Goal: Task Accomplishment & Management: Use online tool/utility

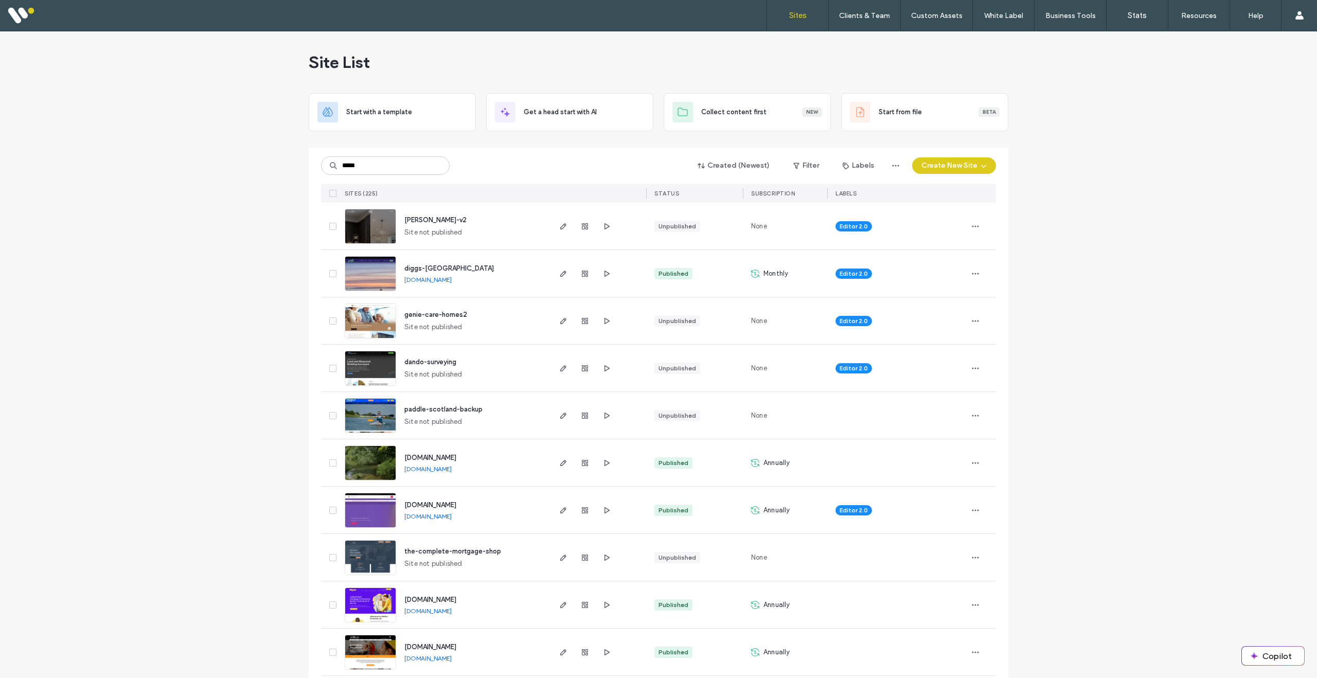
type input "*****"
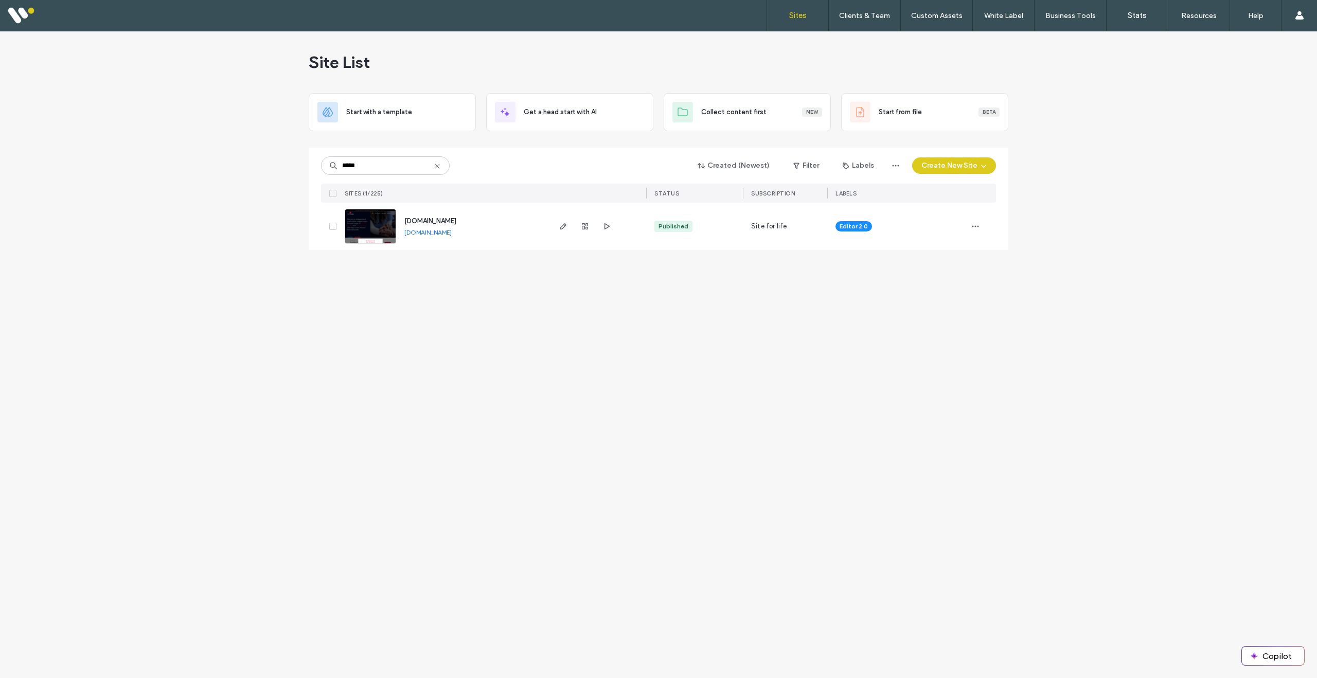
click at [377, 225] on img at bounding box center [370, 244] width 50 height 70
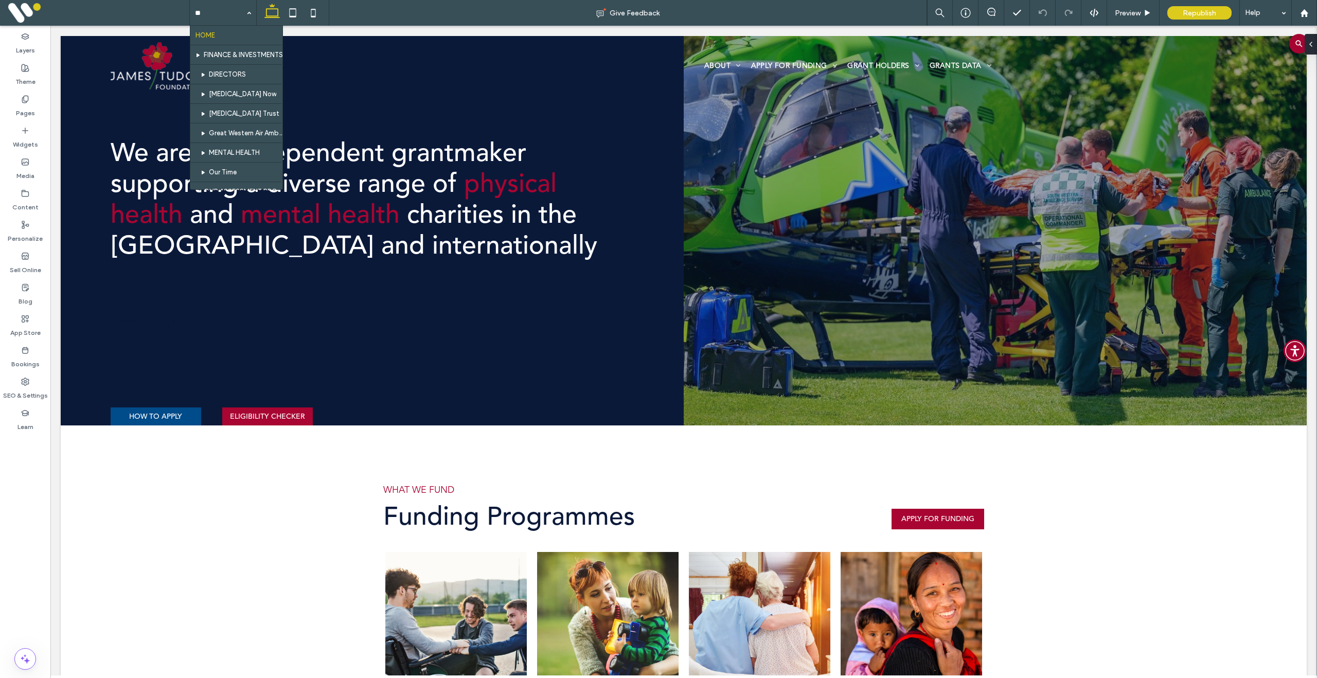
type input "***"
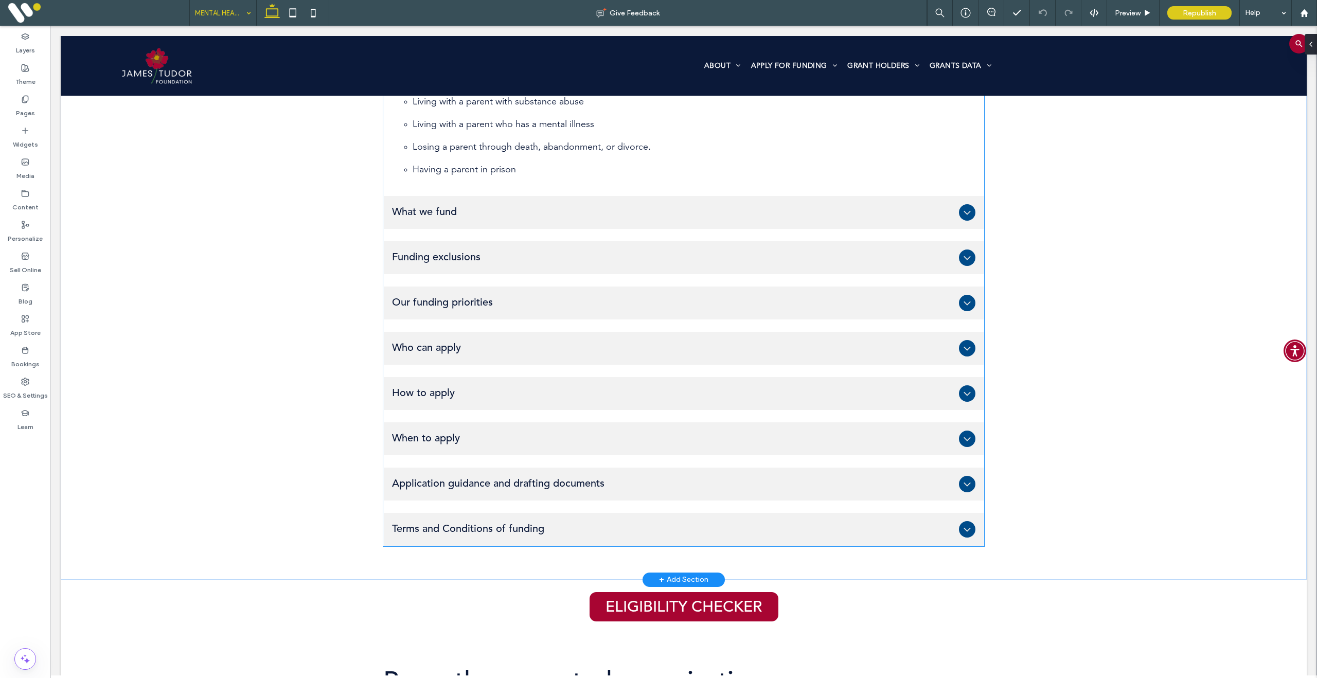
scroll to position [693, 0]
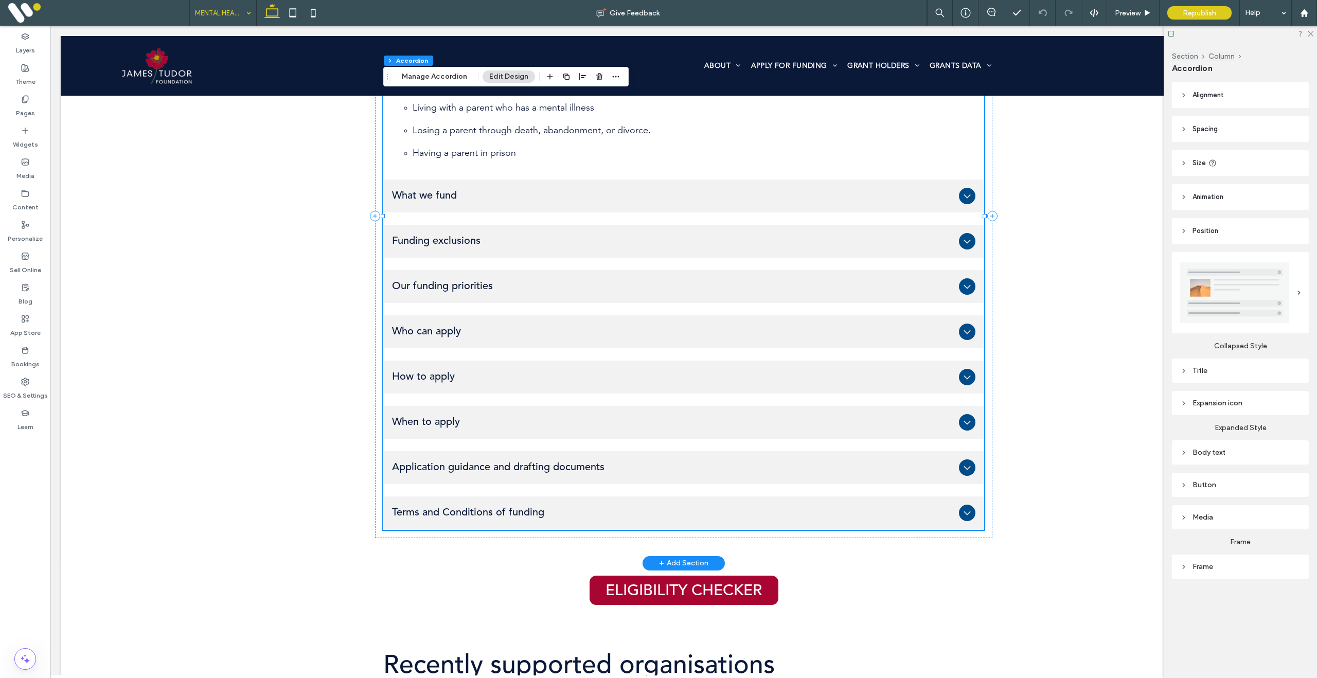
click at [540, 418] on span "When to apply" at bounding box center [673, 422] width 563 height 12
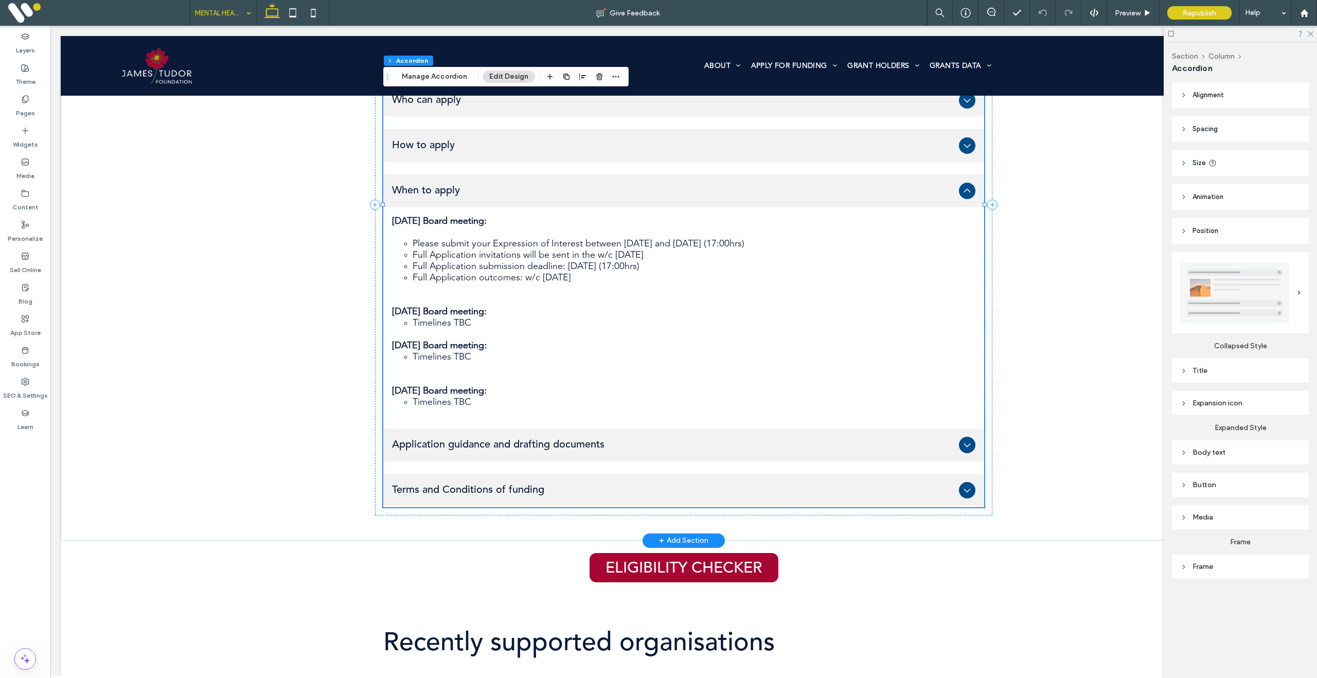
click at [514, 446] on span "Application guidance and drafting documents" at bounding box center [673, 445] width 563 height 12
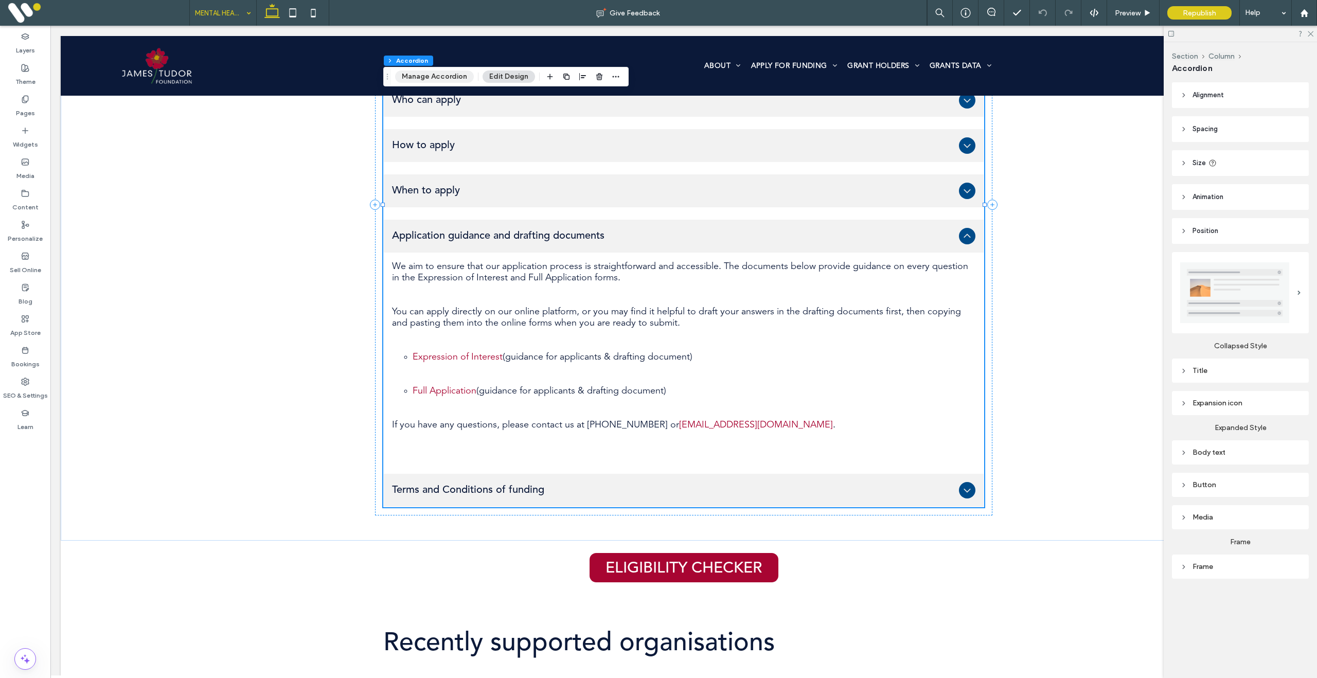
drag, startPoint x: 435, startPoint y: 73, endPoint x: 510, endPoint y: 209, distance: 155.2
click at [435, 73] on button "Manage Accordion" at bounding box center [434, 77] width 79 height 12
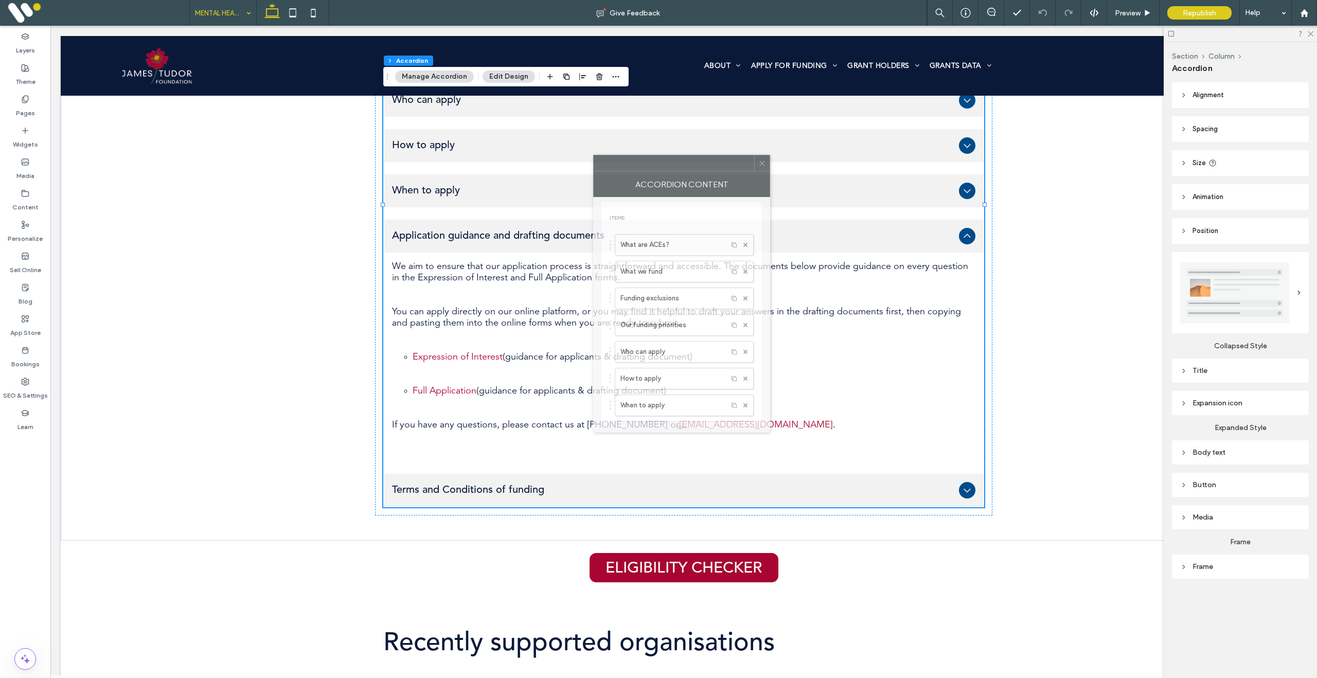
drag, startPoint x: 1136, startPoint y: 213, endPoint x: 675, endPoint y: 201, distance: 461.2
click at [681, 168] on div at bounding box center [674, 162] width 161 height 15
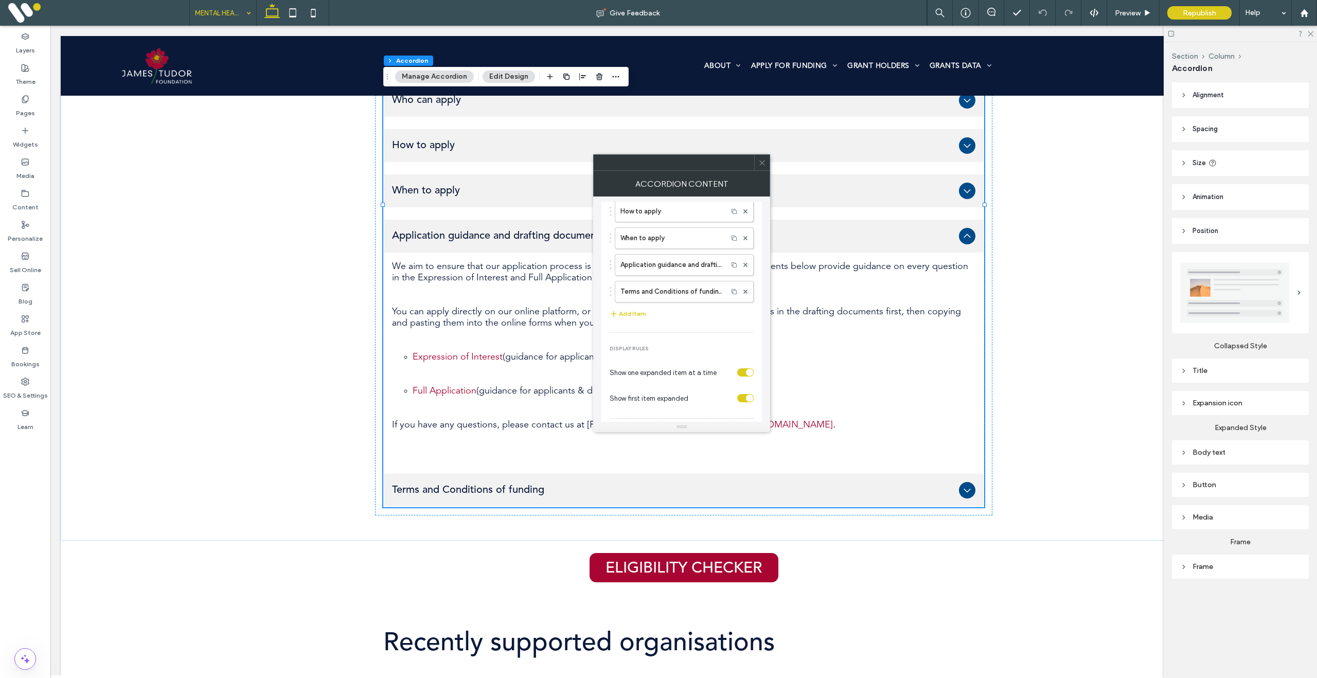
scroll to position [166, 0]
click at [679, 269] on label "Application guidance and drafting documents" at bounding box center [672, 266] width 102 height 21
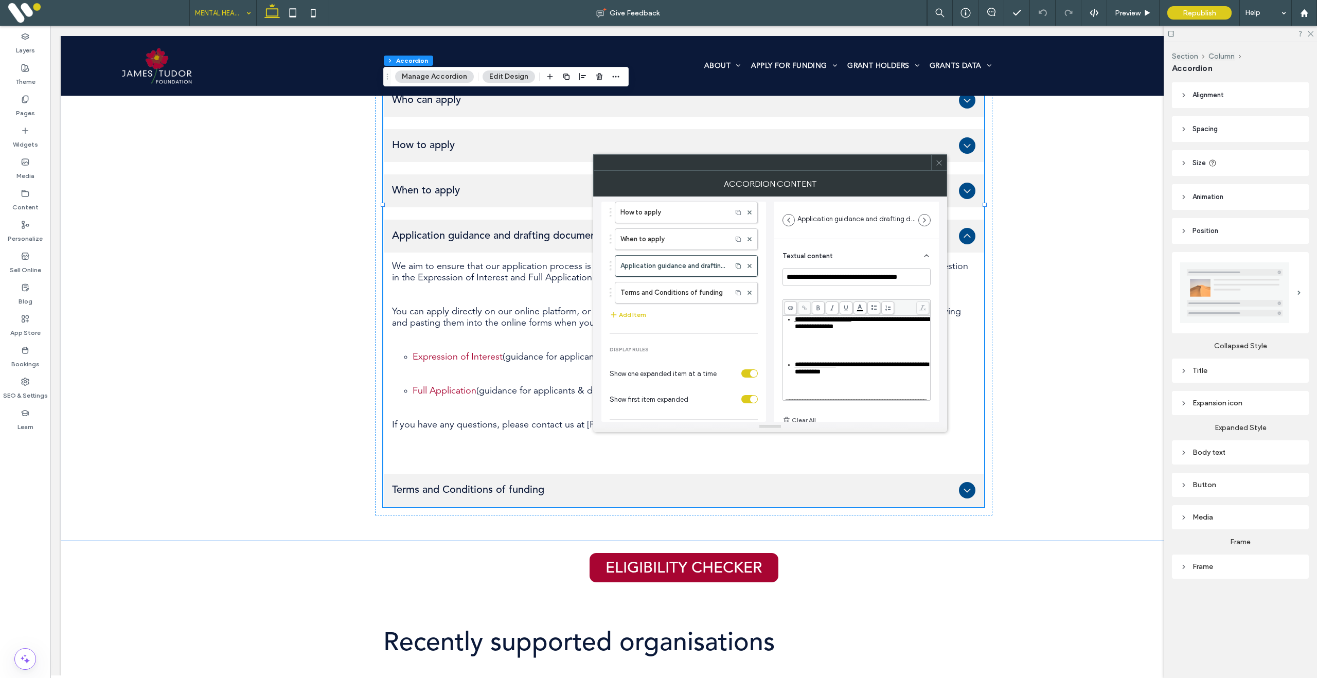
scroll to position [131, 0]
drag, startPoint x: 842, startPoint y: 355, endPoint x: 795, endPoint y: 355, distance: 47.3
click at [795, 341] on span "**********" at bounding box center [815, 337] width 41 height 7
click at [805, 308] on use at bounding box center [804, 308] width 5 height 5
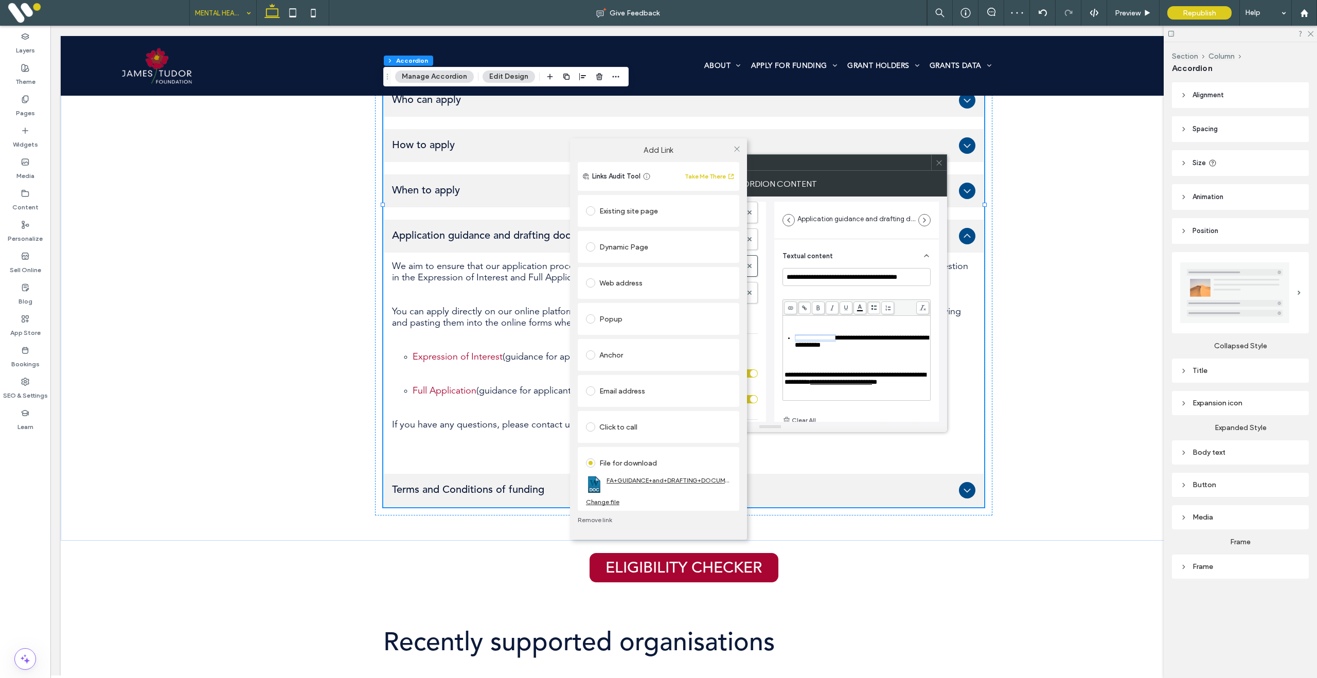
click at [656, 481] on link "FA+GUIDANCE+and+DRAFTING+DOCUMENT+-+MH-fee2865a.docx" at bounding box center [669, 481] width 125 height 8
click at [737, 147] on icon at bounding box center [737, 149] width 8 height 8
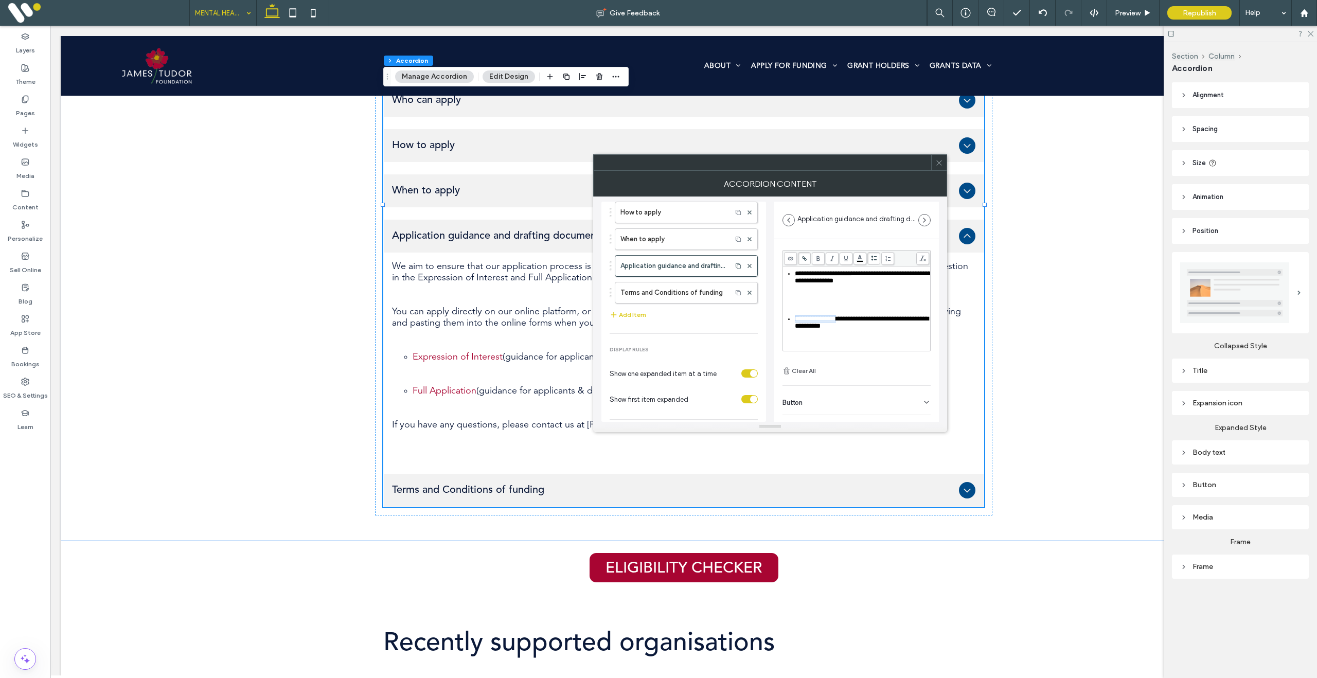
scroll to position [101, 0]
click at [841, 291] on div "Rich Text Editor" at bounding box center [857, 287] width 145 height 7
click at [817, 268] on span "**********" at bounding box center [823, 264] width 57 height 7
drag, startPoint x: 795, startPoint y: 285, endPoint x: 861, endPoint y: 284, distance: 66.4
click at [861, 276] on div "**********" at bounding box center [862, 268] width 135 height 14
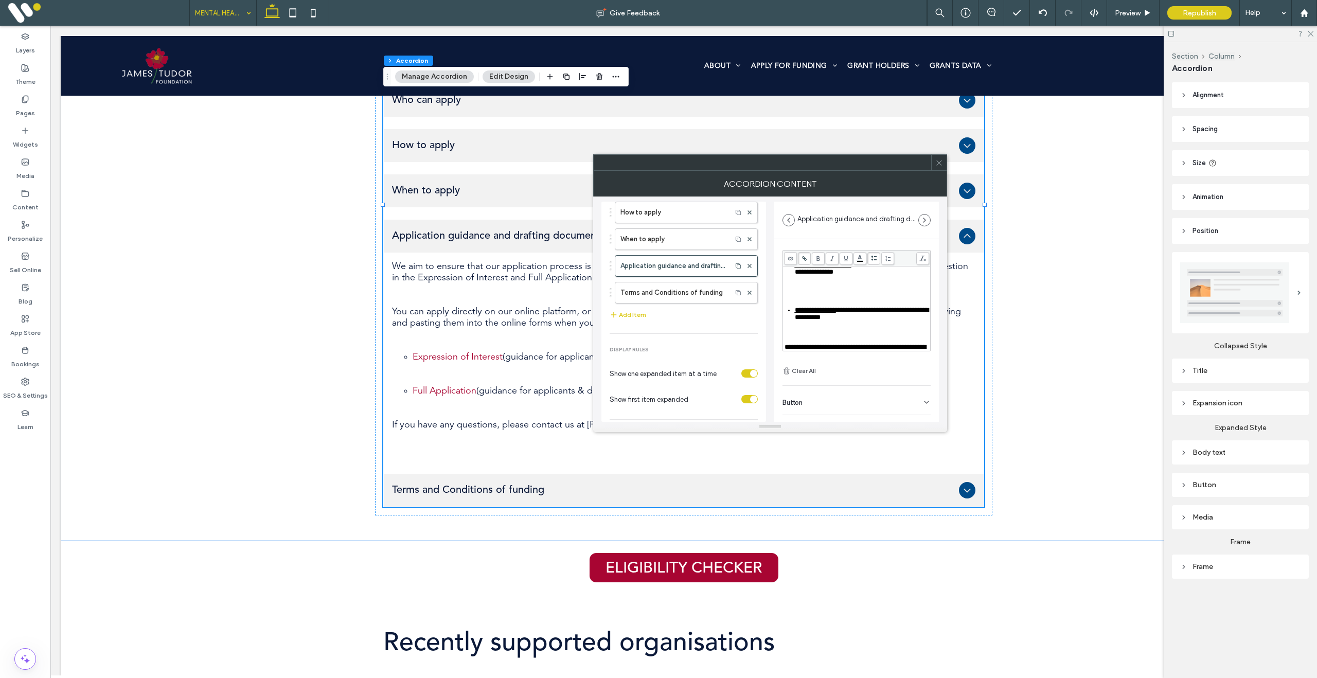
click at [806, 257] on icon at bounding box center [805, 259] width 6 height 6
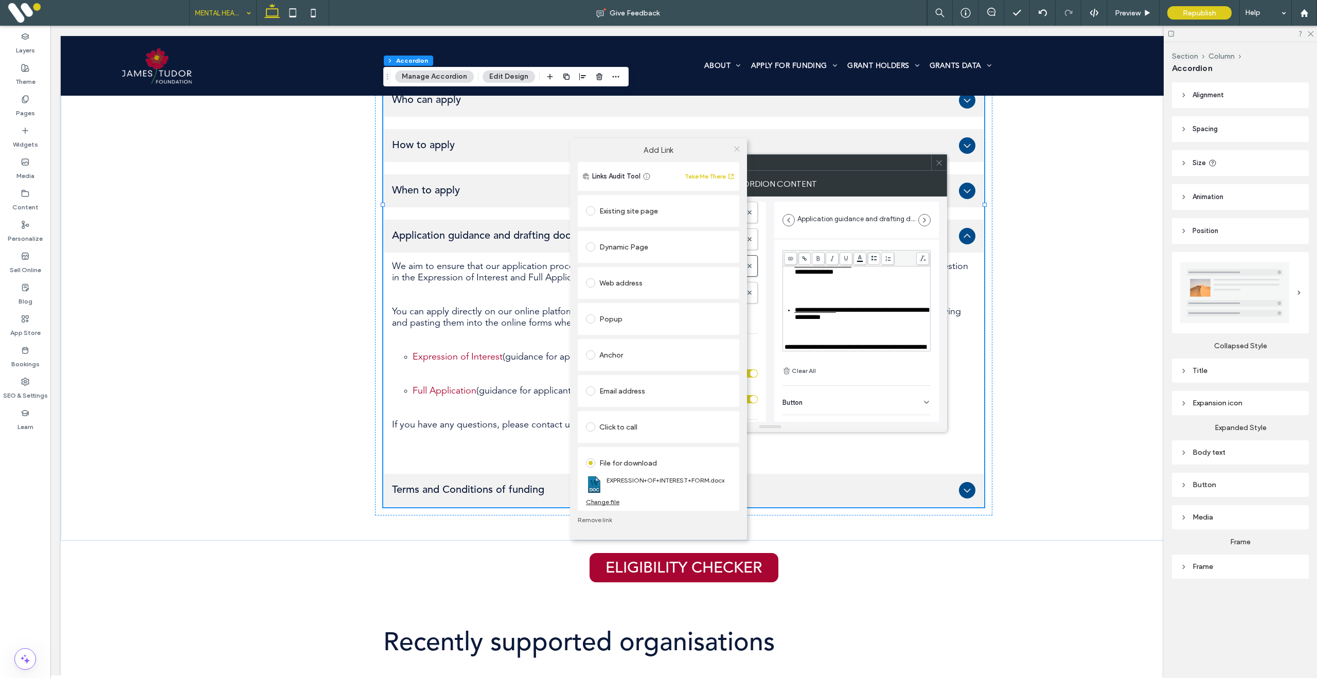
click at [738, 150] on icon at bounding box center [737, 149] width 8 height 8
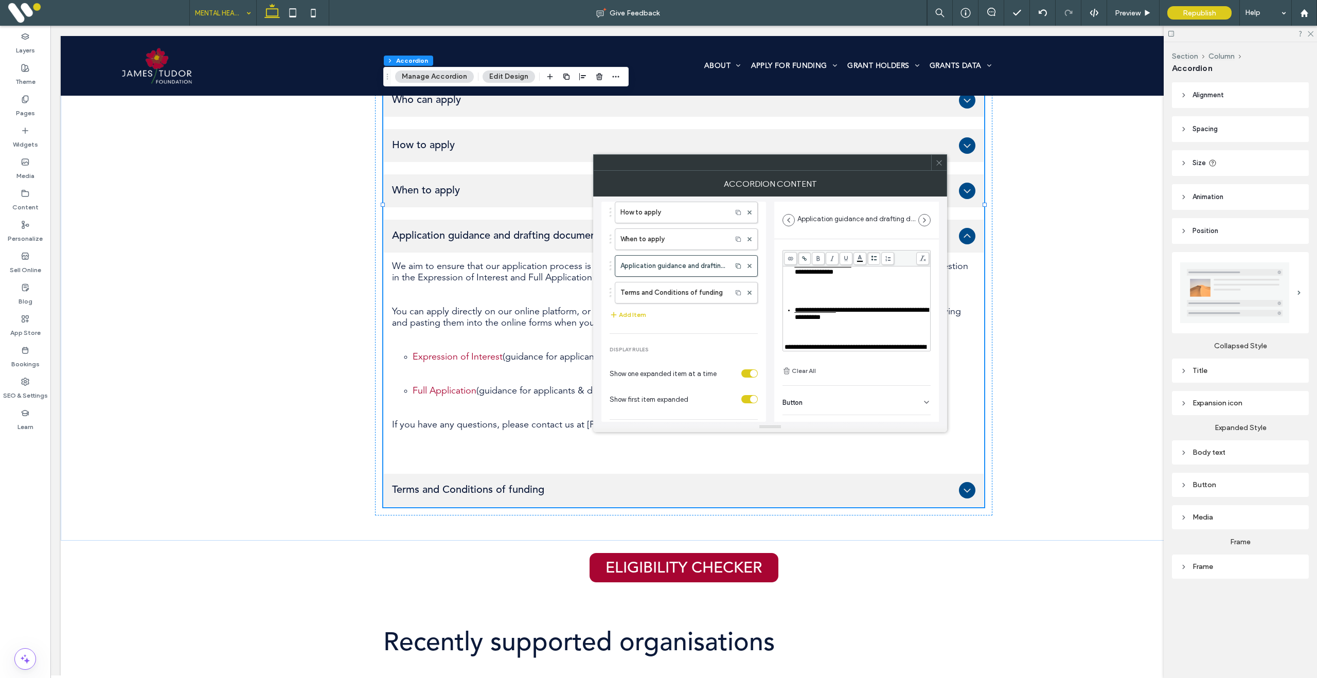
click at [809, 313] on span "**********" at bounding box center [815, 310] width 41 height 7
drag, startPoint x: 795, startPoint y: 333, endPoint x: 842, endPoint y: 334, distance: 47.9
click at [842, 321] on div "**********" at bounding box center [862, 314] width 135 height 14
click at [804, 258] on use at bounding box center [804, 258] width 5 height 5
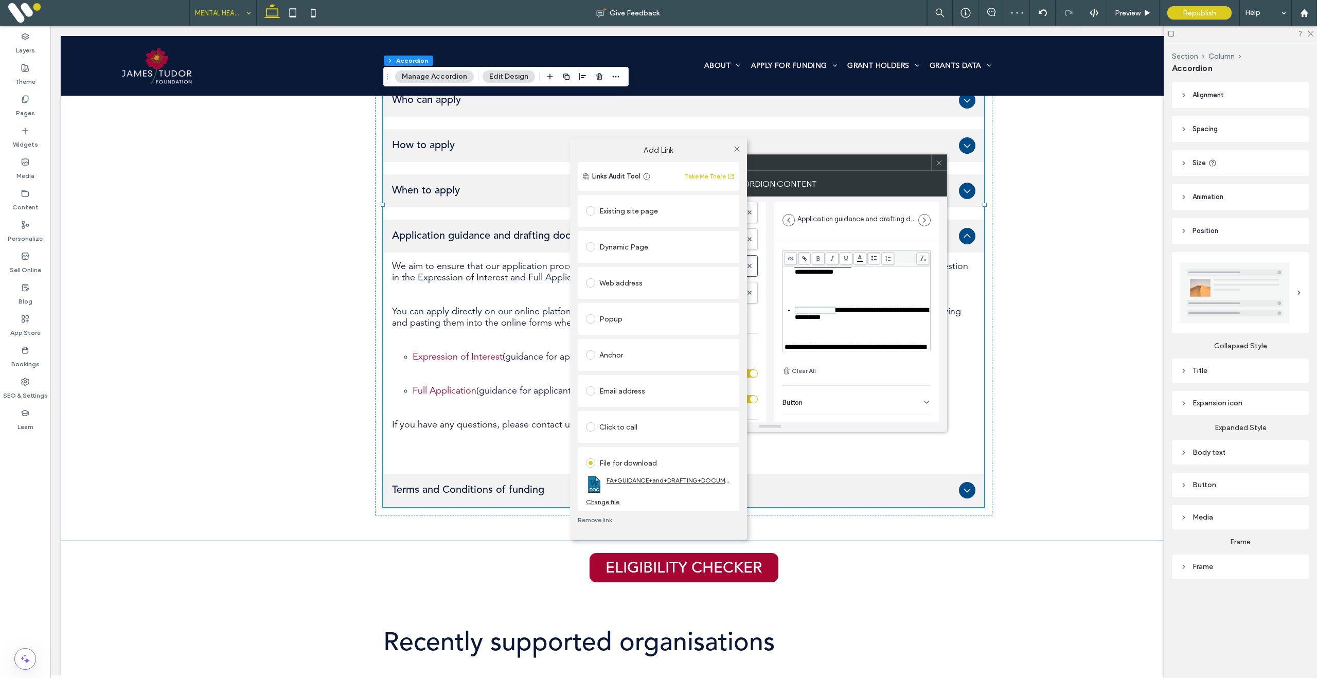
click at [680, 482] on link "FA+GUIDANCE+and+DRAFTING+DOCUMENT+-+MH-fee2865a.docx" at bounding box center [669, 481] width 125 height 8
click at [738, 148] on icon at bounding box center [737, 149] width 8 height 8
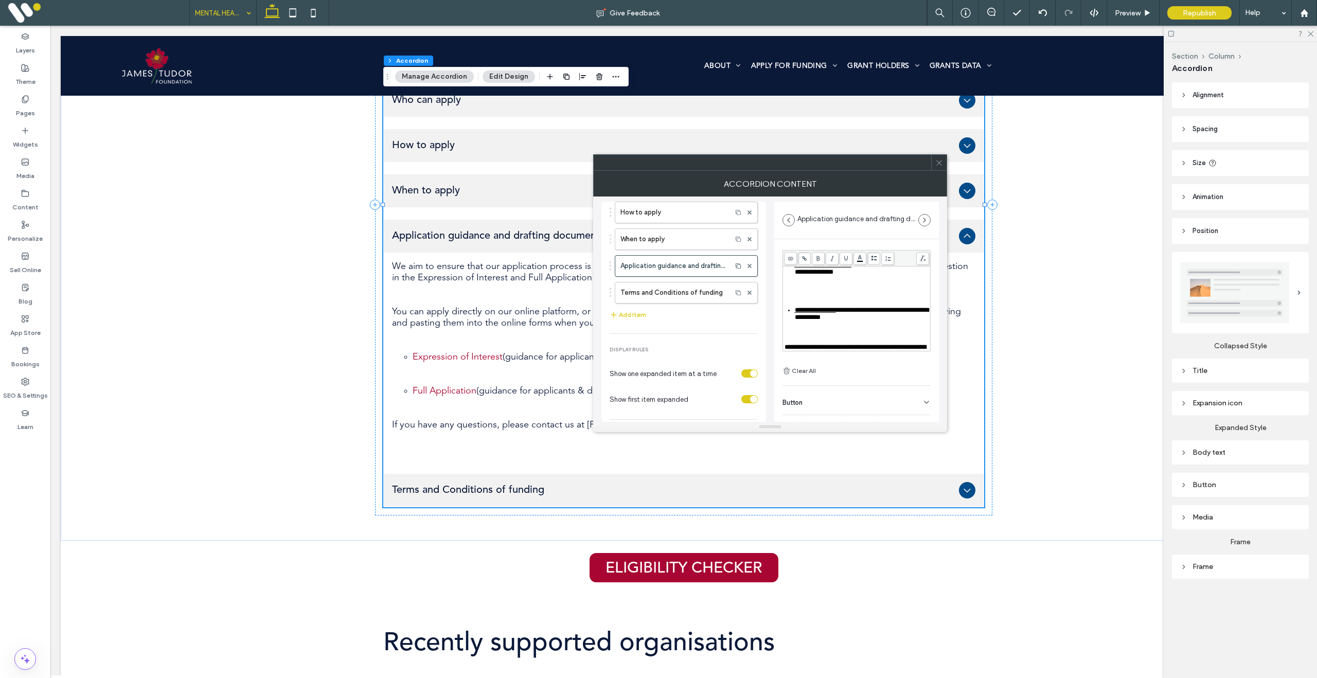
click at [940, 165] on icon at bounding box center [940, 163] width 8 height 8
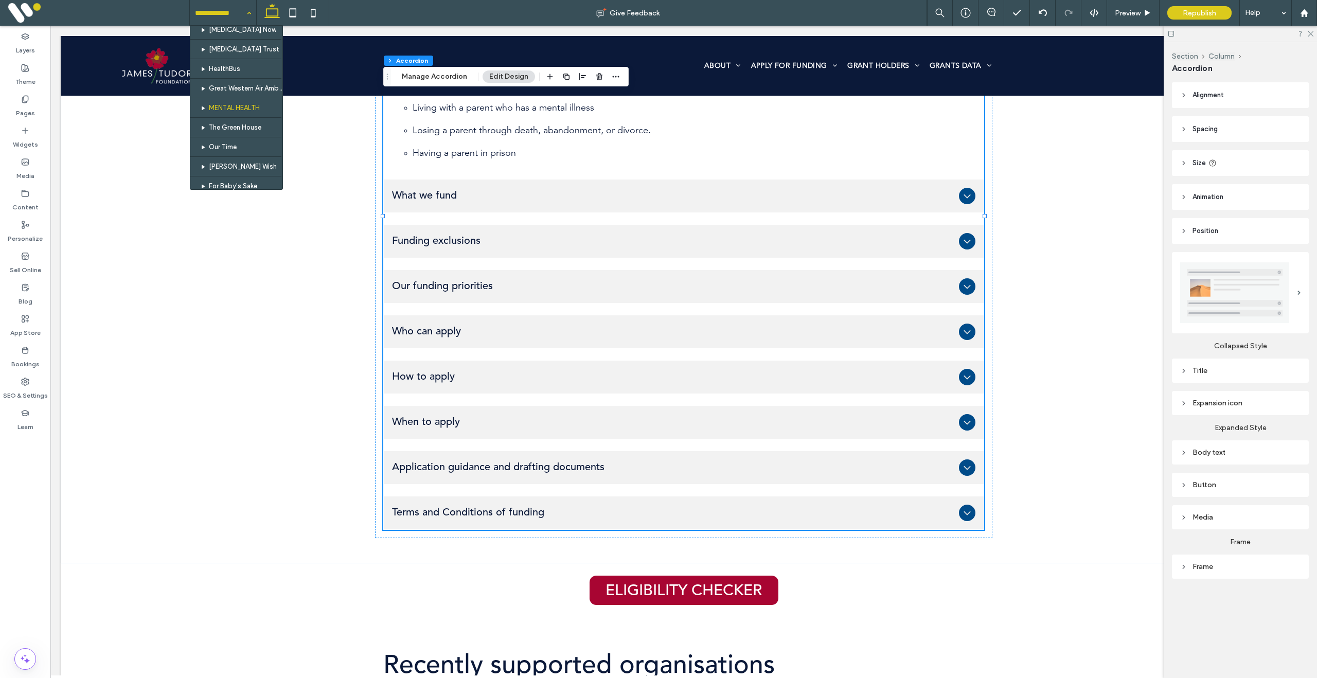
scroll to position [107, 0]
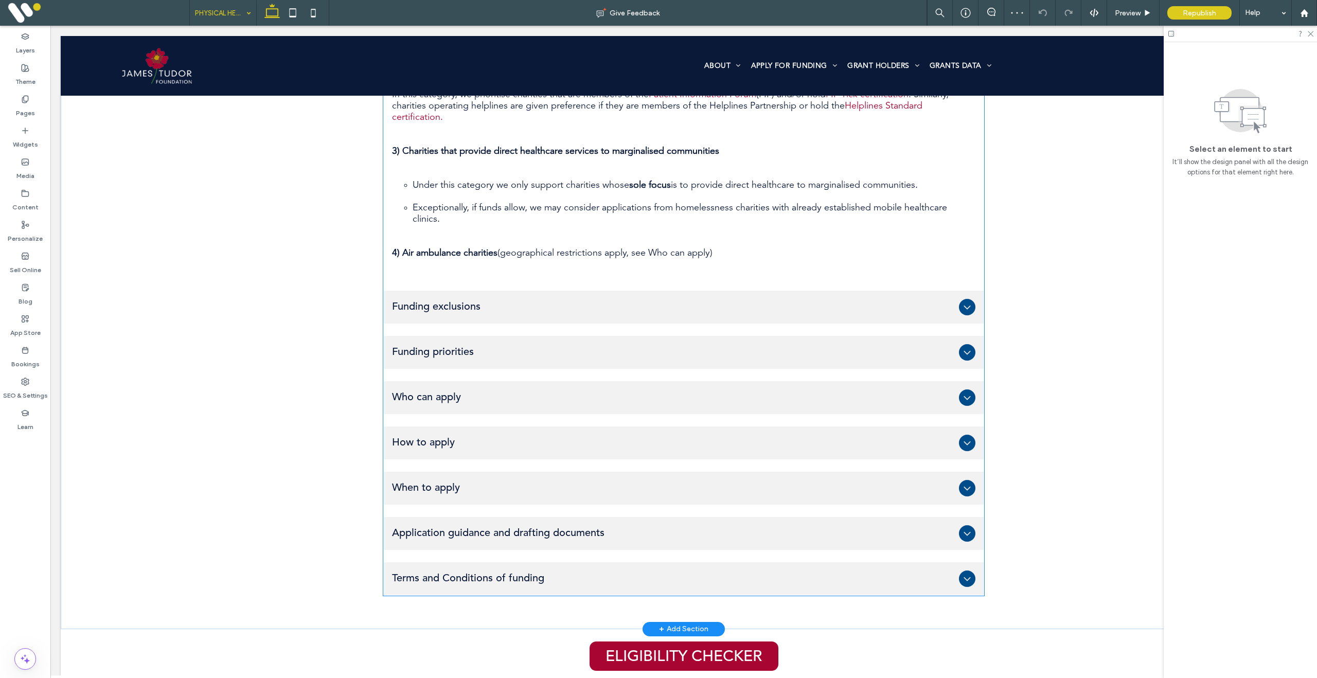
scroll to position [816, 0]
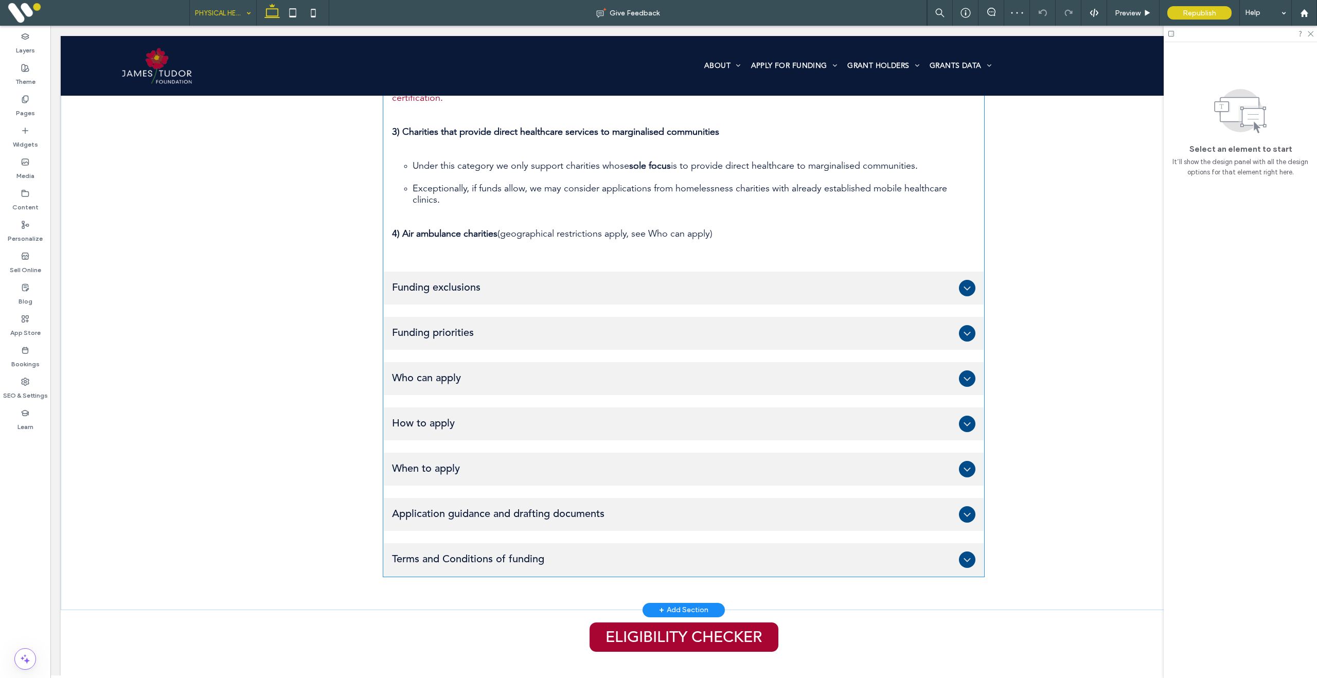
click at [531, 418] on span "How to apply" at bounding box center [673, 424] width 563 height 12
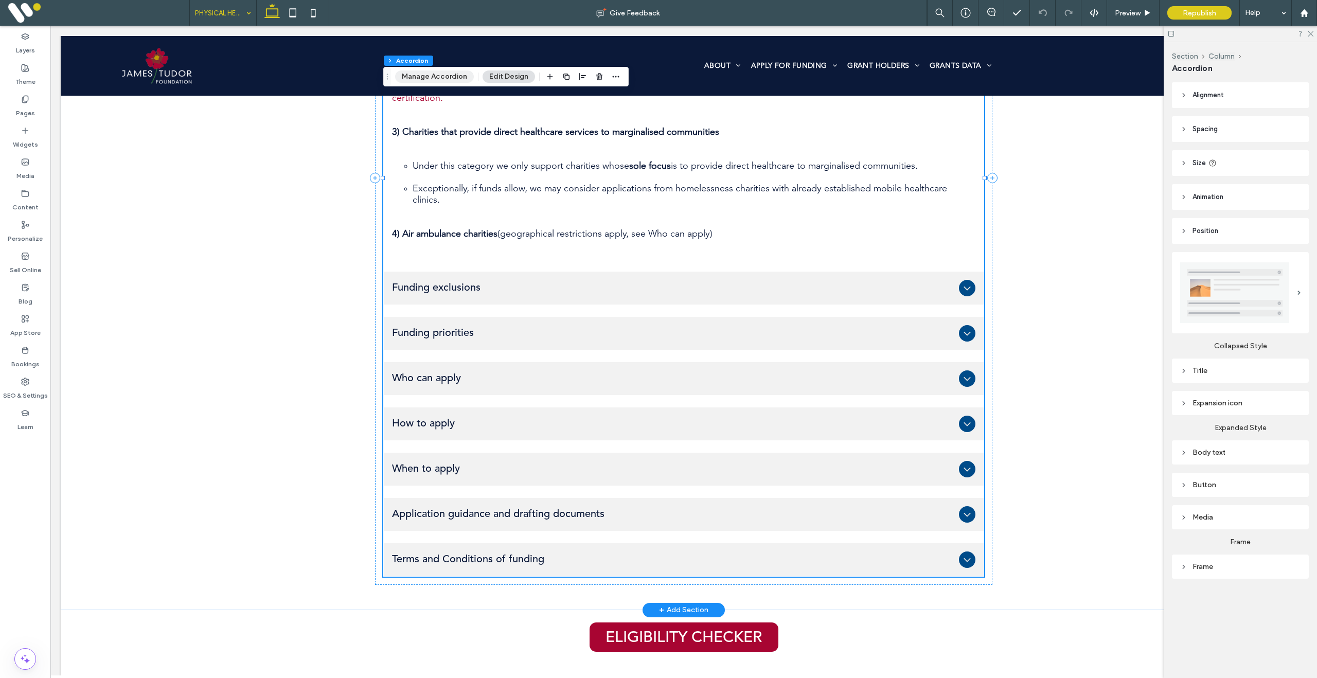
click at [442, 81] on button "Manage Accordion" at bounding box center [434, 77] width 79 height 12
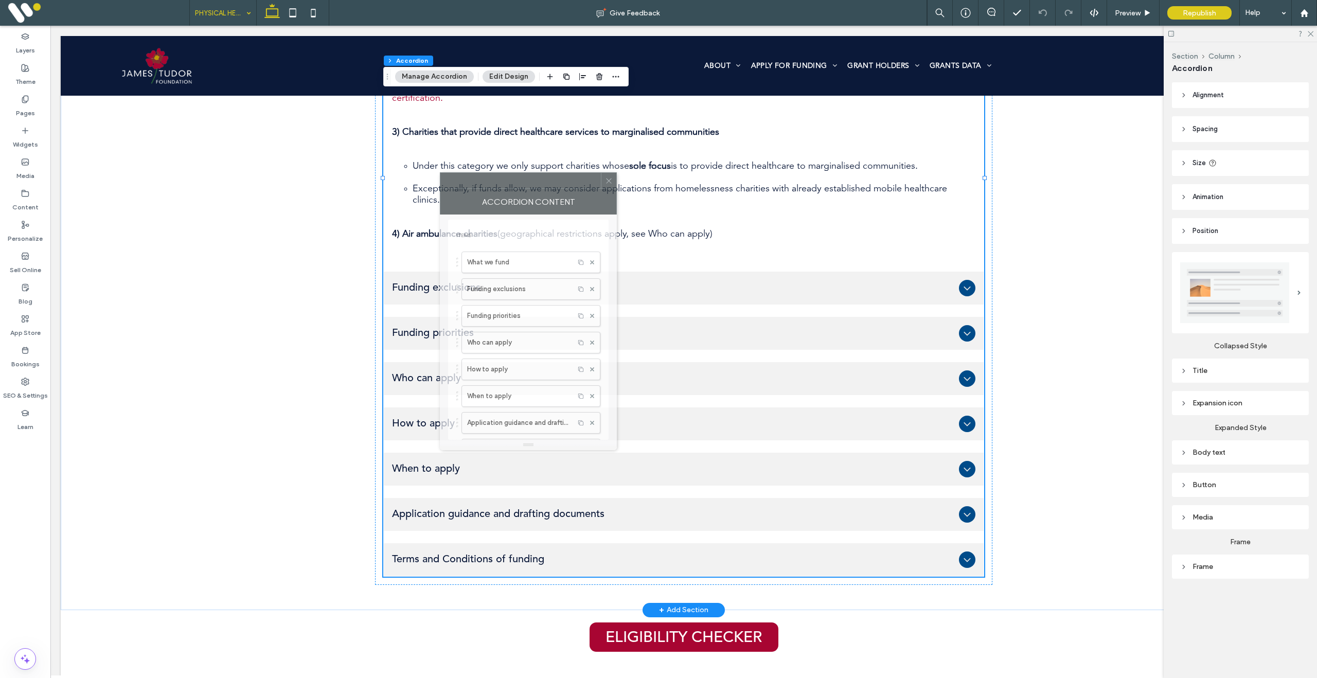
drag, startPoint x: 1217, startPoint y: 212, endPoint x: 469, endPoint y: 185, distance: 747.7
click at [467, 180] on div at bounding box center [521, 180] width 161 height 15
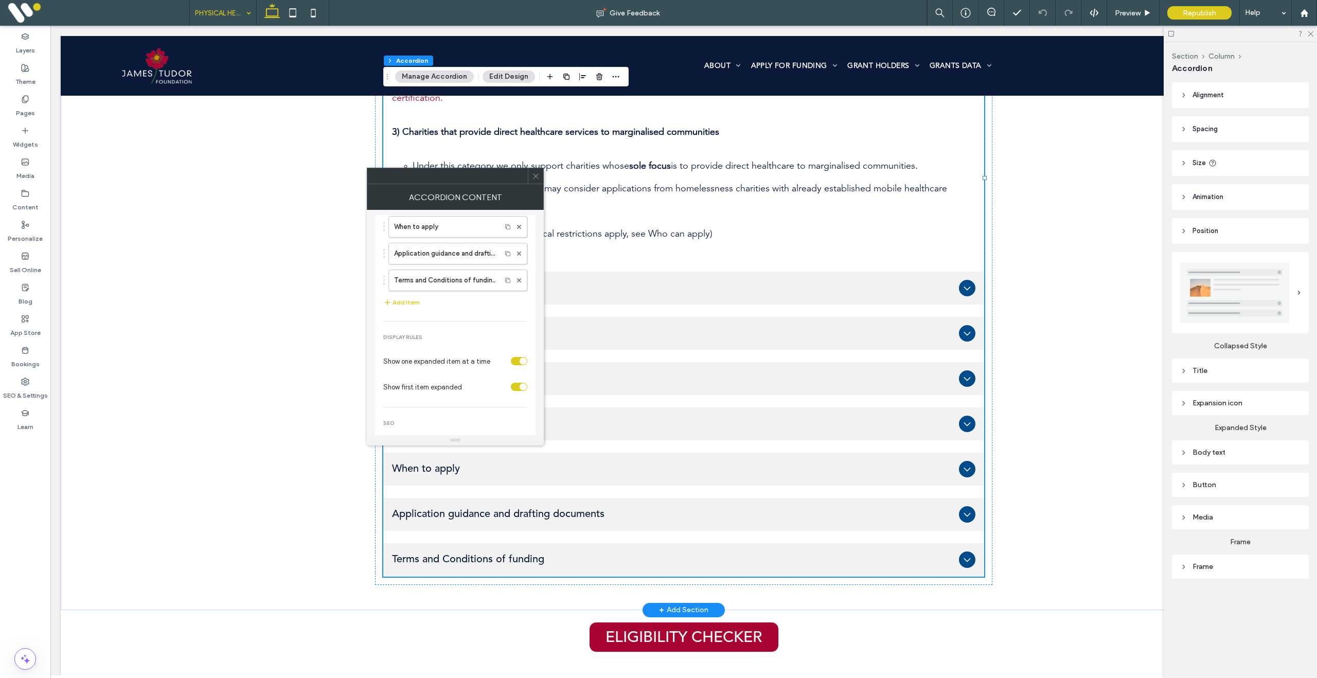
scroll to position [158, 0]
click at [448, 256] on label "Application guidance and drafting documents" at bounding box center [445, 260] width 102 height 21
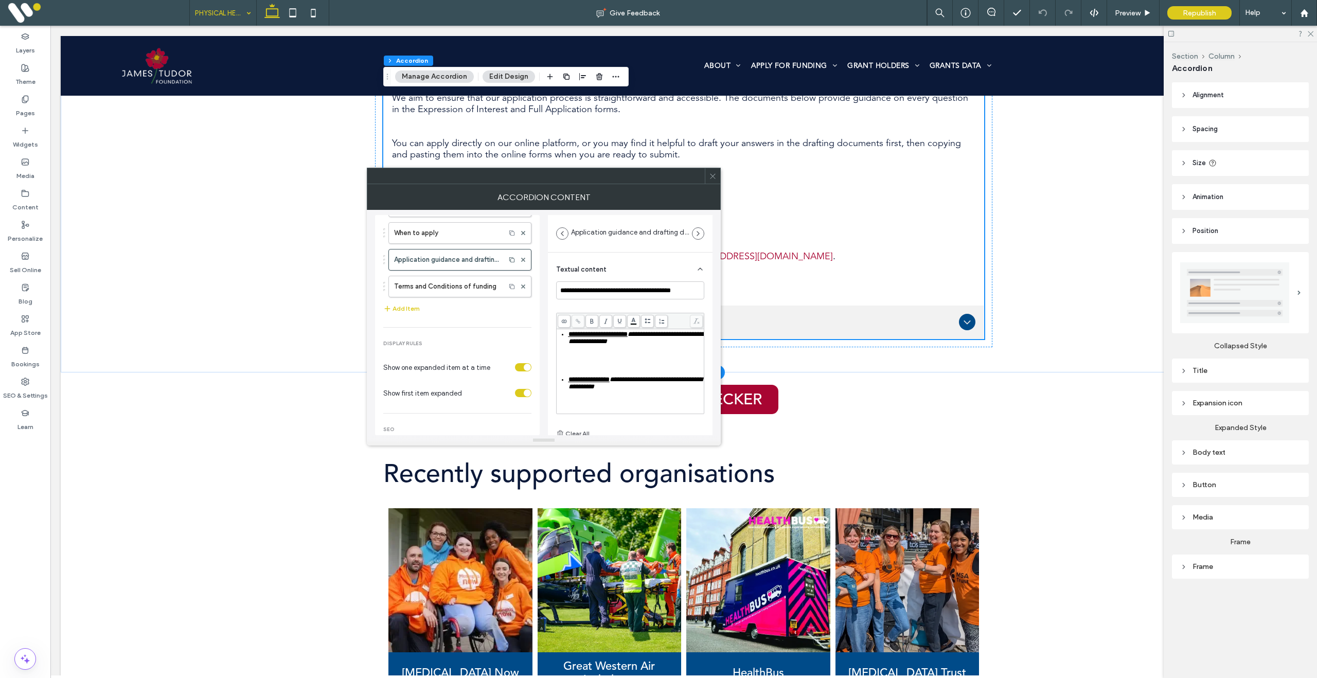
scroll to position [94, 0]
click at [571, 338] on span "**********" at bounding box center [598, 334] width 59 height 7
drag, startPoint x: 569, startPoint y: 358, endPoint x: 633, endPoint y: 358, distance: 64.3
click at [628, 338] on span "**********" at bounding box center [598, 334] width 59 height 7
click at [577, 322] on icon at bounding box center [578, 322] width 6 height 6
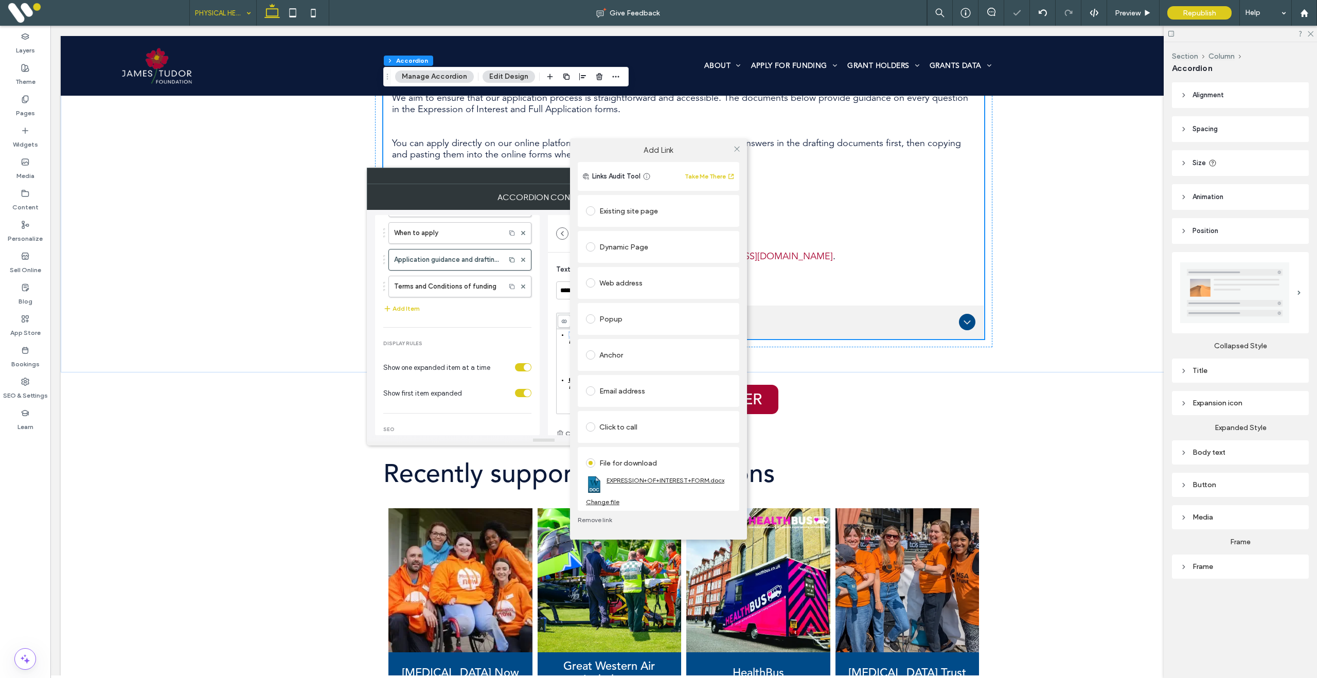
click at [662, 482] on link "EXPRESSION+OF+INTEREST+FORM.docx" at bounding box center [666, 481] width 118 height 8
click at [736, 149] on use at bounding box center [736, 148] width 5 height 5
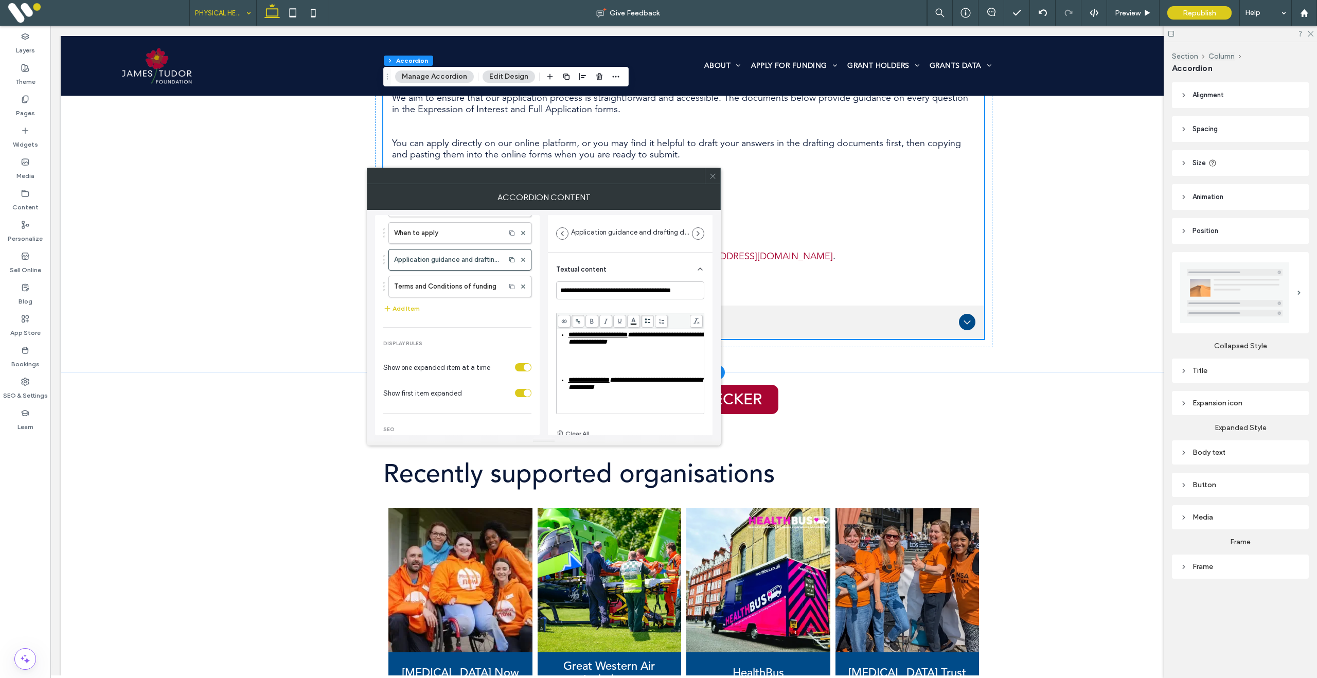
click at [713, 174] on icon at bounding box center [713, 176] width 8 height 8
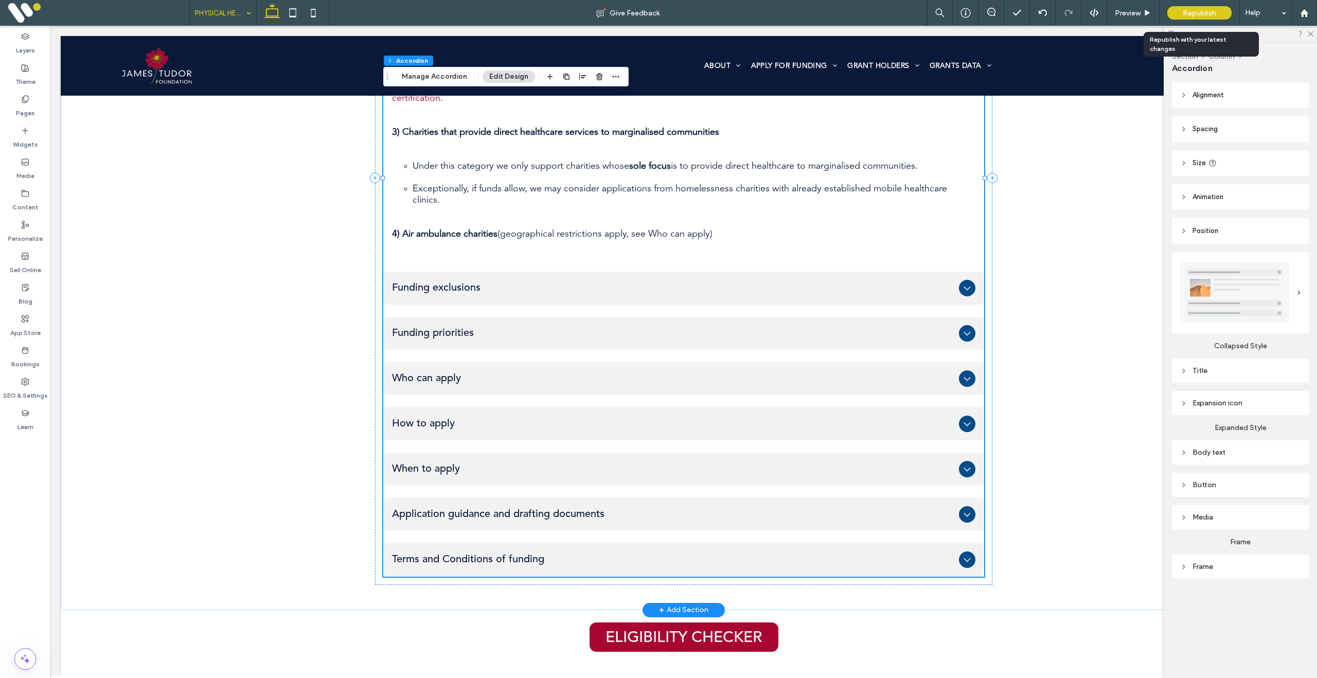
click at [1200, 11] on span "Republish" at bounding box center [1199, 13] width 33 height 9
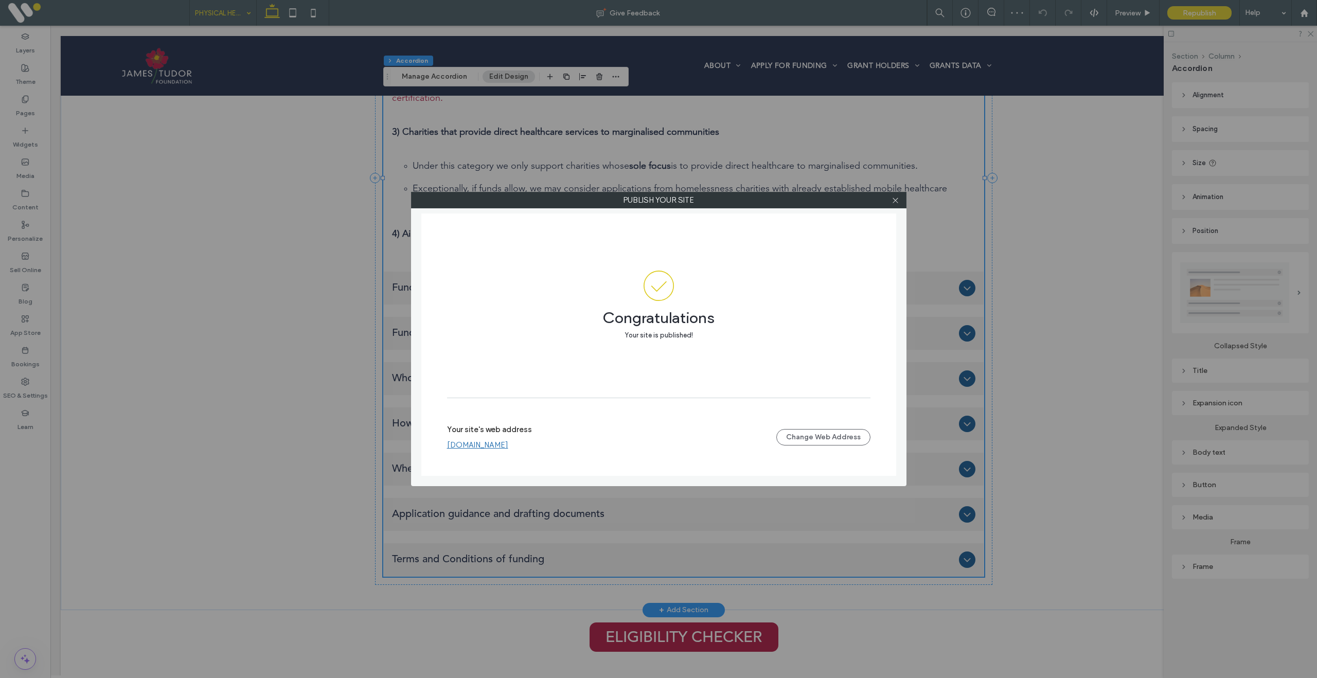
click at [499, 446] on link "[DOMAIN_NAME]" at bounding box center [477, 445] width 61 height 9
click at [898, 201] on icon at bounding box center [896, 201] width 8 height 8
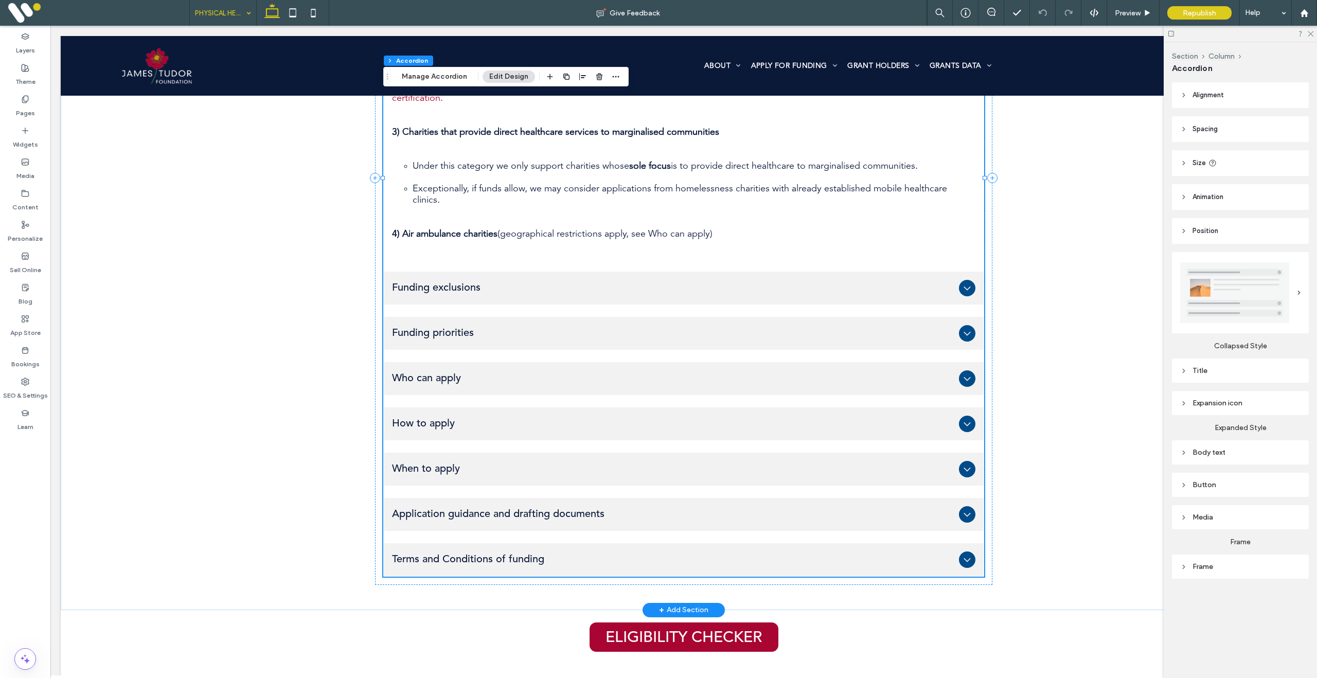
click at [518, 463] on ul "What we fund 1) Therapeutic interventions for: People living with acute, chroni…" at bounding box center [683, 178] width 601 height 798
click at [480, 498] on div "Application guidance and drafting documents" at bounding box center [684, 514] width 600 height 33
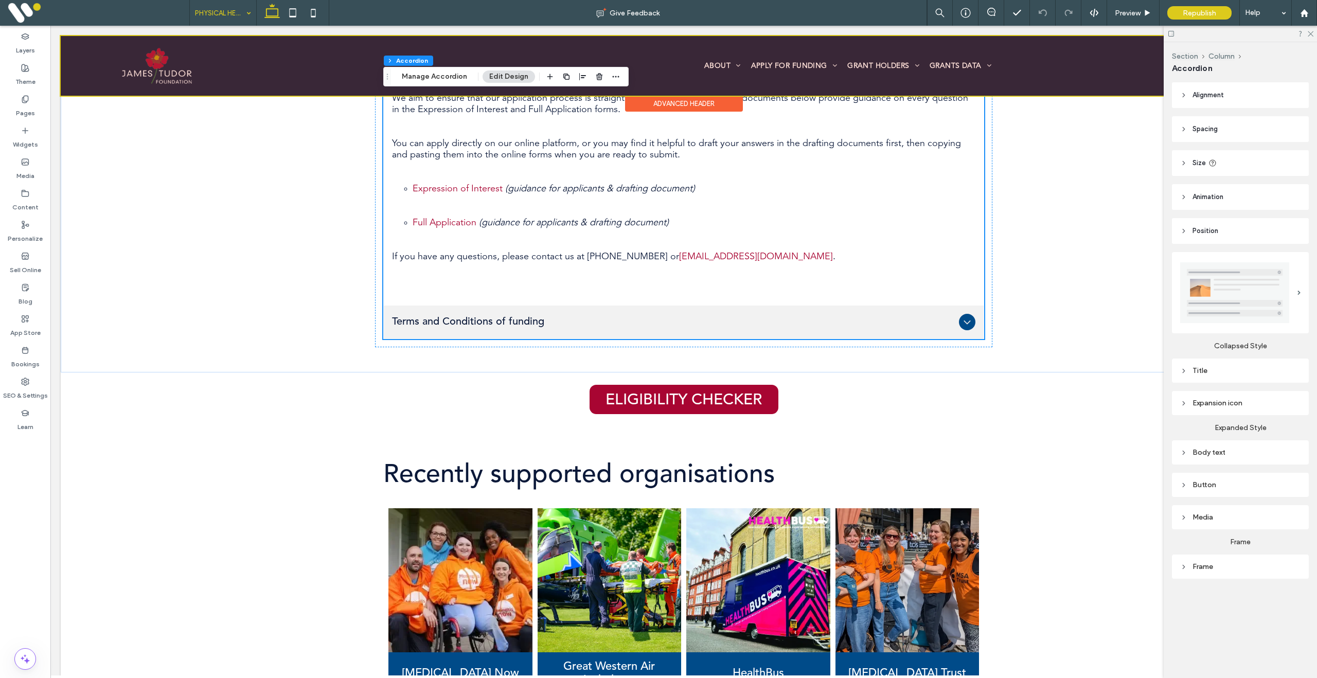
scroll to position [0, 1]
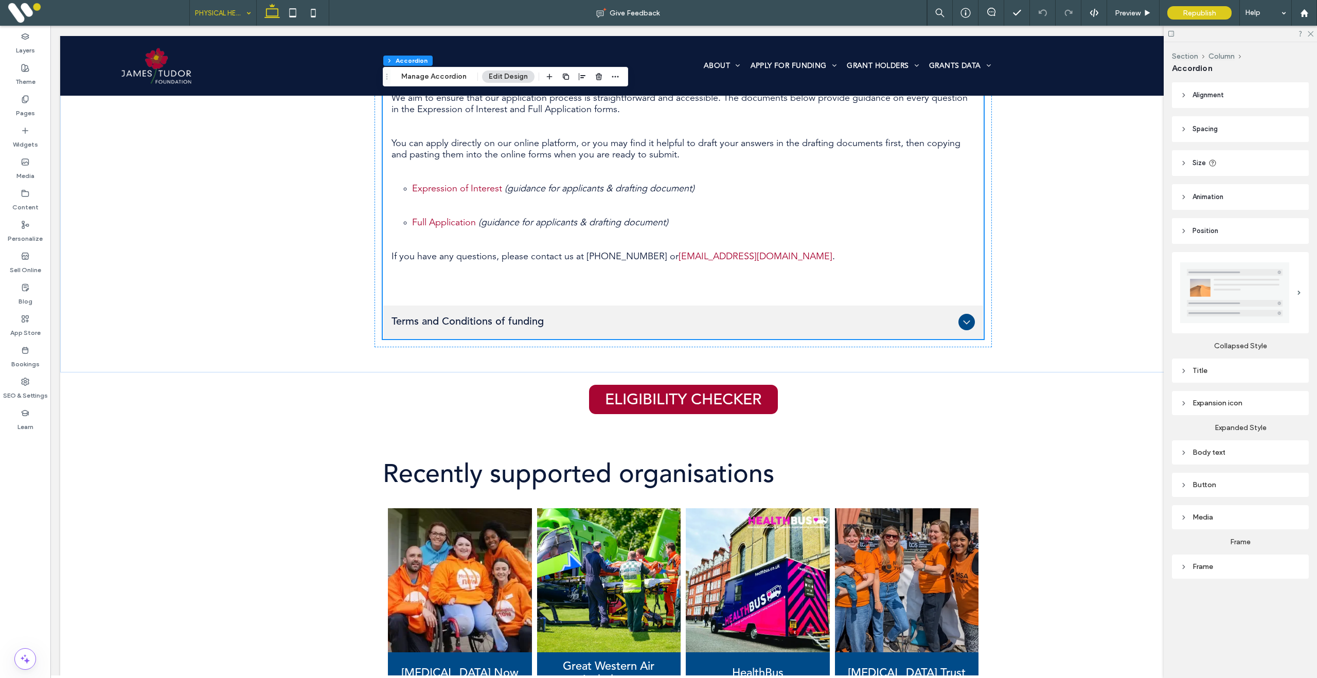
click at [432, 67] on div "Section Column Accordion Manage Accordion Edit Design" at bounding box center [505, 77] width 245 height 20
click at [434, 73] on button "Manage Accordion" at bounding box center [434, 77] width 79 height 12
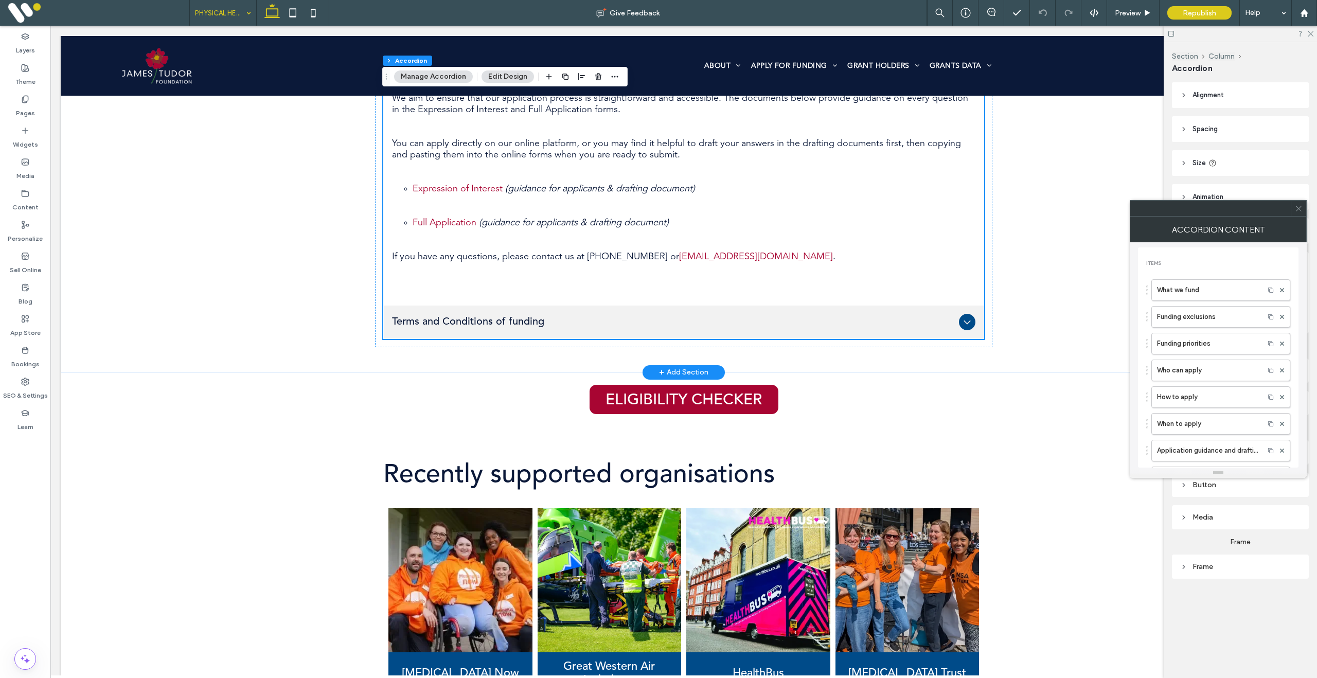
scroll to position [0, 1]
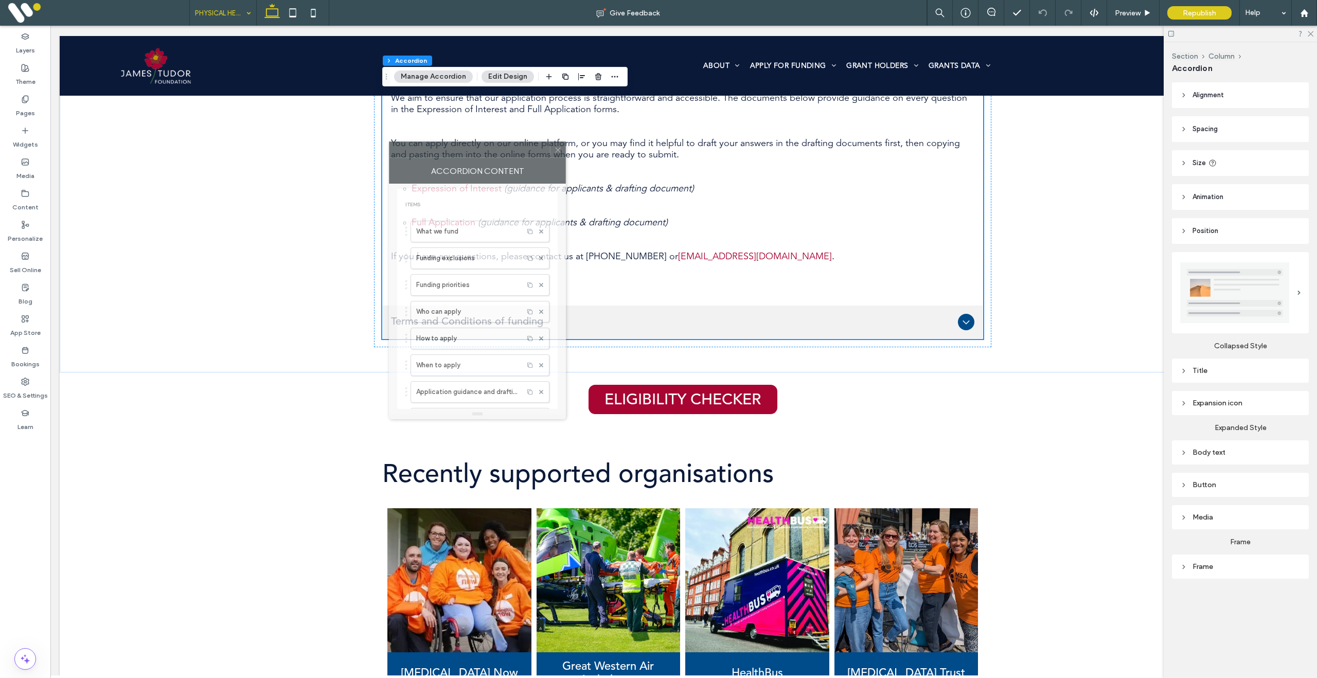
drag, startPoint x: 1176, startPoint y: 215, endPoint x: 449, endPoint y: 203, distance: 727.7
click at [459, 161] on div "Accordion Content" at bounding box center [477, 171] width 177 height 26
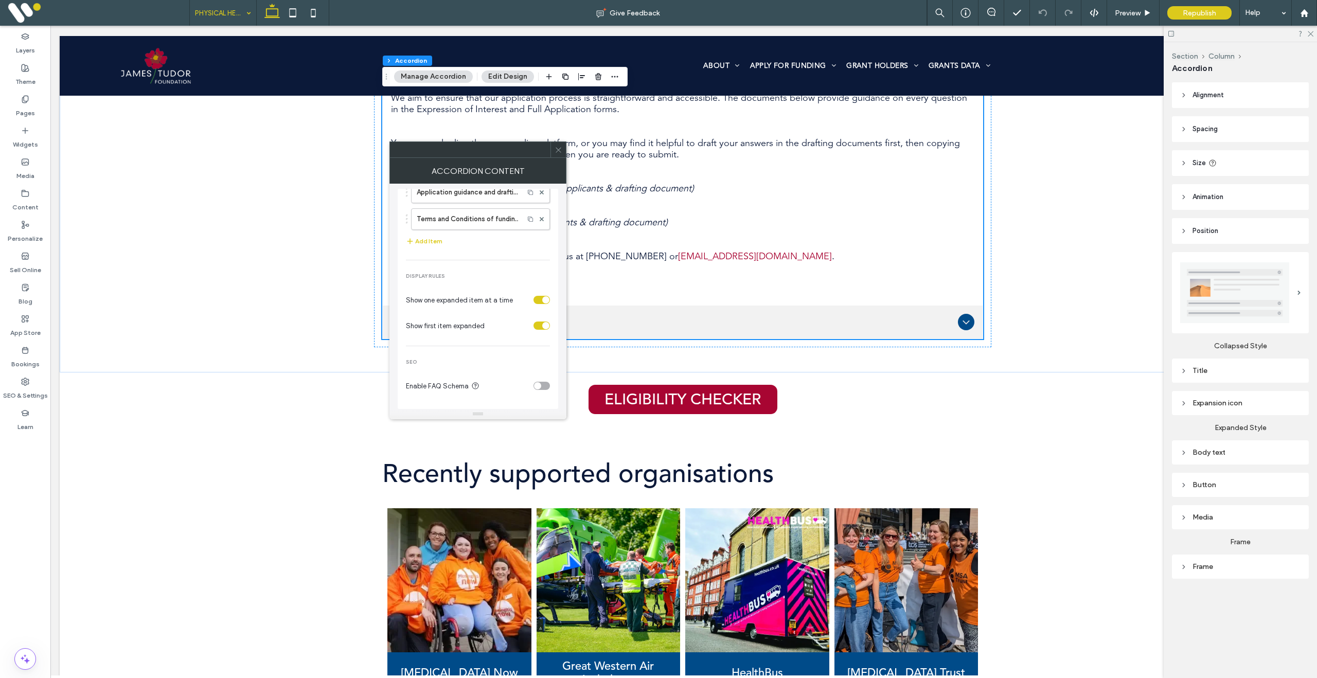
scroll to position [149, 0]
click at [449, 251] on label "Application guidance and drafting documents" at bounding box center [468, 243] width 102 height 21
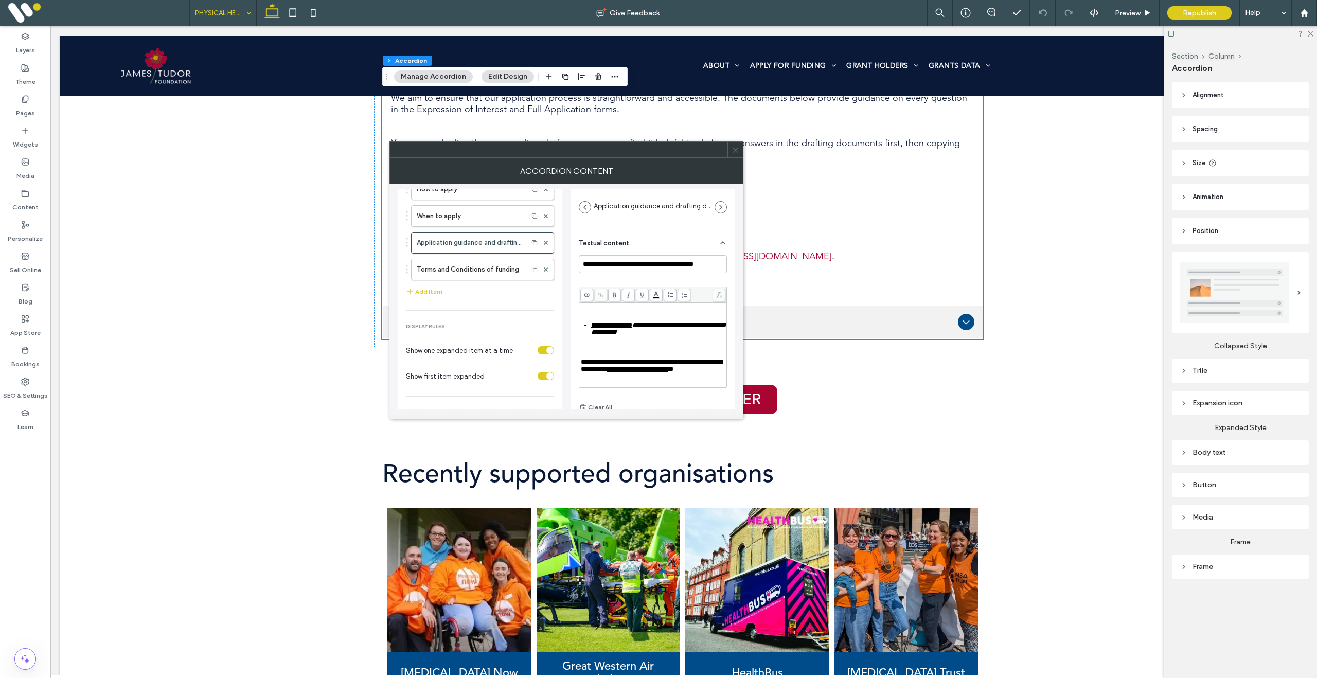
scroll to position [105, 0]
click at [643, 300] on span "**********" at bounding box center [620, 296] width 59 height 7
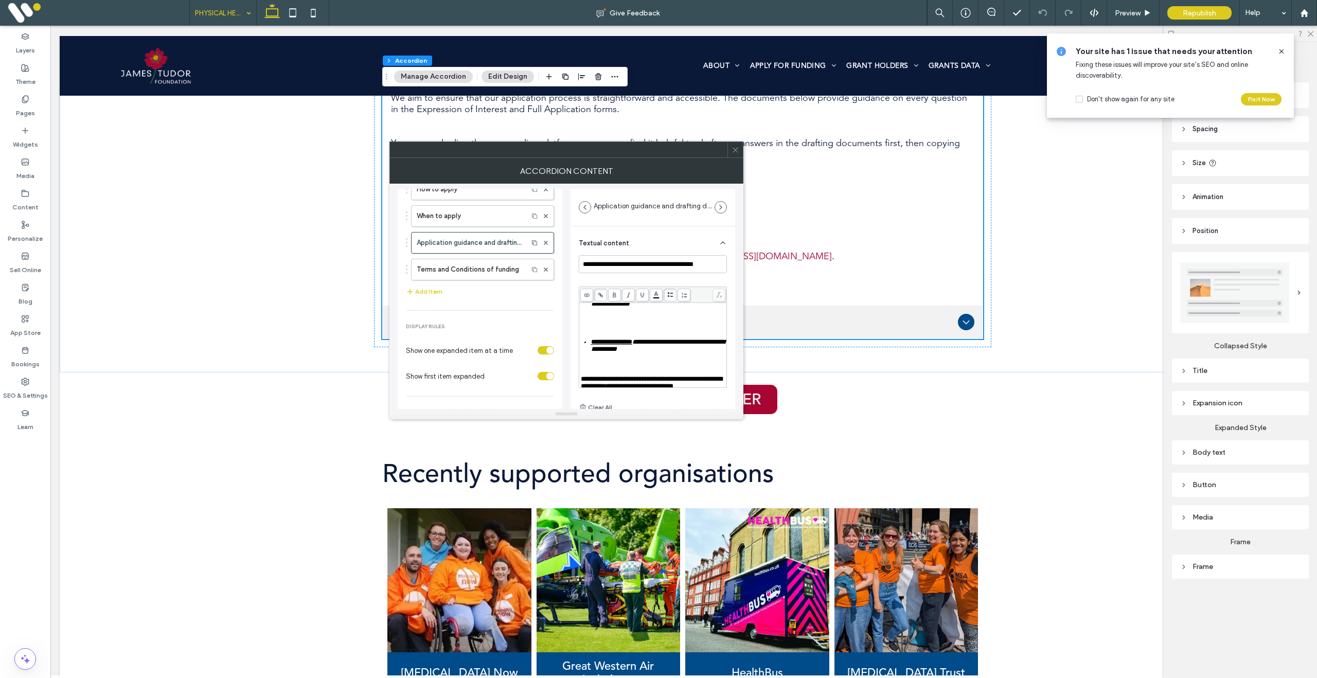
drag, startPoint x: 656, startPoint y: 319, endPoint x: 591, endPoint y: 319, distance: 65.4
click at [591, 300] on span "**********" at bounding box center [620, 296] width 59 height 7
click at [600, 294] on icon at bounding box center [601, 295] width 6 height 6
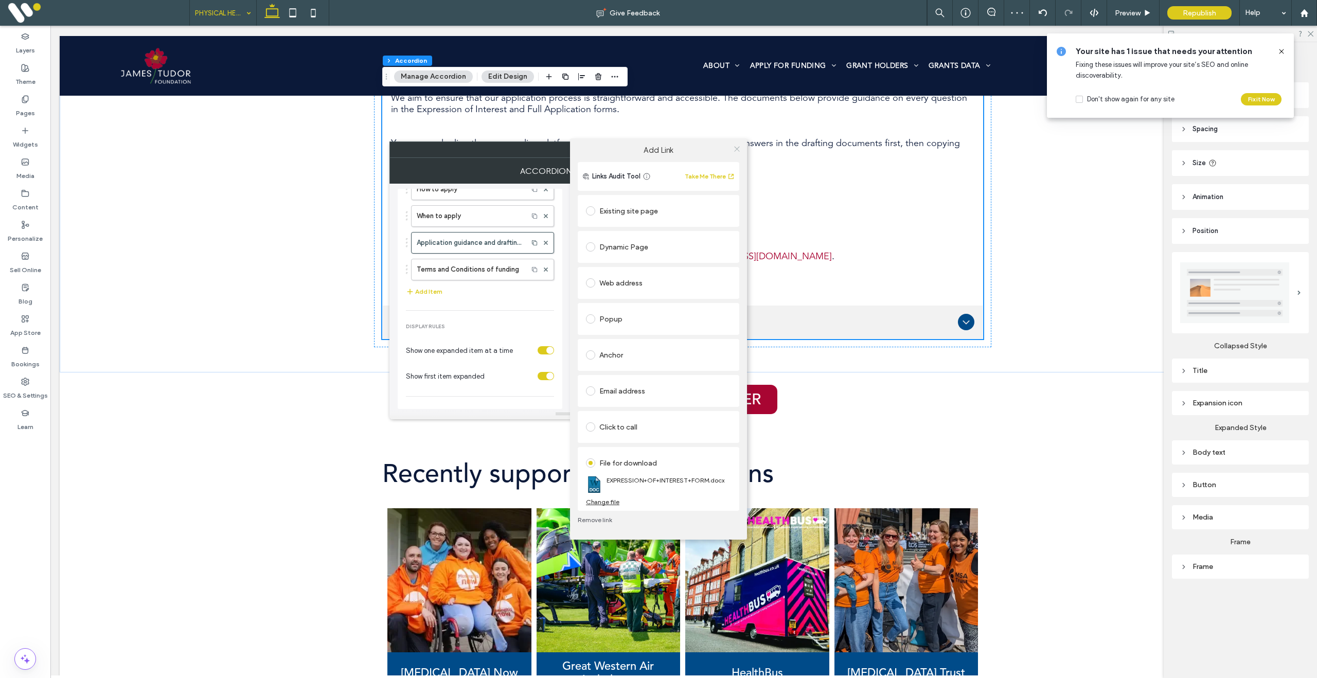
click at [736, 147] on icon at bounding box center [737, 149] width 8 height 8
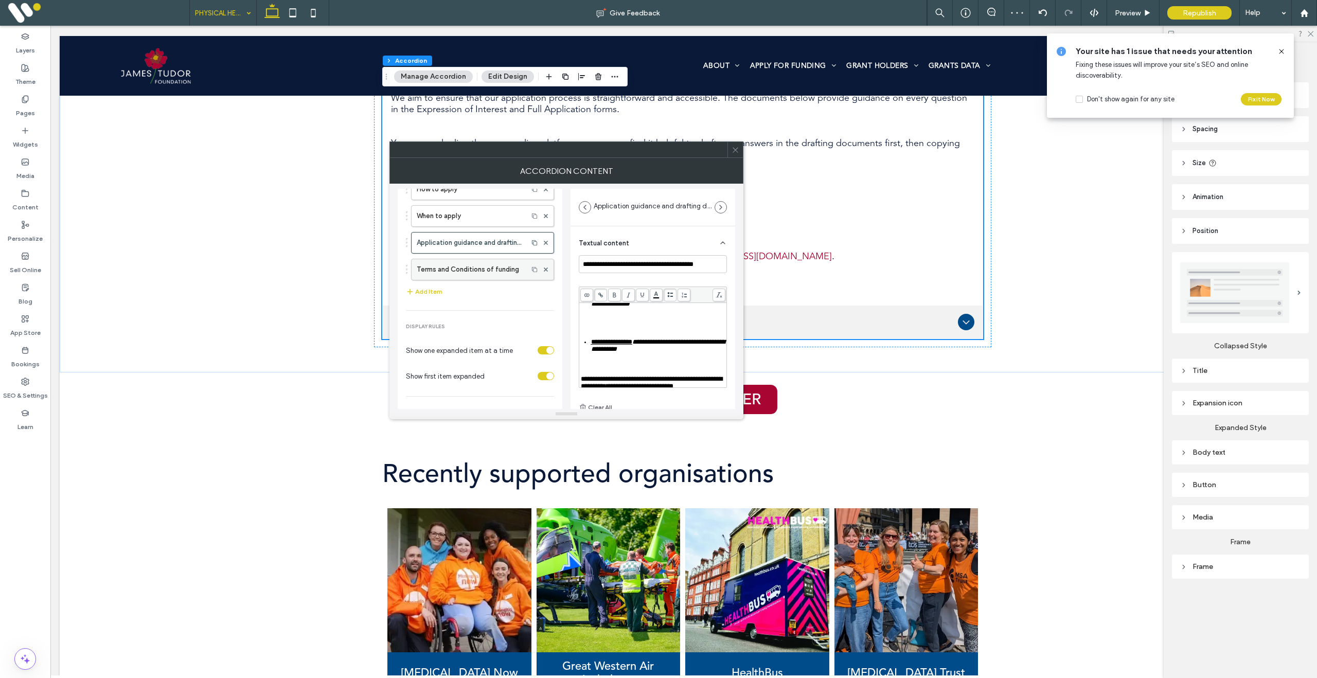
click at [467, 275] on label "Terms and Conditions of funding" at bounding box center [470, 269] width 106 height 21
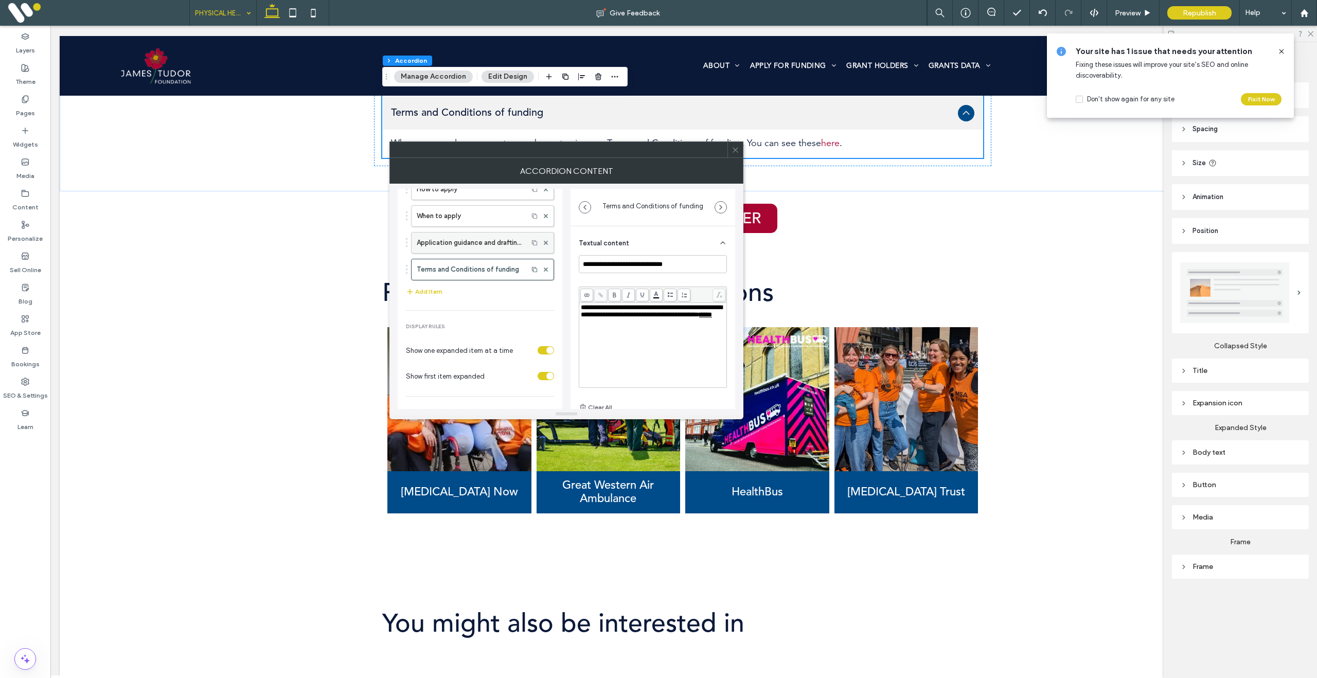
click at [464, 249] on label "Application guidance and drafting documents" at bounding box center [470, 243] width 106 height 21
type input "**********"
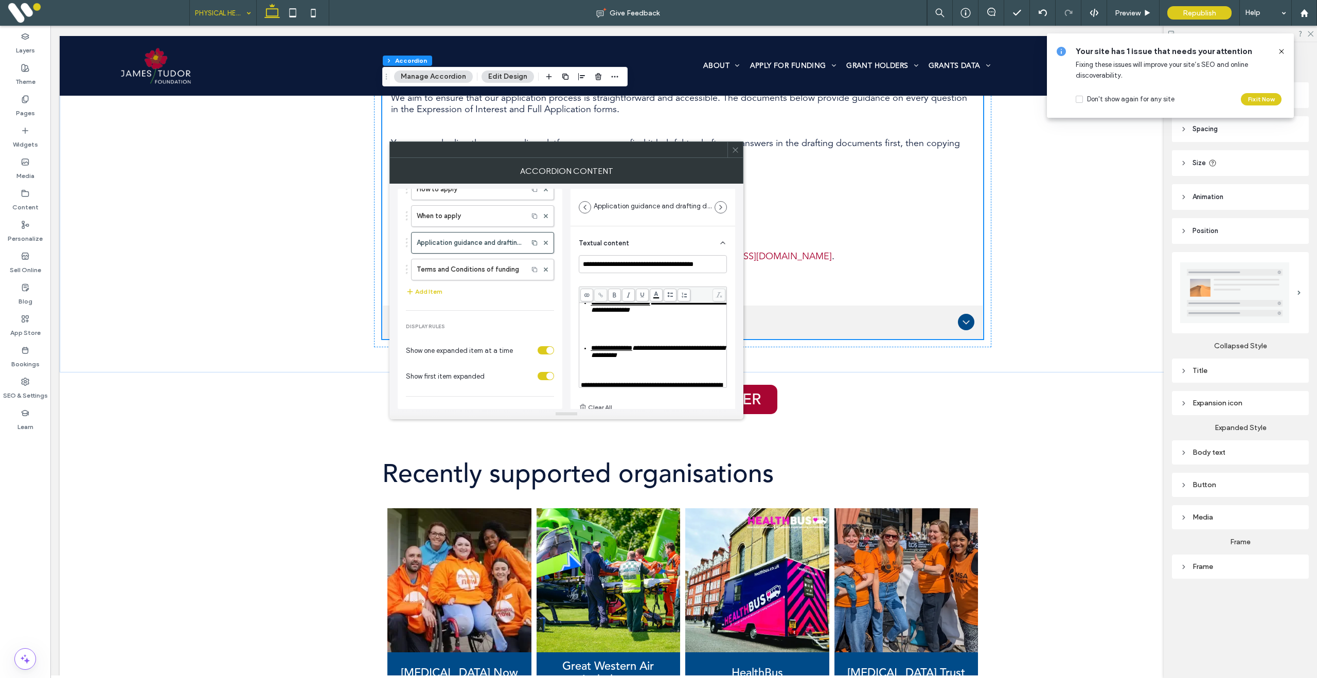
scroll to position [109, 0]
drag, startPoint x: 590, startPoint y: 363, endPoint x: 639, endPoint y: 362, distance: 48.9
click at [639, 350] on ul "**********" at bounding box center [653, 343] width 145 height 14
click at [600, 299] on span at bounding box center [600, 295] width 13 height 13
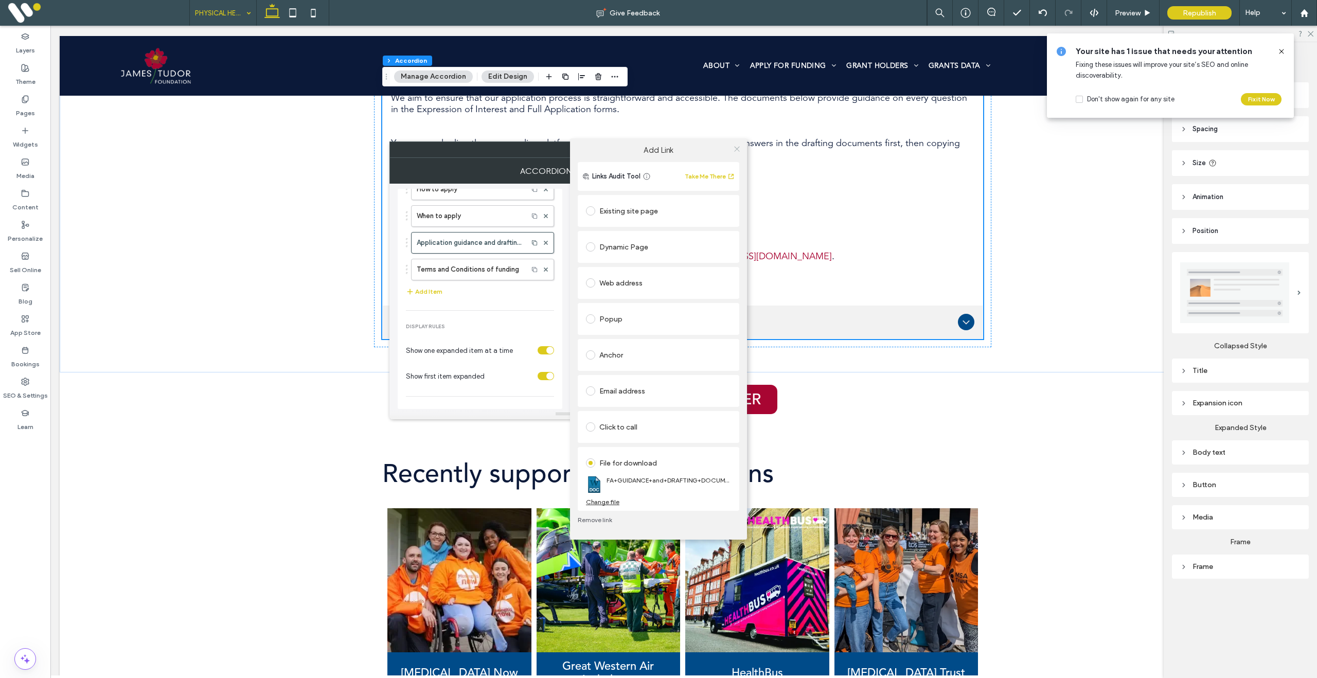
click at [737, 150] on icon at bounding box center [737, 149] width 8 height 8
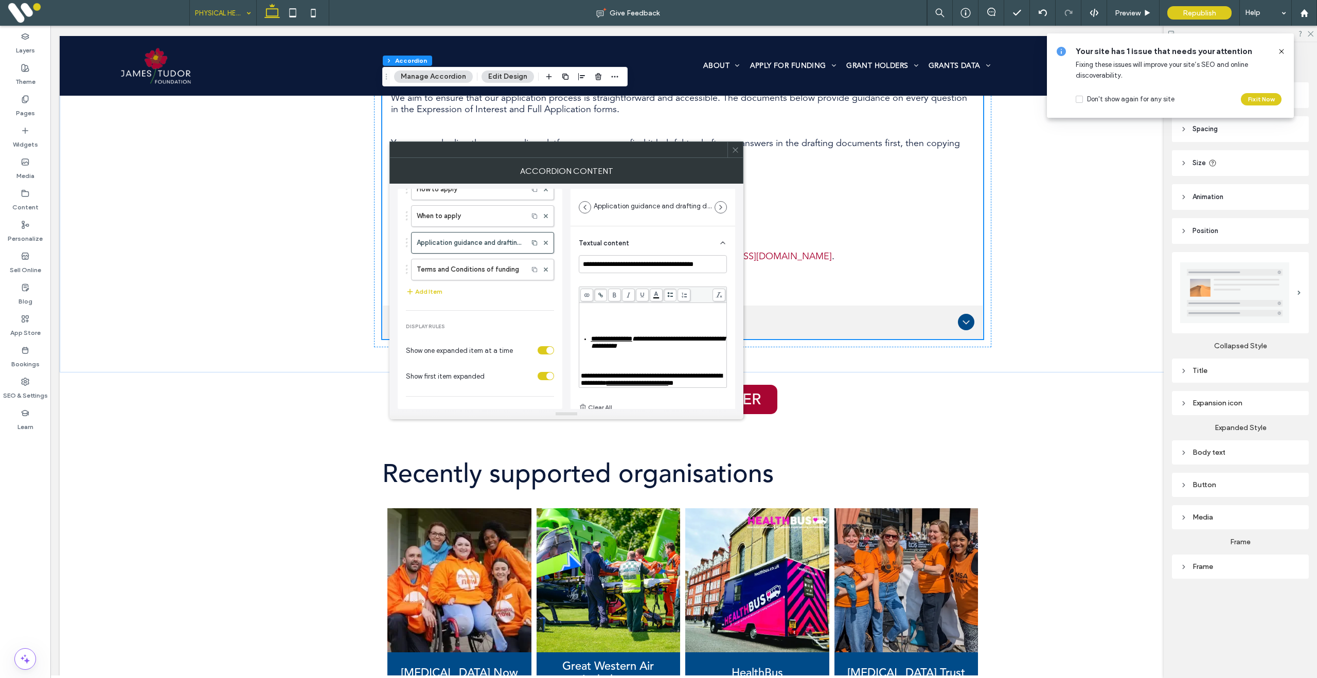
click at [607, 297] on span "**********" at bounding box center [620, 293] width 59 height 7
drag, startPoint x: 591, startPoint y: 316, endPoint x: 657, endPoint y: 315, distance: 66.4
click at [657, 305] on div "**********" at bounding box center [658, 297] width 135 height 14
click at [600, 294] on use at bounding box center [600, 295] width 5 height 5
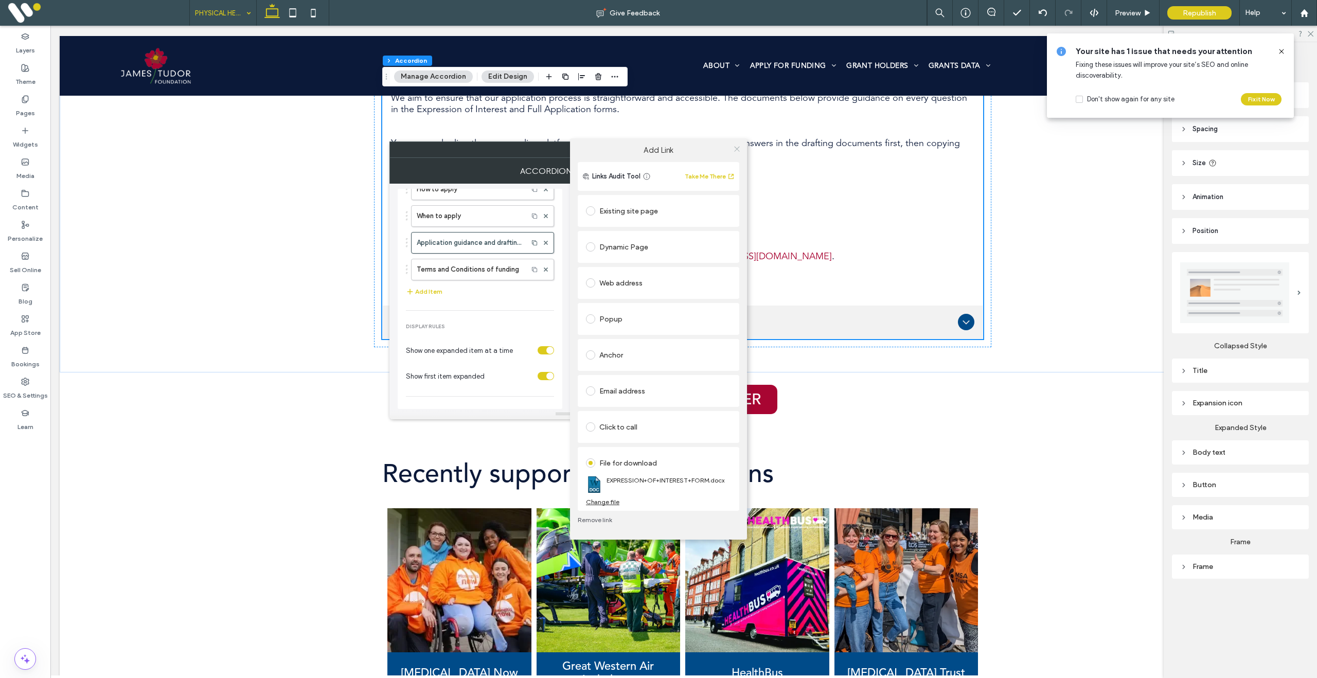
click at [737, 149] on use at bounding box center [736, 148] width 5 height 5
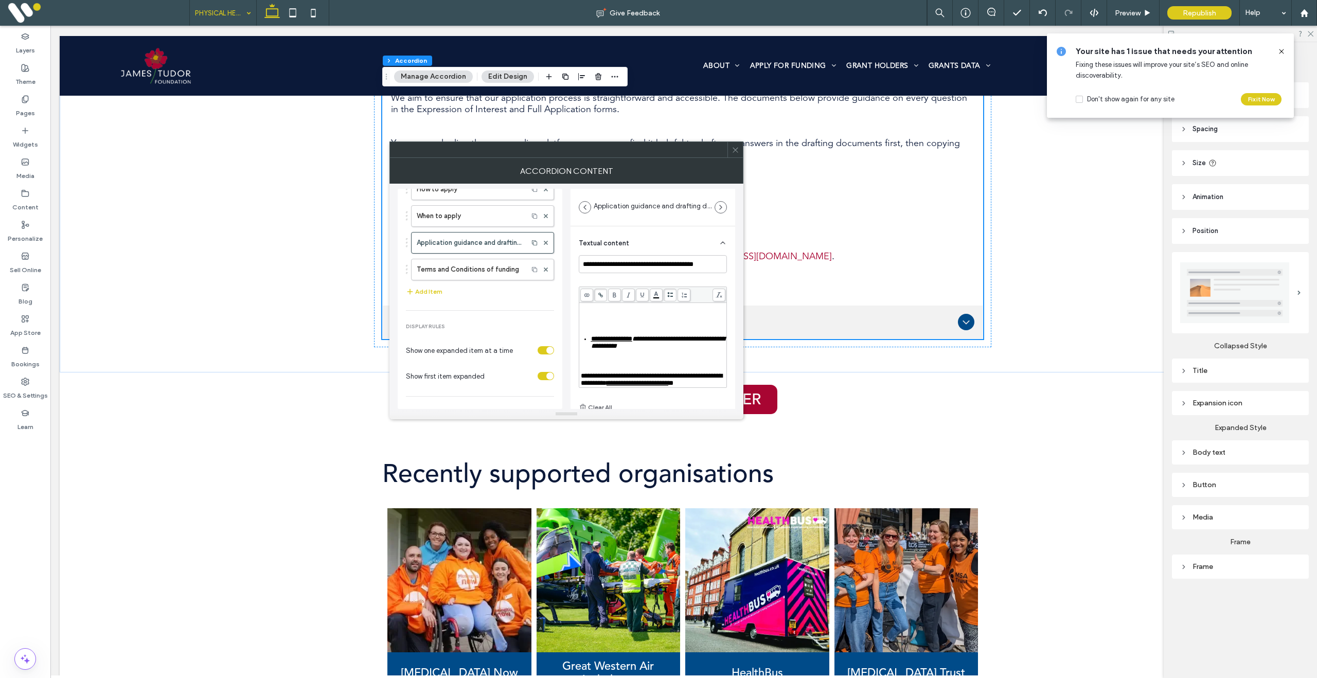
click at [593, 342] on span "**********" at bounding box center [611, 339] width 41 height 7
drag, startPoint x: 591, startPoint y: 361, endPoint x: 639, endPoint y: 360, distance: 47.9
click at [639, 350] on div "**********" at bounding box center [658, 343] width 135 height 14
click at [601, 294] on use at bounding box center [600, 295] width 5 height 5
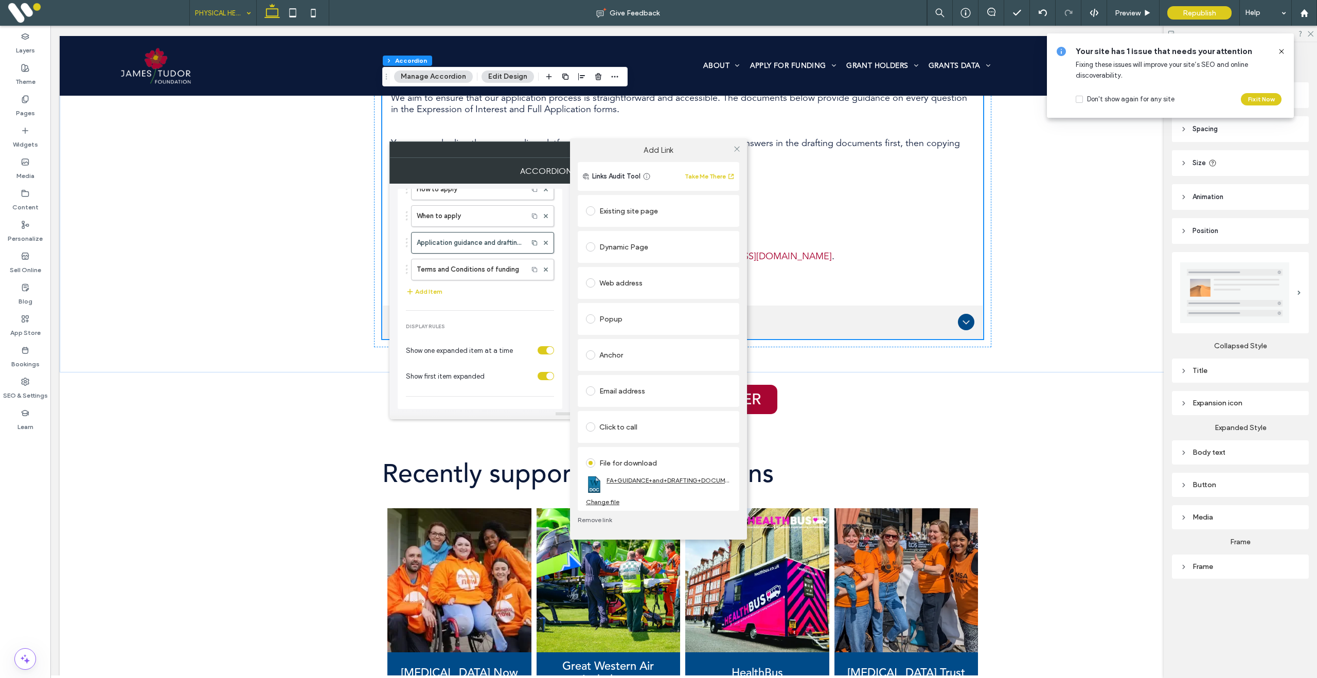
click at [650, 479] on link "FA+GUIDANCE+and+DRAFTING+DOCUMENT+-+PH-8aa5c7e7.docx" at bounding box center [669, 481] width 125 height 8
click at [738, 150] on use at bounding box center [736, 148] width 5 height 5
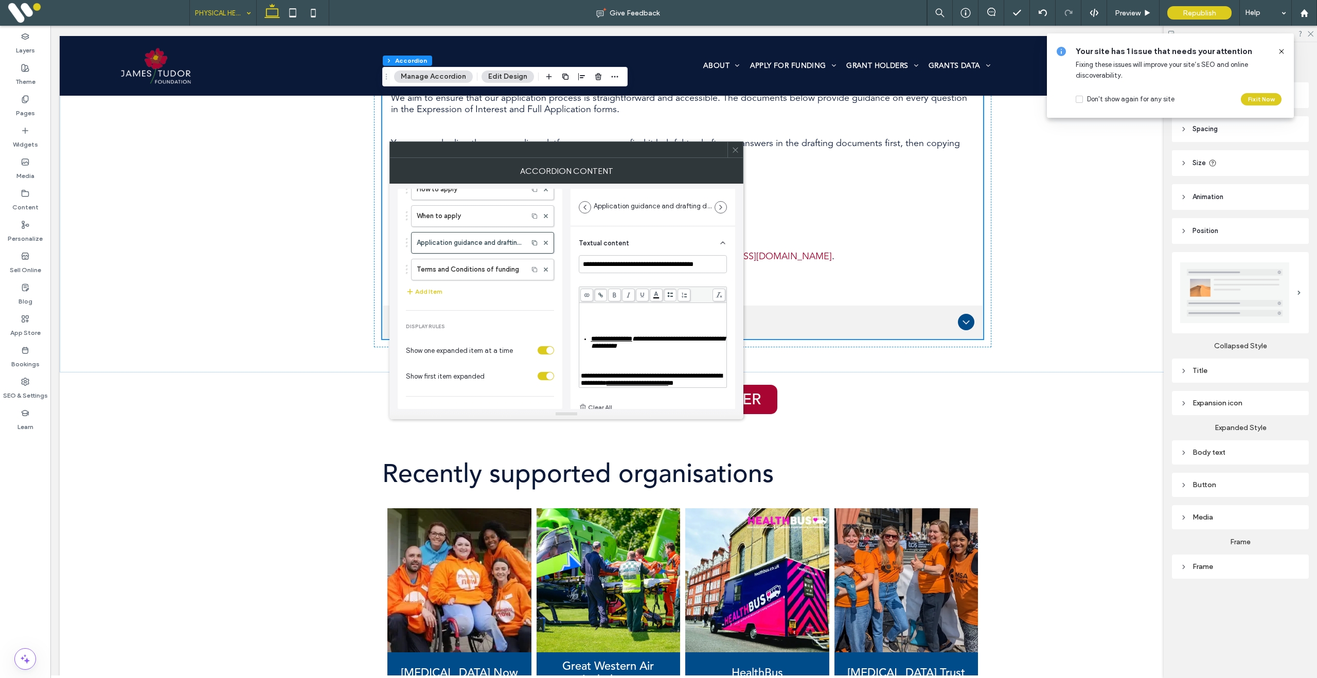
drag, startPoint x: 735, startPoint y: 150, endPoint x: 679, endPoint y: 158, distance: 57.2
click at [735, 150] on use at bounding box center [735, 149] width 5 height 5
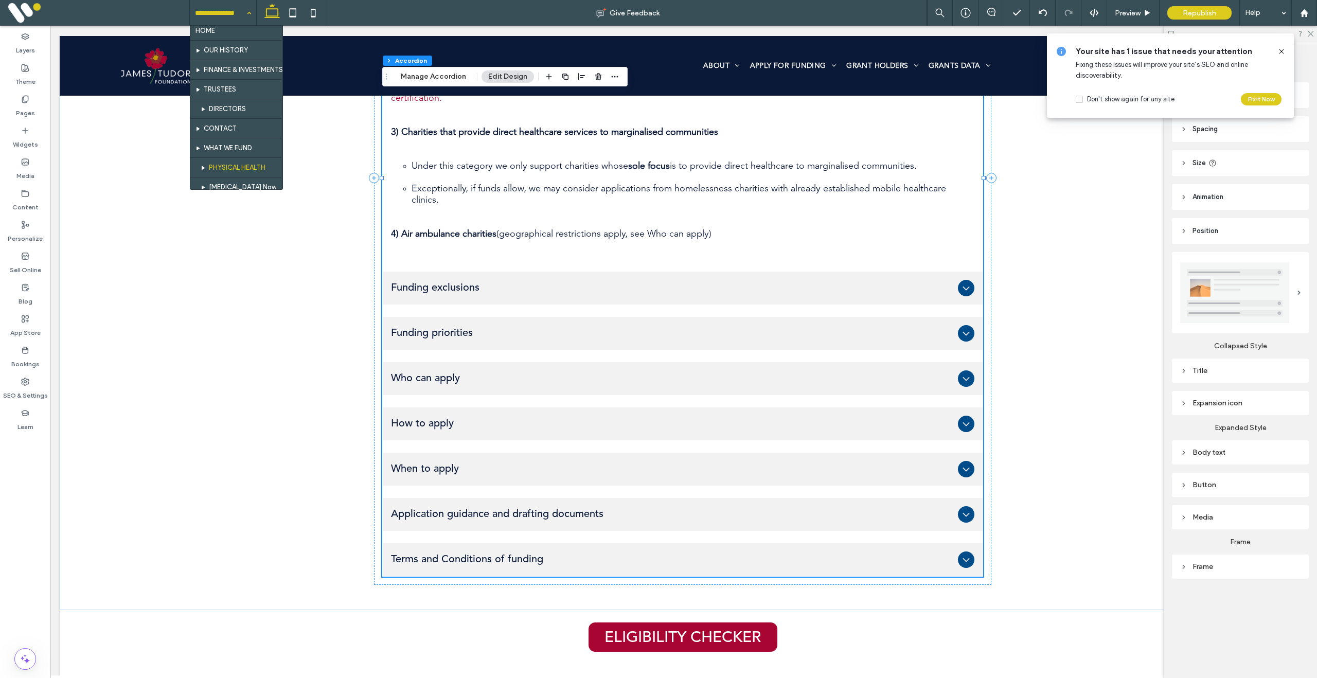
scroll to position [0, 0]
click at [22, 101] on use at bounding box center [25, 99] width 6 height 7
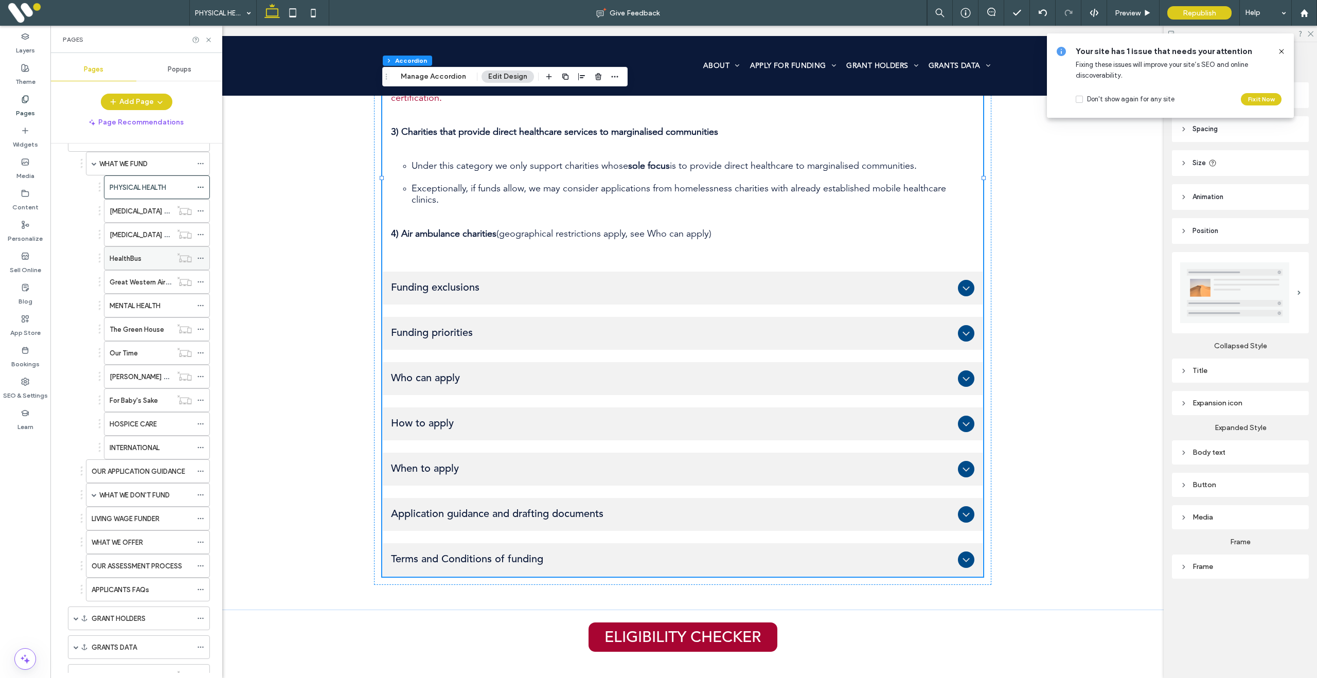
scroll to position [89, 0]
click at [95, 496] on span at bounding box center [94, 496] width 5 height 5
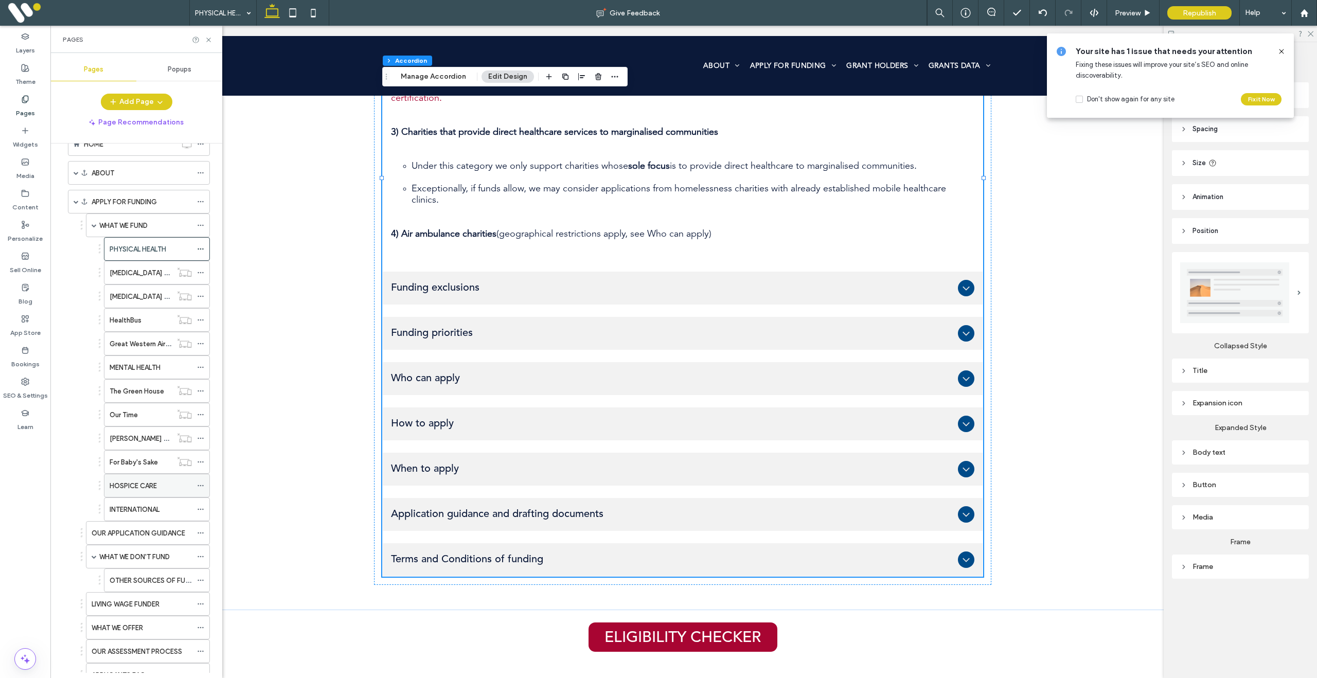
scroll to position [0, 0]
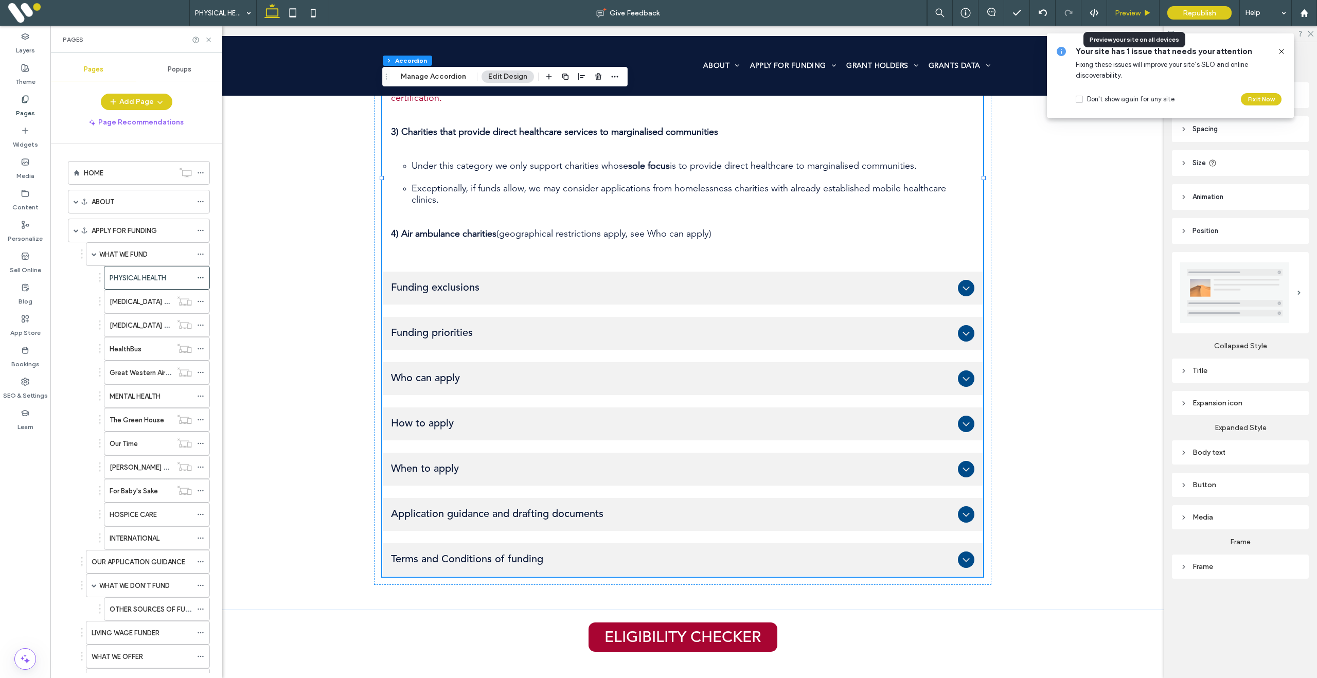
click at [1144, 10] on icon at bounding box center [1148, 13] width 8 height 8
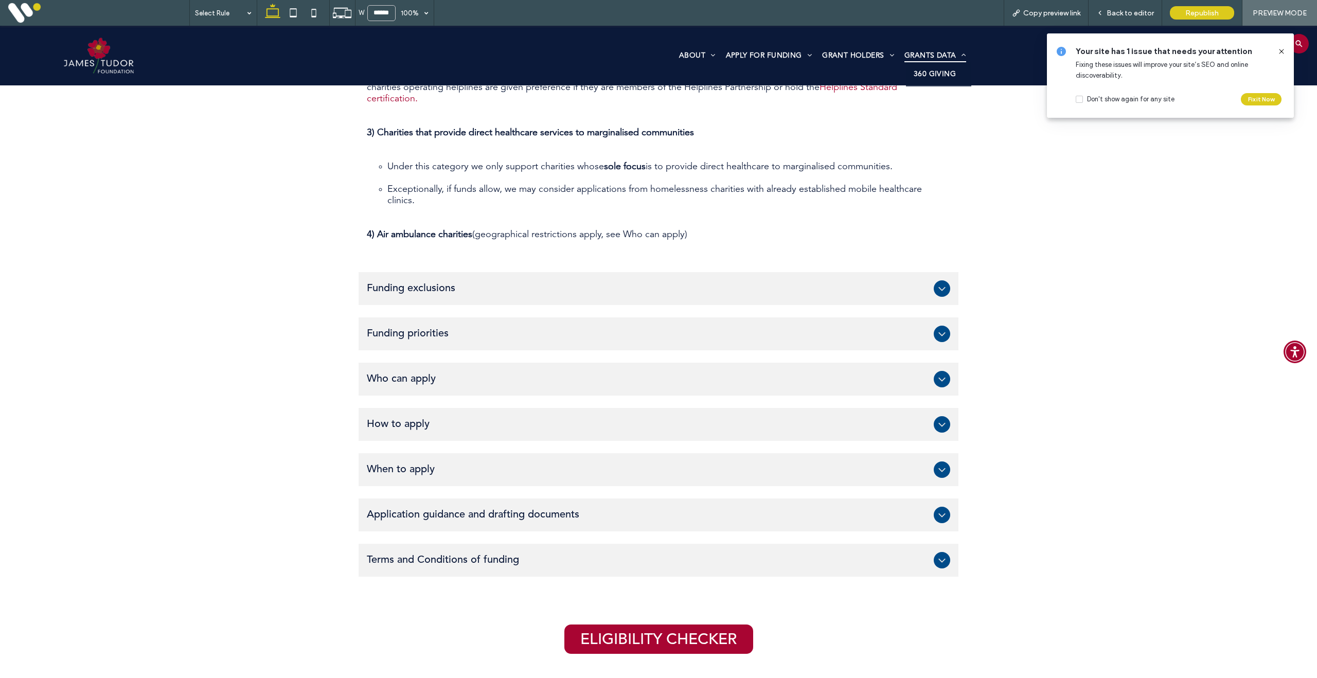
scroll to position [811, 0]
click at [1132, 15] on span "Back to editor" at bounding box center [1130, 13] width 47 height 9
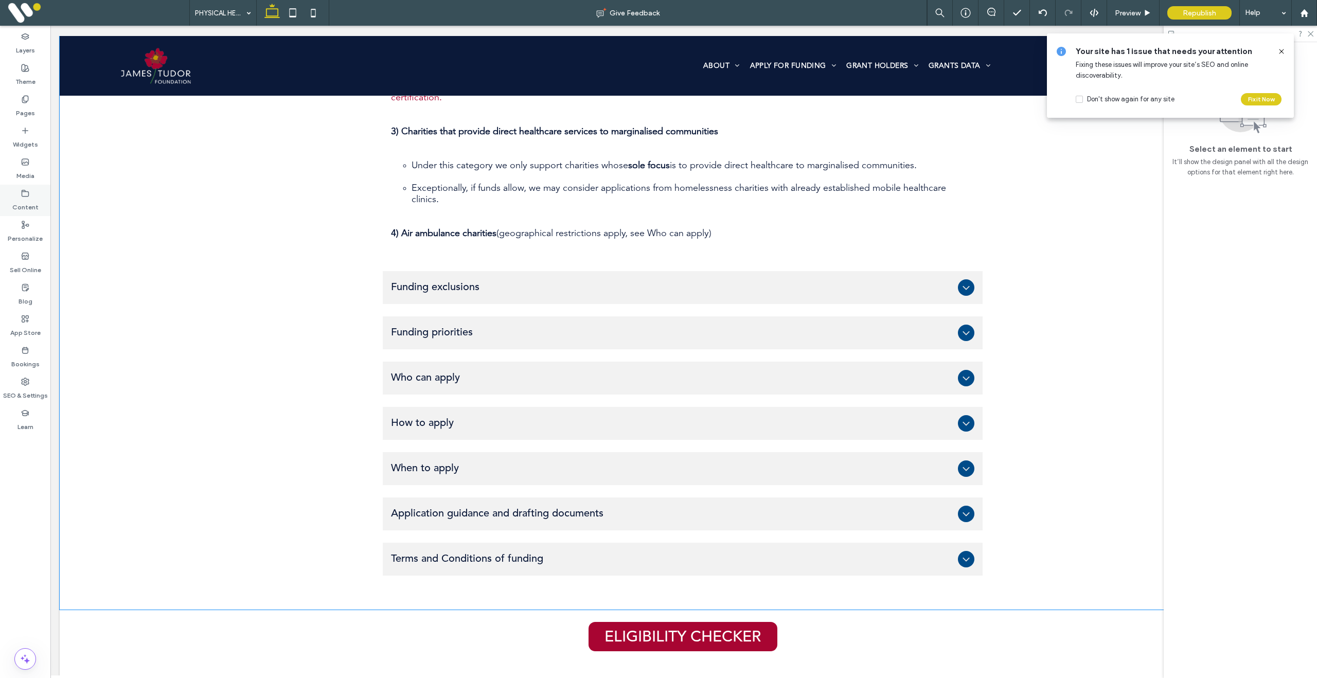
scroll to position [816, 0]
click at [29, 98] on div "Pages" at bounding box center [25, 106] width 50 height 31
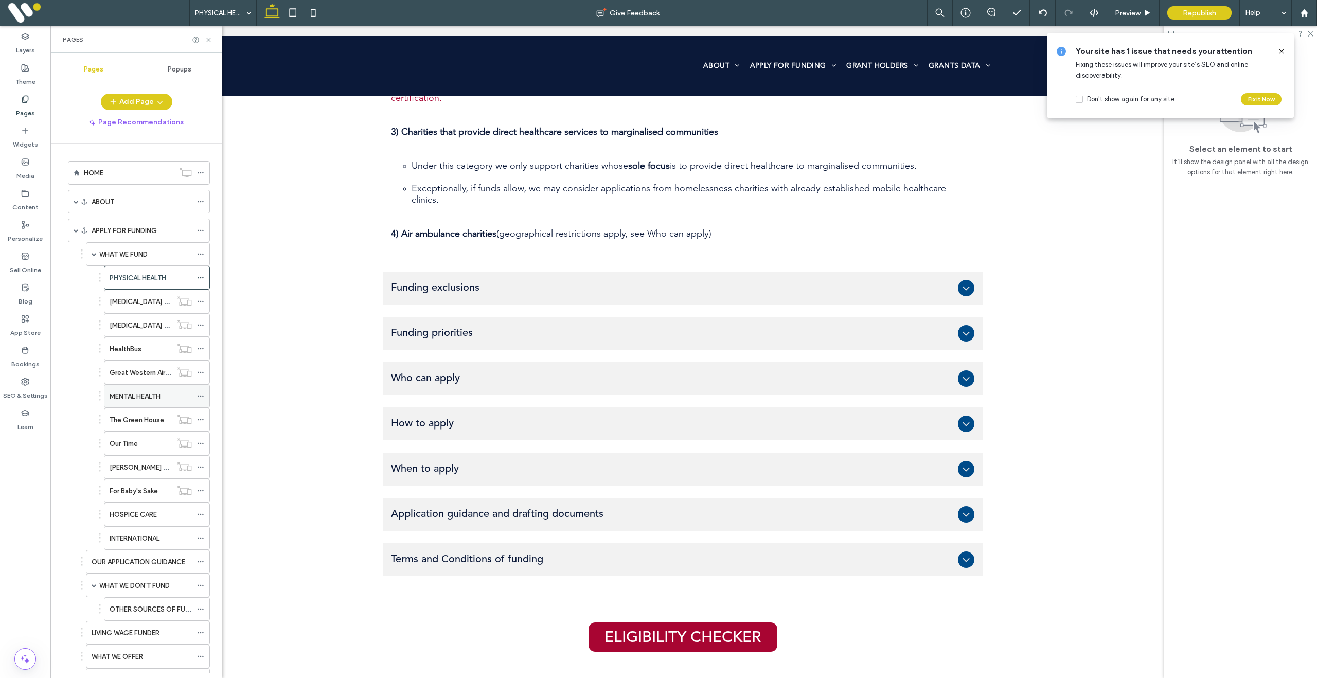
click at [137, 393] on label "MENTAL HEALTH" at bounding box center [135, 396] width 51 height 18
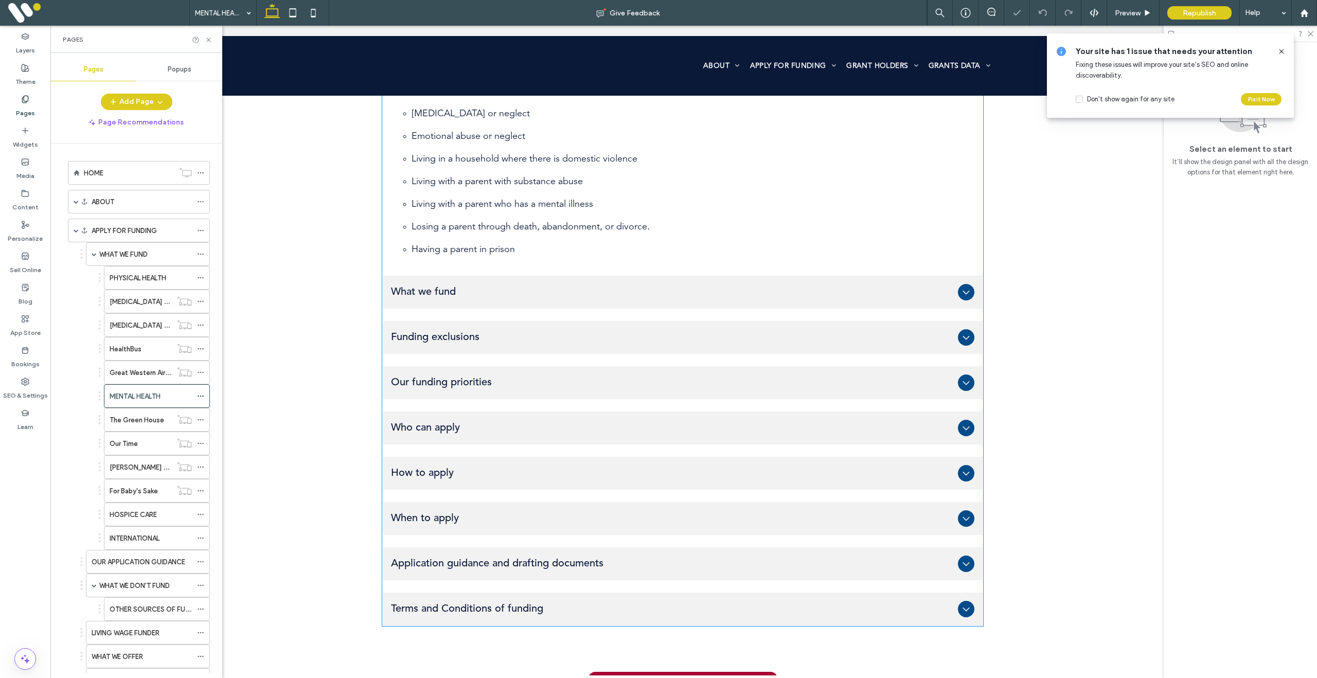
scroll to position [625, 0]
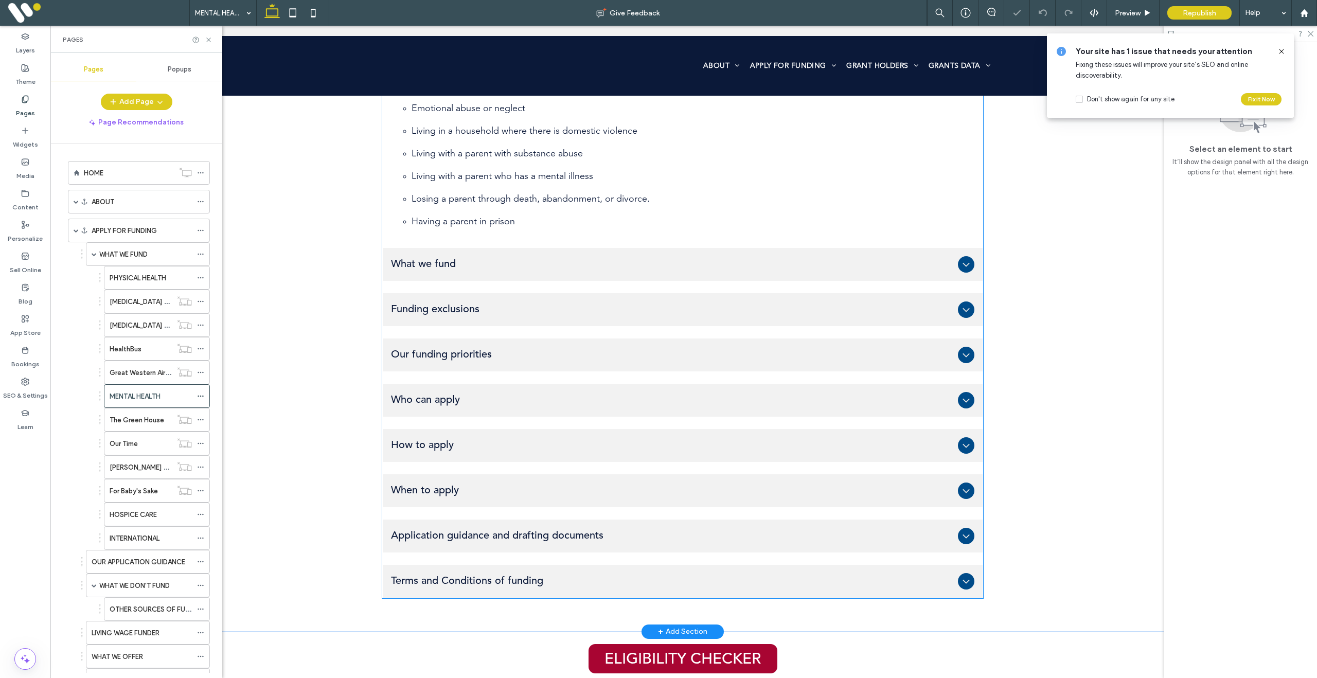
click at [492, 449] on span "How to apply" at bounding box center [672, 445] width 563 height 12
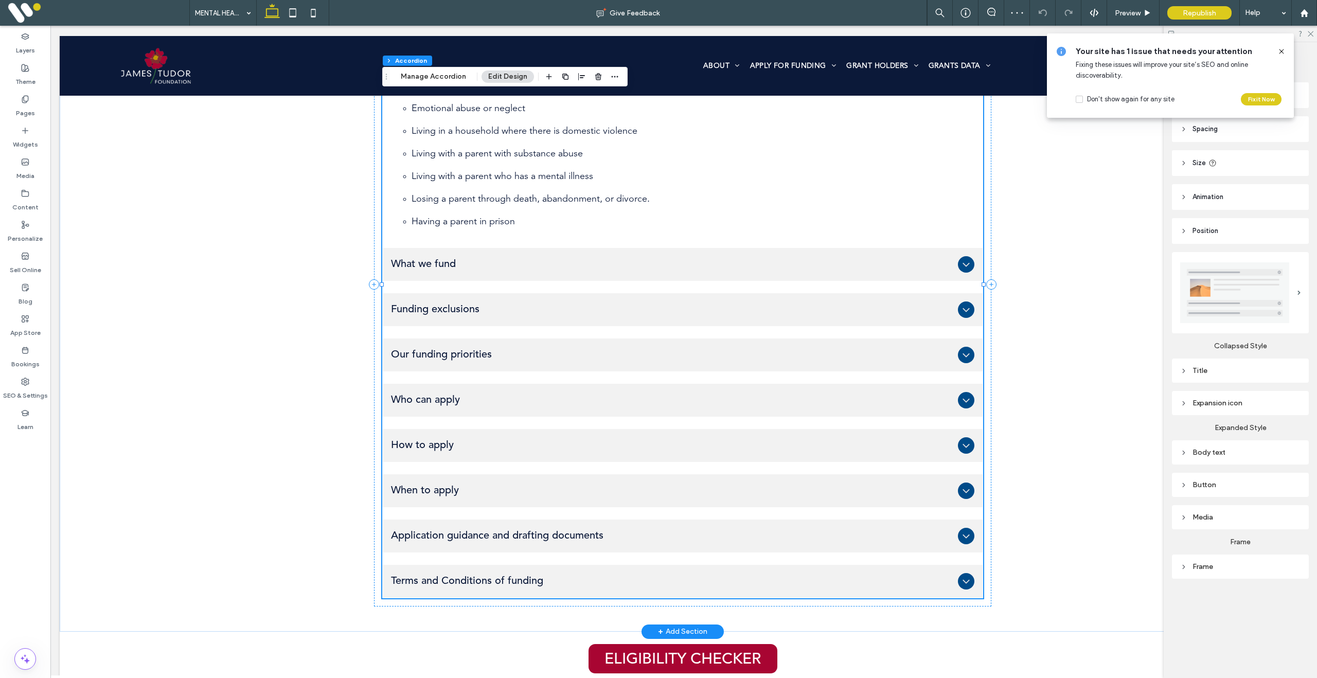
click at [471, 499] on div "When to apply" at bounding box center [683, 490] width 600 height 33
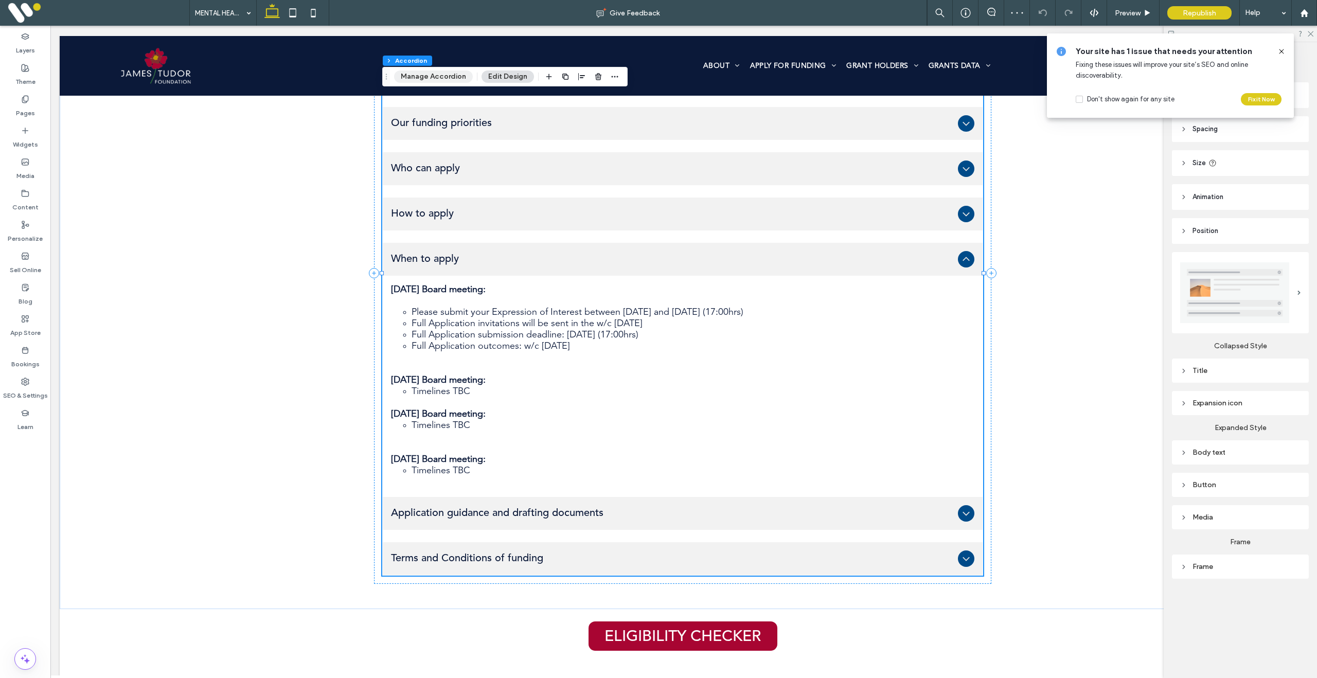
click at [437, 74] on button "Manage Accordion" at bounding box center [433, 77] width 79 height 12
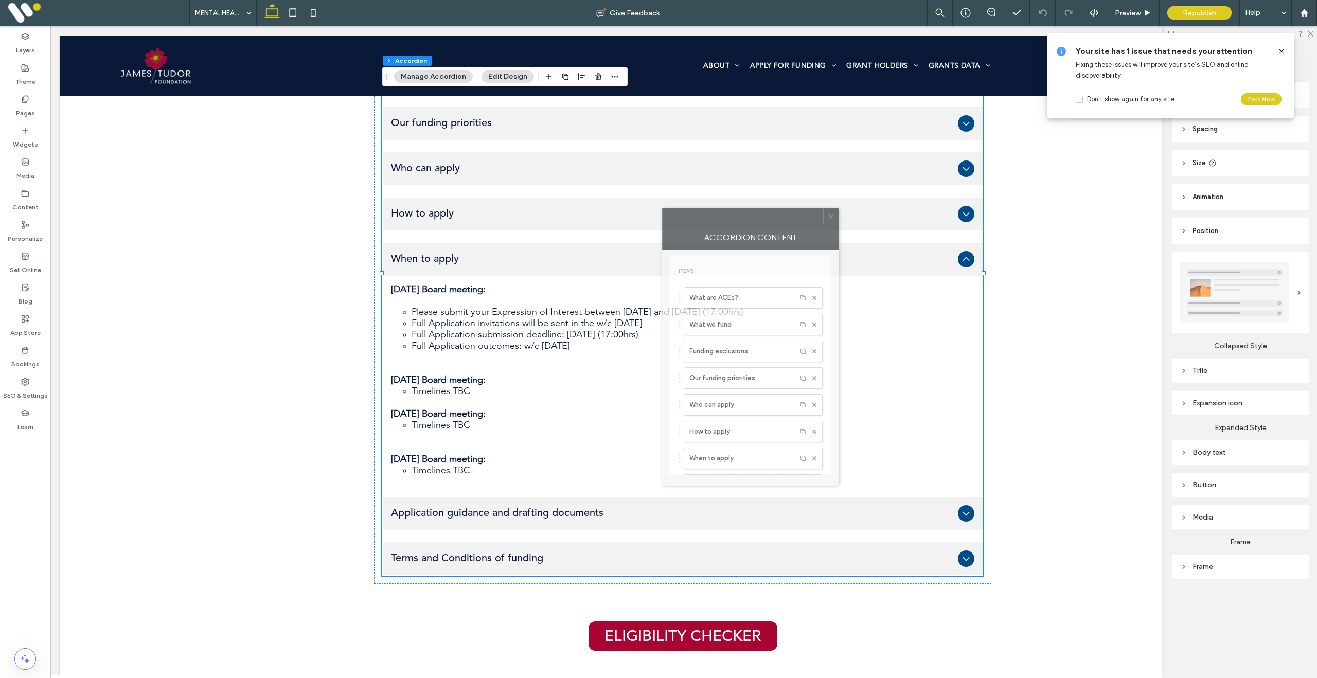
drag, startPoint x: 1200, startPoint y: 206, endPoint x: 647, endPoint y: 206, distance: 553.2
click at [663, 208] on div at bounding box center [743, 215] width 161 height 15
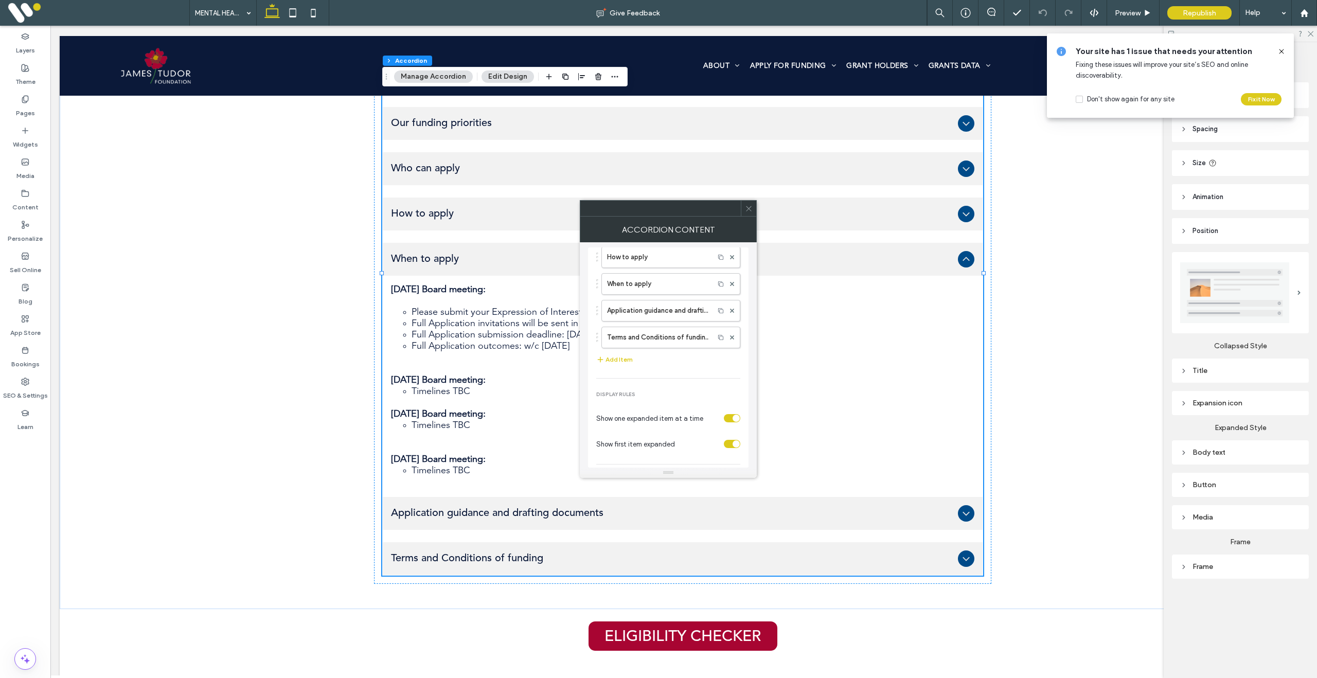
scroll to position [152, 0]
click at [651, 331] on label "Application guidance and drafting documents" at bounding box center [658, 325] width 102 height 21
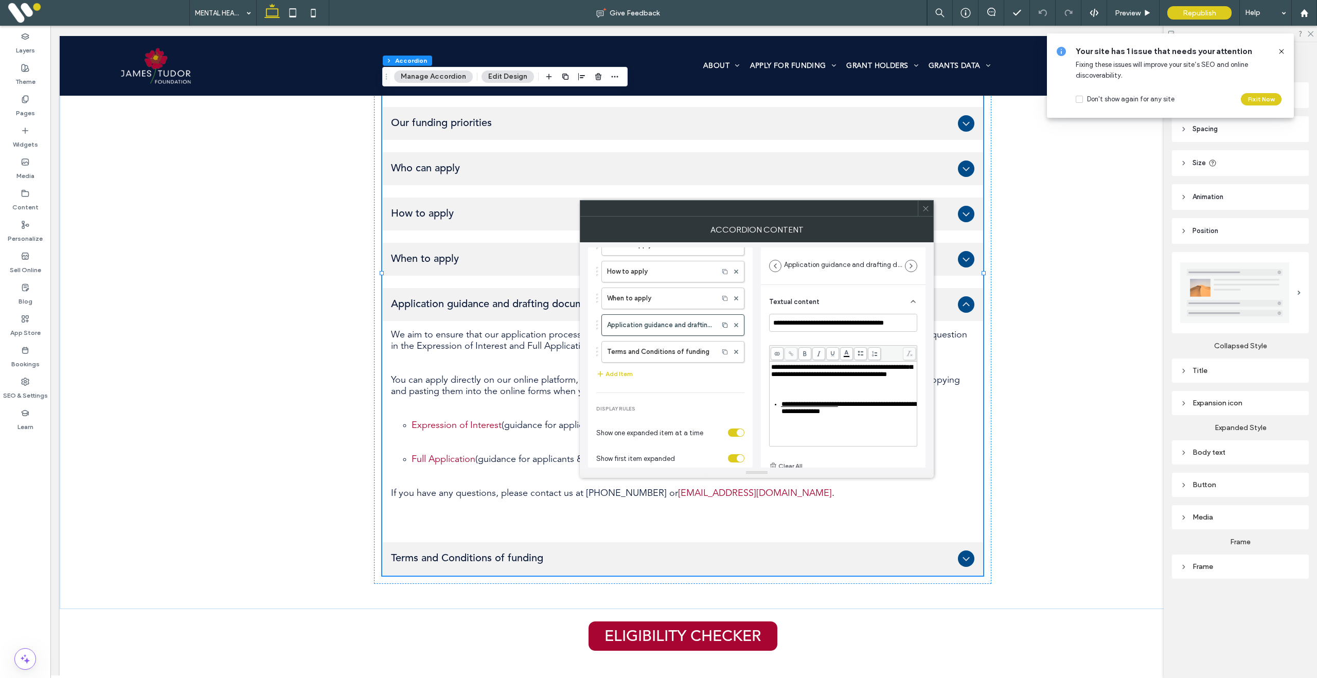
scroll to position [90, 0]
click at [785, 375] on span "**********" at bounding box center [810, 371] width 57 height 7
drag, startPoint x: 783, startPoint y: 394, endPoint x: 847, endPoint y: 391, distance: 64.4
click at [847, 382] on div "**********" at bounding box center [849, 375] width 135 height 14
click at [794, 354] on icon at bounding box center [791, 354] width 6 height 6
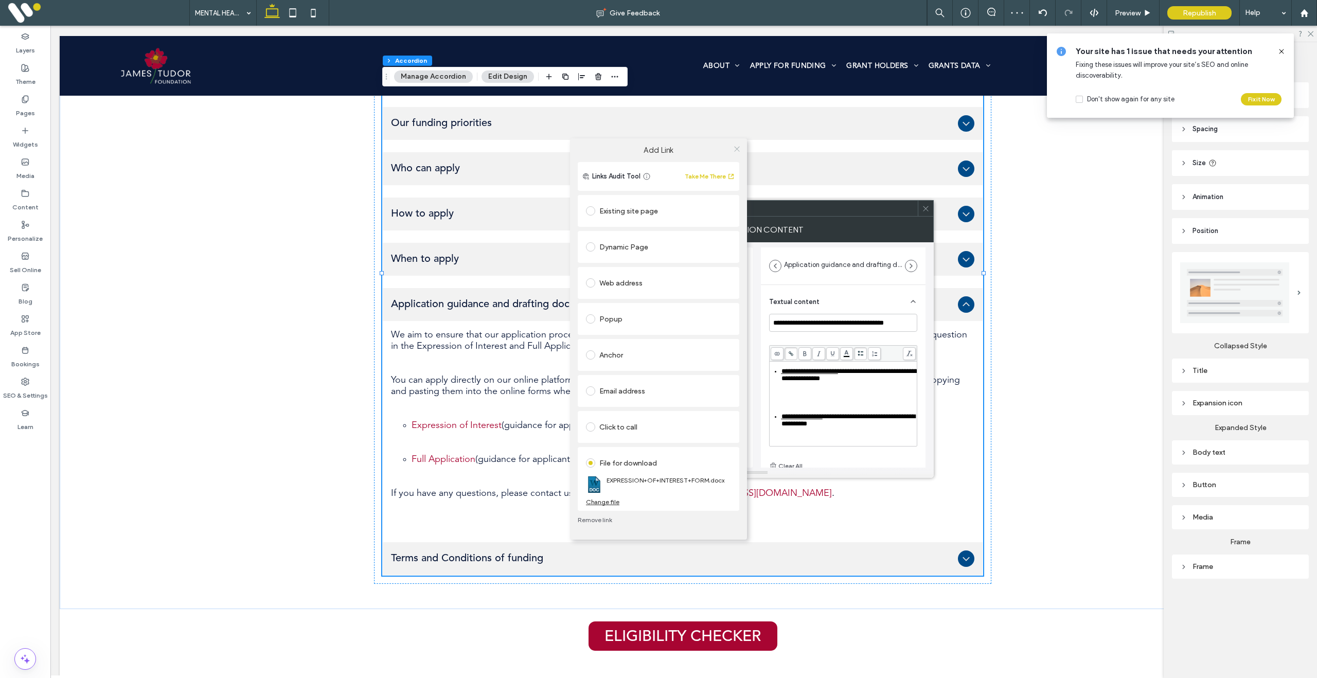
click at [737, 150] on icon at bounding box center [737, 149] width 8 height 8
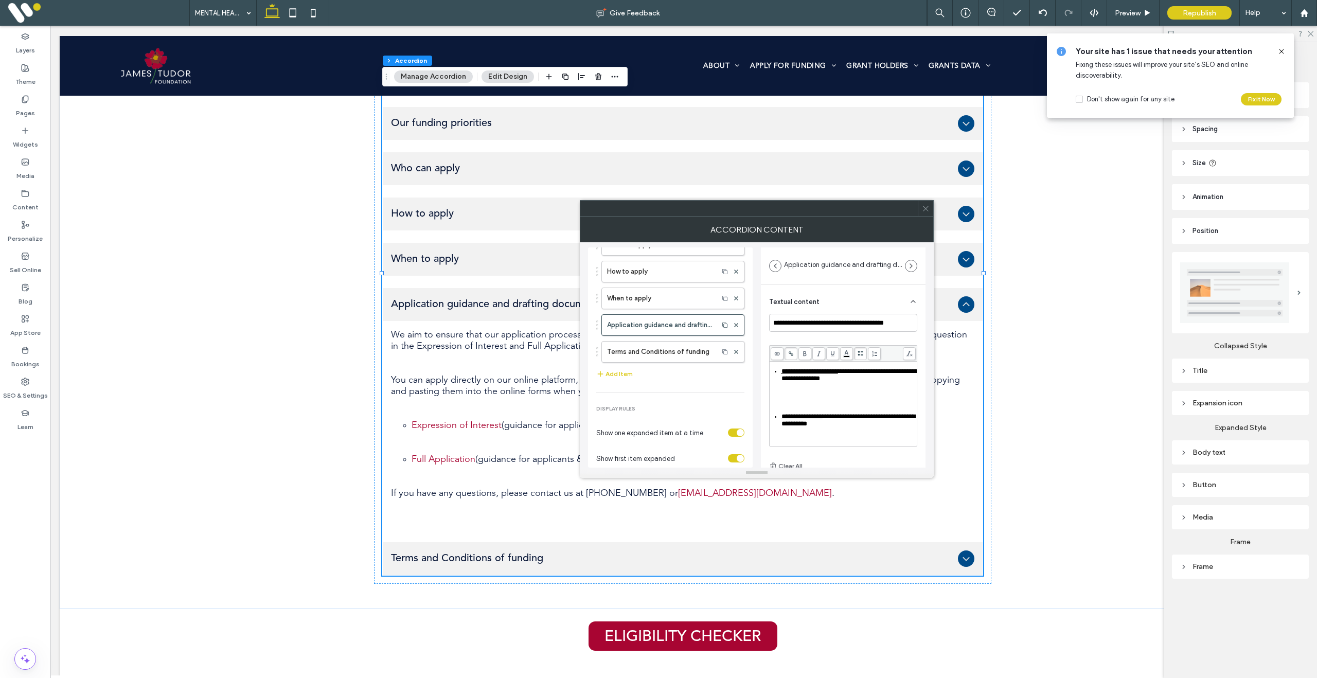
click at [783, 420] on span "**********" at bounding box center [802, 416] width 41 height 7
drag, startPoint x: 781, startPoint y: 438, endPoint x: 829, endPoint y: 373, distance: 80.3
click at [829, 380] on div "**********" at bounding box center [849, 387] width 135 height 14
click at [791, 356] on icon at bounding box center [791, 354] width 6 height 6
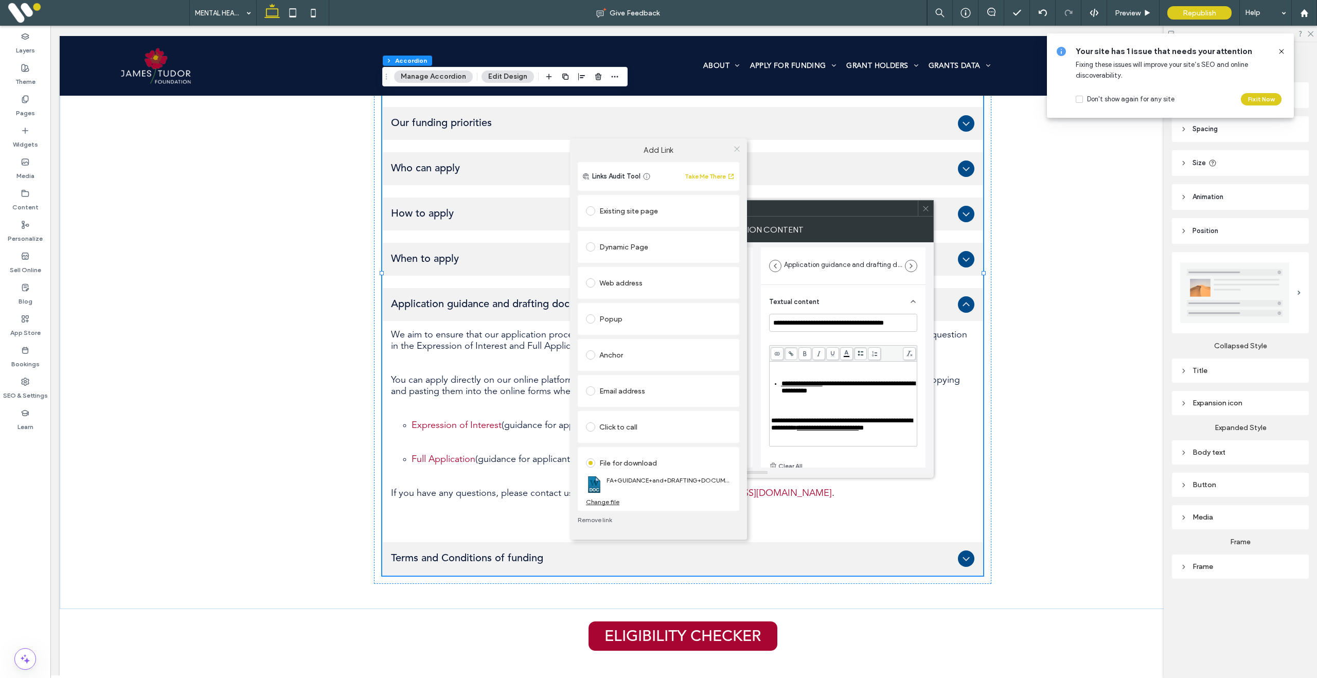
click at [738, 150] on icon at bounding box center [737, 149] width 8 height 8
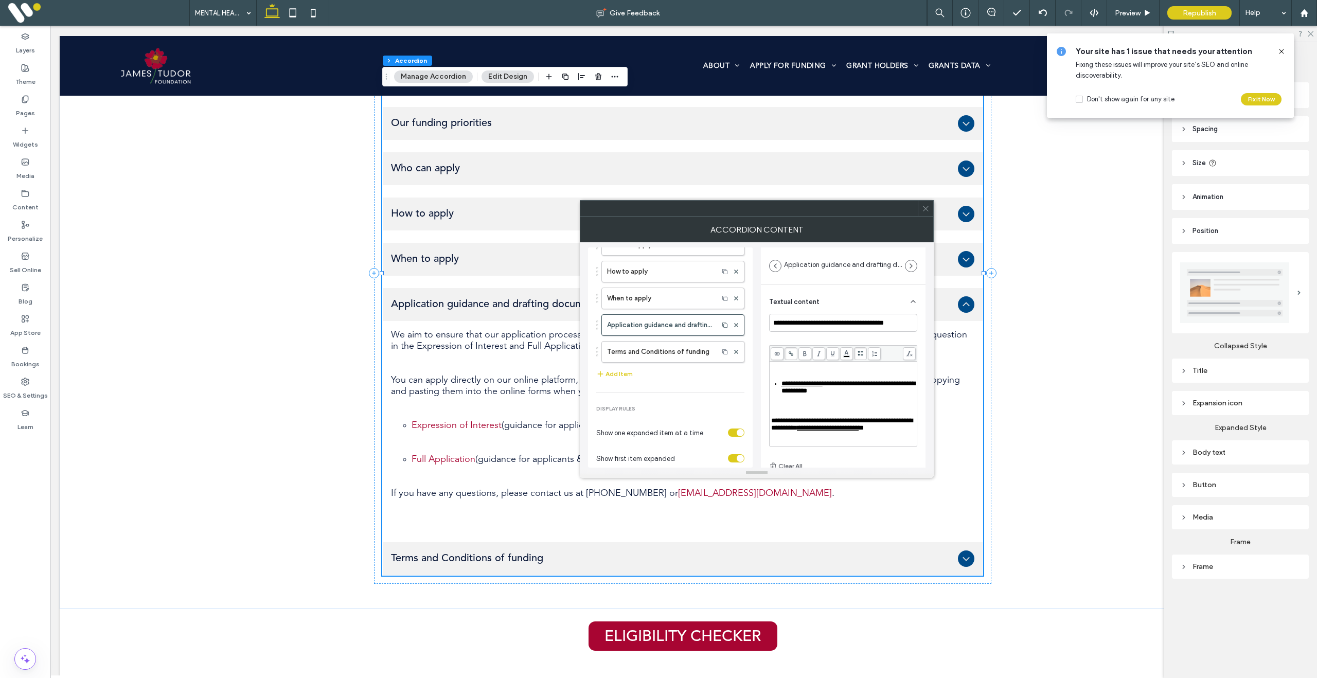
click at [924, 207] on use at bounding box center [925, 208] width 5 height 5
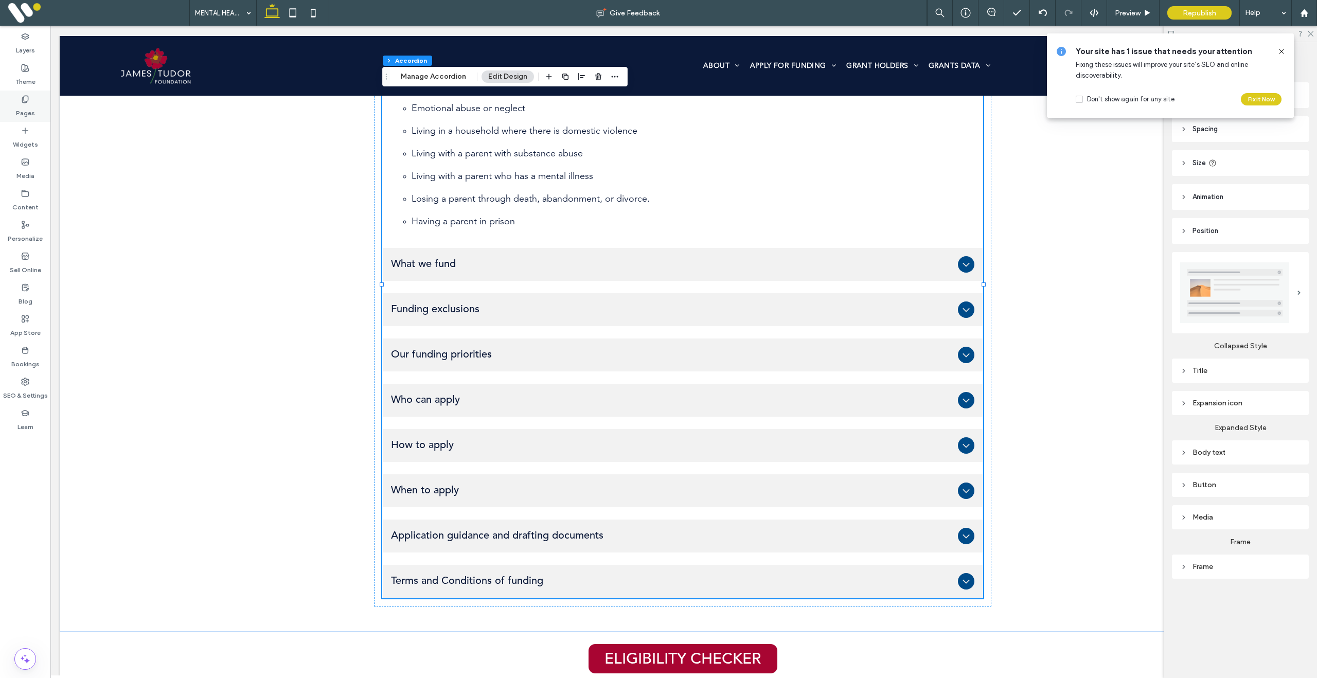
click at [26, 104] on label "Pages" at bounding box center [25, 110] width 19 height 14
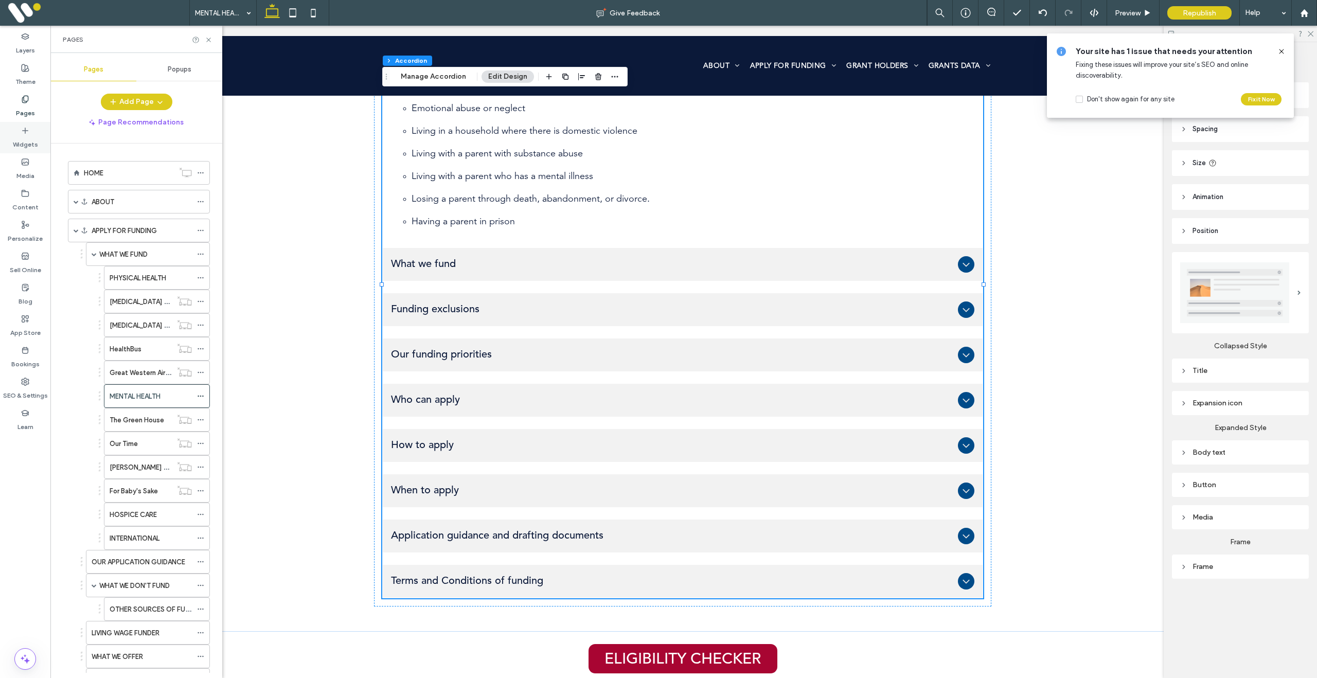
click at [31, 140] on label "Widgets" at bounding box center [25, 142] width 25 height 14
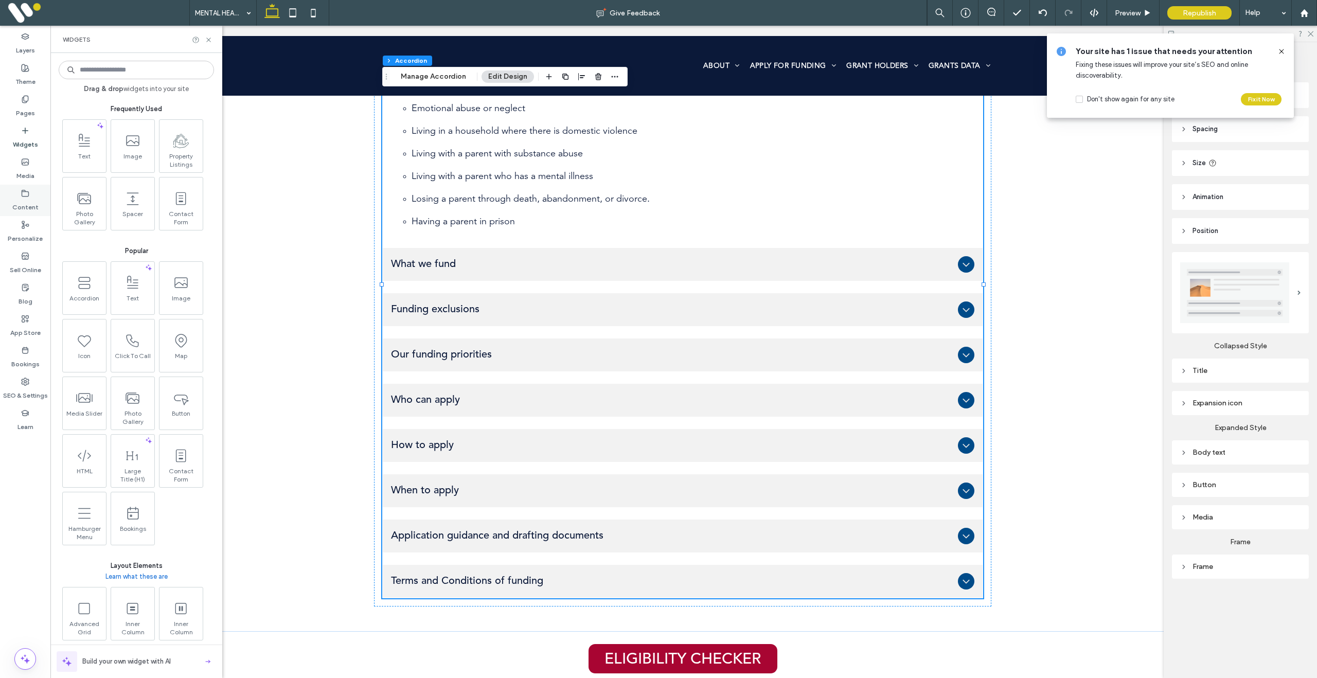
click at [28, 198] on label "Content" at bounding box center [25, 205] width 26 height 14
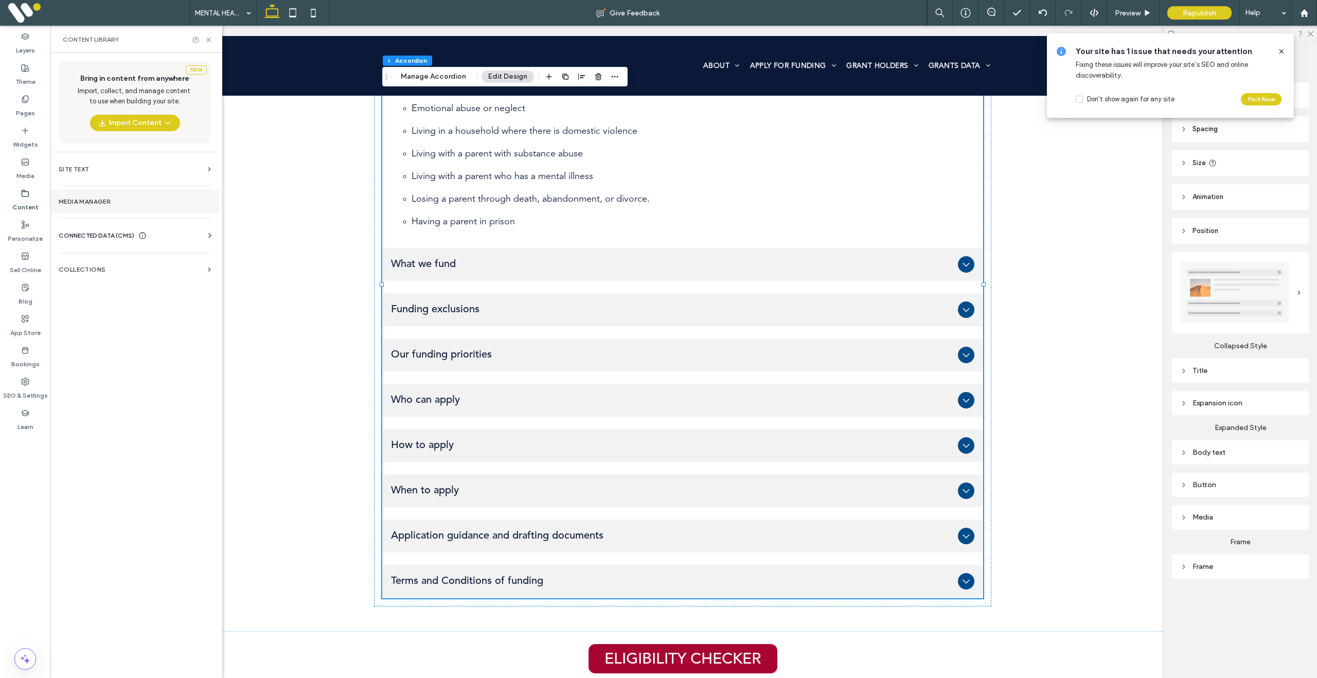
click at [79, 203] on label "Media Manager" at bounding box center [135, 201] width 152 height 7
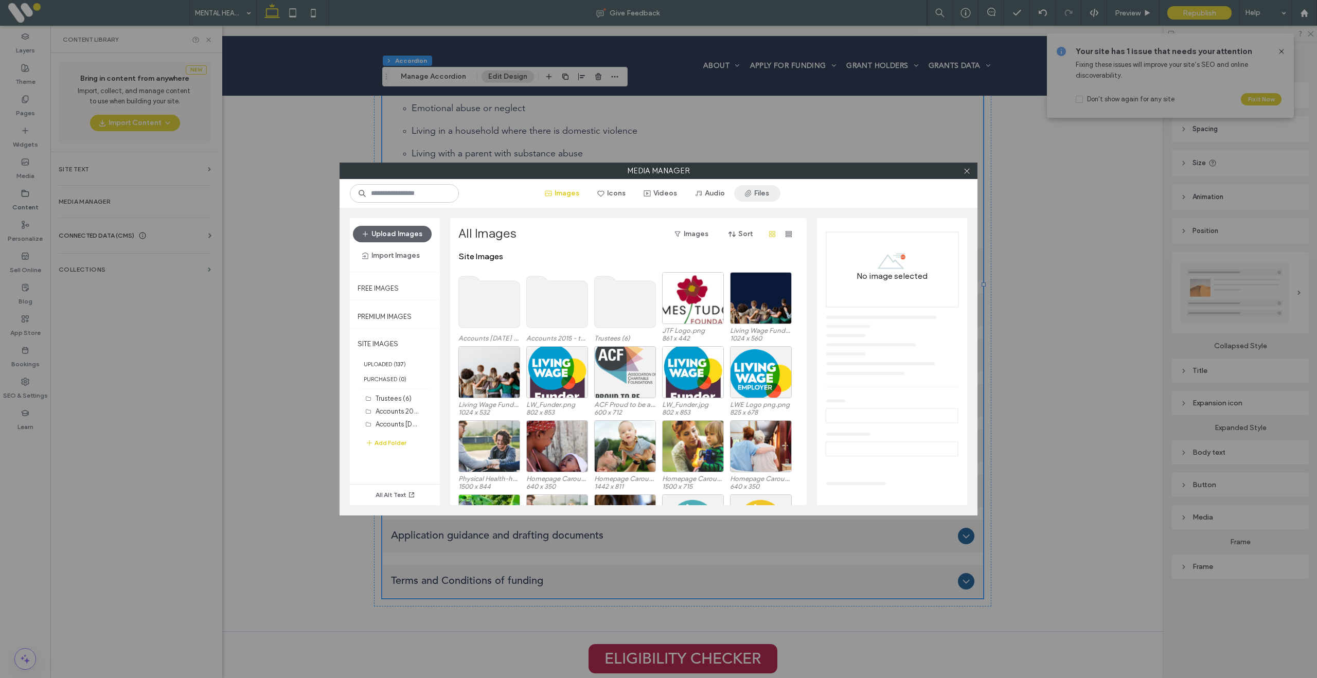
click at [752, 193] on button "Files" at bounding box center [757, 193] width 46 height 16
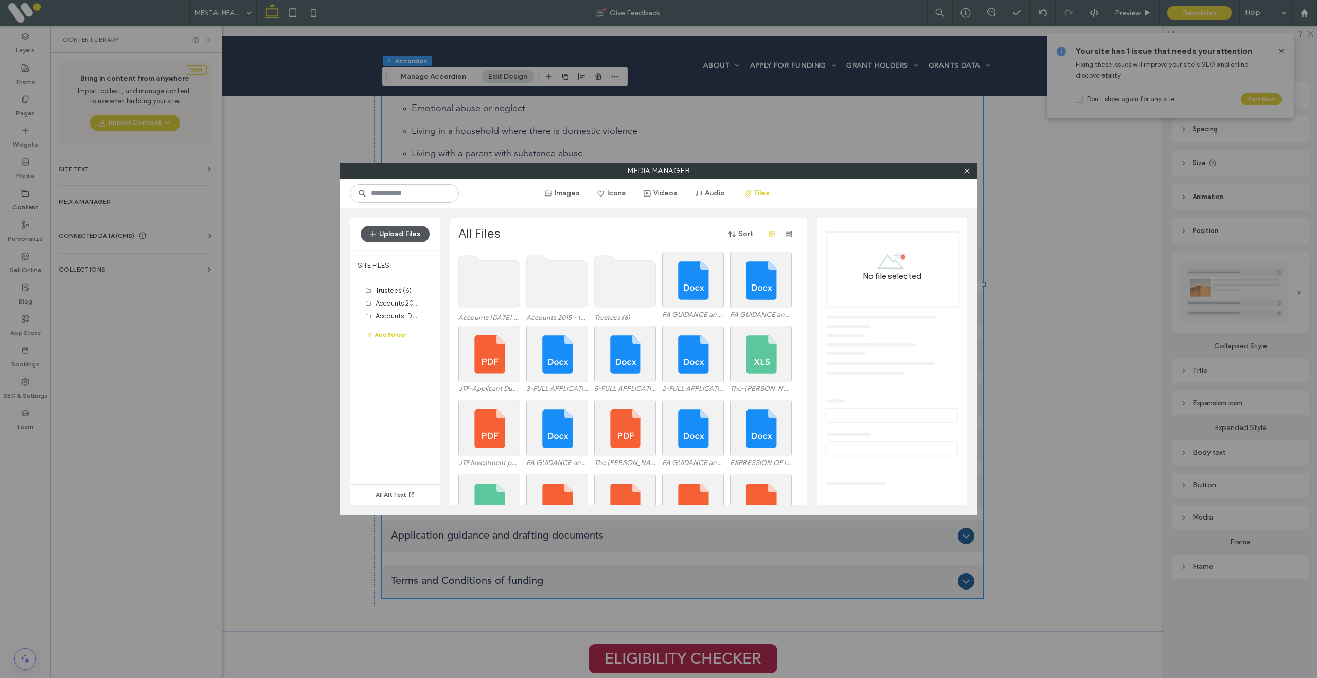
click at [397, 234] on button "Upload Files" at bounding box center [395, 234] width 69 height 16
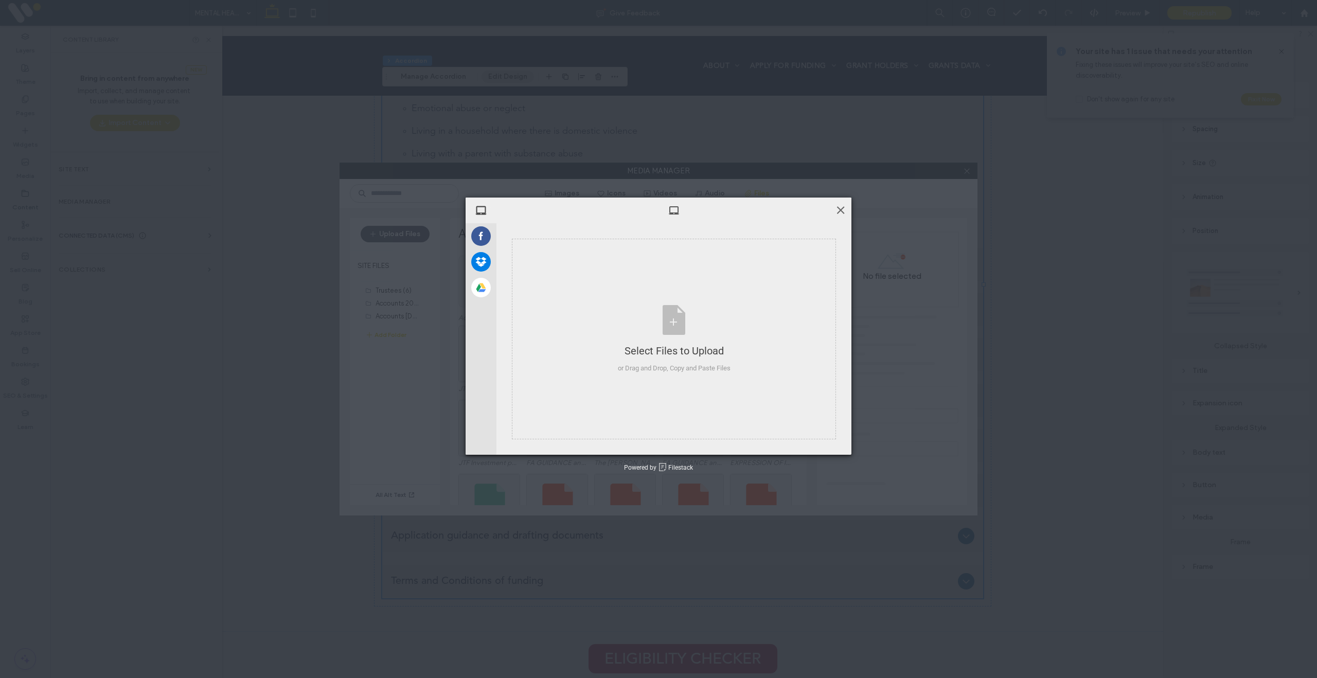
click at [841, 212] on span at bounding box center [840, 209] width 11 height 11
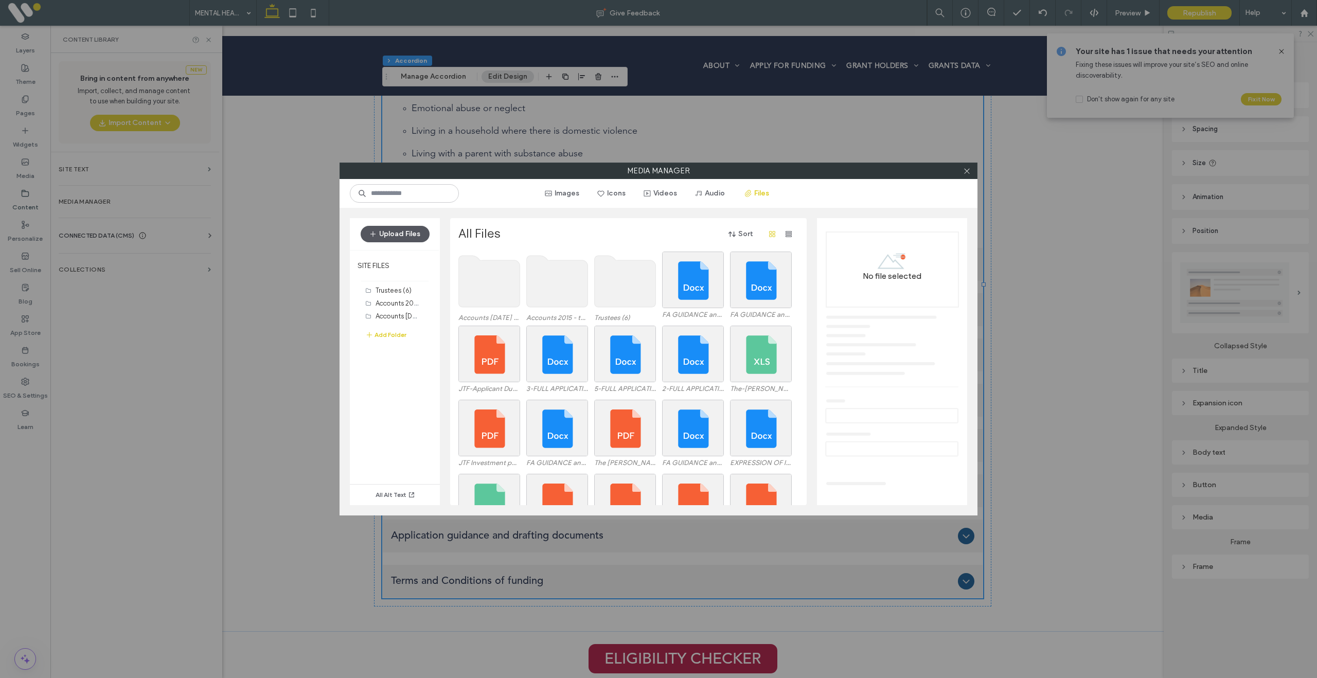
click at [399, 236] on button "Upload Files" at bounding box center [395, 234] width 69 height 16
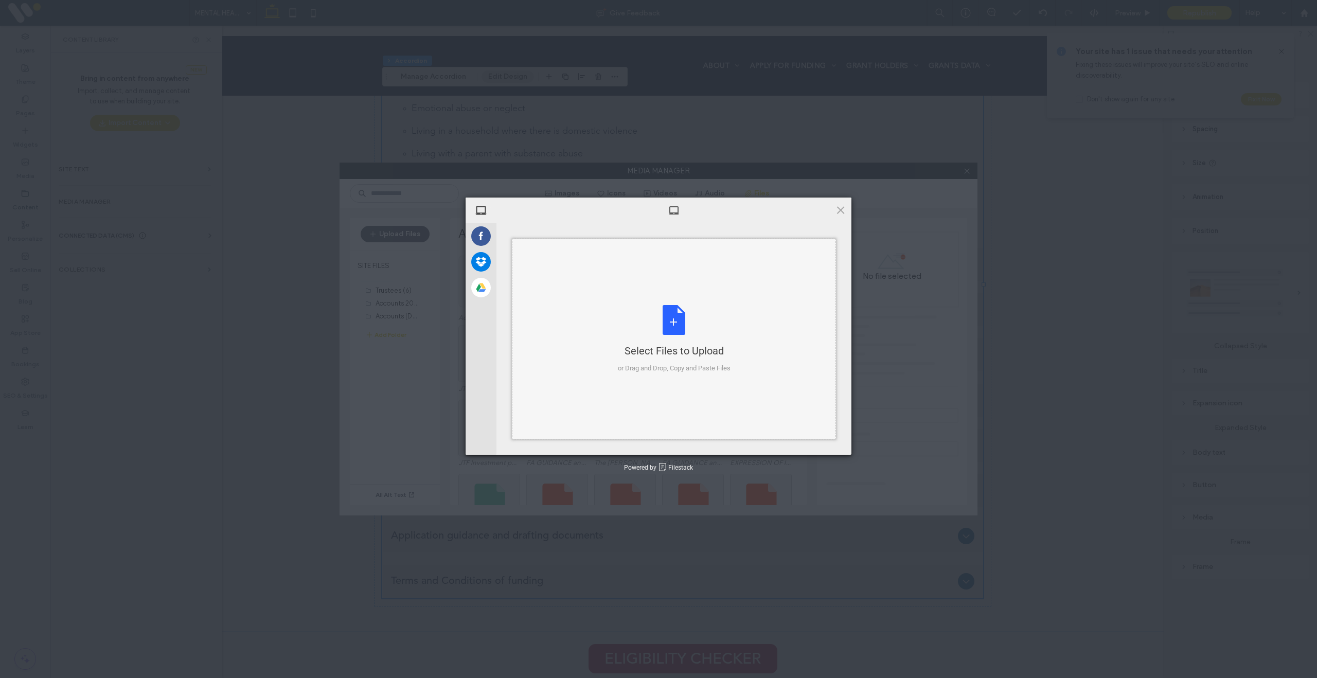
click at [683, 318] on div "Select Files to Upload or Drag and Drop, Copy and Paste Files" at bounding box center [674, 339] width 113 height 68
click at [841, 212] on span at bounding box center [840, 209] width 11 height 11
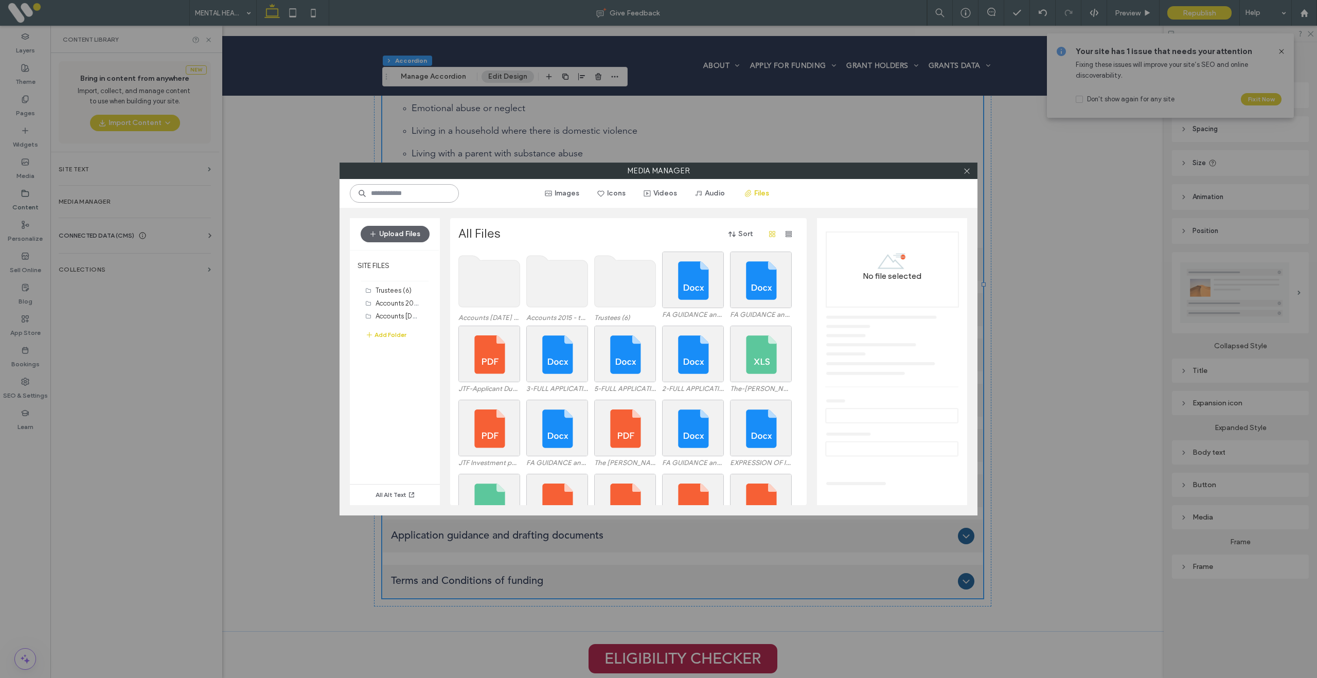
click at [401, 193] on input at bounding box center [404, 193] width 109 height 19
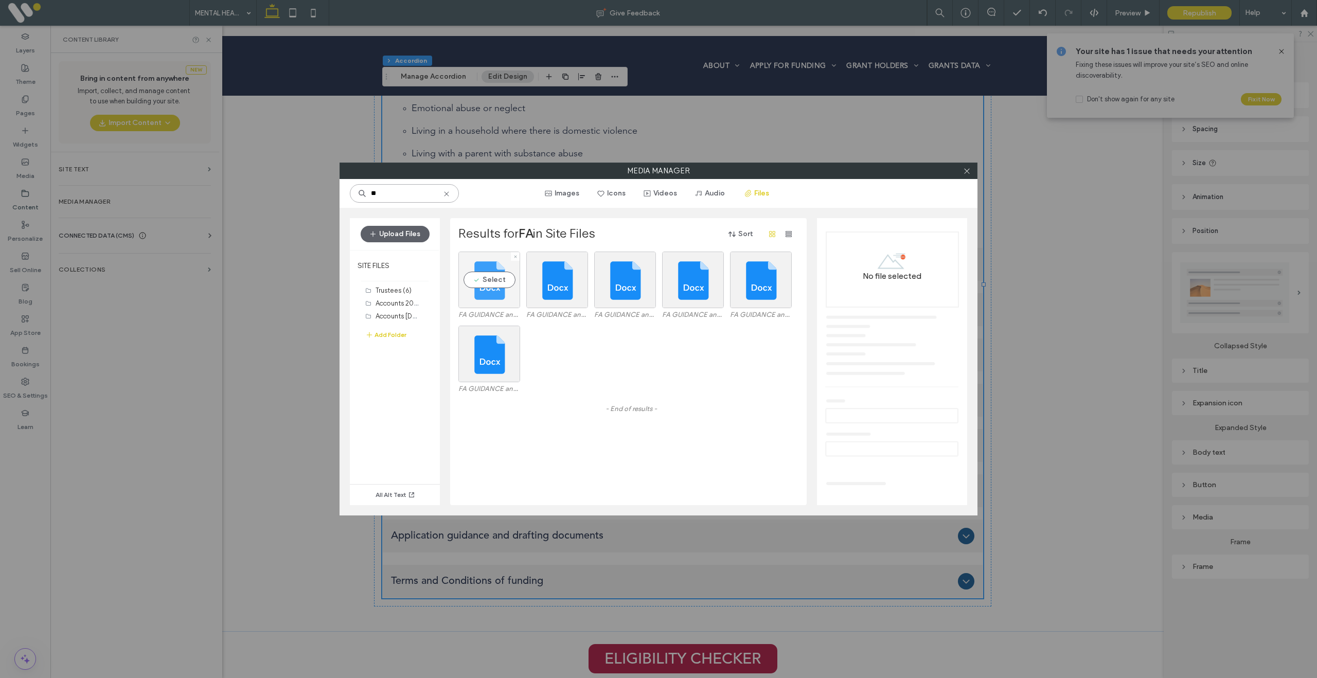
type input "**"
click at [487, 274] on div "Select" at bounding box center [490, 280] width 62 height 57
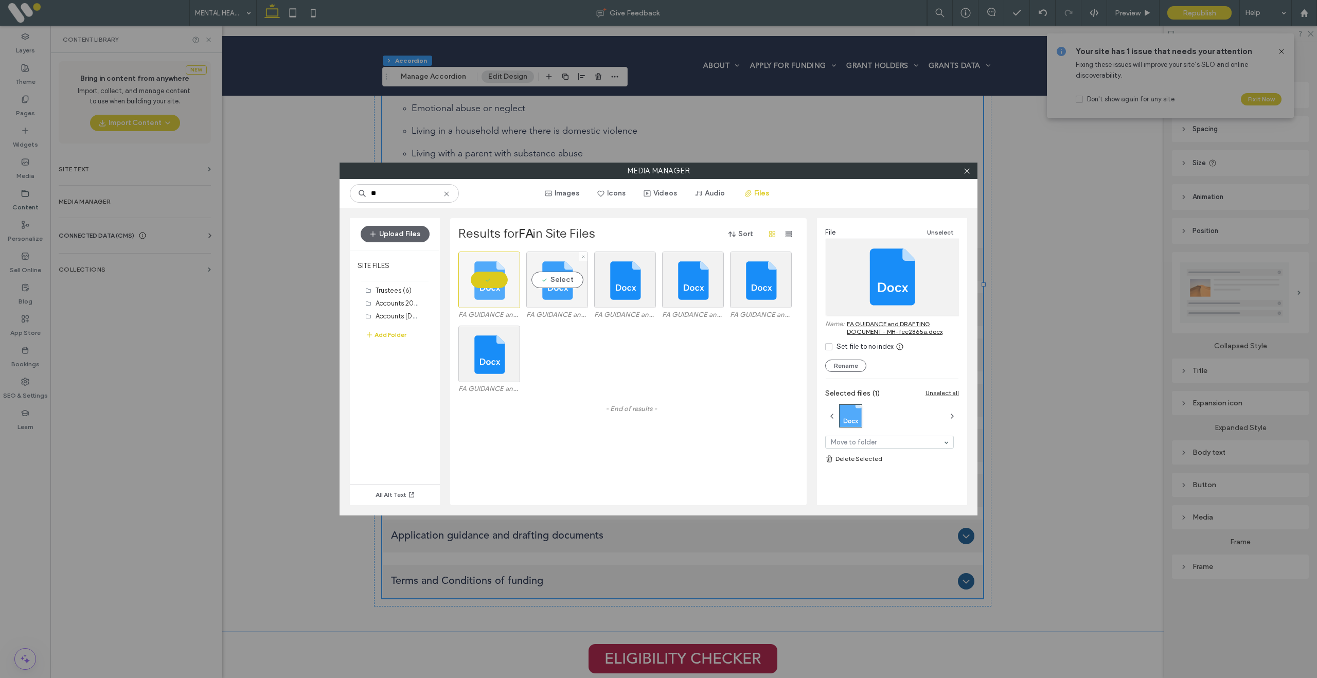
click at [555, 285] on div "Select" at bounding box center [557, 280] width 62 height 57
click at [635, 288] on div "Select" at bounding box center [625, 280] width 62 height 57
click at [692, 287] on div "Select" at bounding box center [693, 280] width 62 height 57
click at [733, 284] on div "Select" at bounding box center [761, 280] width 62 height 57
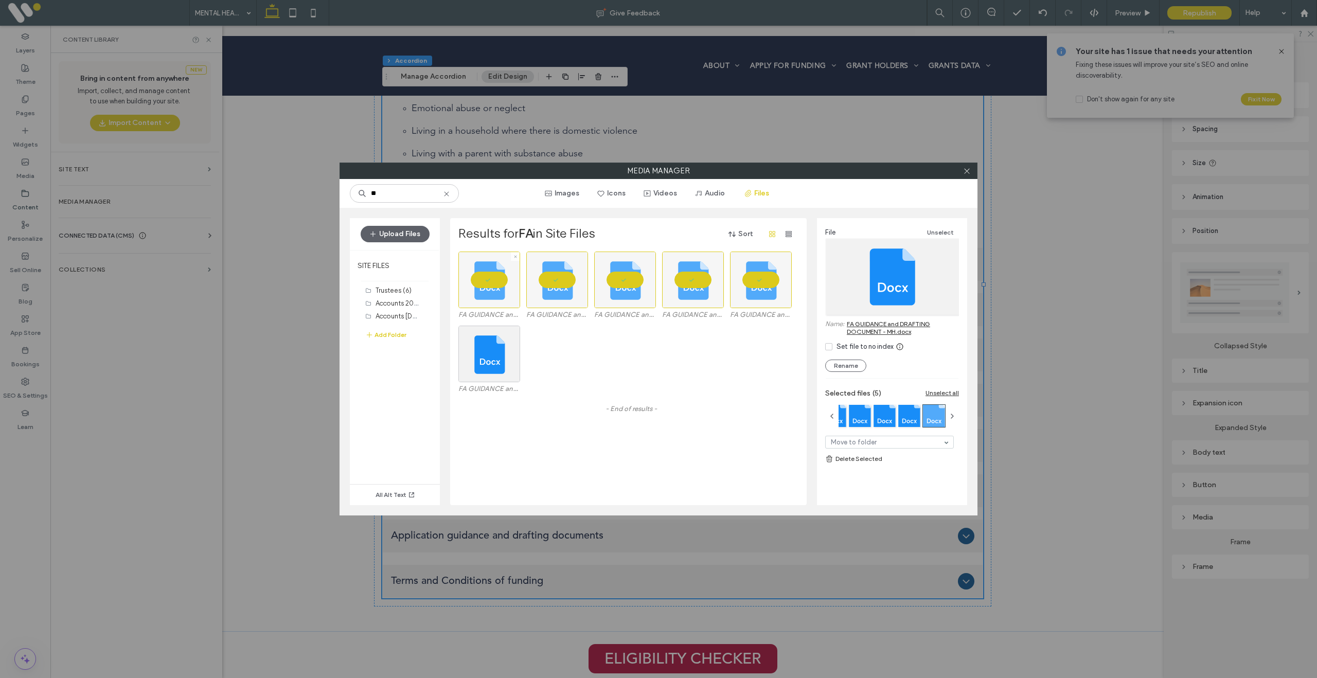
click at [492, 284] on div at bounding box center [490, 280] width 62 height 57
click at [575, 287] on div at bounding box center [557, 280] width 62 height 57
click at [649, 284] on div at bounding box center [625, 280] width 62 height 57
click at [700, 282] on div at bounding box center [693, 280] width 62 height 57
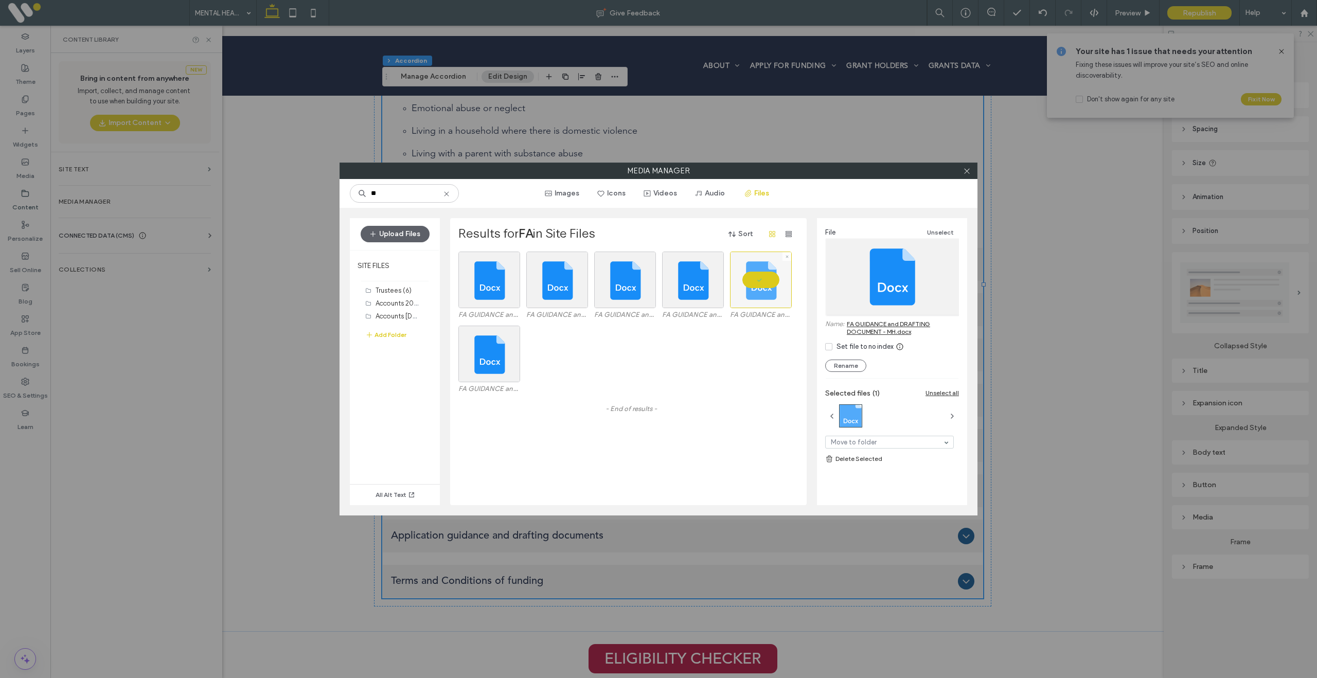
click at [761, 282] on div at bounding box center [761, 280] width 62 height 57
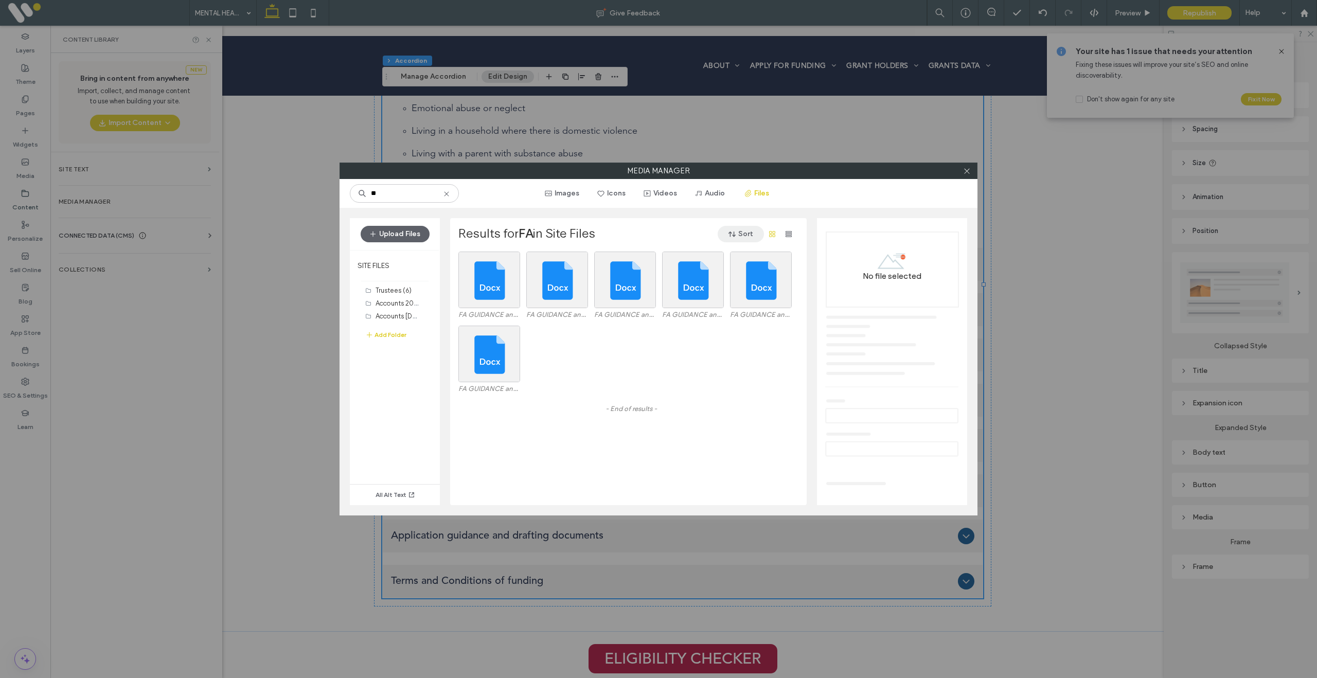
click at [742, 234] on button "Sort" at bounding box center [741, 234] width 46 height 16
click at [726, 283] on span "Date (Old to New)" at bounding box center [721, 280] width 56 height 10
click at [446, 195] on icon at bounding box center [447, 194] width 8 height 8
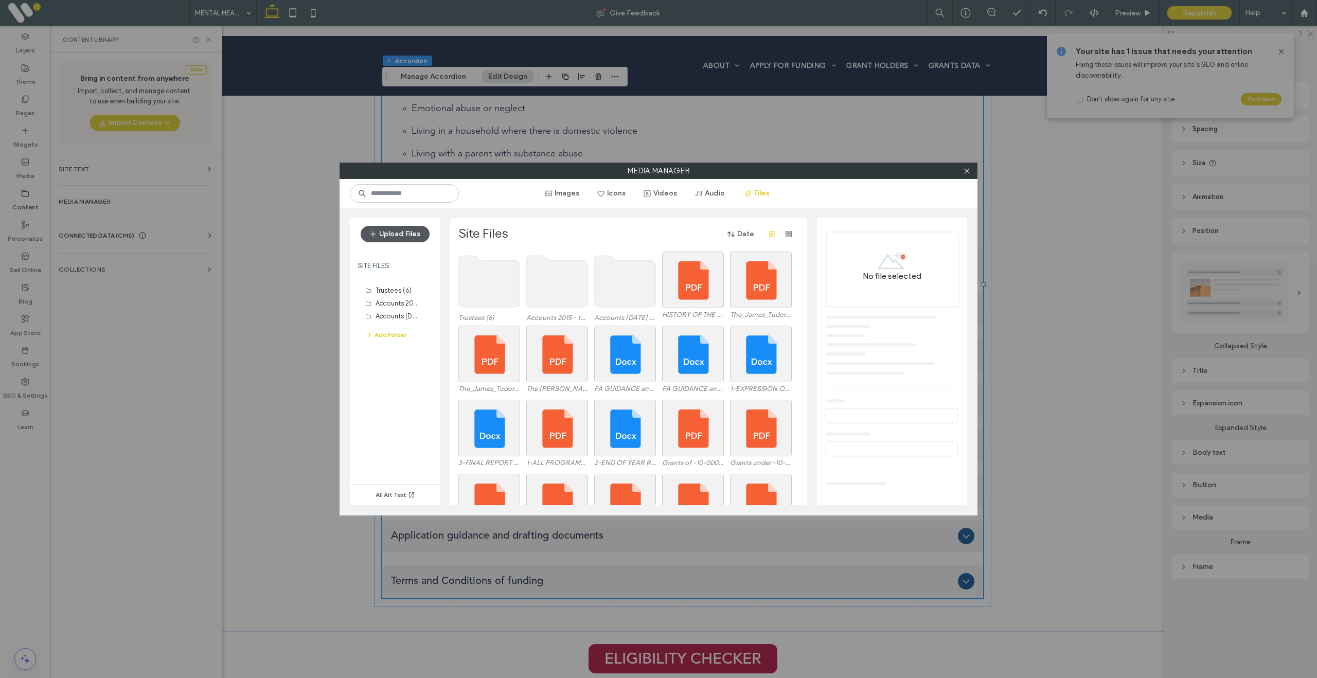
click at [392, 237] on button "Upload Files" at bounding box center [395, 234] width 69 height 16
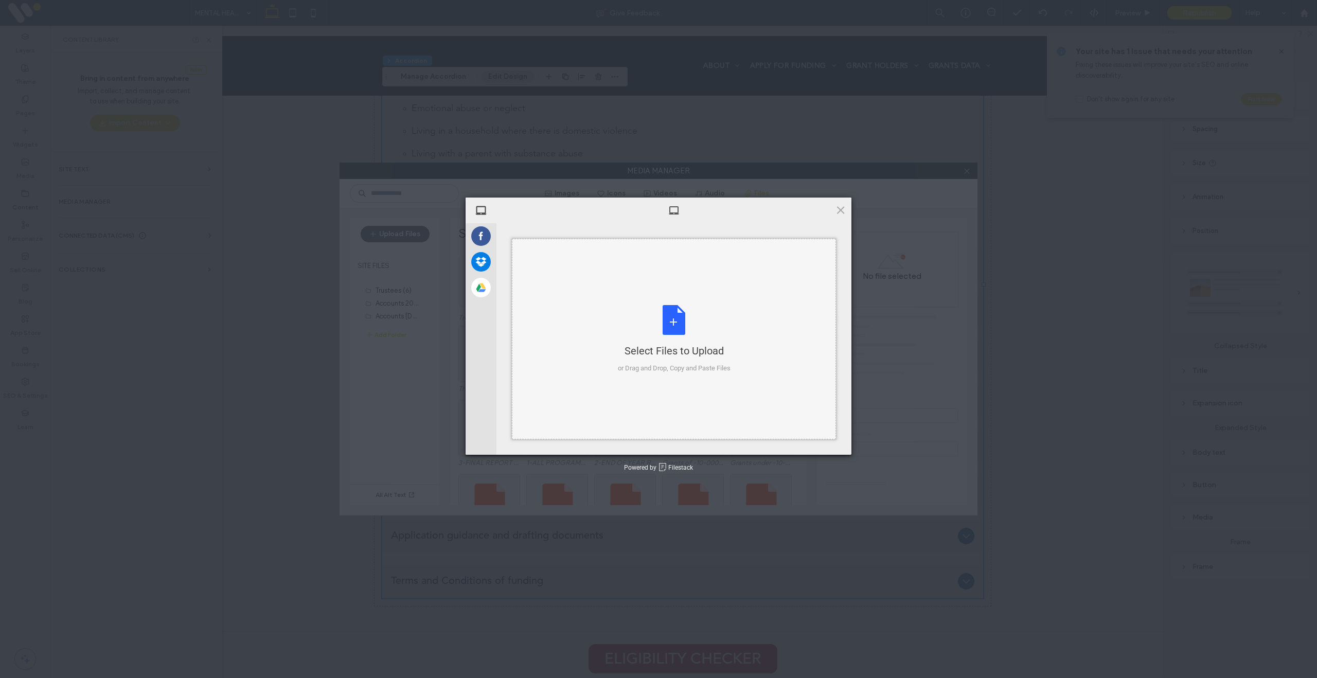
click at [677, 318] on div "Select Files to Upload or Drag and Drop, Copy and Paste Files" at bounding box center [674, 339] width 113 height 68
click at [674, 320] on div "Select Files to Upload or Drag and Drop, Copy and Paste Files" at bounding box center [674, 339] width 113 height 68
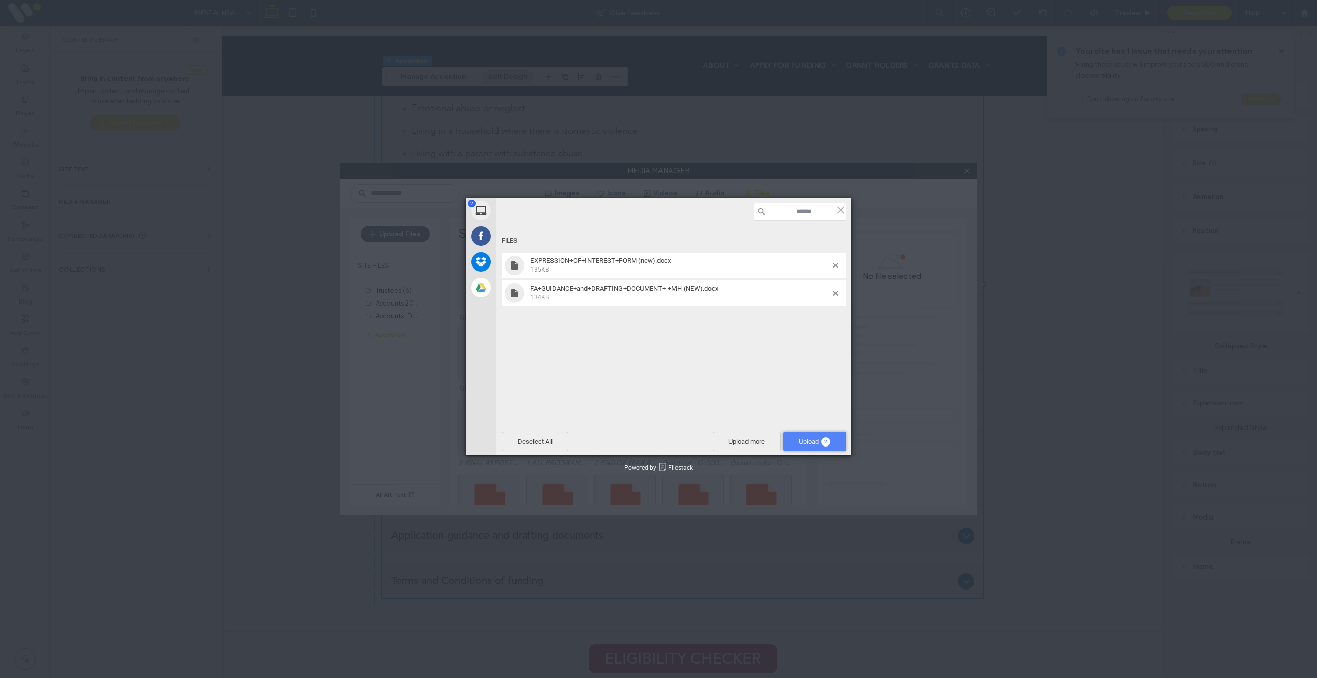
click at [821, 439] on span "2" at bounding box center [825, 441] width 9 height 9
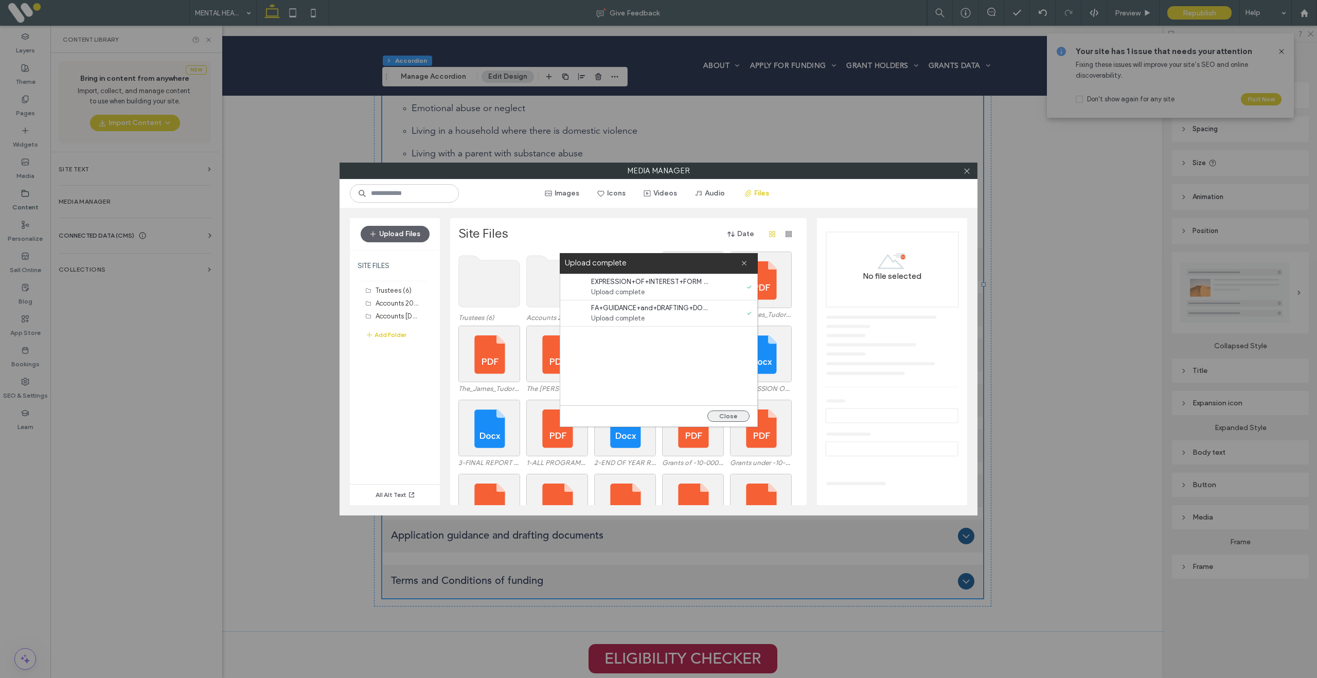
click at [730, 417] on button "Close" at bounding box center [729, 416] width 42 height 11
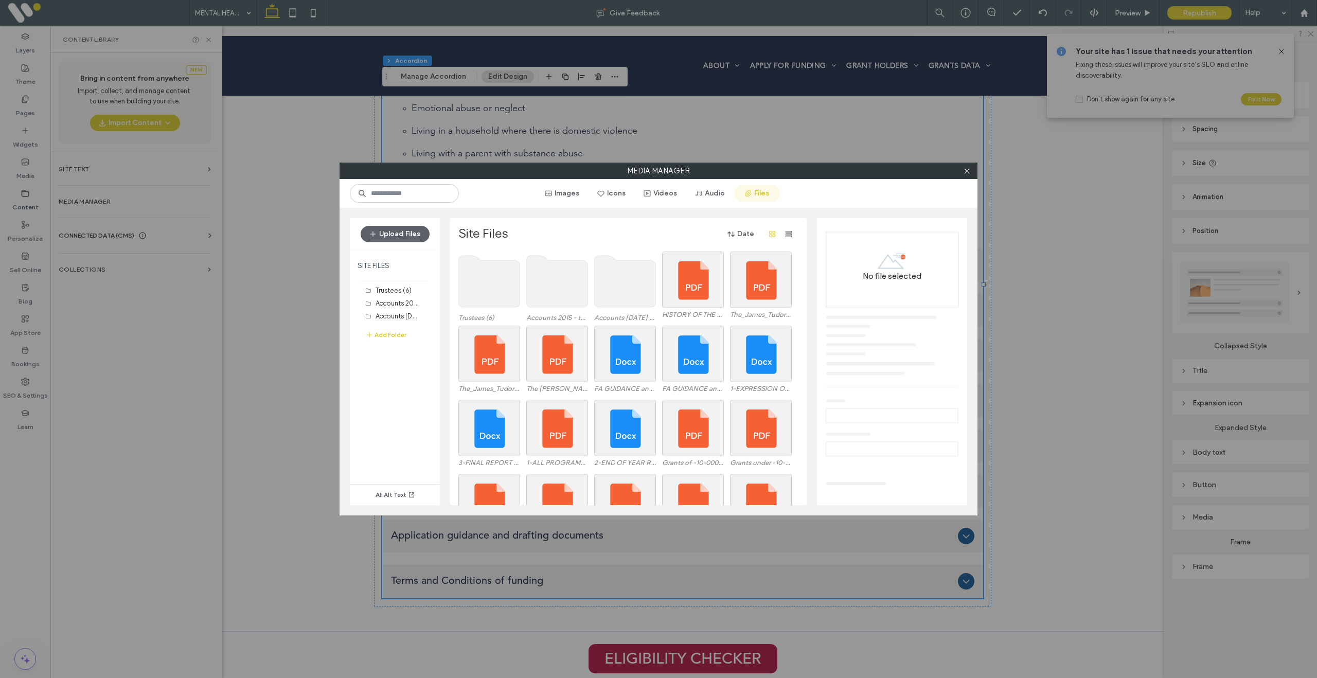
click at [765, 193] on button "Files" at bounding box center [757, 193] width 46 height 16
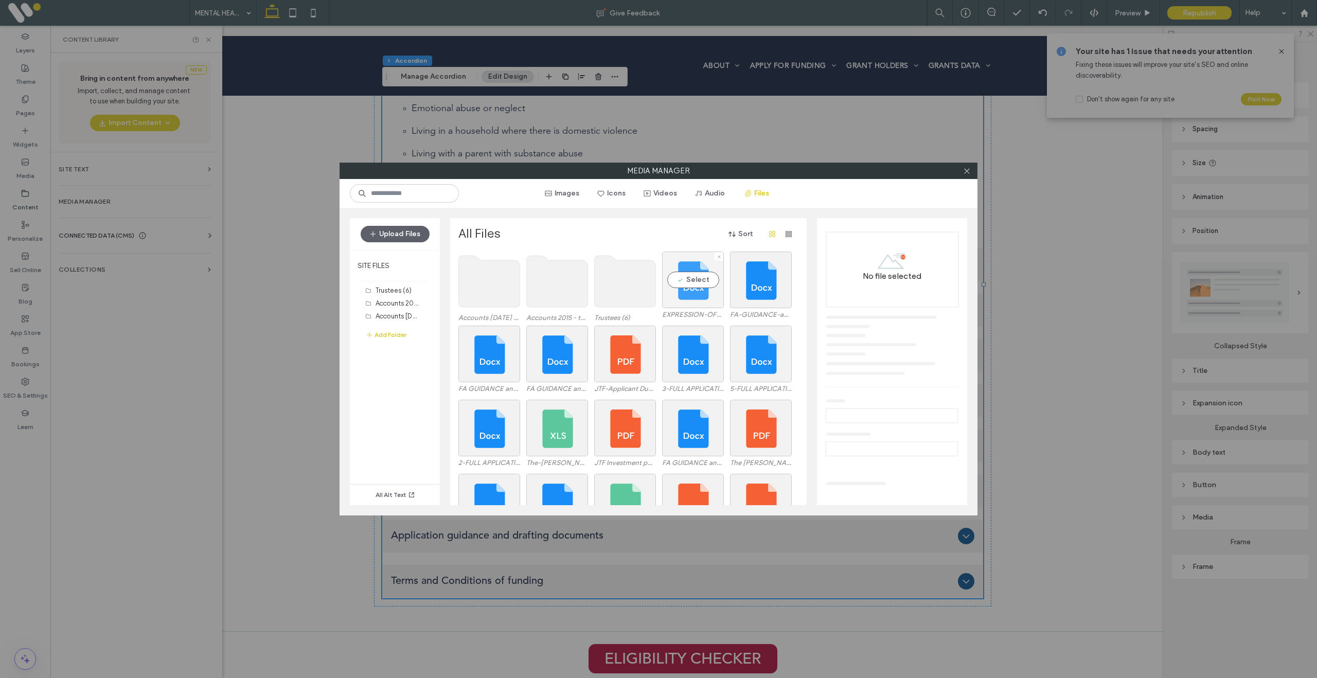
click at [704, 285] on div "Select" at bounding box center [693, 280] width 62 height 57
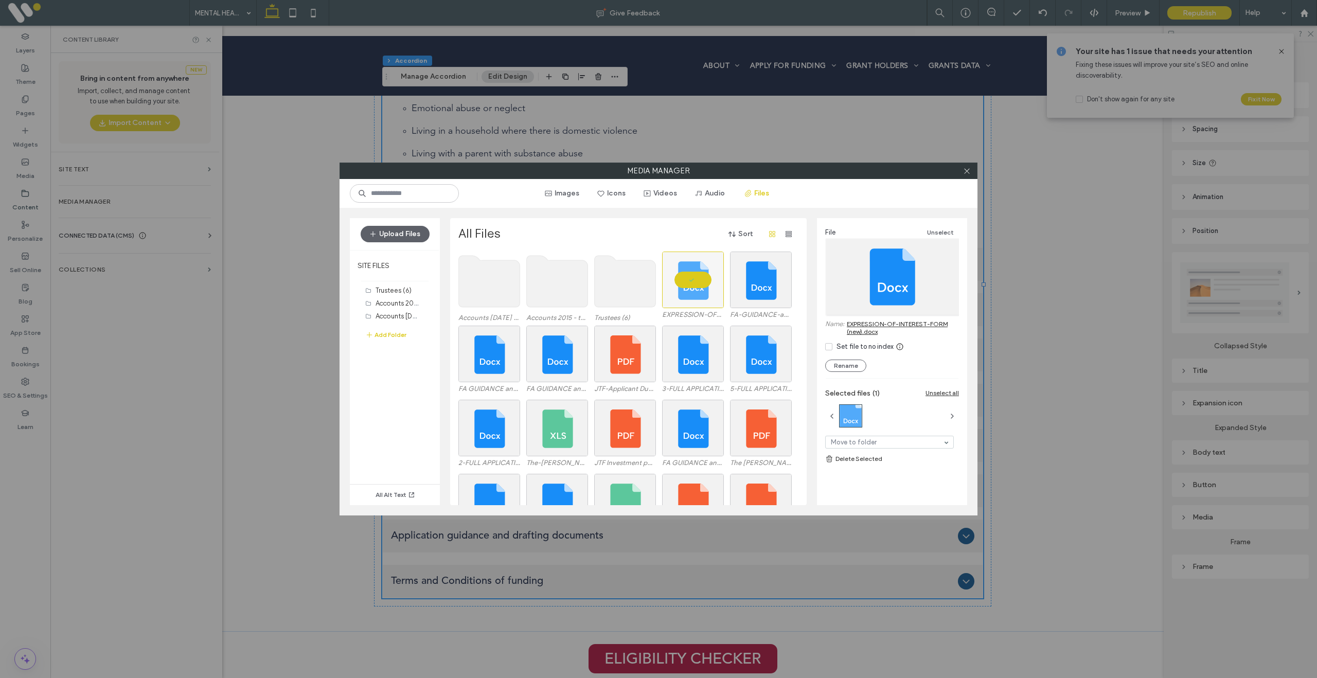
click at [872, 325] on link "EXPRESSION-OF-INTEREST-FORM (new).docx" at bounding box center [903, 327] width 112 height 15
click at [696, 280] on div at bounding box center [693, 280] width 62 height 57
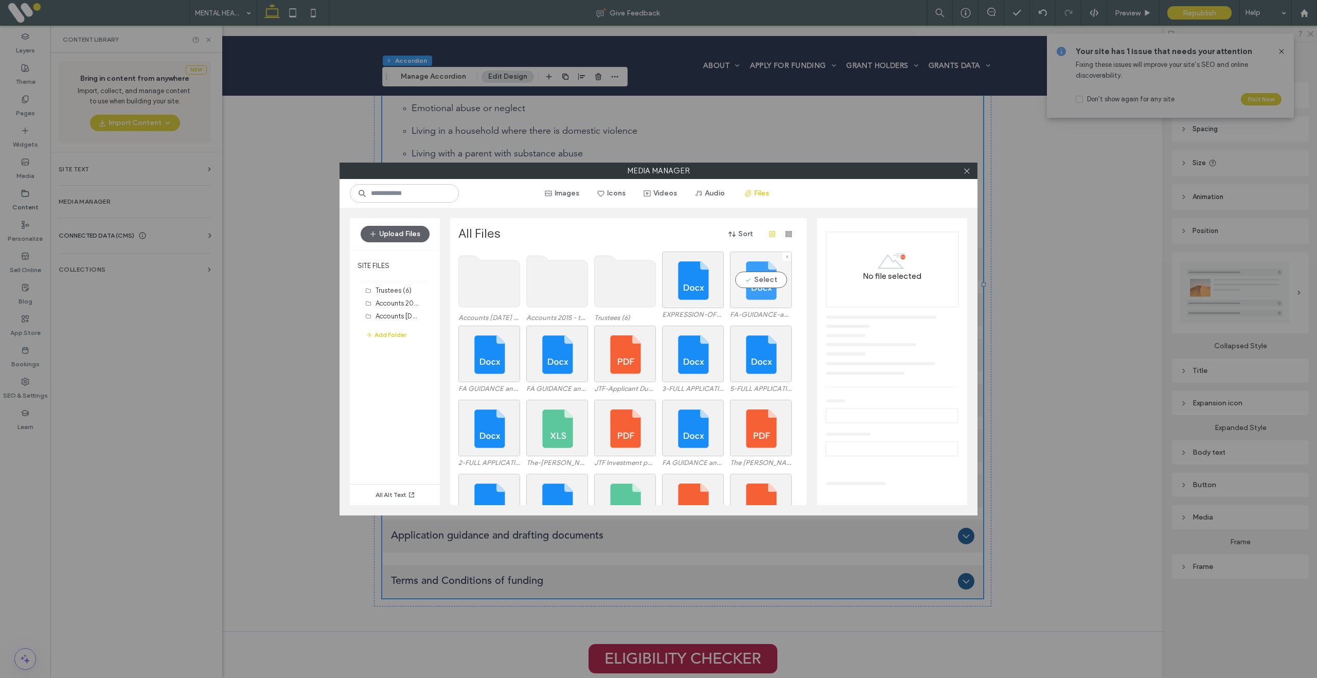
click at [753, 283] on div "Select" at bounding box center [761, 280] width 62 height 57
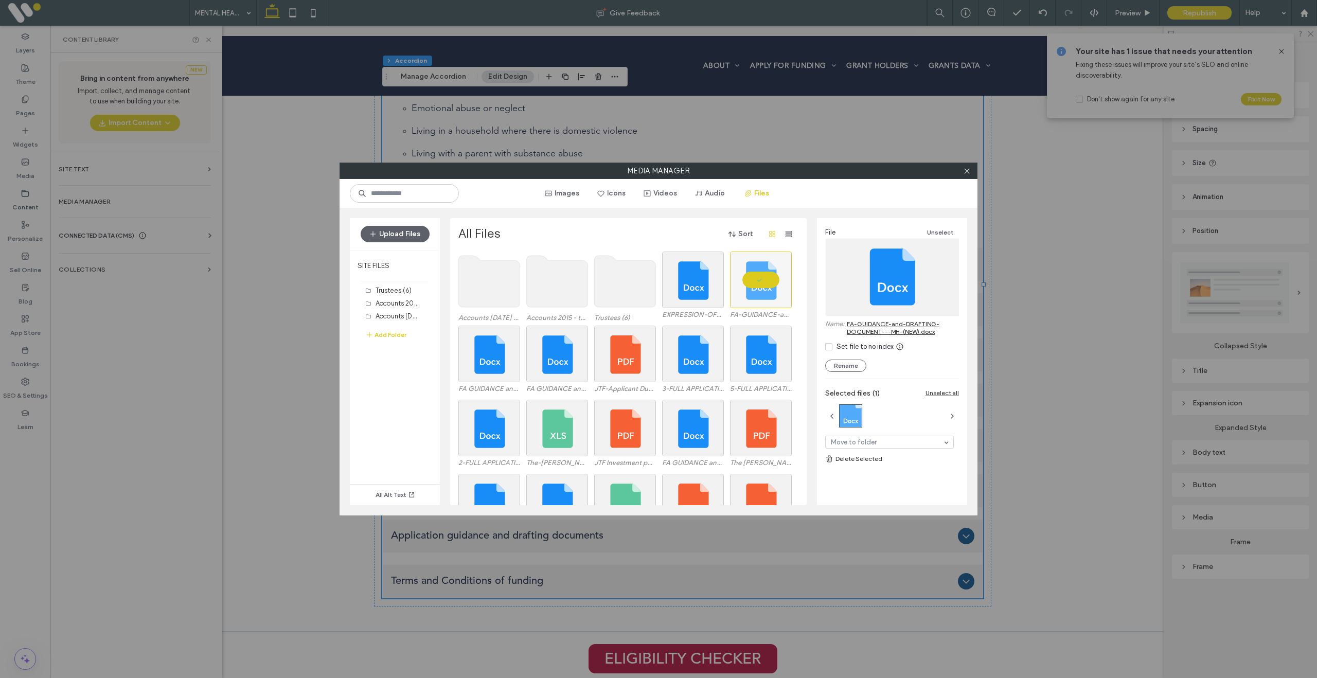
click at [876, 326] on link "FA-GUIDANCE-and-DRAFTING-DOCUMENT---MH-(NEW).docx" at bounding box center [903, 327] width 112 height 15
click at [761, 277] on div at bounding box center [761, 280] width 62 height 57
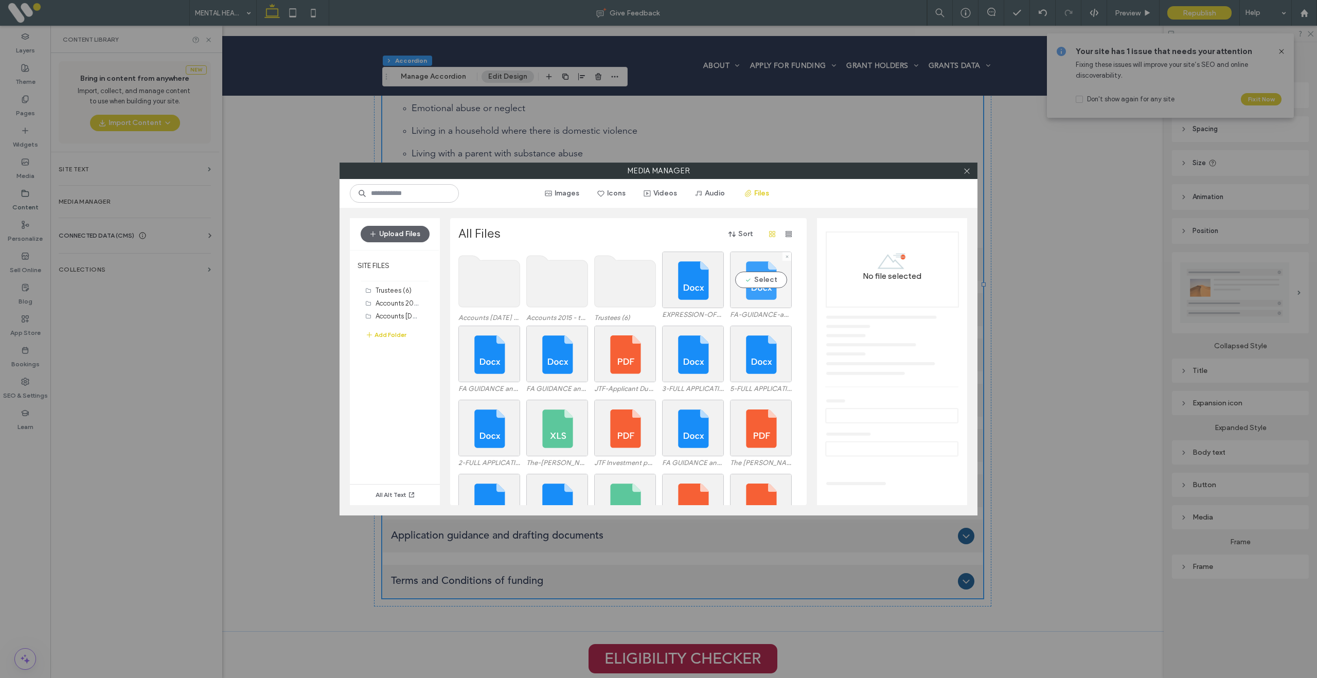
click at [758, 287] on div "Select" at bounding box center [761, 280] width 62 height 57
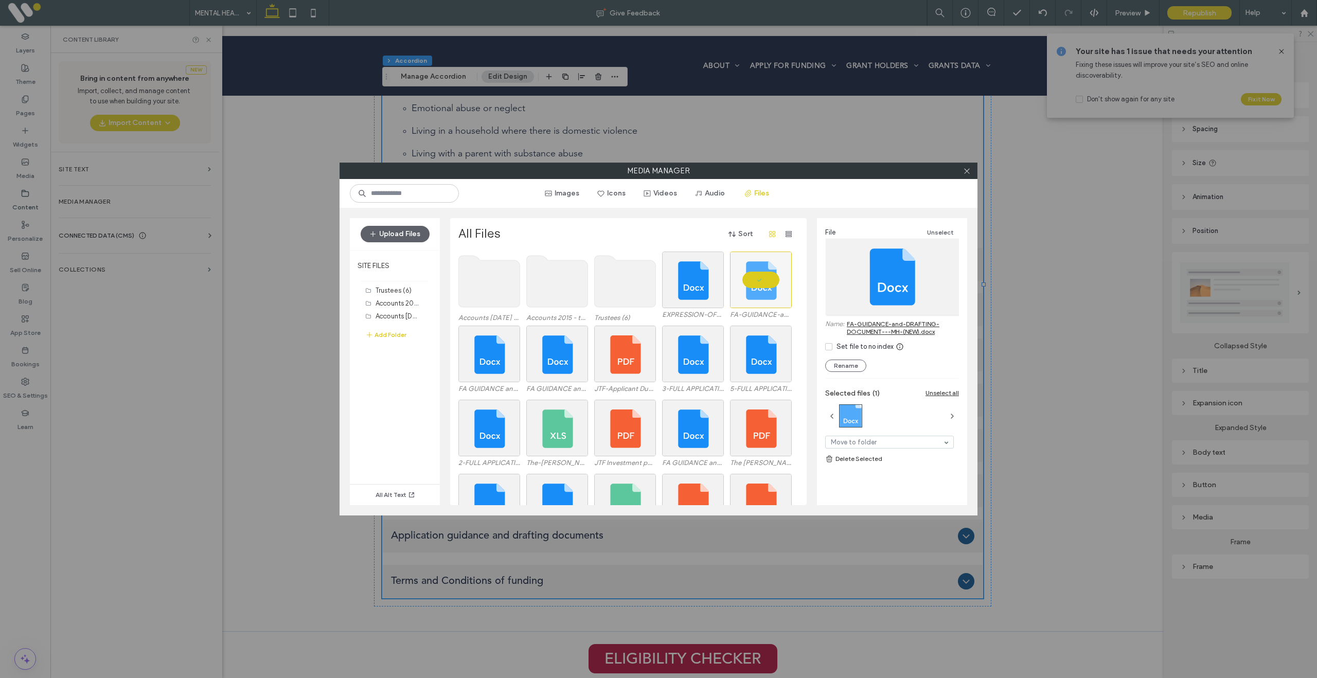
click at [860, 329] on link "FA-GUIDANCE-and-DRAFTING-DOCUMENT---MH-(NEW).docx" at bounding box center [903, 327] width 112 height 15
click at [966, 170] on icon at bounding box center [967, 171] width 8 height 8
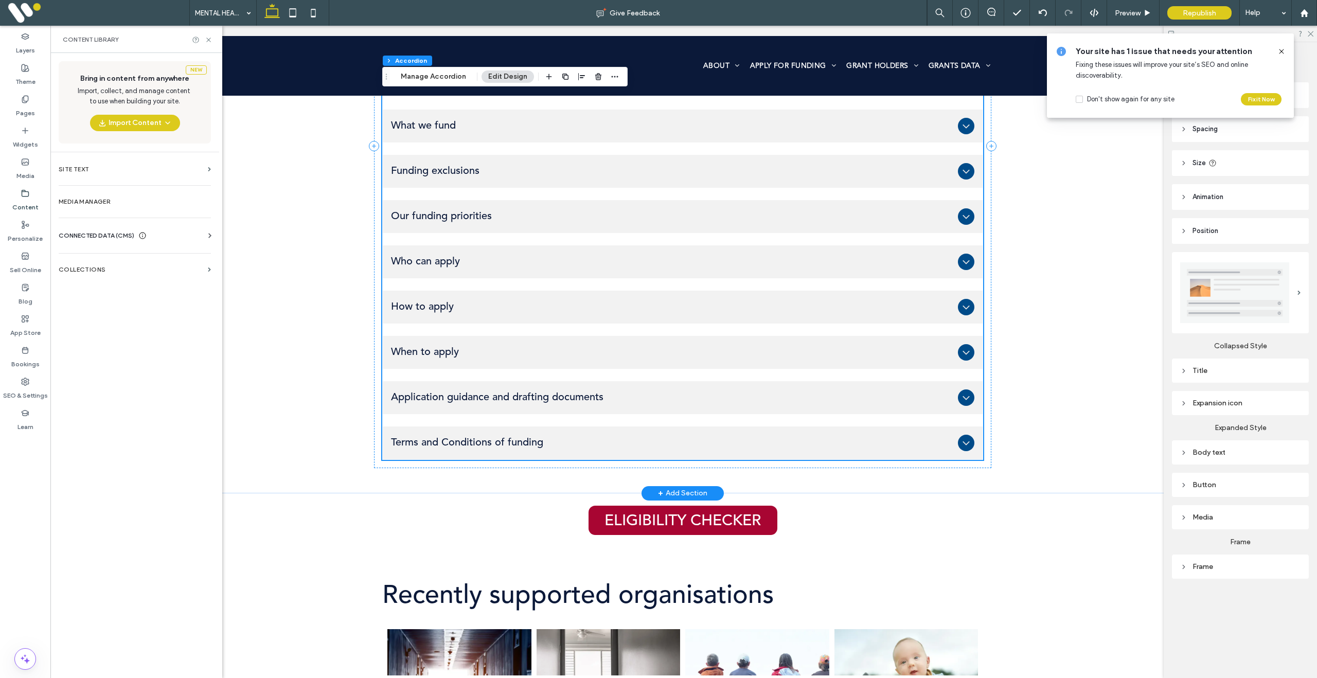
scroll to position [771, 0]
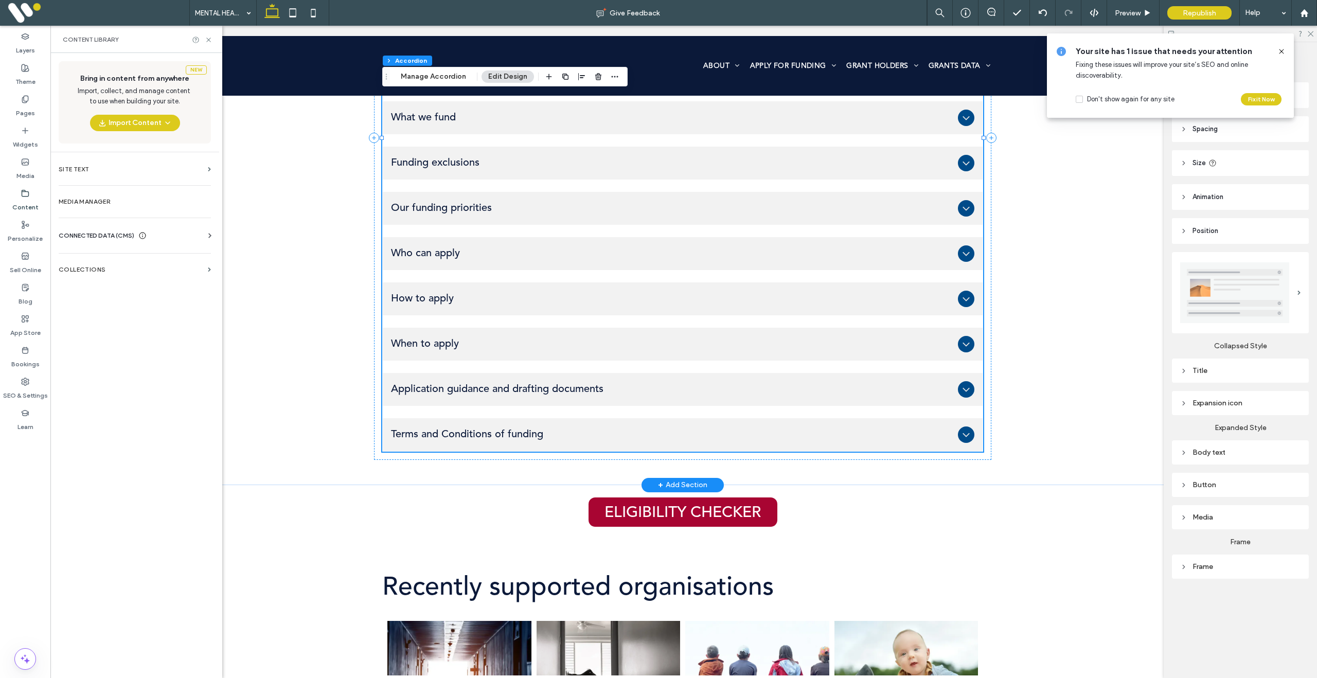
click at [484, 359] on div "When to apply" at bounding box center [683, 344] width 600 height 33
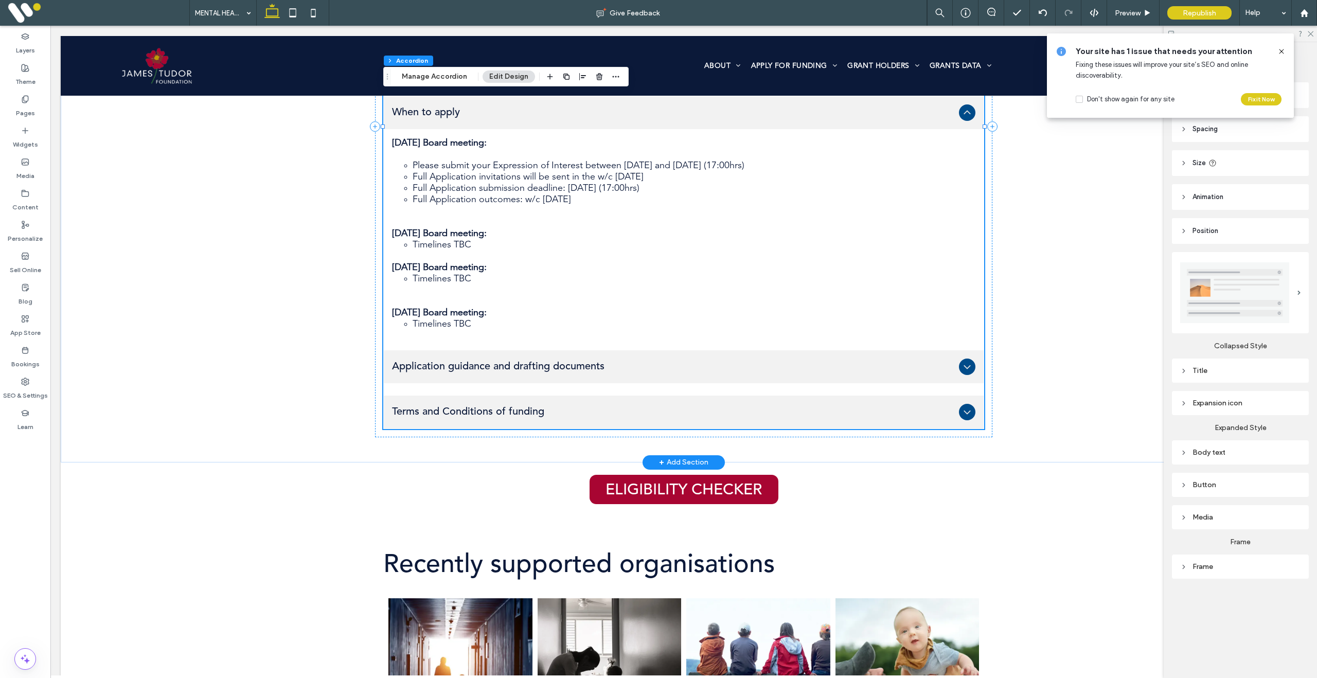
scroll to position [0, 16]
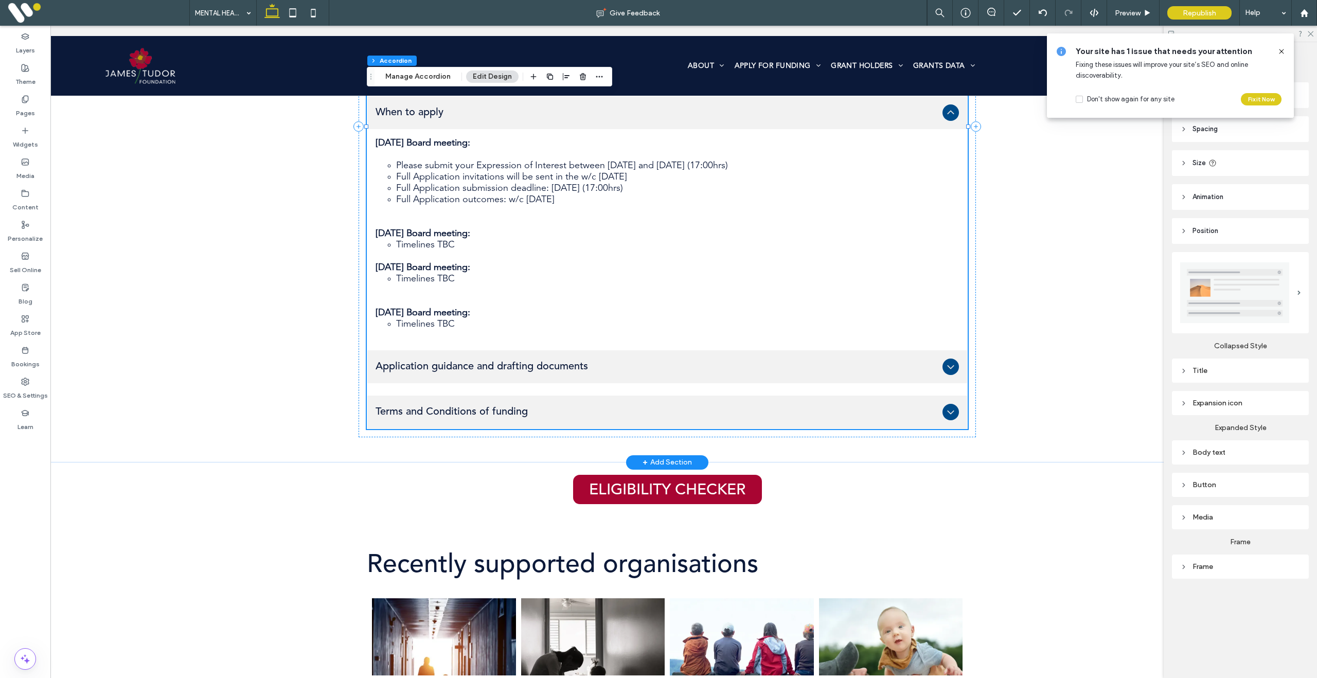
click at [456, 366] on span "Application guidance and drafting documents" at bounding box center [657, 367] width 563 height 12
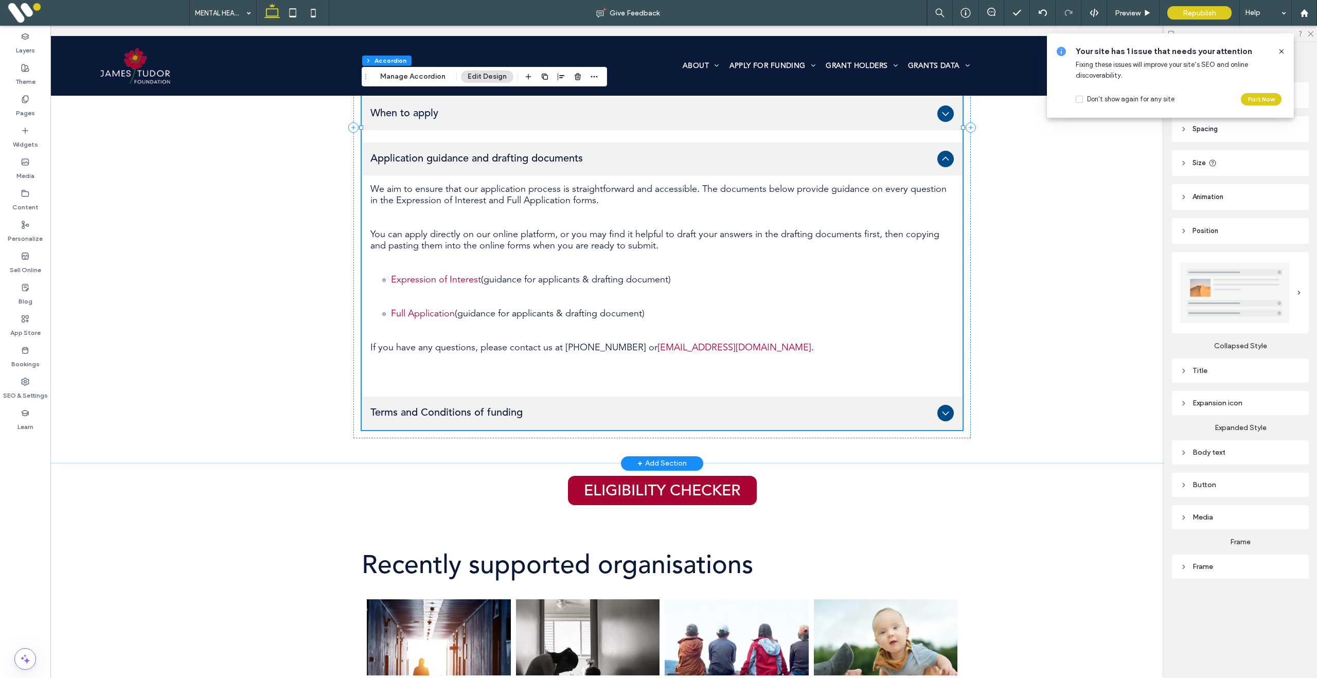
scroll to position [0, 22]
click at [447, 281] on link "Expression of Interest" at bounding box center [436, 279] width 90 height 9
click at [427, 75] on button "Manage Accordion" at bounding box center [412, 77] width 79 height 12
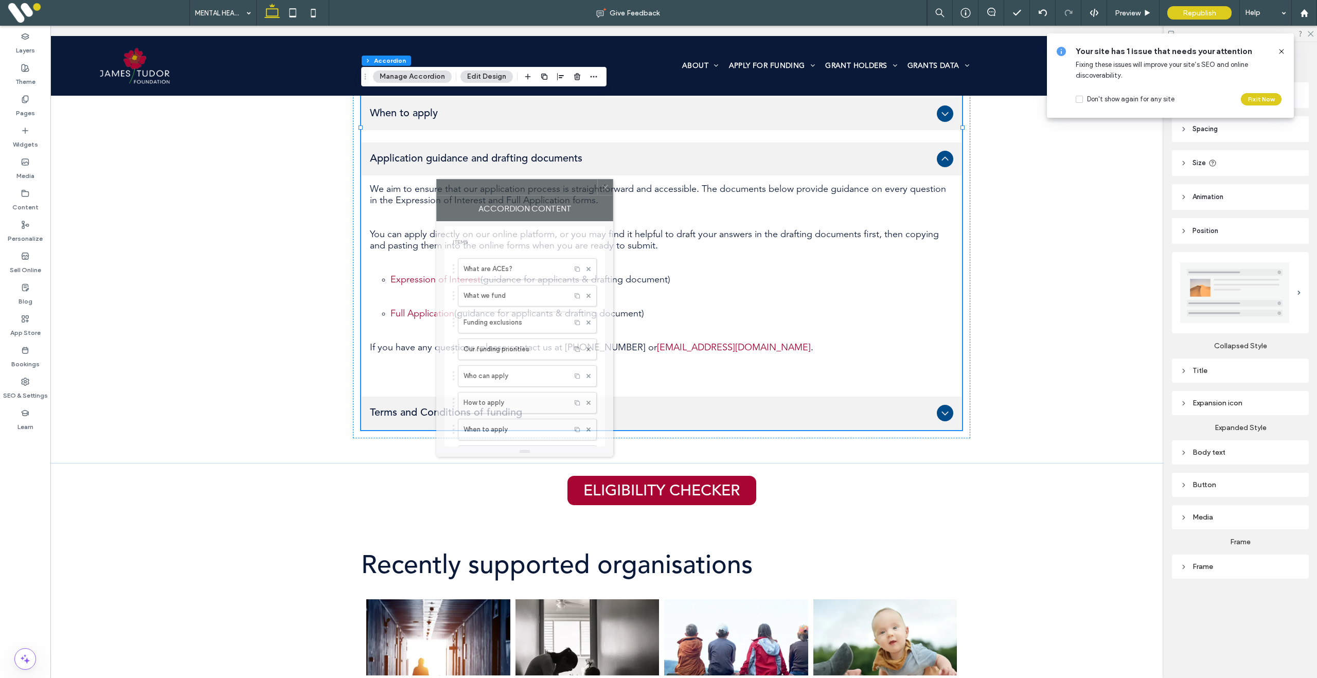
drag, startPoint x: 1196, startPoint y: 202, endPoint x: 505, endPoint y: 183, distance: 691.4
click at [503, 180] on div at bounding box center [517, 187] width 161 height 15
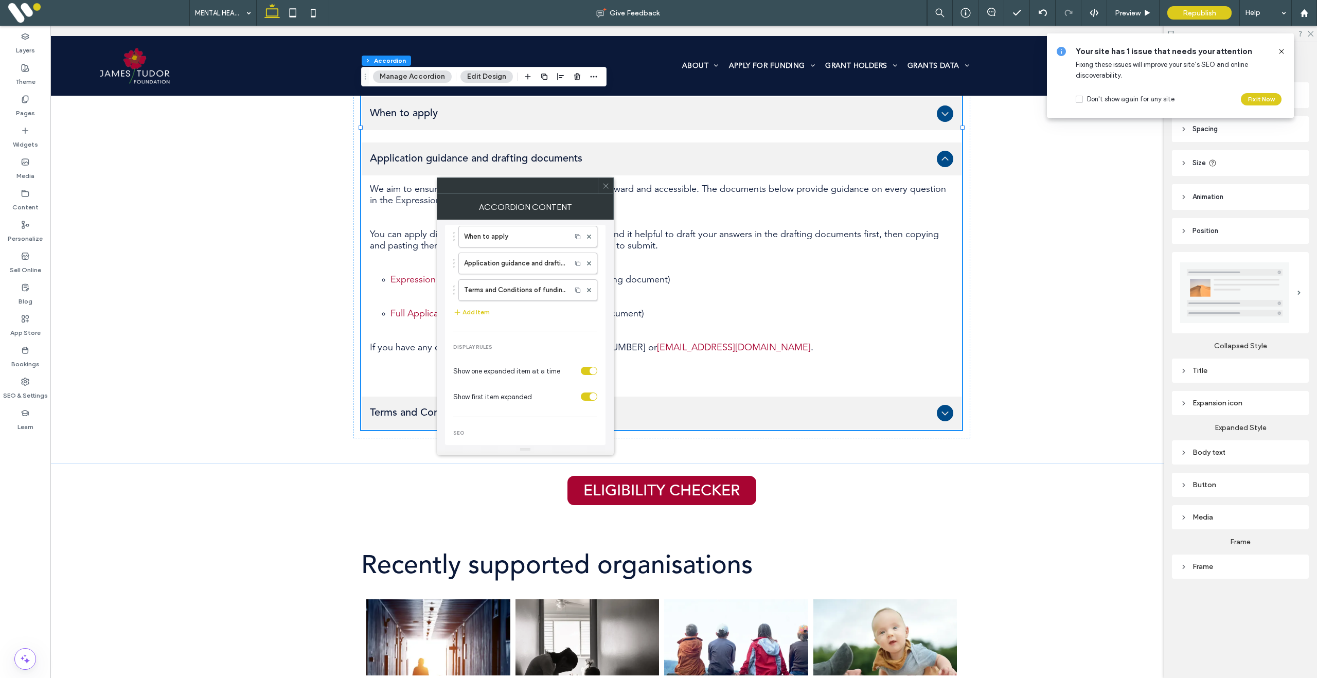
scroll to position [179, 0]
click at [524, 278] on label "Application guidance and drafting documents" at bounding box center [515, 276] width 102 height 21
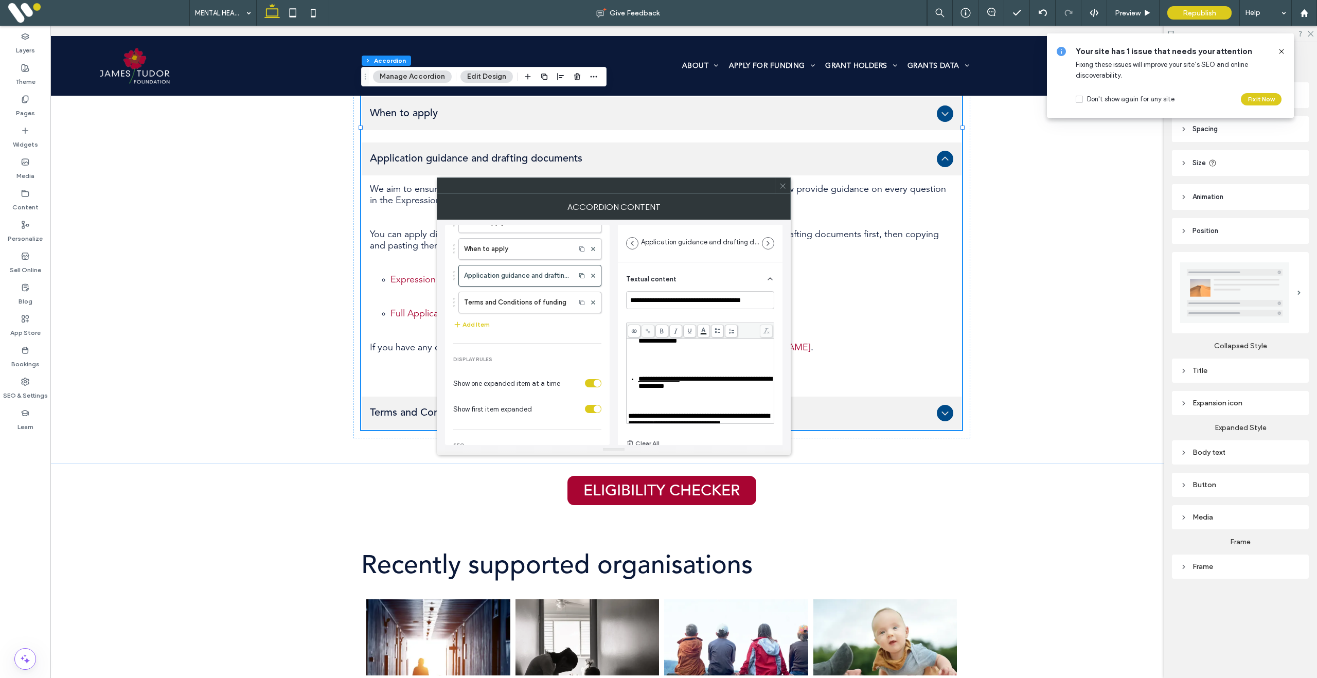
scroll to position [100, 0]
click at [695, 341] on span "**********" at bounding box center [667, 337] width 57 height 7
drag, startPoint x: 704, startPoint y: 361, endPoint x: 640, endPoint y: 363, distance: 64.3
click at [640, 349] on div "**********" at bounding box center [706, 341] width 135 height 14
click at [648, 329] on use at bounding box center [648, 331] width 5 height 5
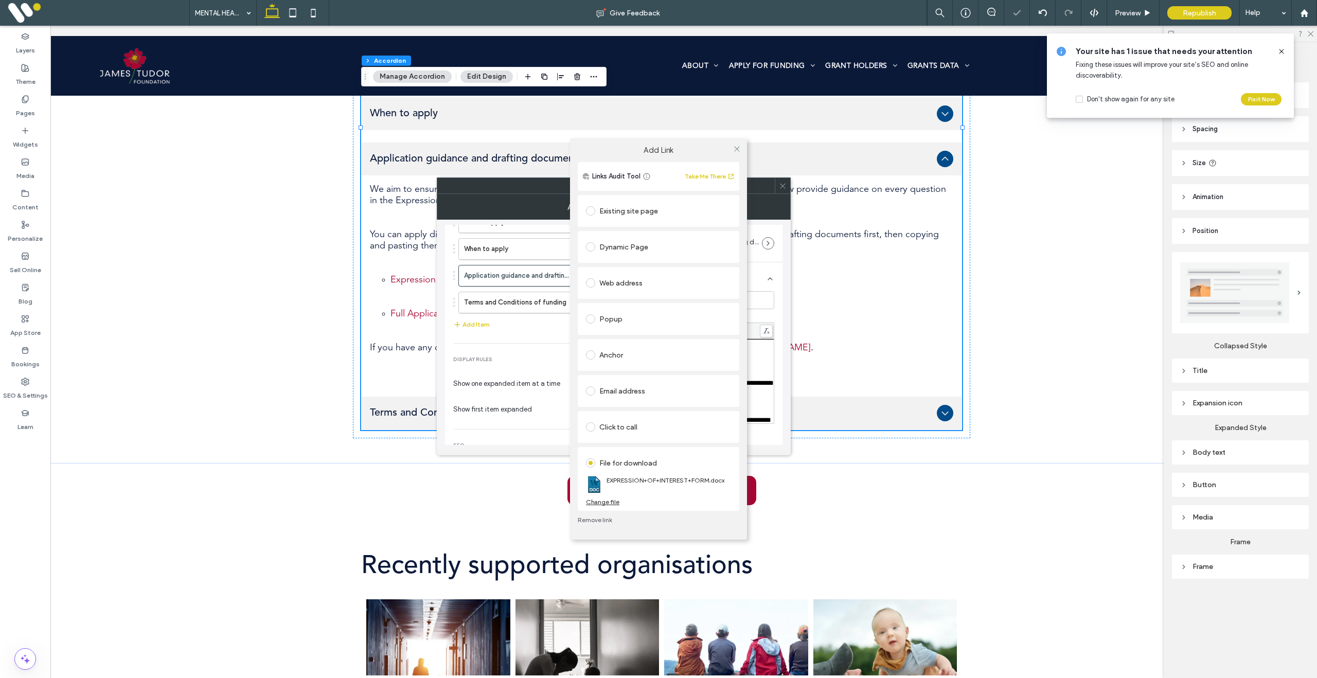
click at [607, 504] on div "Change file" at bounding box center [602, 502] width 33 height 8
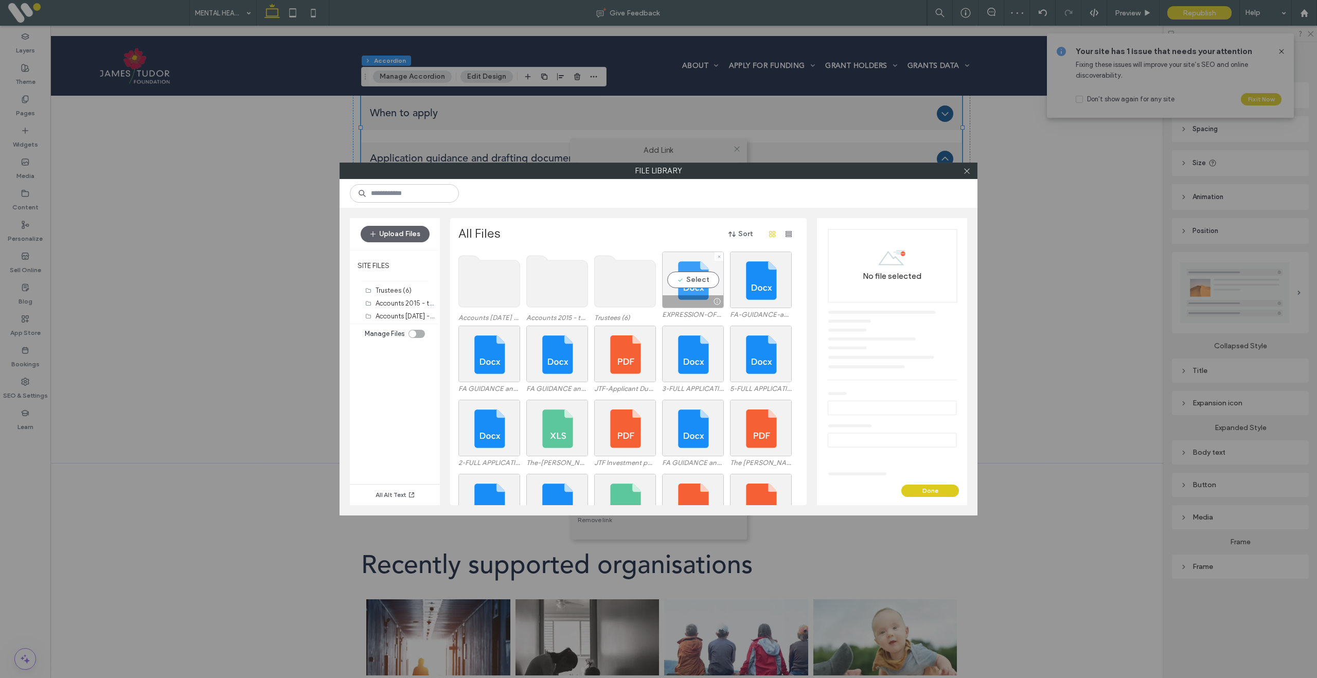
click at [697, 284] on div "Select" at bounding box center [693, 280] width 62 height 57
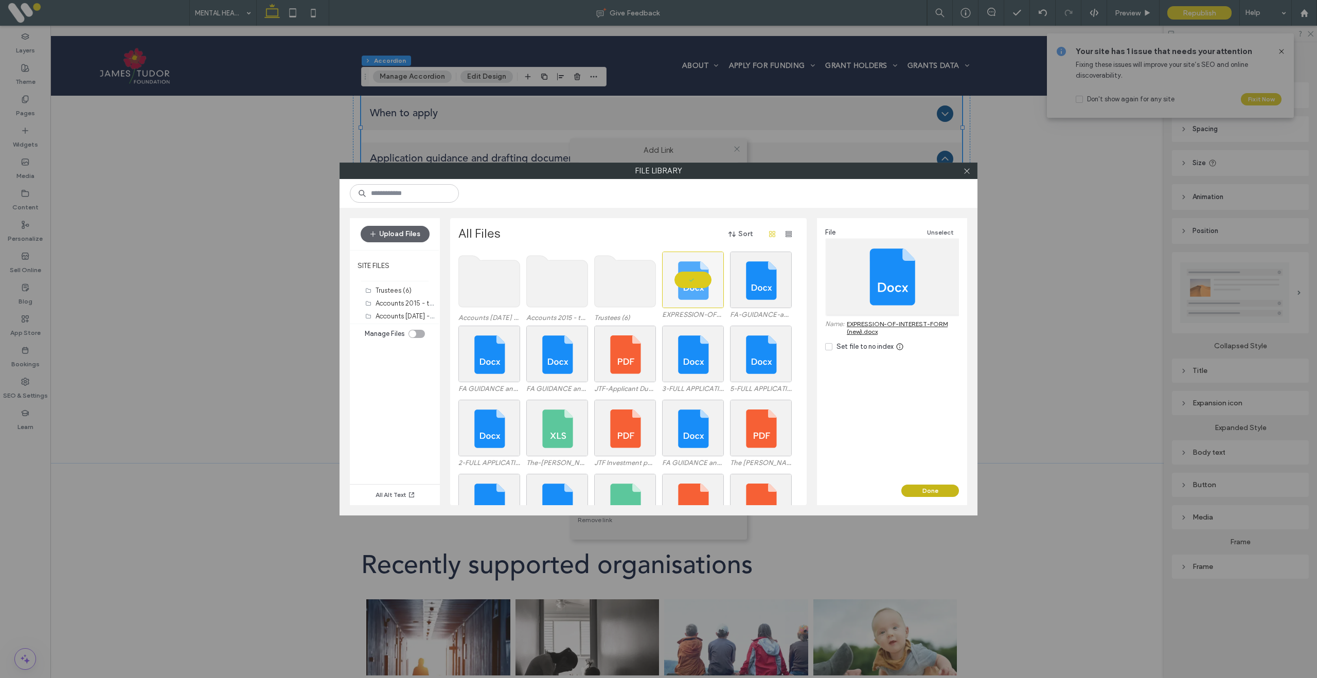
click at [922, 488] on button "Done" at bounding box center [931, 491] width 58 height 12
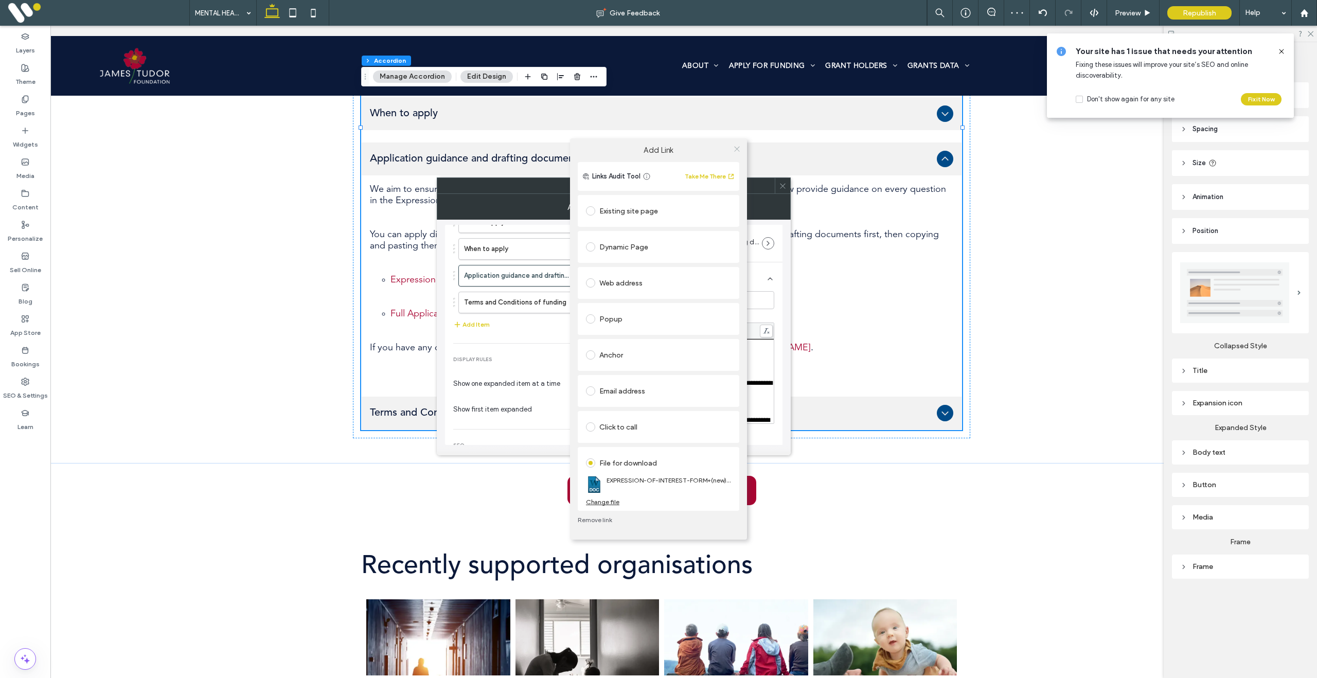
click at [740, 150] on icon at bounding box center [737, 149] width 8 height 8
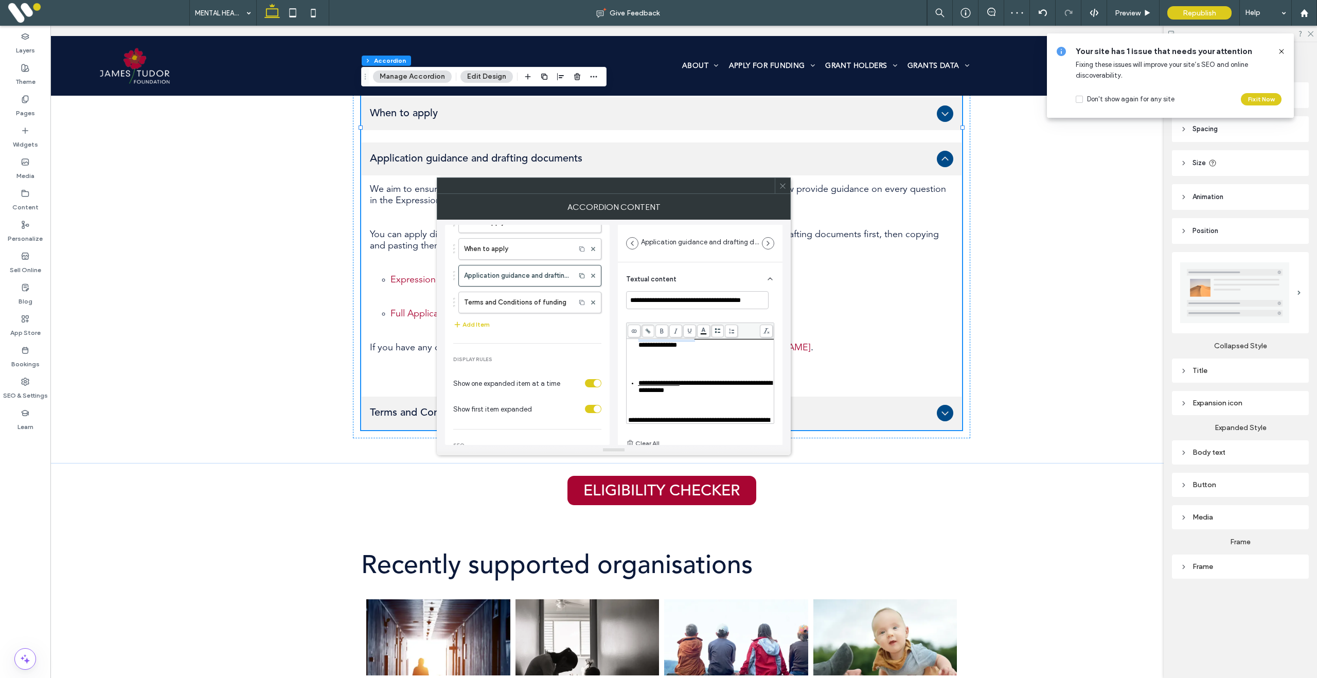
scroll to position [101, 0]
click at [669, 364] on div "Rich Text Editor" at bounding box center [700, 360] width 145 height 7
drag, startPoint x: 639, startPoint y: 405, endPoint x: 685, endPoint y: 403, distance: 46.3
click at [680, 386] on span "**********" at bounding box center [659, 382] width 41 height 7
click at [650, 330] on icon at bounding box center [648, 331] width 6 height 6
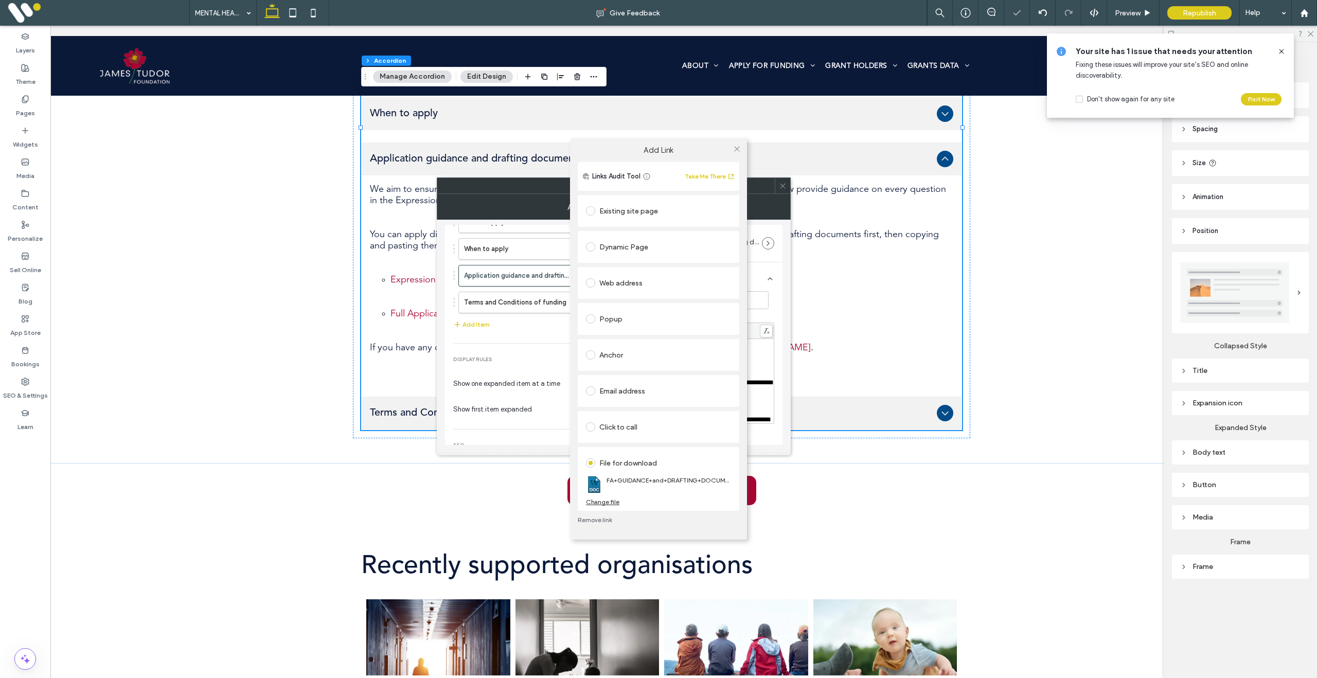
click at [610, 502] on div "Change file" at bounding box center [602, 502] width 33 height 8
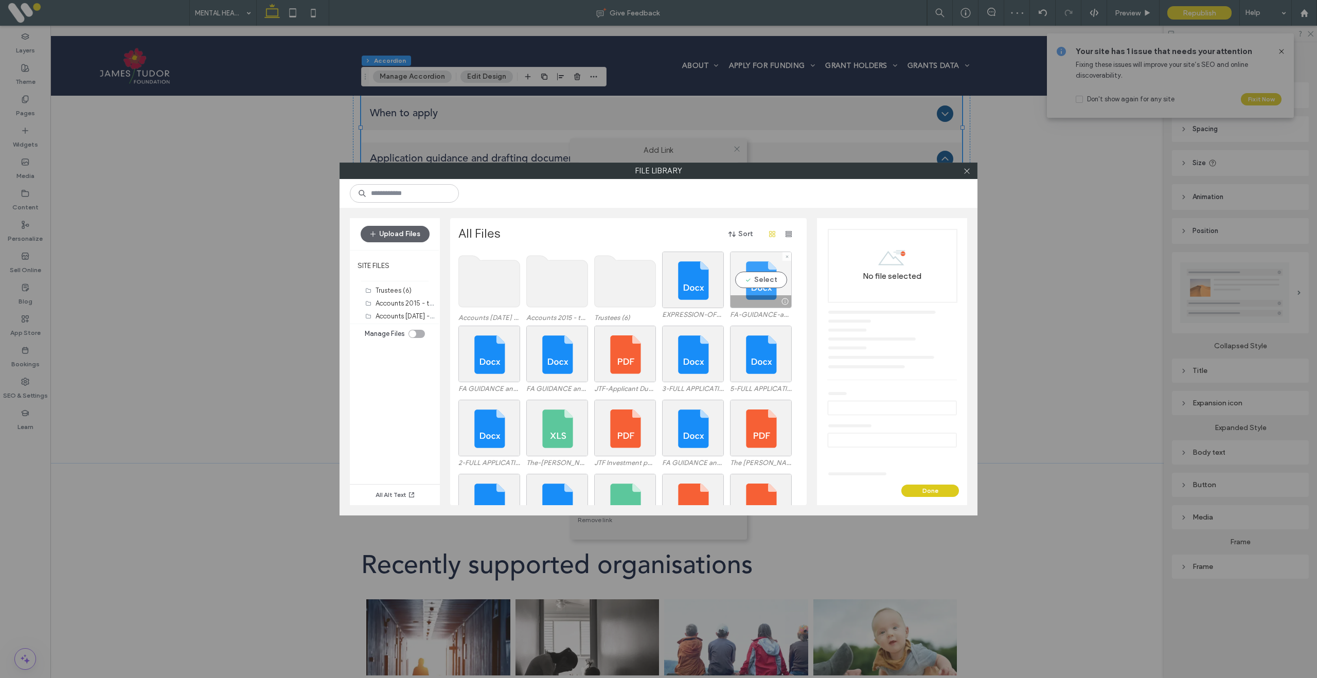
click at [772, 281] on div "Select" at bounding box center [761, 280] width 62 height 57
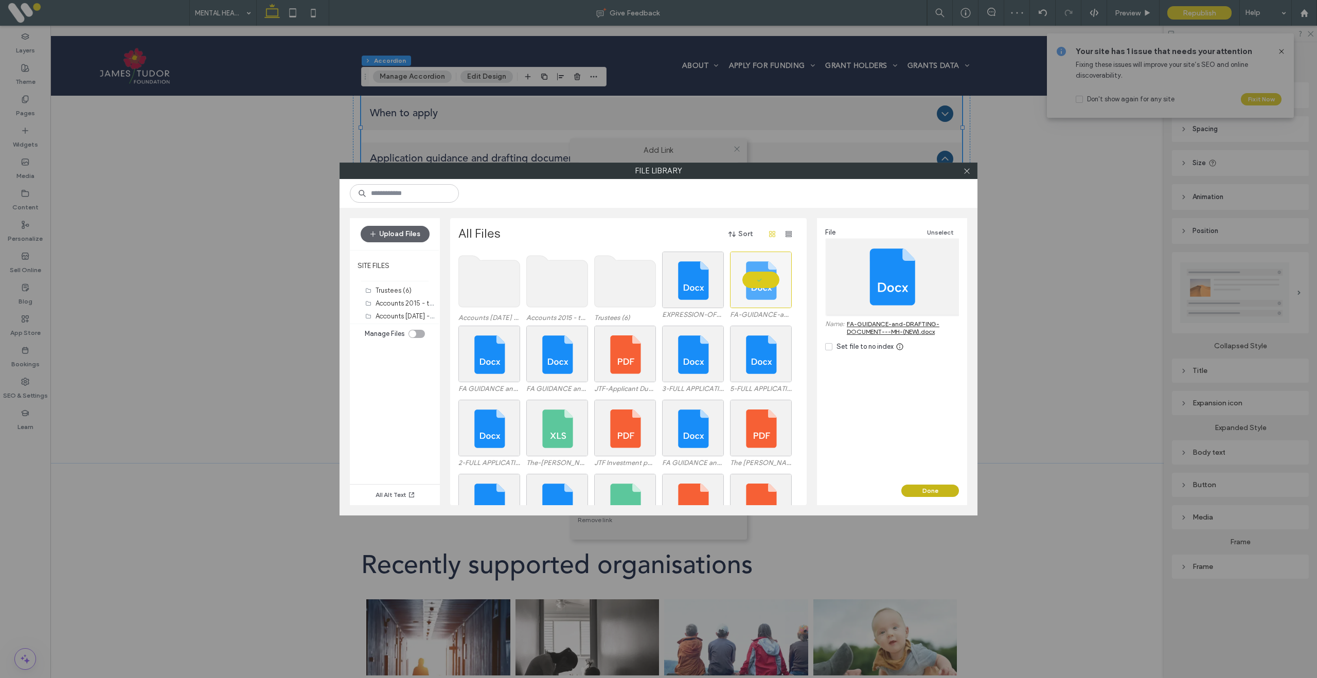
click at [927, 490] on button "Done" at bounding box center [931, 491] width 58 height 12
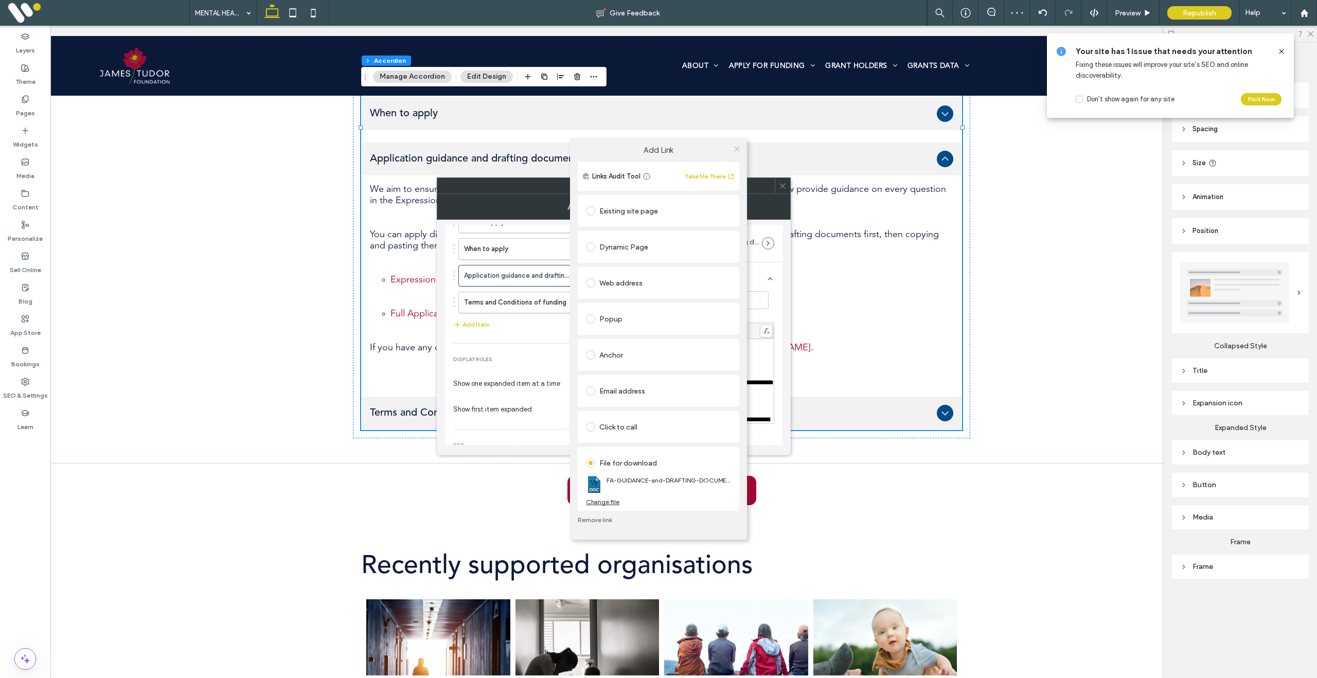
click at [739, 149] on icon at bounding box center [737, 149] width 8 height 8
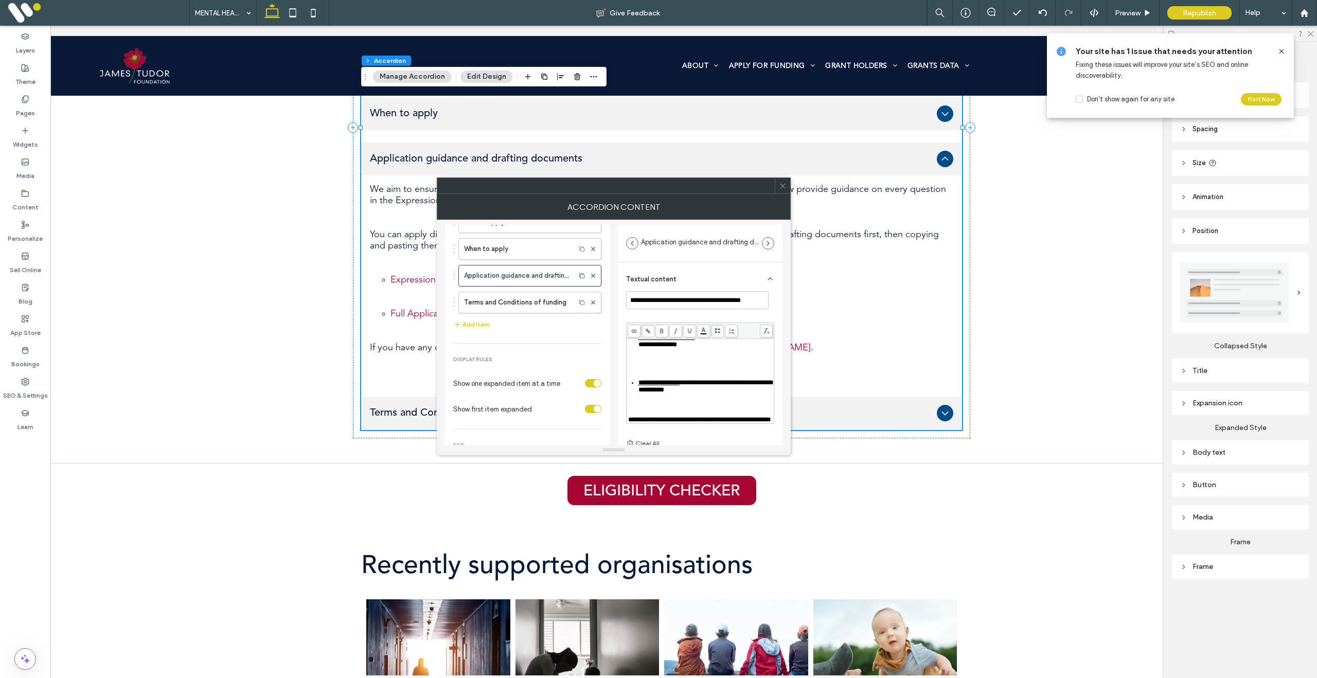
click at [785, 186] on icon at bounding box center [783, 186] width 8 height 8
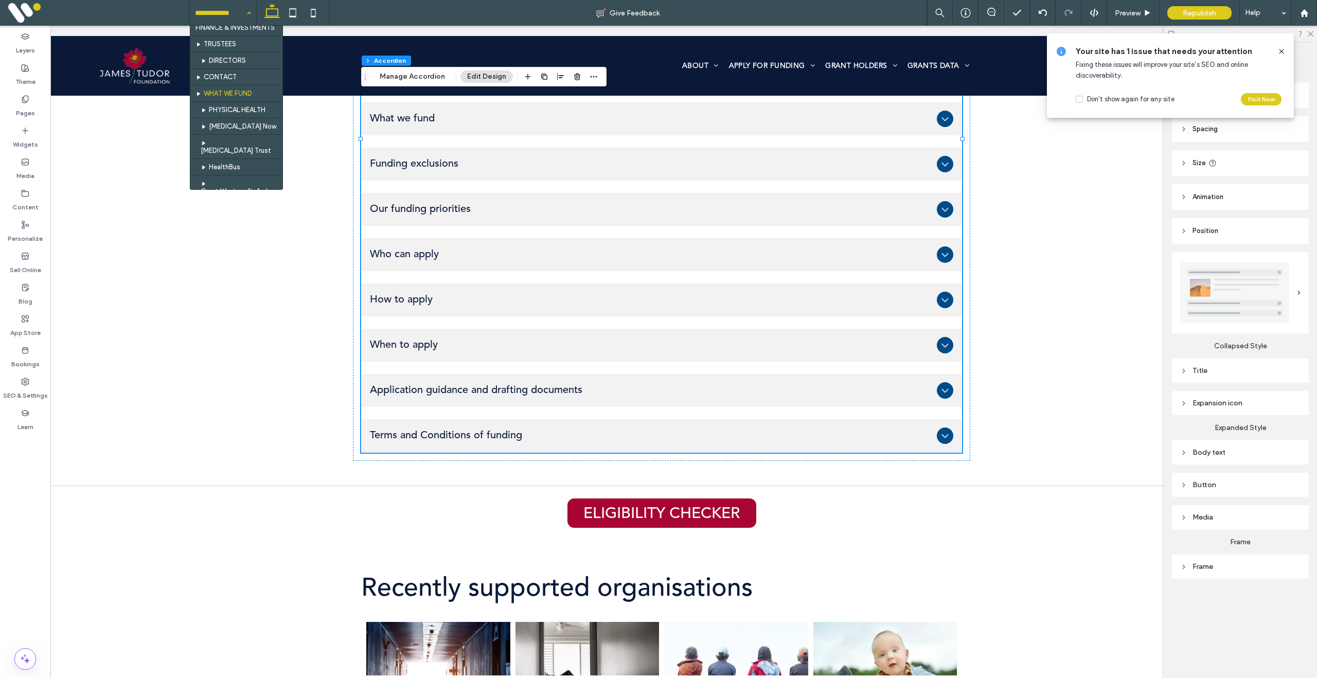
scroll to position [45, 0]
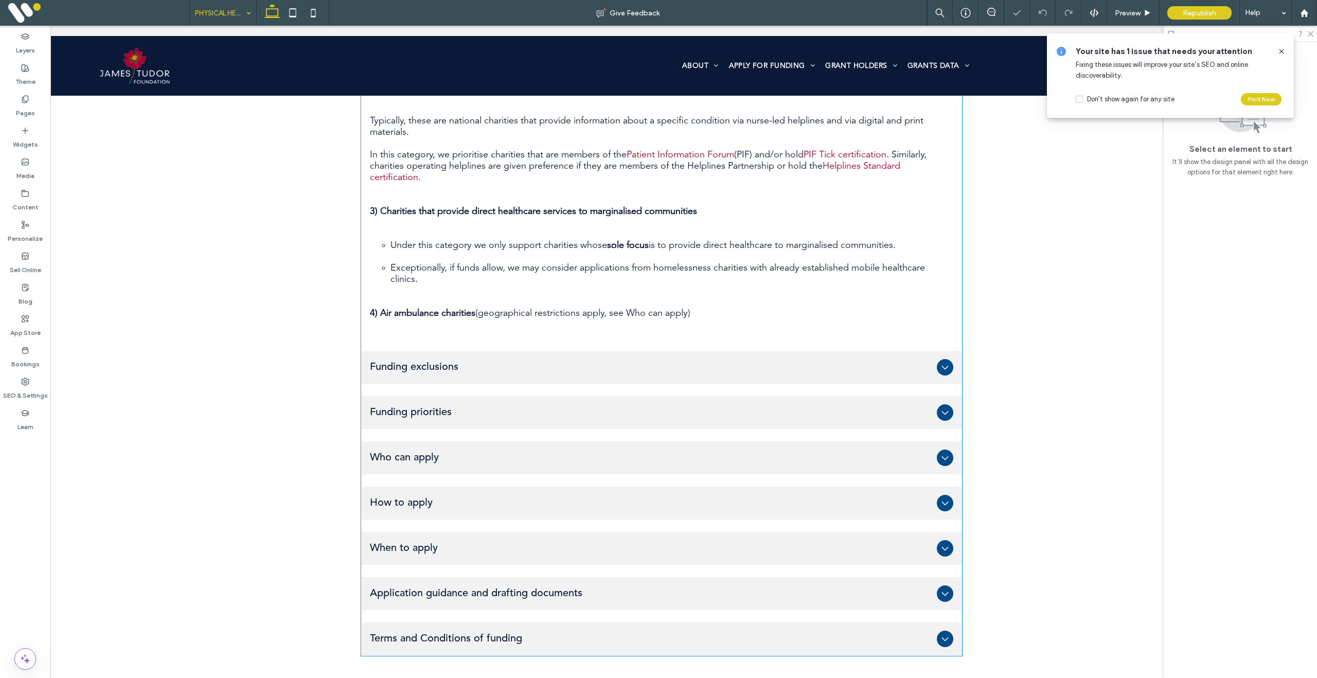
scroll to position [739, 0]
click at [489, 495] on span "How to apply" at bounding box center [651, 501] width 563 height 12
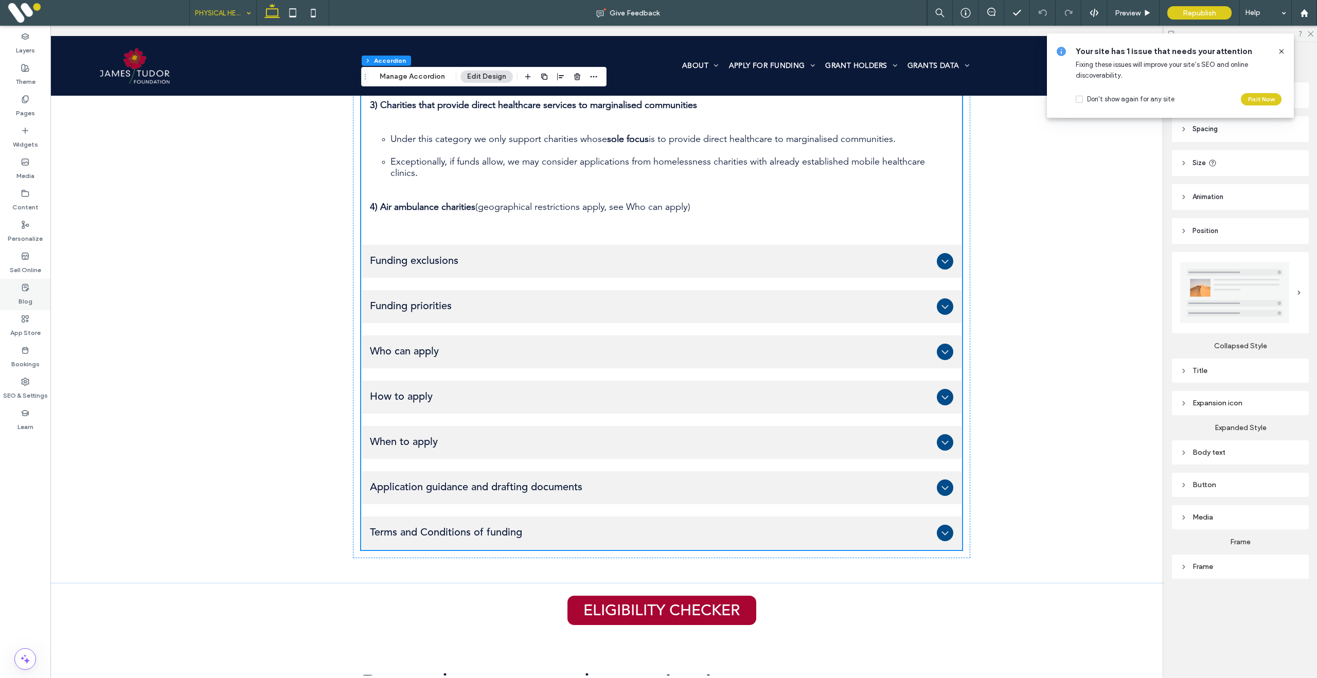
scroll to position [862, 0]
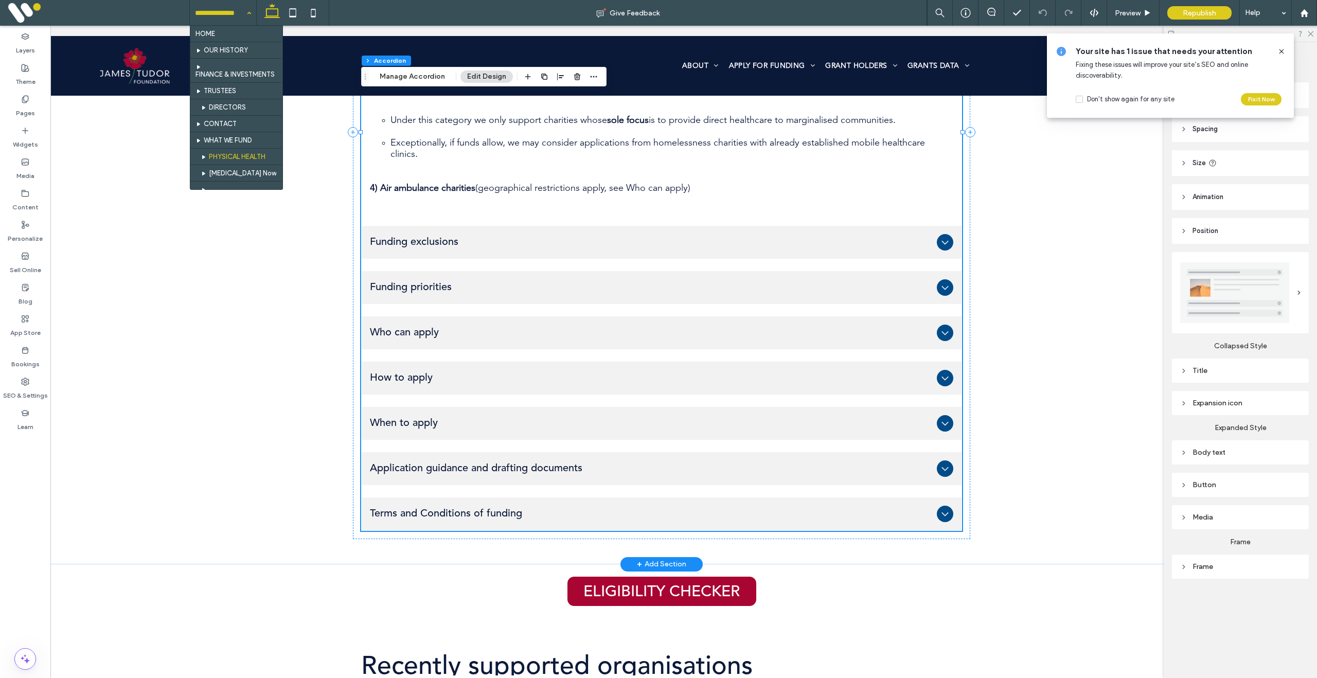
click at [468, 463] on span "Application guidance and drafting documents" at bounding box center [651, 469] width 563 height 12
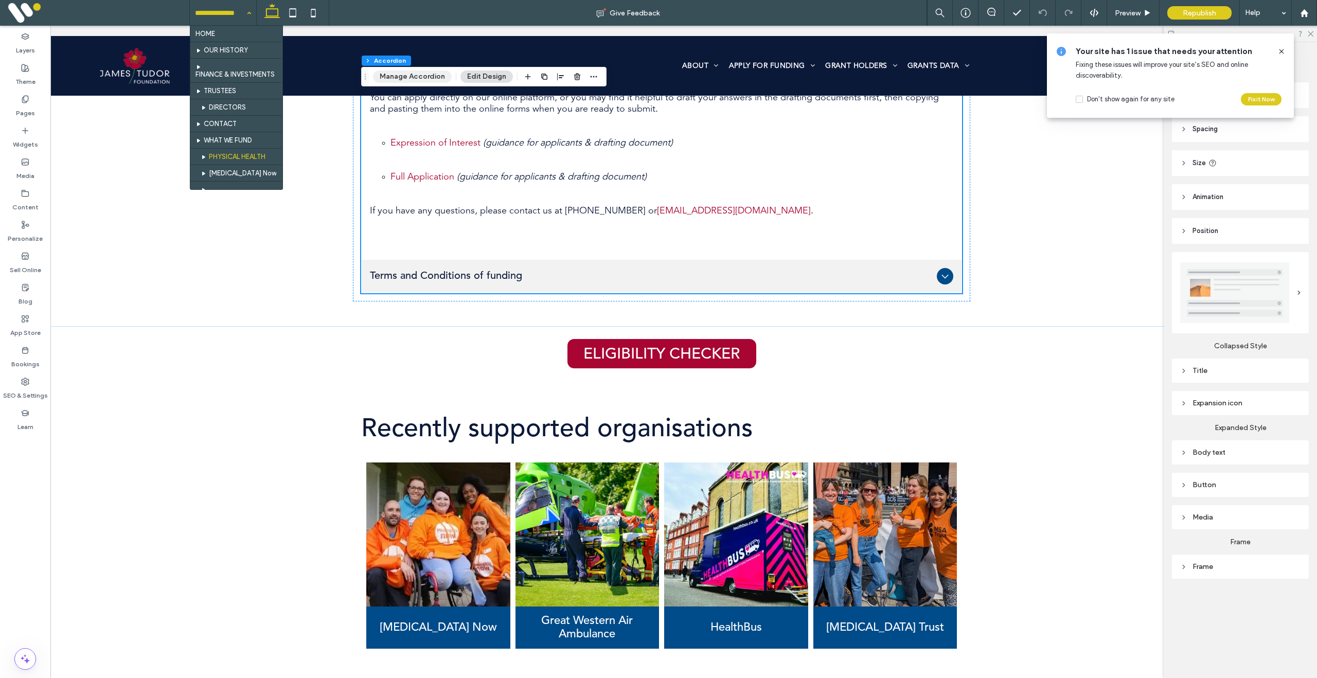
click at [406, 77] on button "Manage Accordion" at bounding box center [412, 77] width 79 height 12
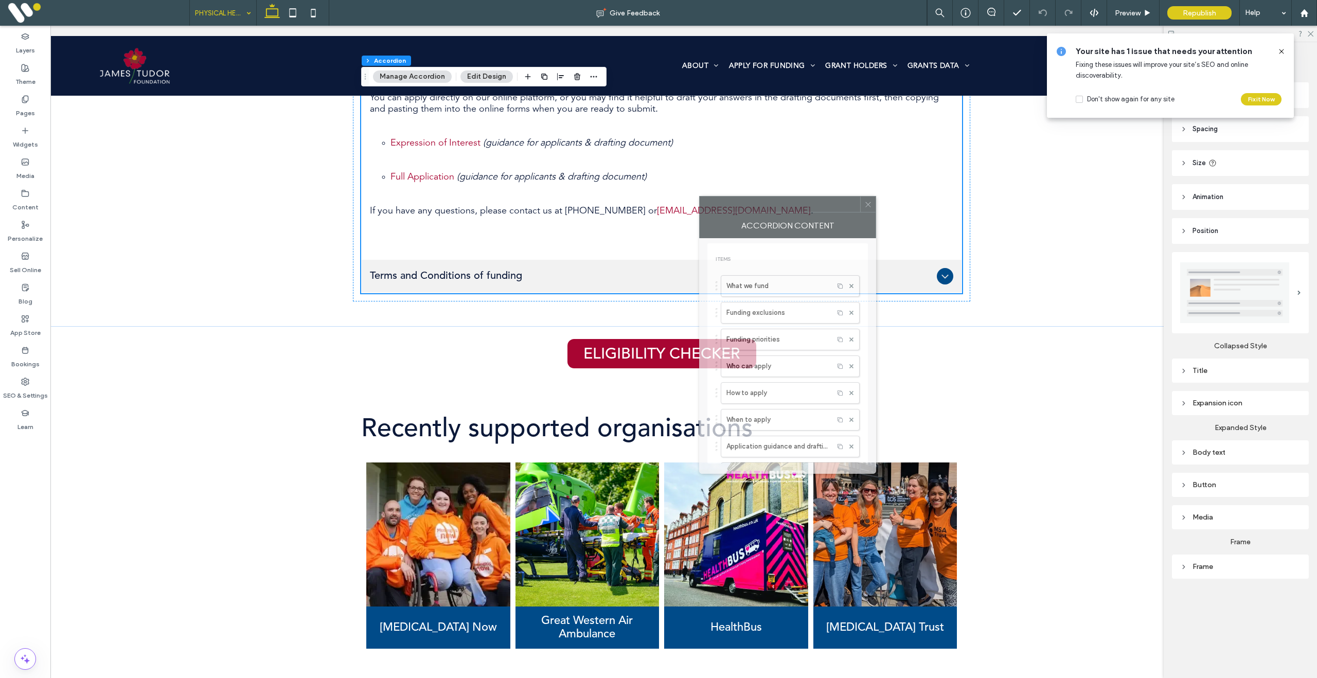
drag, startPoint x: 1213, startPoint y: 208, endPoint x: 531, endPoint y: 177, distance: 683.6
click at [700, 197] on div at bounding box center [780, 204] width 161 height 15
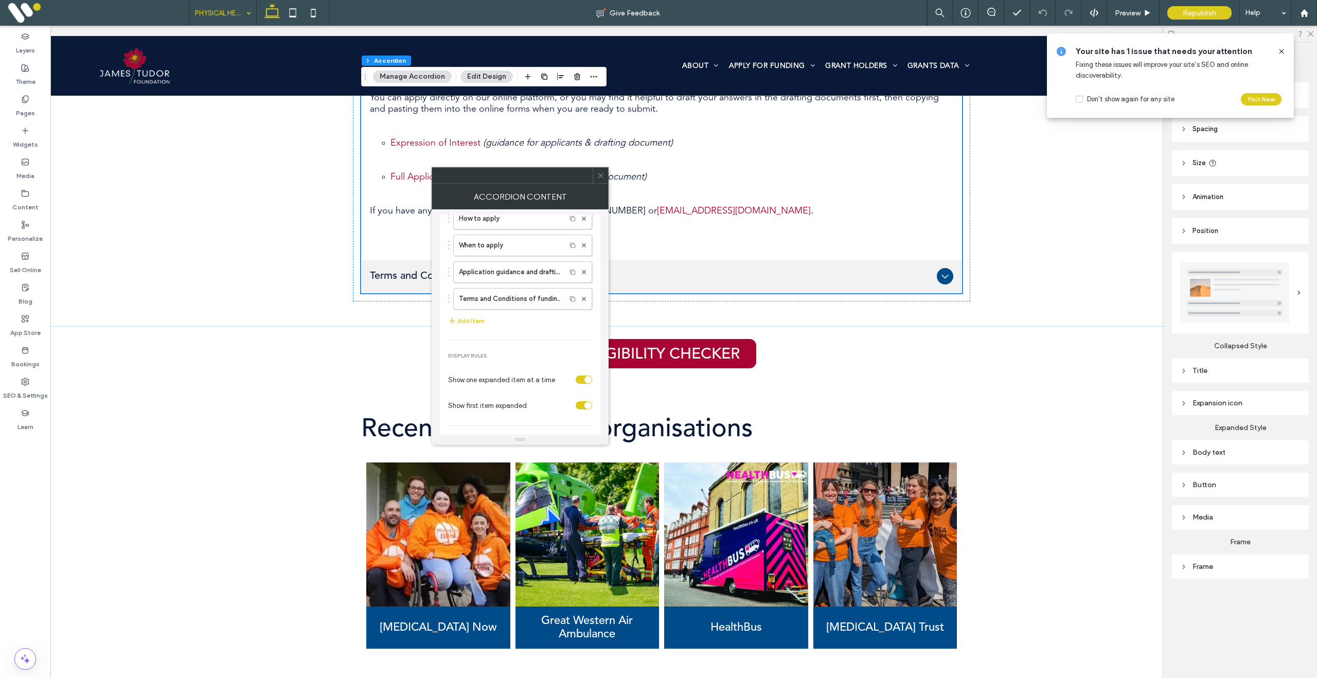
scroll to position [143, 0]
click at [504, 280] on label "Application guidance and drafting documents" at bounding box center [510, 275] width 102 height 21
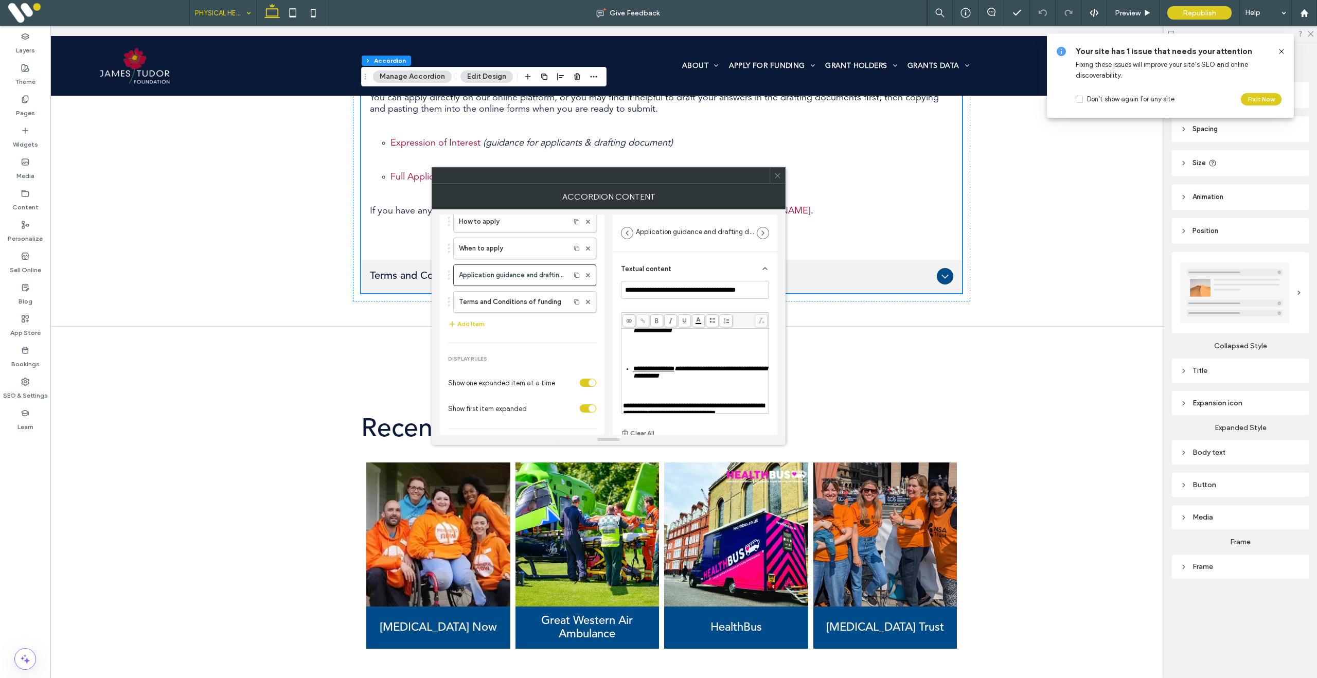
drag, startPoint x: 664, startPoint y: 362, endPoint x: 642, endPoint y: 359, distance: 21.9
click at [664, 362] on div "**********" at bounding box center [695, 328] width 145 height 206
drag, startPoint x: 632, startPoint y: 349, endPoint x: 700, endPoint y: 350, distance: 67.4
click at [700, 336] on div "**********" at bounding box center [700, 329] width 135 height 14
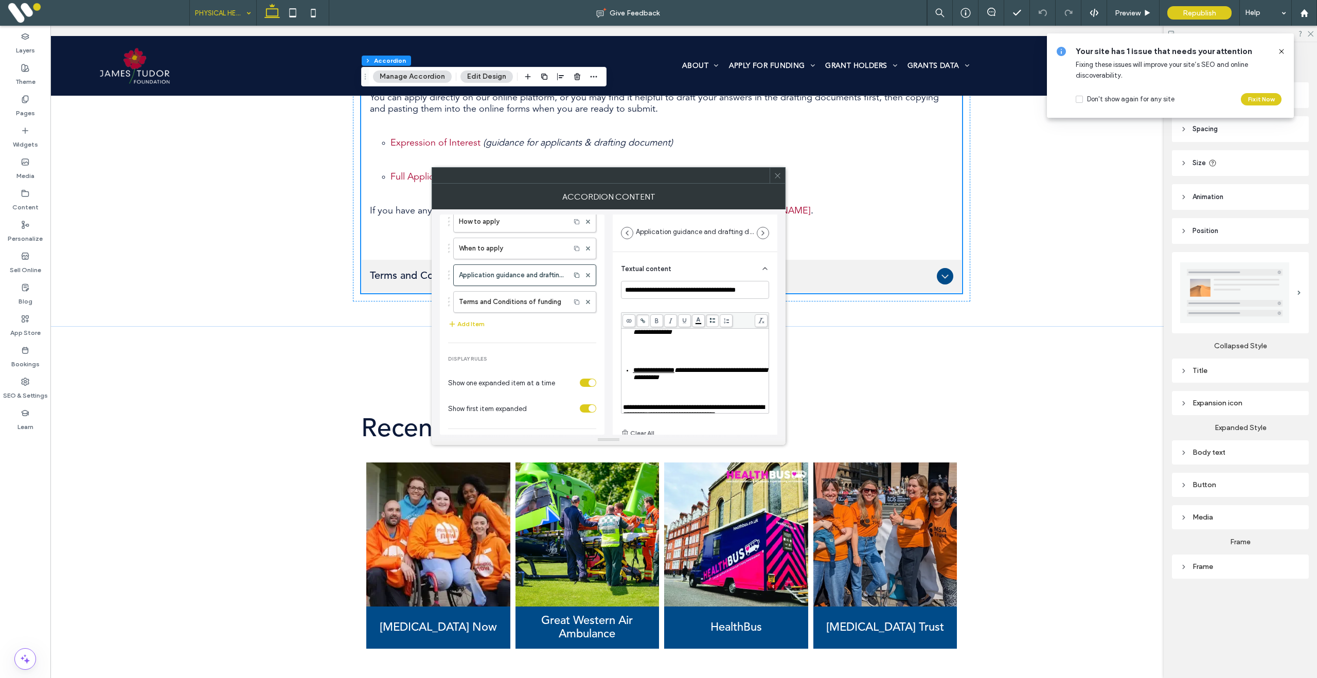
click at [642, 320] on icon at bounding box center [643, 321] width 6 height 6
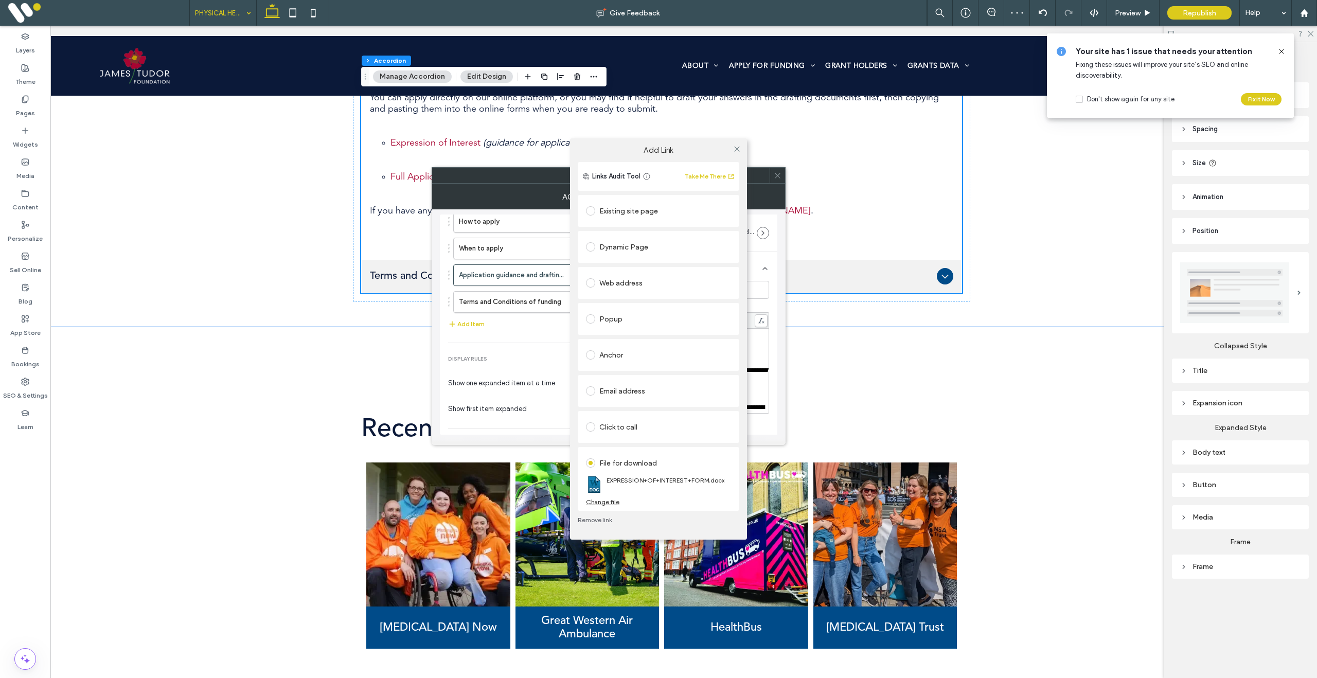
click at [609, 501] on div "Change file" at bounding box center [602, 502] width 33 height 8
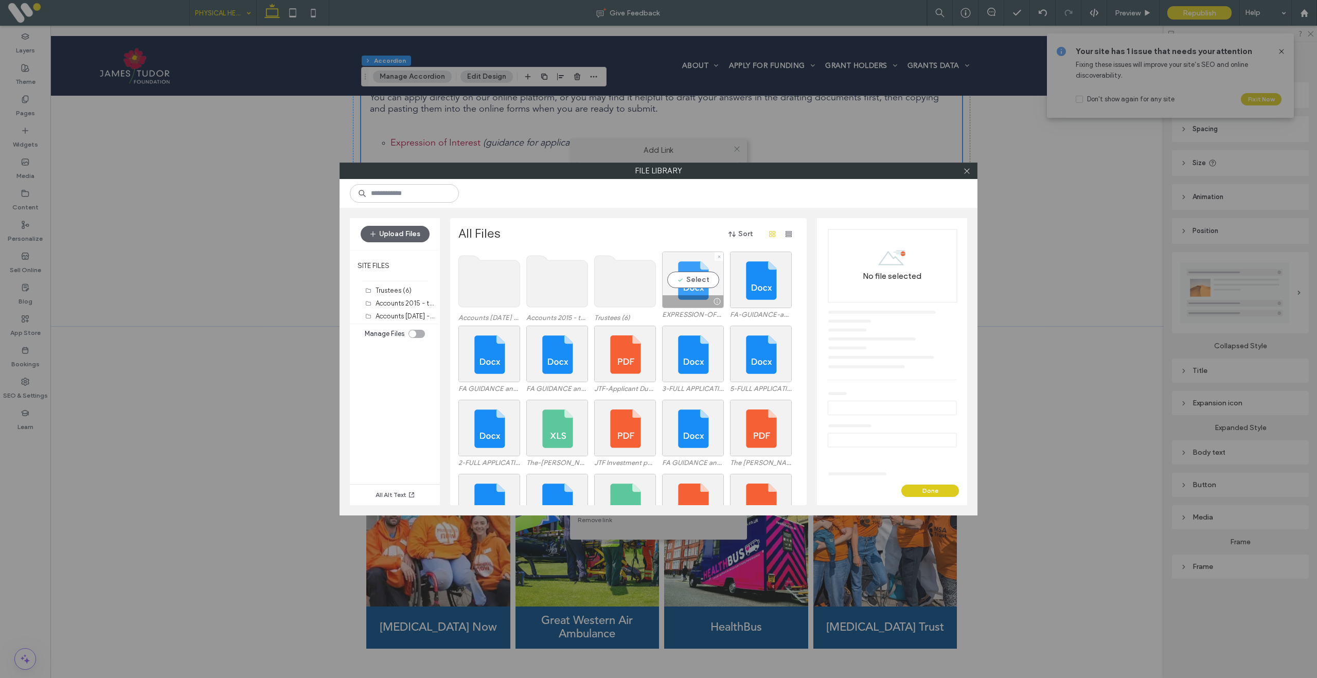
click at [697, 274] on div "Select" at bounding box center [693, 280] width 62 height 57
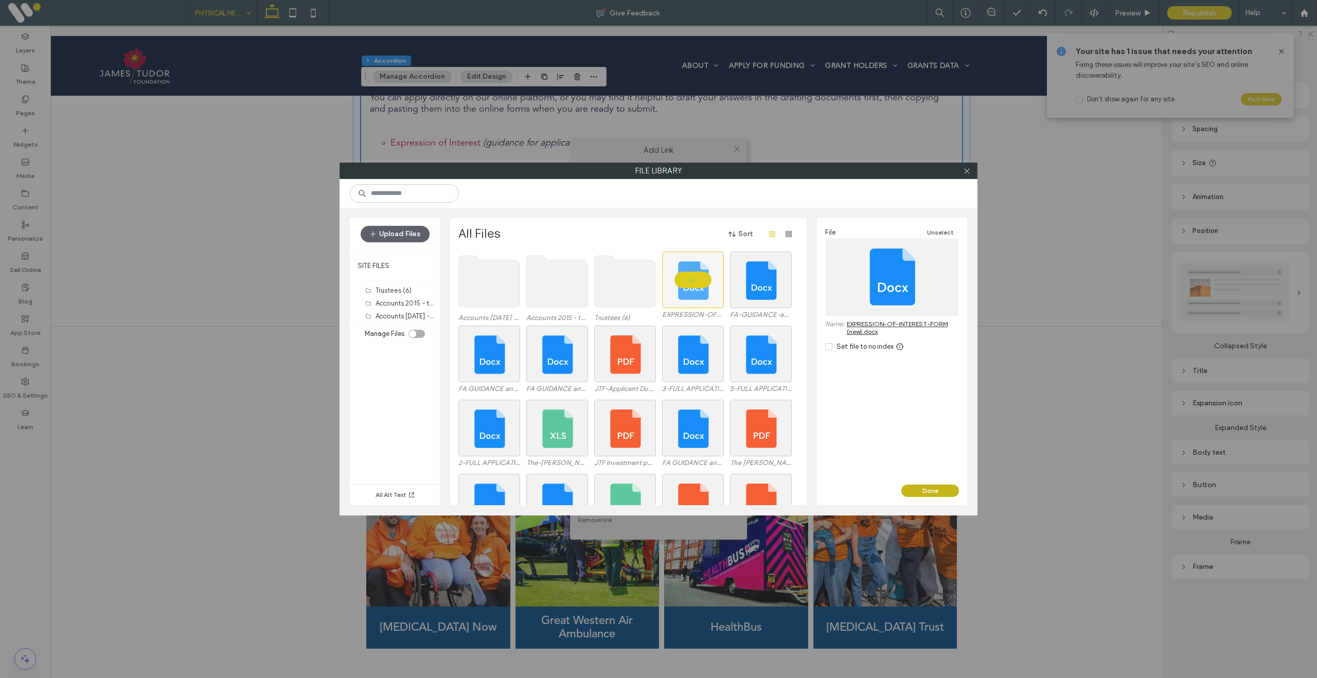
click at [923, 488] on button "Done" at bounding box center [931, 491] width 58 height 12
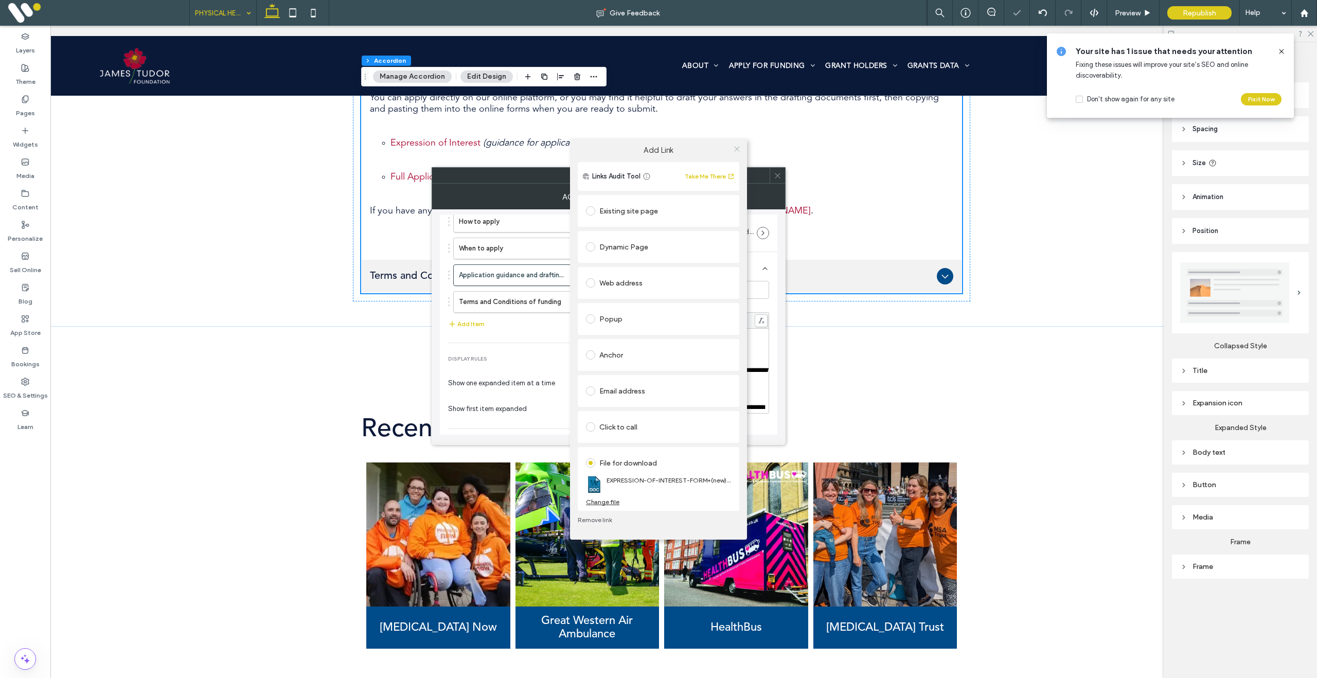
click at [736, 148] on icon at bounding box center [737, 149] width 8 height 8
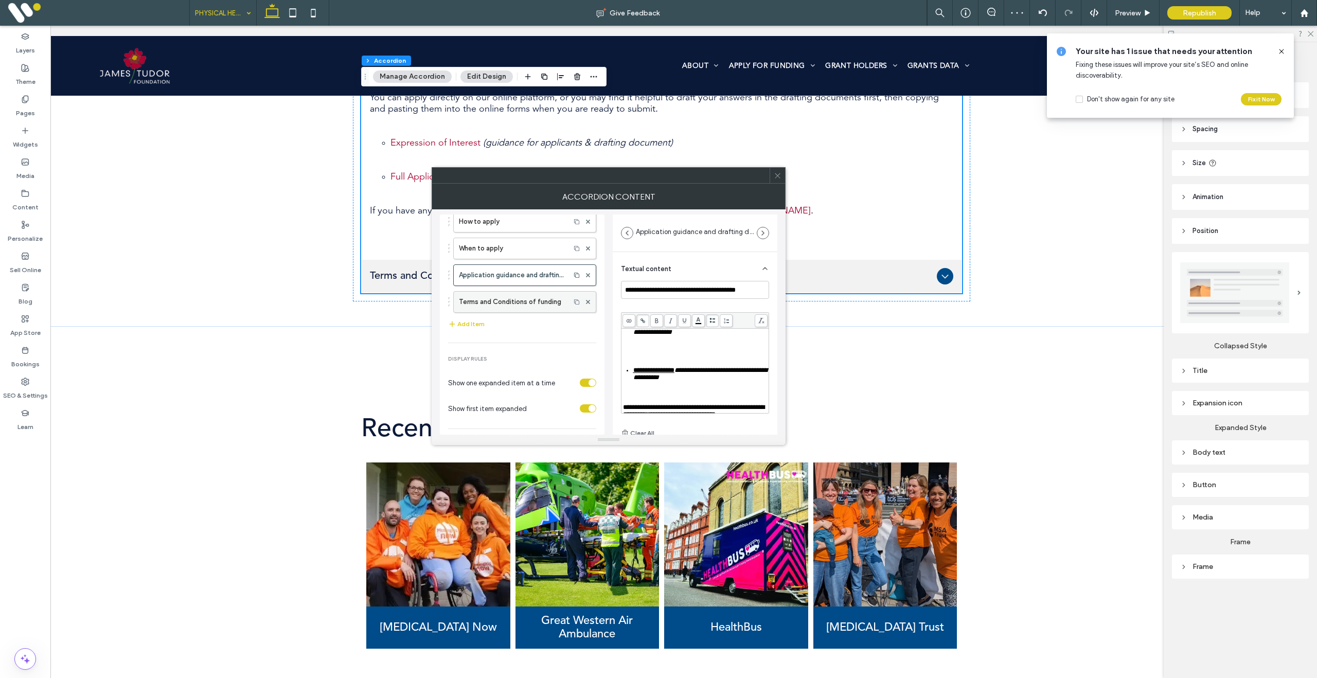
click at [488, 297] on label "Terms and Conditions of funding" at bounding box center [512, 302] width 106 height 21
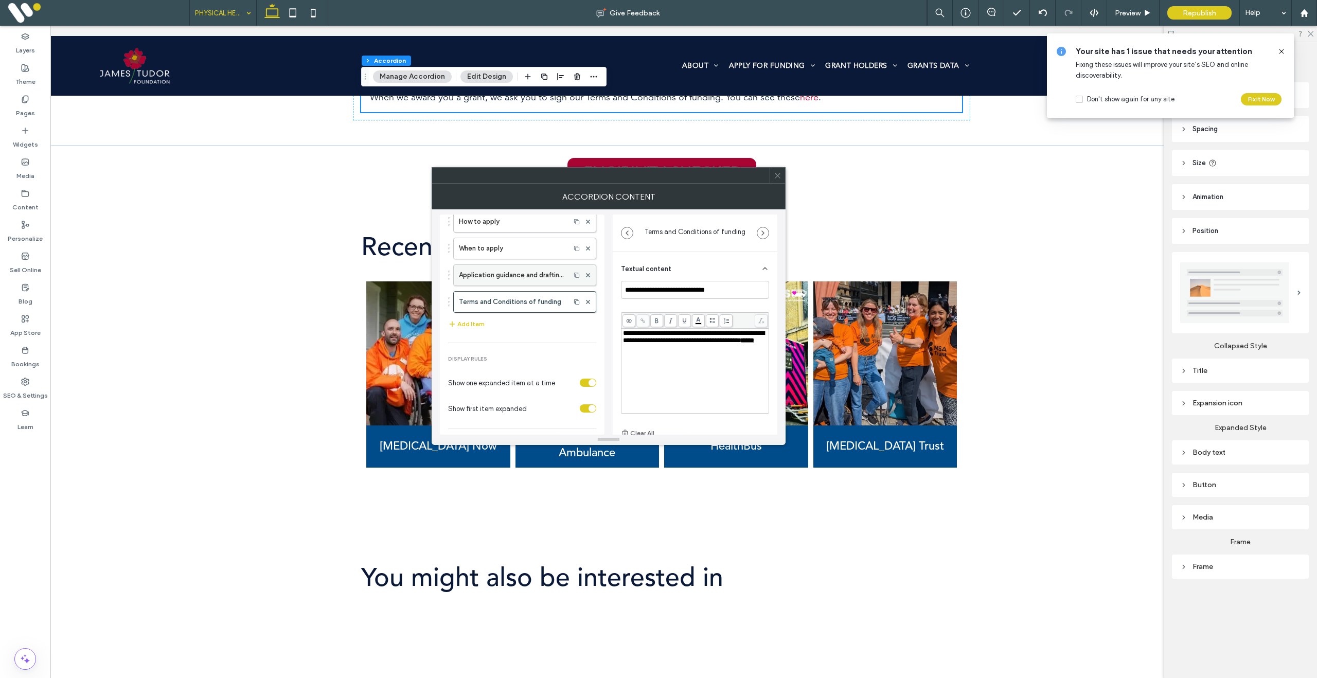
click at [516, 276] on label "Application guidance and drafting documents" at bounding box center [512, 275] width 106 height 21
type input "**********"
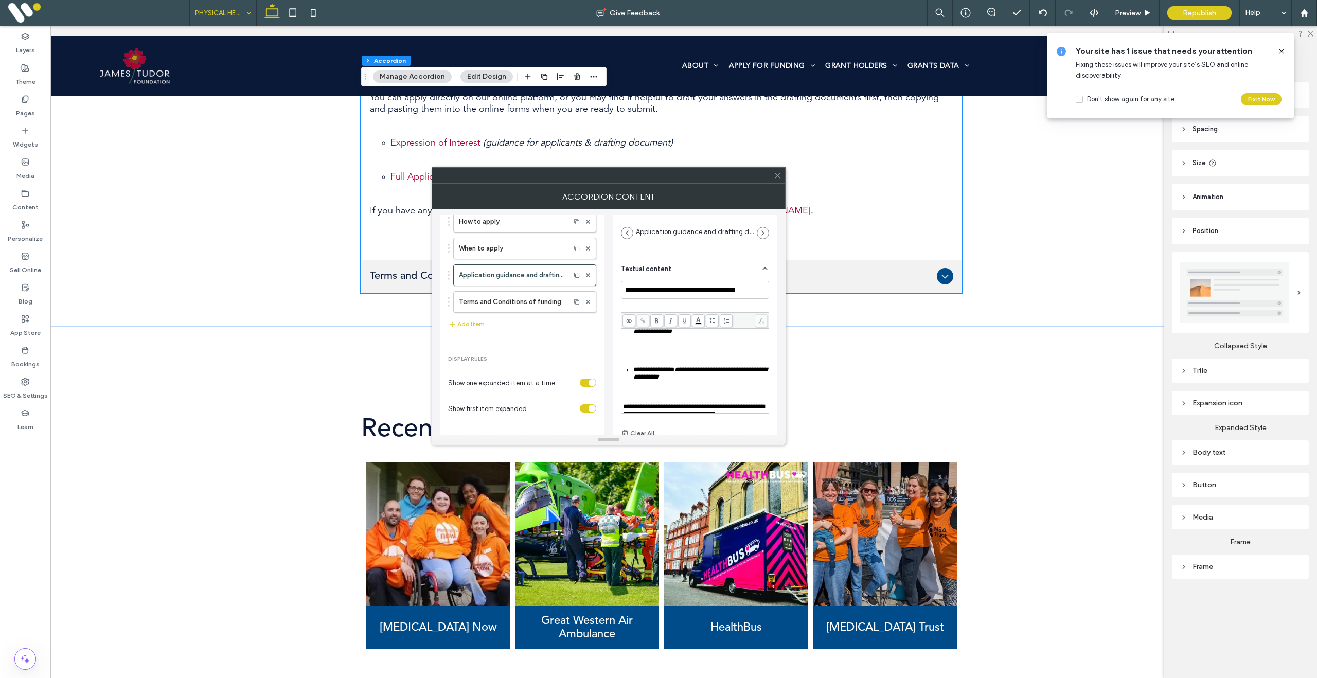
scroll to position [108, 0]
drag, startPoint x: 659, startPoint y: 380, endPoint x: 638, endPoint y: 388, distance: 22.6
click at [659, 380] on div "**********" at bounding box center [695, 325] width 145 height 206
drag, startPoint x: 632, startPoint y: 388, endPoint x: 685, endPoint y: 387, distance: 53.0
click at [675, 369] on span "**********" at bounding box center [653, 365] width 41 height 7
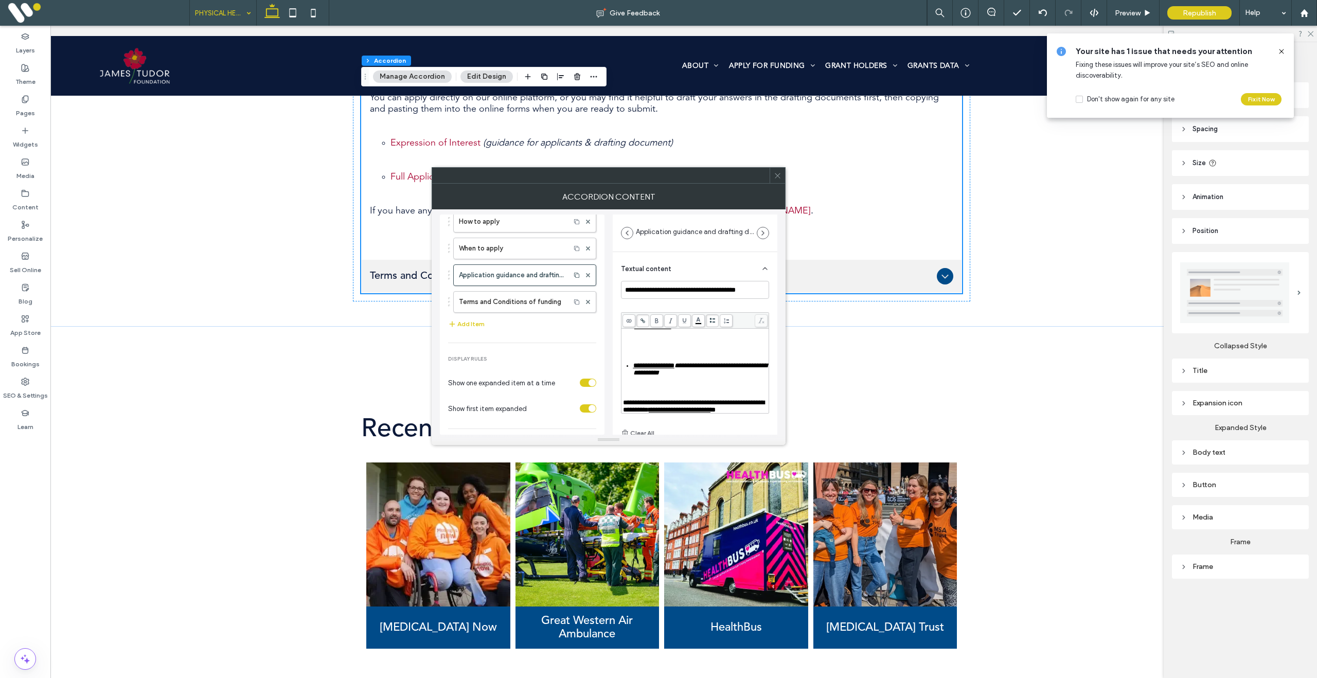
click at [649, 384] on div "**********" at bounding box center [695, 325] width 145 height 206
drag, startPoint x: 633, startPoint y: 388, endPoint x: 679, endPoint y: 387, distance: 46.3
click at [675, 369] on span "**********" at bounding box center [653, 365] width 41 height 7
click at [647, 320] on span at bounding box center [643, 320] width 13 height 13
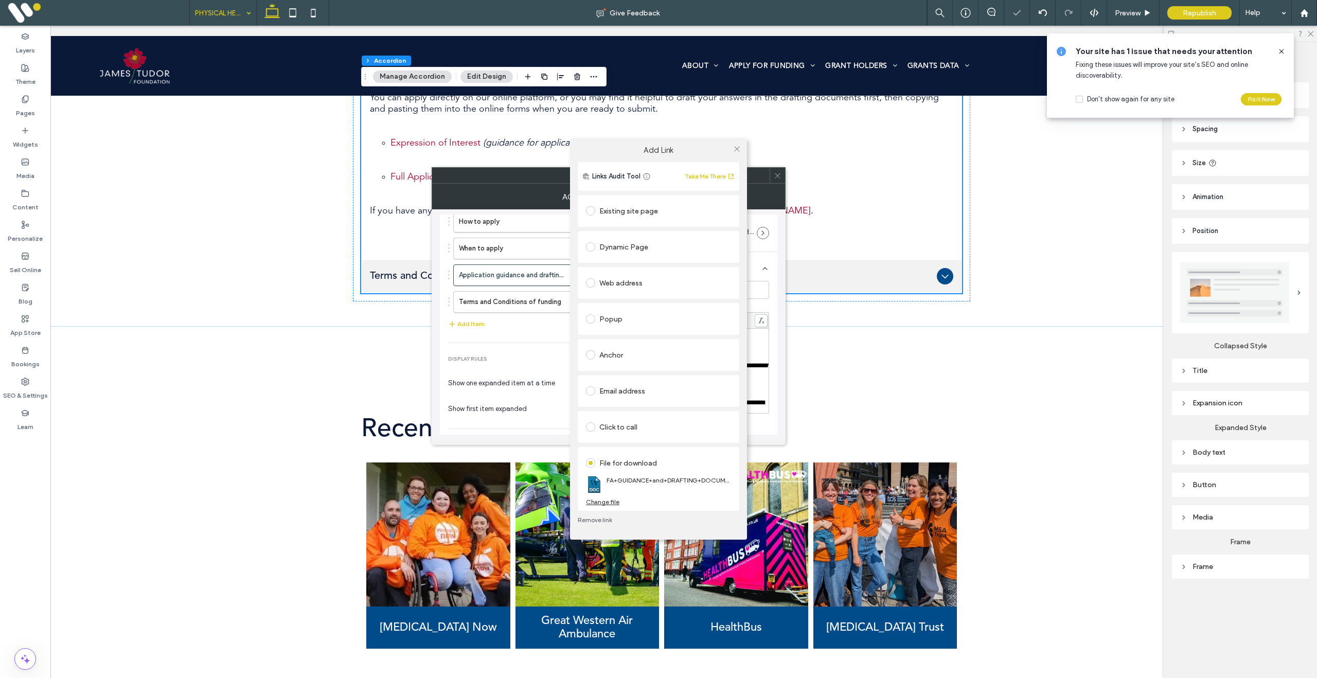
click at [608, 504] on div "Change file" at bounding box center [602, 502] width 33 height 8
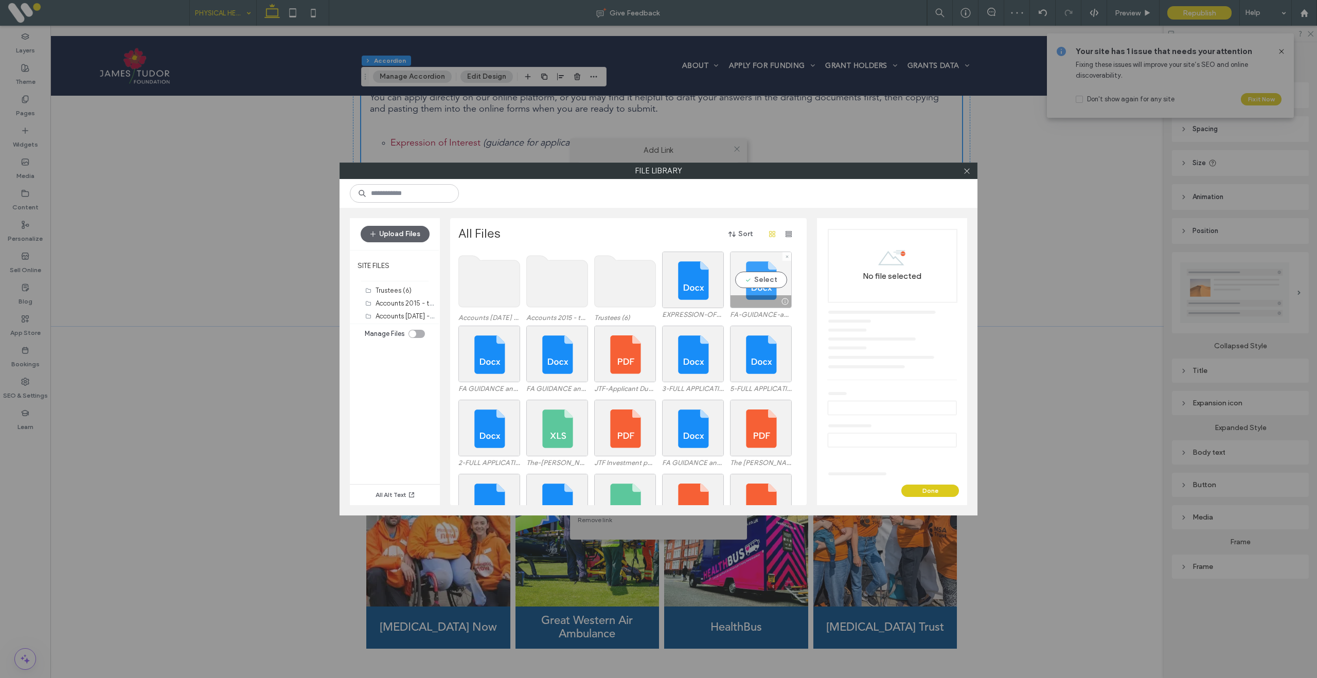
click at [749, 292] on div "Select" at bounding box center [761, 280] width 62 height 57
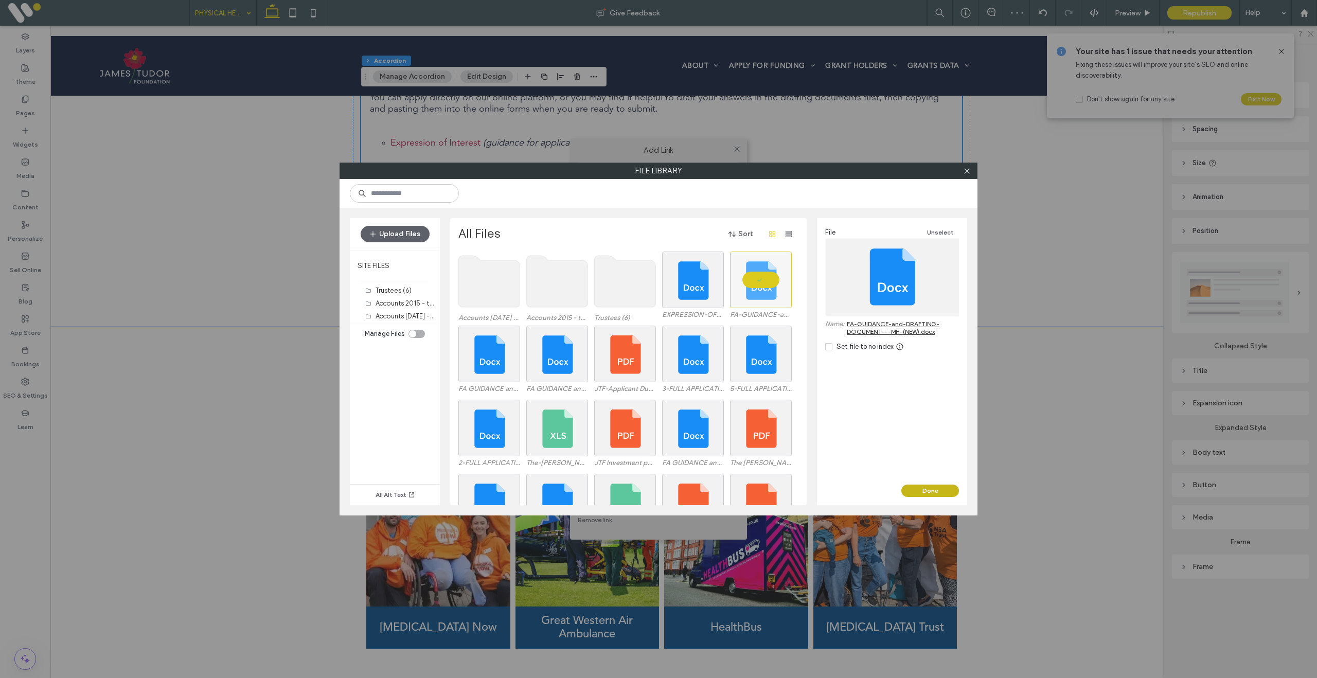
click at [926, 487] on button "Done" at bounding box center [931, 491] width 58 height 12
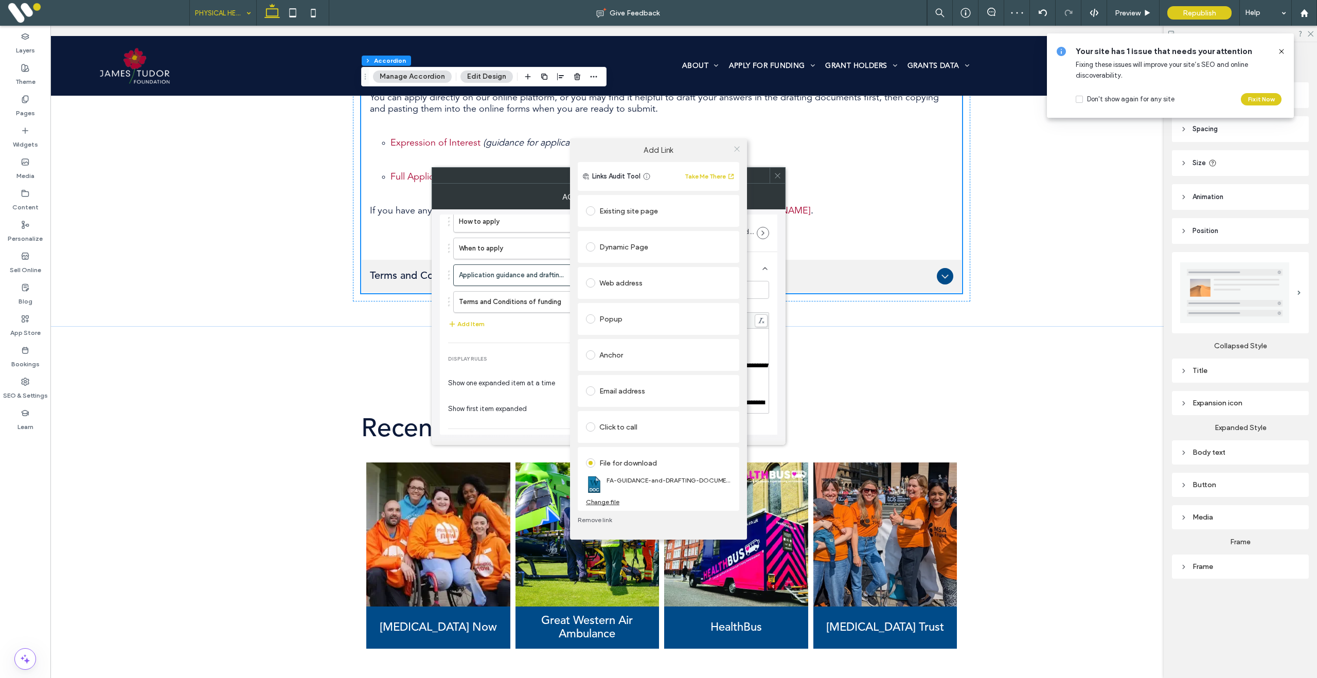
click at [738, 148] on icon at bounding box center [737, 149] width 8 height 8
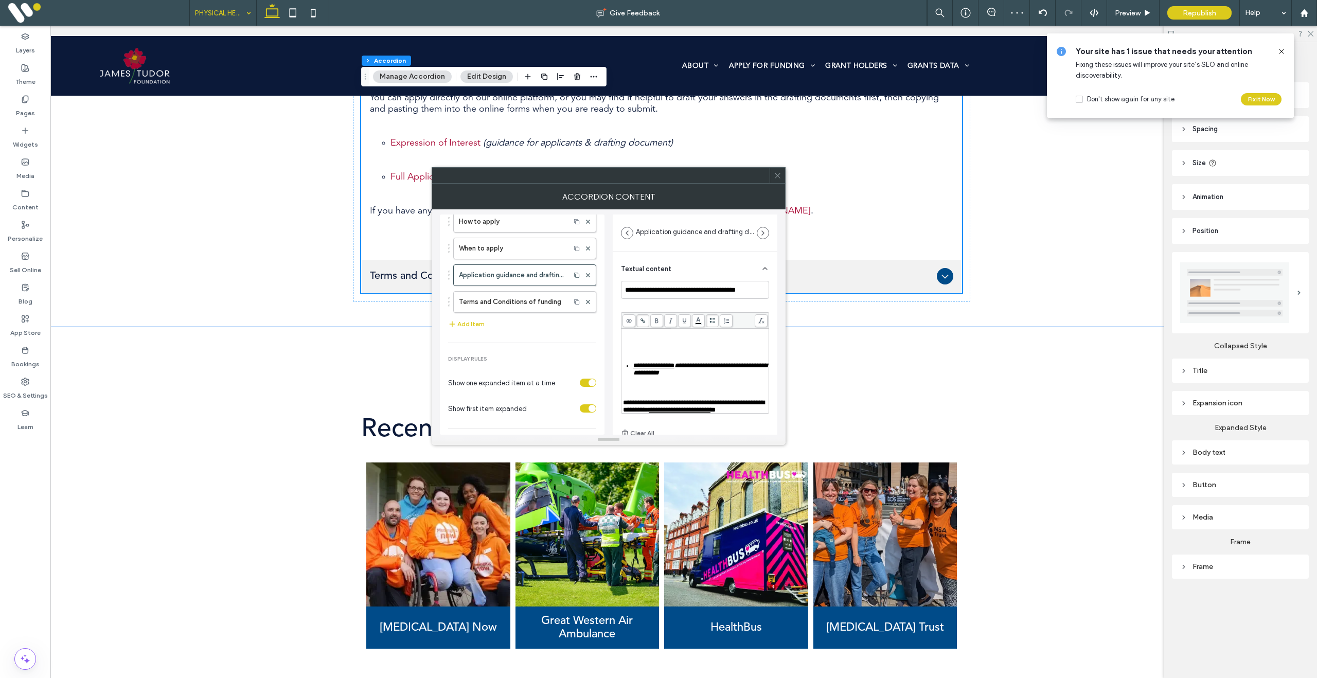
click at [776, 175] on icon at bounding box center [778, 176] width 8 height 8
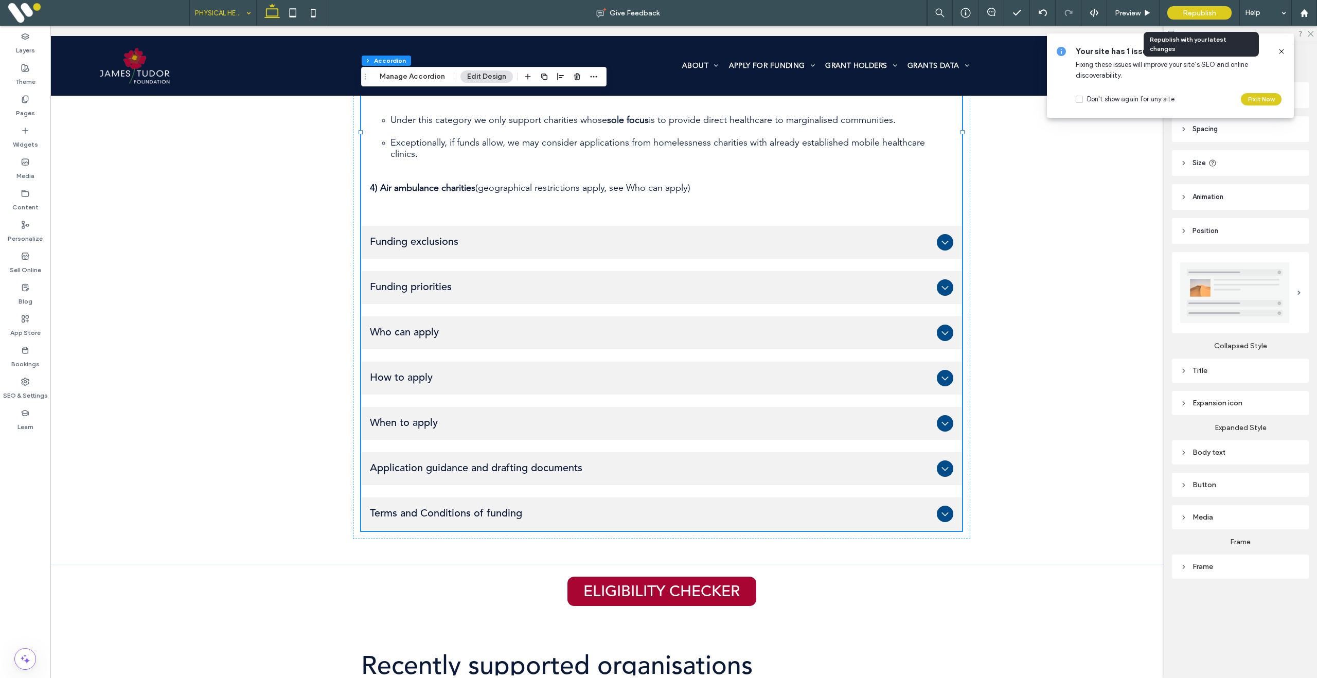
click at [1197, 12] on span "Republish" at bounding box center [1199, 13] width 33 height 9
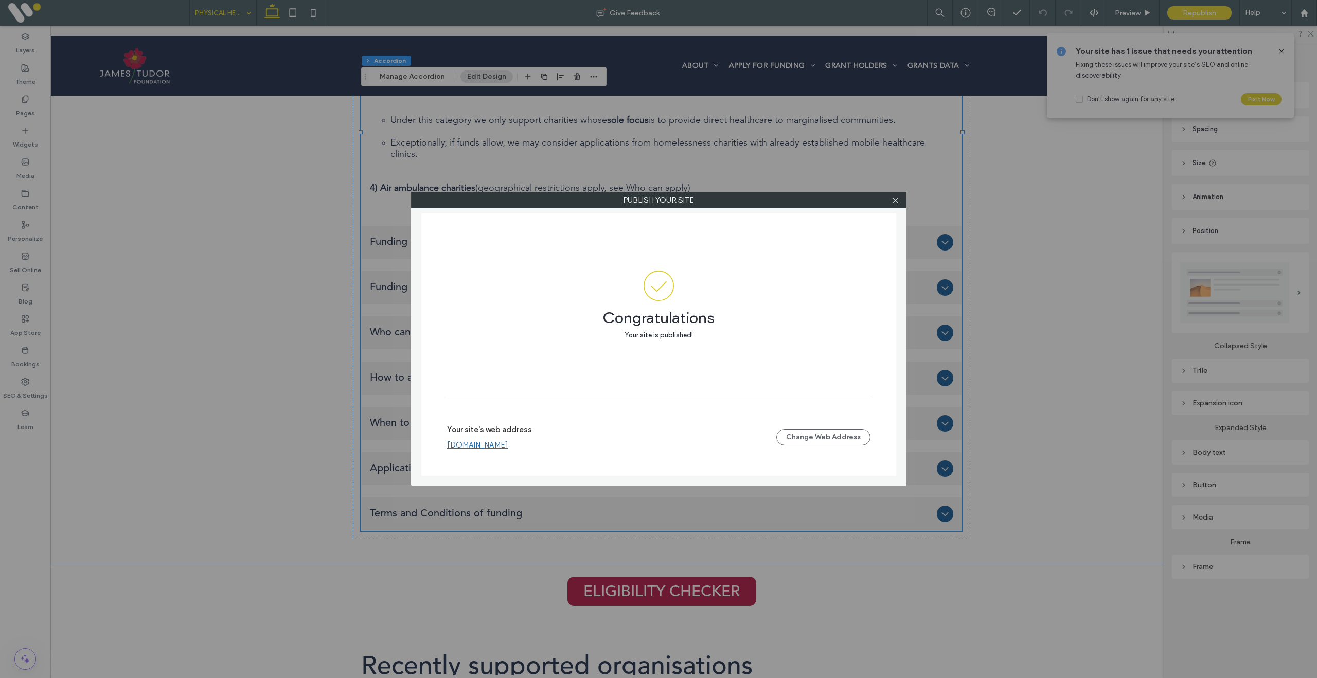
click at [503, 445] on link "[DOMAIN_NAME]" at bounding box center [477, 445] width 61 height 9
click at [0, 0] on div "Publish your site Congratulations Your site is published! Your site's web addre…" at bounding box center [658, 339] width 1317 height 678
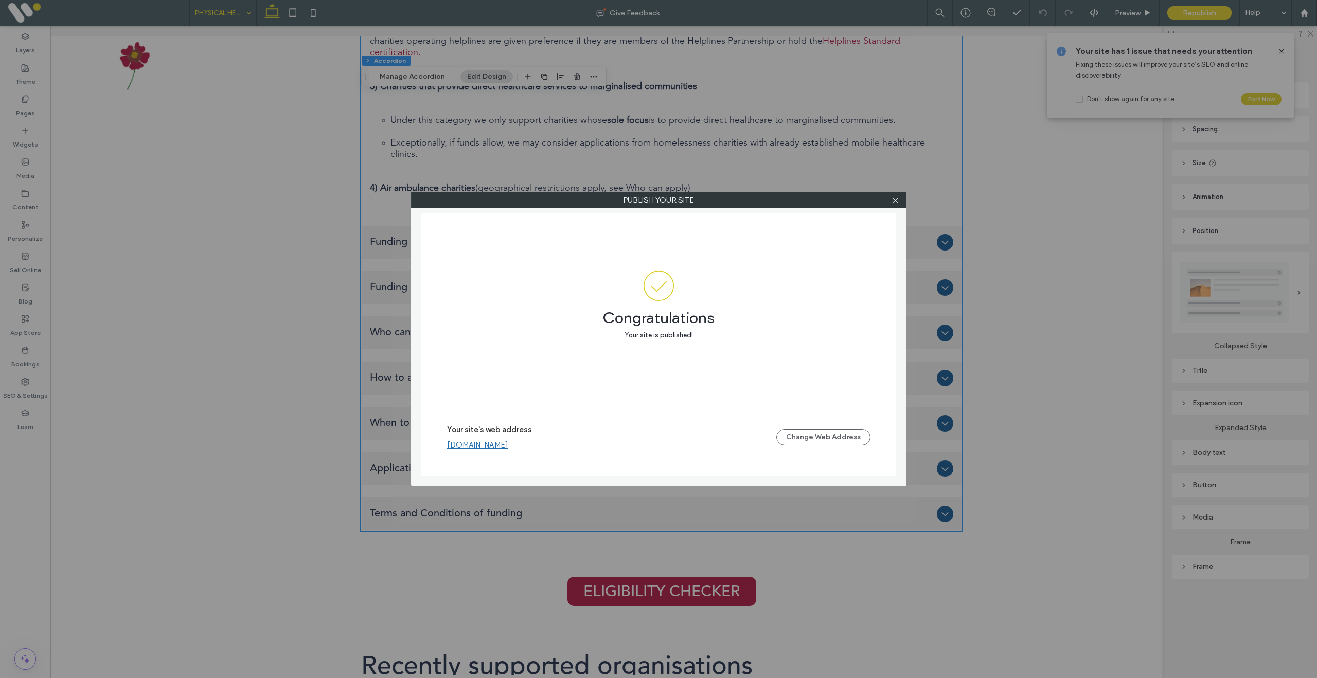
scroll to position [0, 22]
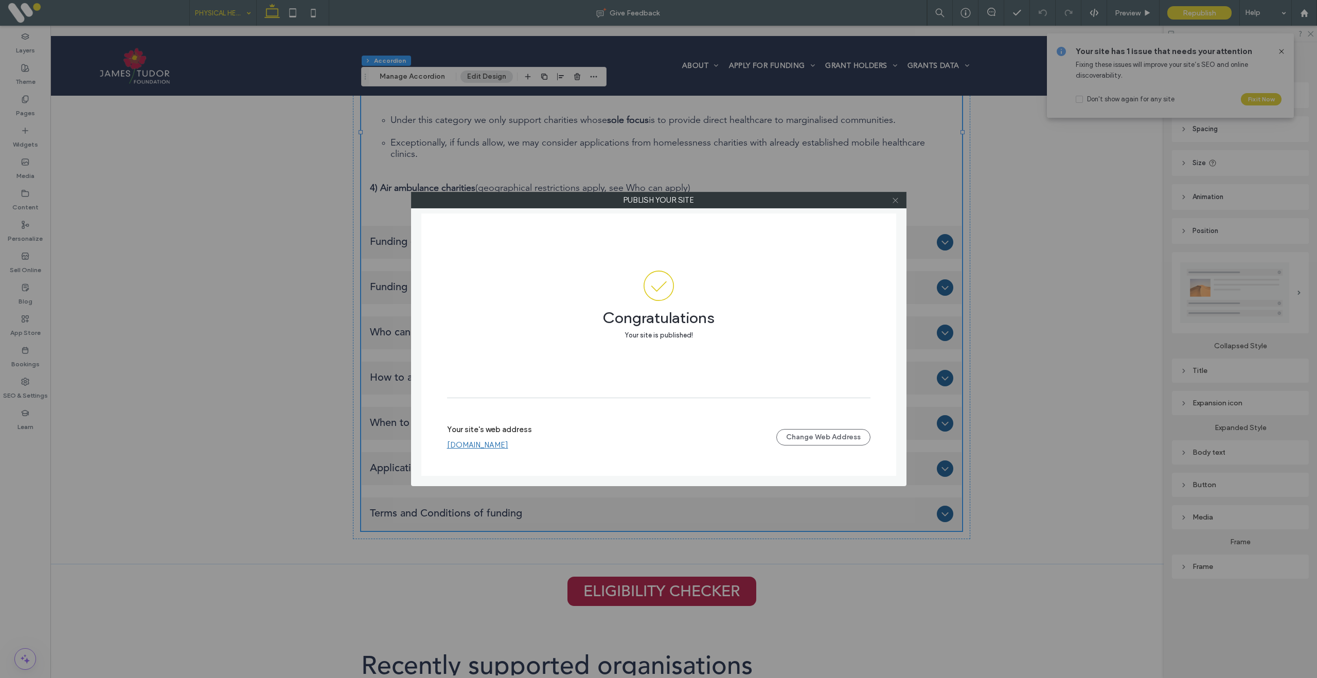
click at [892, 202] on icon at bounding box center [896, 201] width 8 height 8
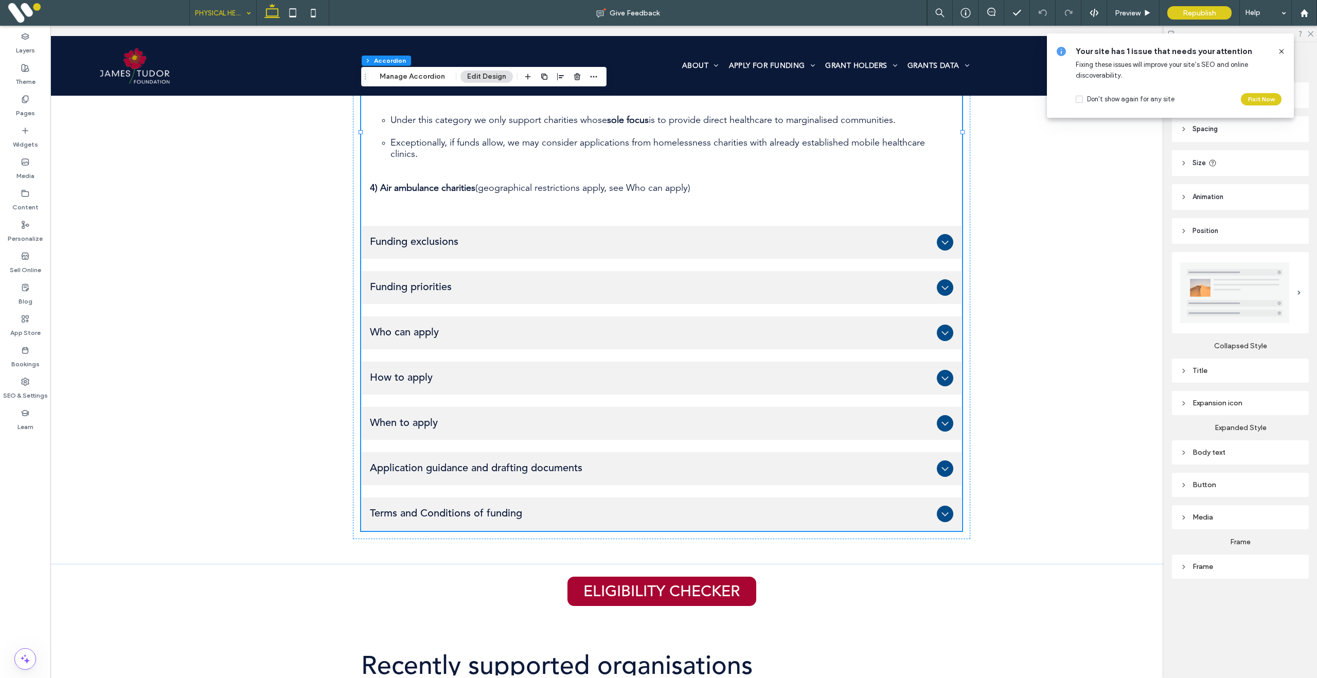
click at [1314, 34] on div at bounding box center [1240, 34] width 153 height 16
click at [1313, 33] on icon at bounding box center [1310, 33] width 7 height 7
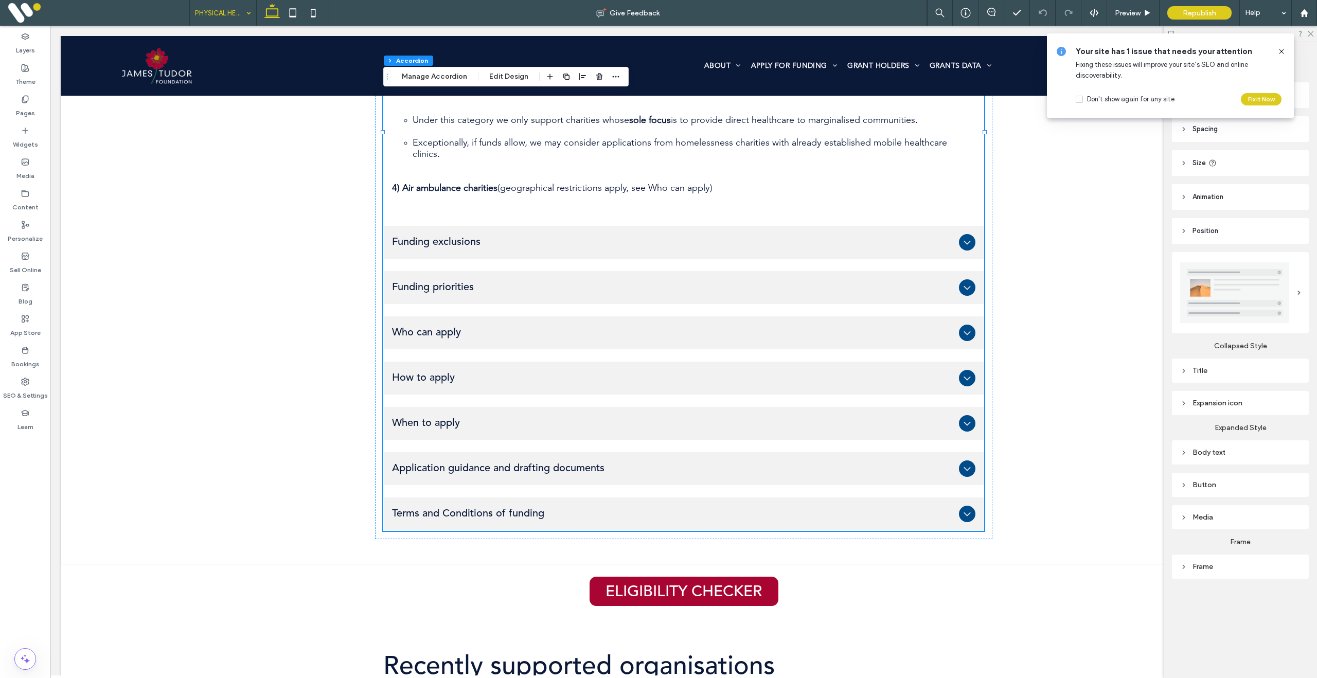
scroll to position [0, 0]
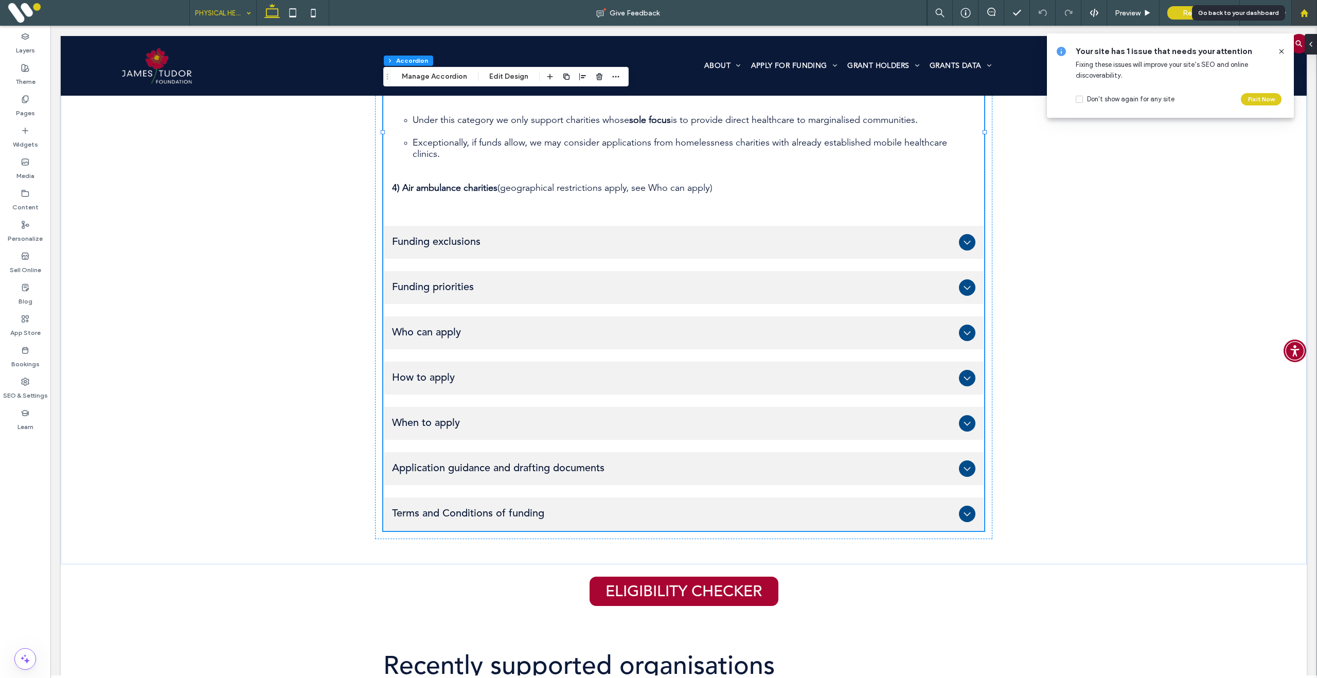
click at [1313, 17] on div at bounding box center [1305, 13] width 26 height 26
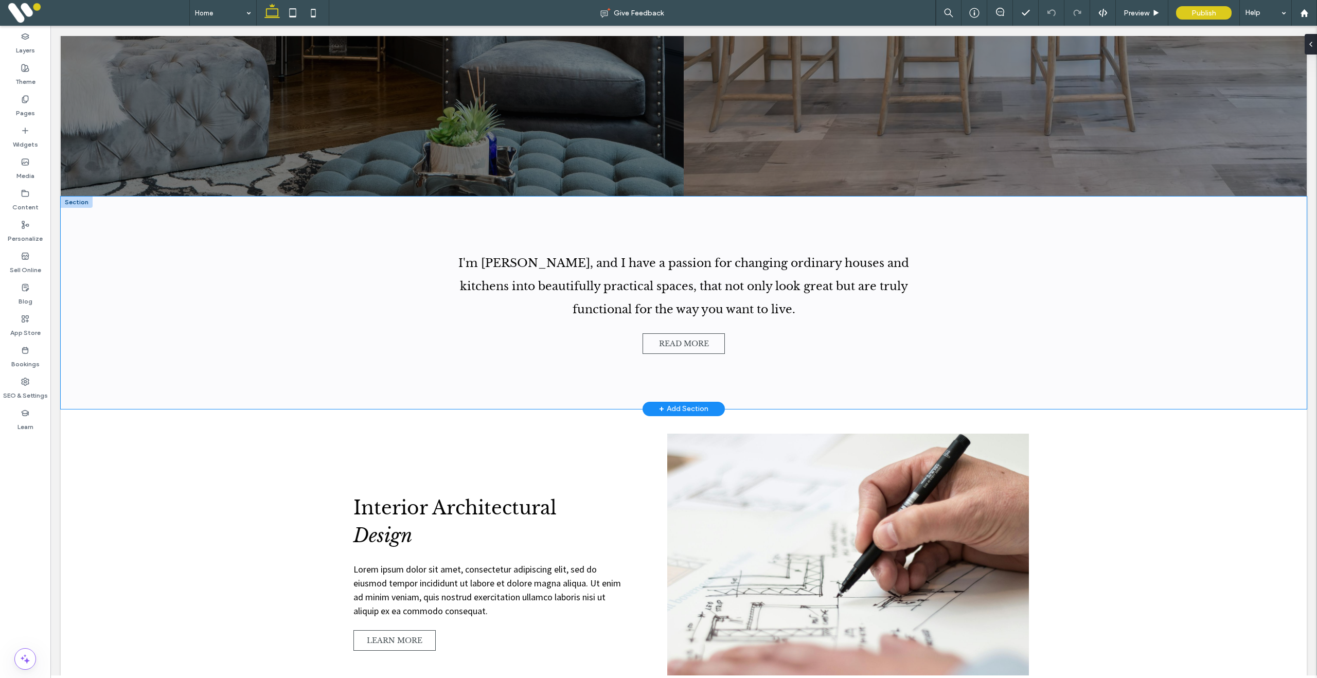
scroll to position [509, 0]
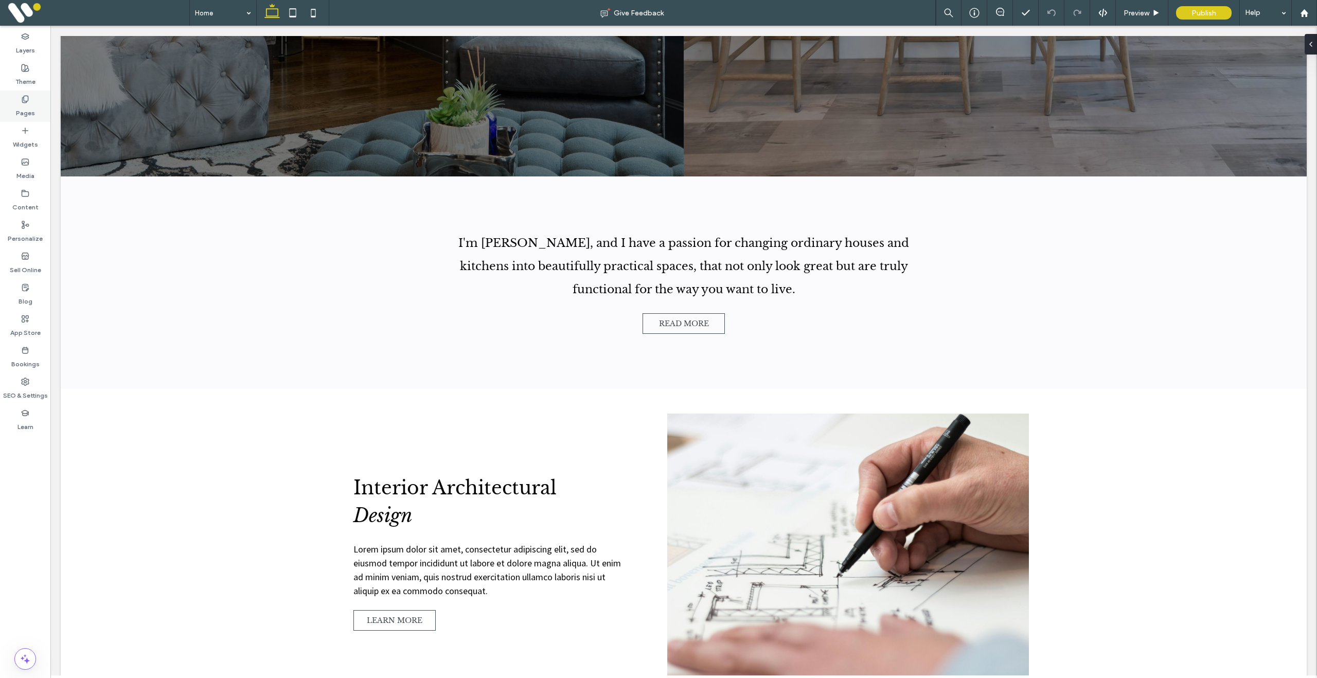
click at [25, 105] on label "Pages" at bounding box center [25, 110] width 19 height 14
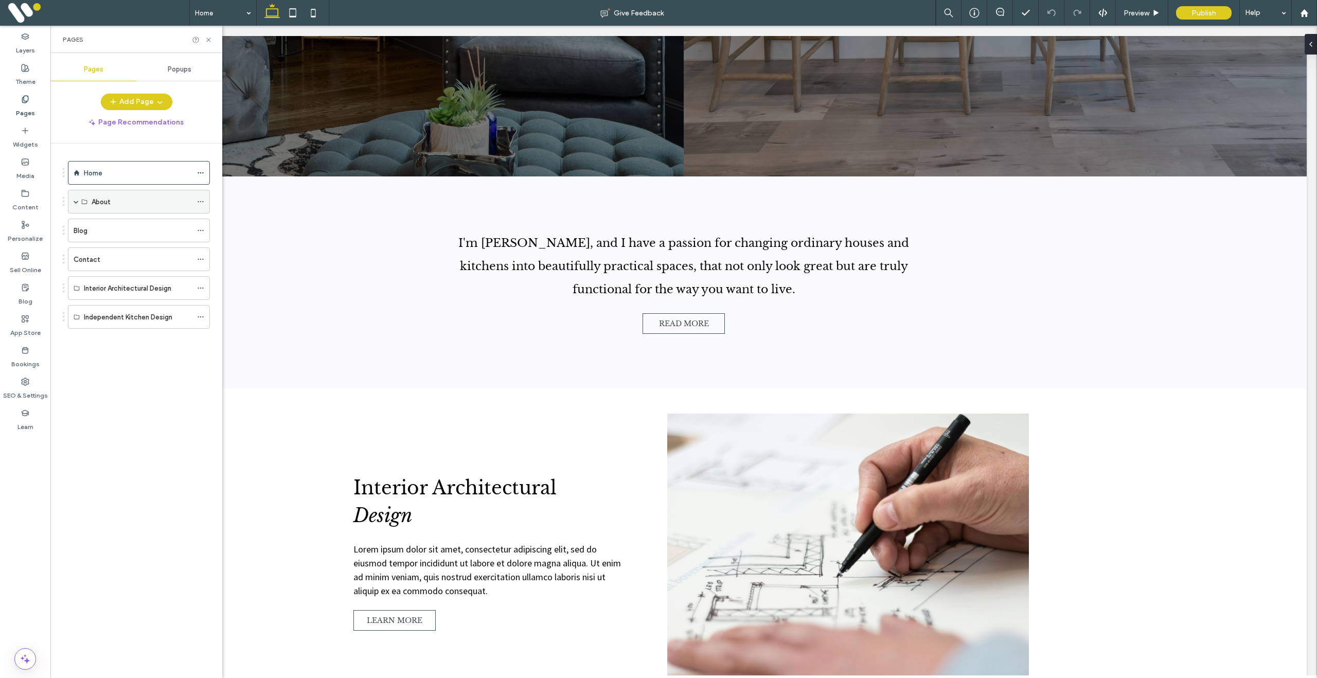
click at [74, 201] on span at bounding box center [76, 201] width 5 height 5
click at [105, 284] on div "Contact" at bounding box center [133, 283] width 118 height 11
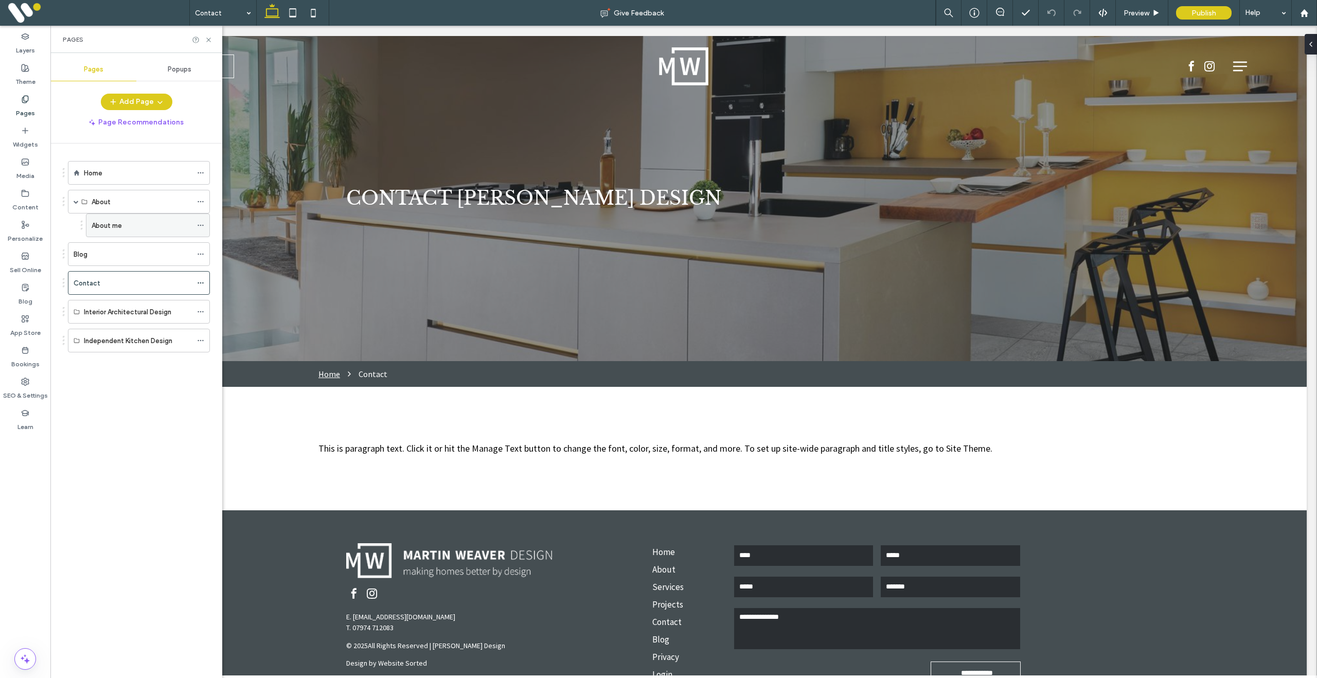
click at [155, 222] on div "About me" at bounding box center [142, 225] width 100 height 11
click at [204, 225] on div at bounding box center [203, 225] width 12 height 15
click at [203, 225] on use at bounding box center [201, 226] width 6 height 2
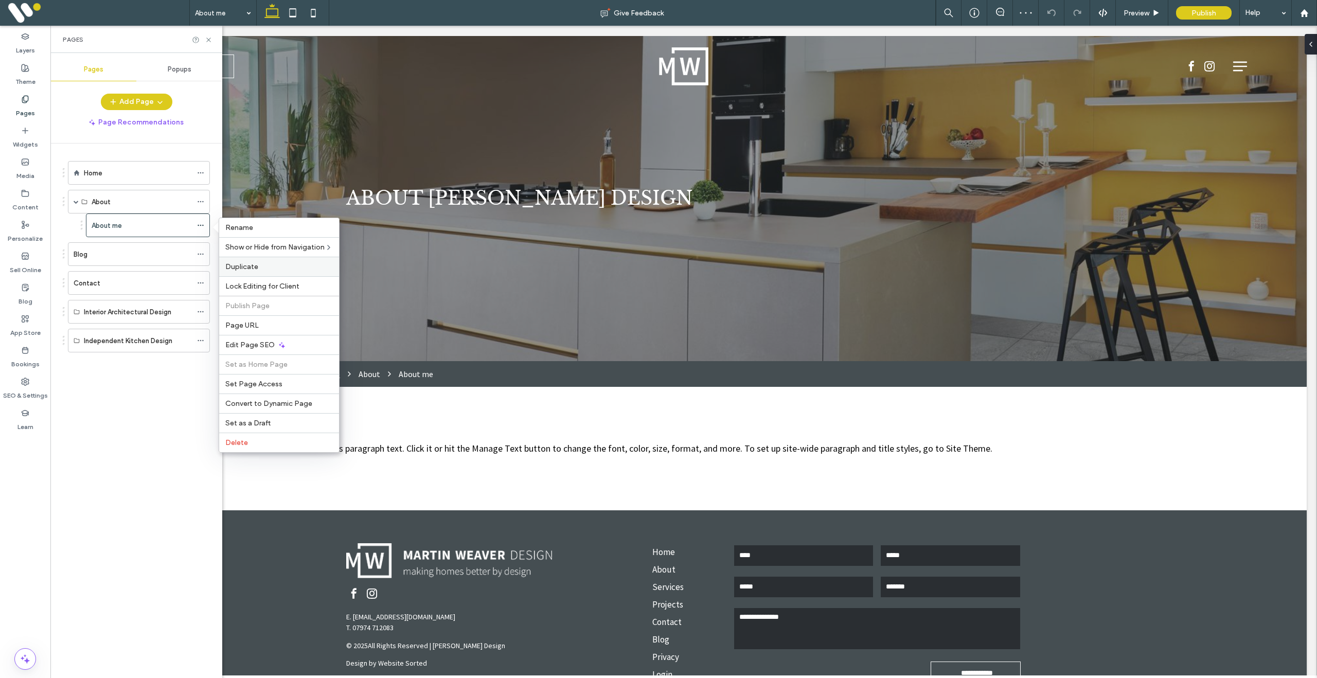
click at [250, 267] on span "Duplicate" at bounding box center [241, 266] width 33 height 9
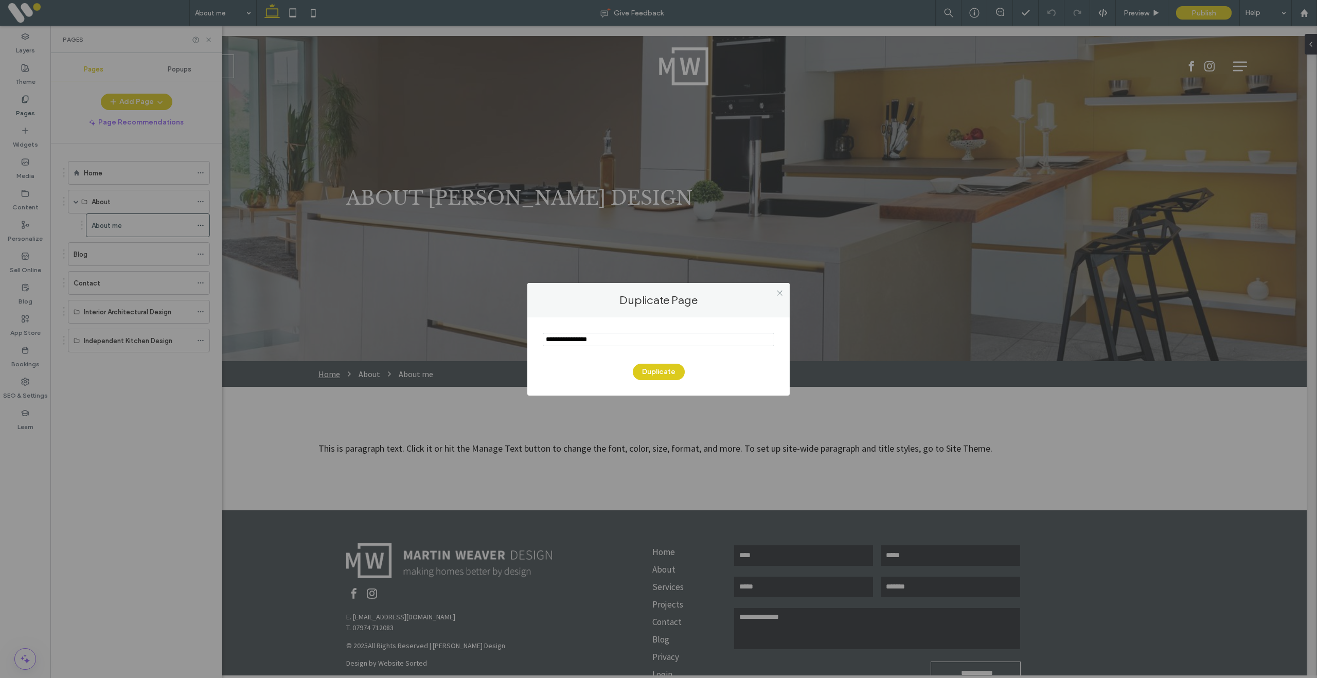
click at [518, 338] on div "Duplicate Page Duplicate" at bounding box center [658, 339] width 1317 height 678
type input "**********"
click at [651, 364] on button "Duplicate" at bounding box center [659, 372] width 52 height 16
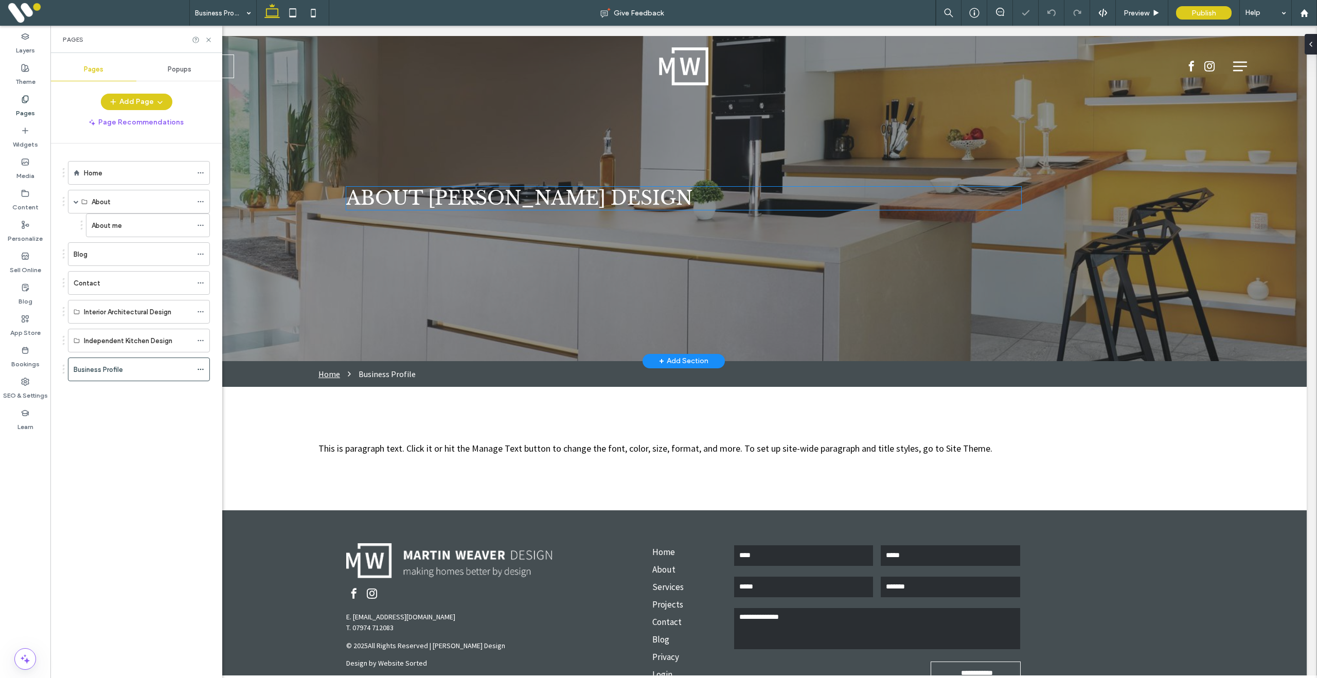
click at [462, 205] on span "ABOUT MARTIN WEAVER DESIGN" at bounding box center [519, 198] width 346 height 23
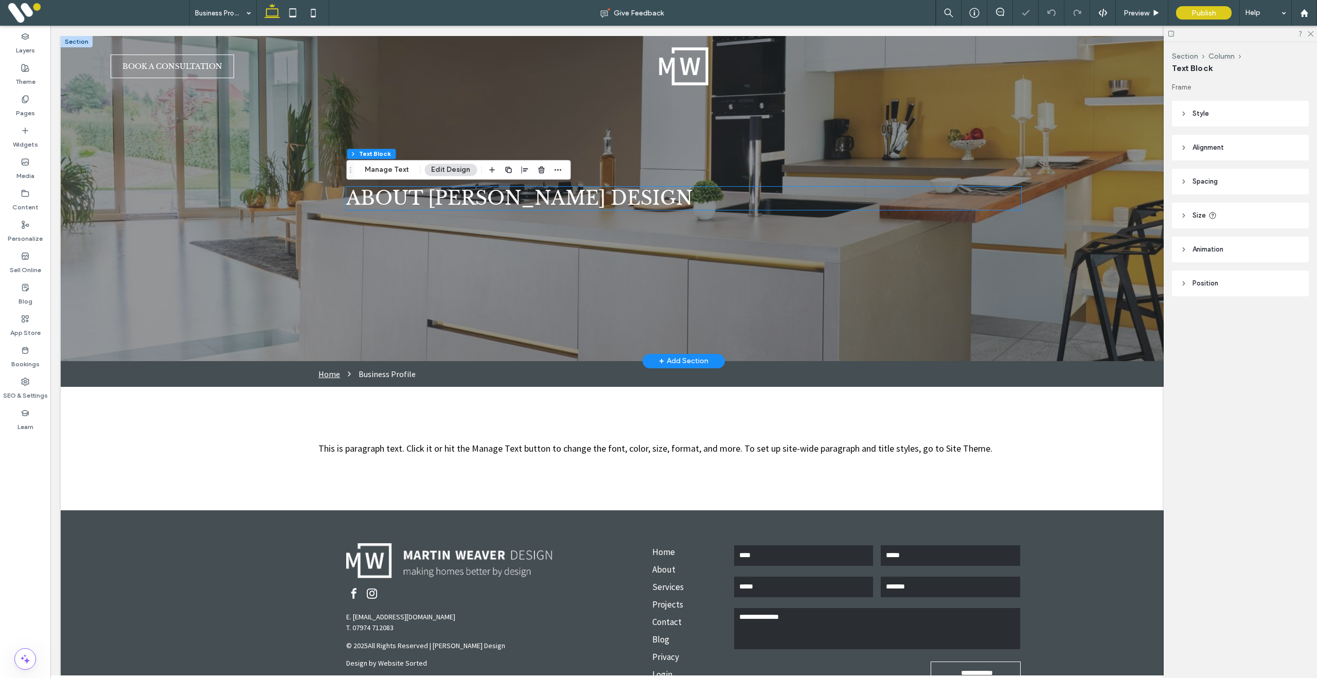
click at [462, 205] on span "ABOUT MARTIN WEAVER DESIGN" at bounding box center [519, 198] width 346 height 23
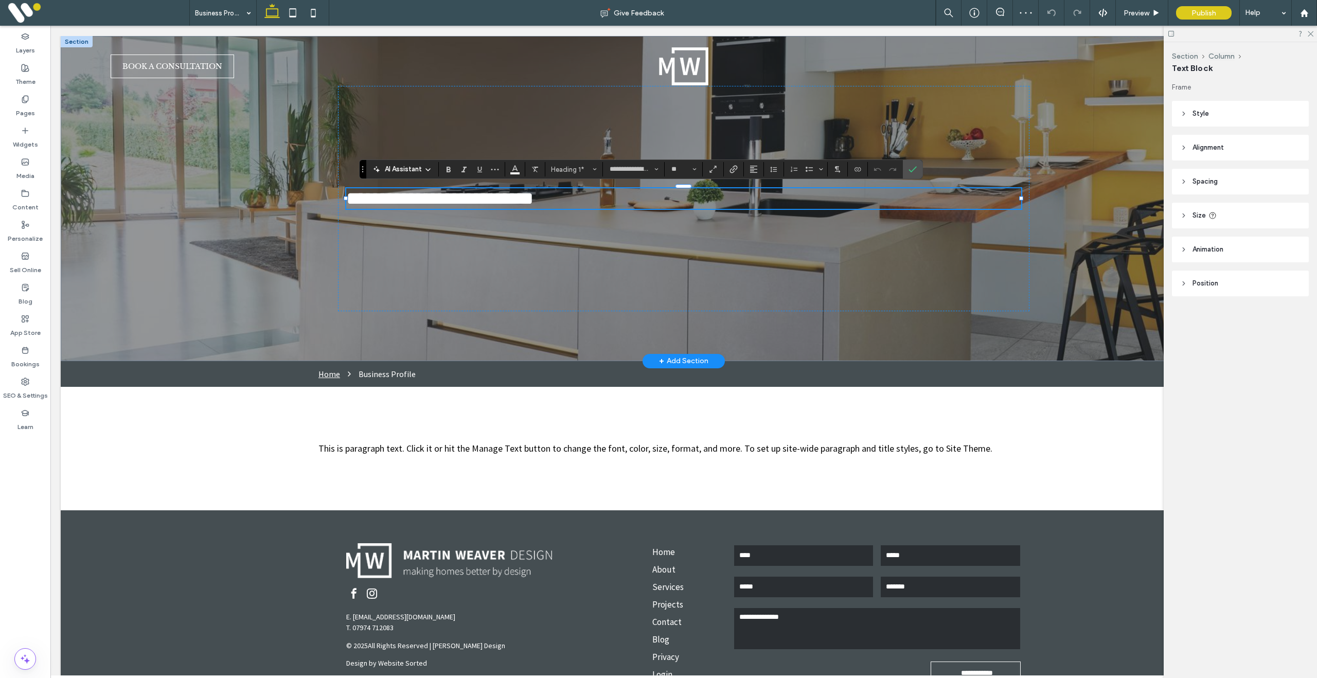
click at [456, 205] on span "**********" at bounding box center [439, 198] width 187 height 19
click at [432, 201] on span "**********" at bounding box center [439, 198] width 187 height 19
click at [490, 197] on span "**********" at bounding box center [418, 198] width 144 height 19
drag, startPoint x: 614, startPoint y: 197, endPoint x: 478, endPoint y: 196, distance: 136.4
click at [352, 196] on h1 "**********" at bounding box center [683, 198] width 675 height 21
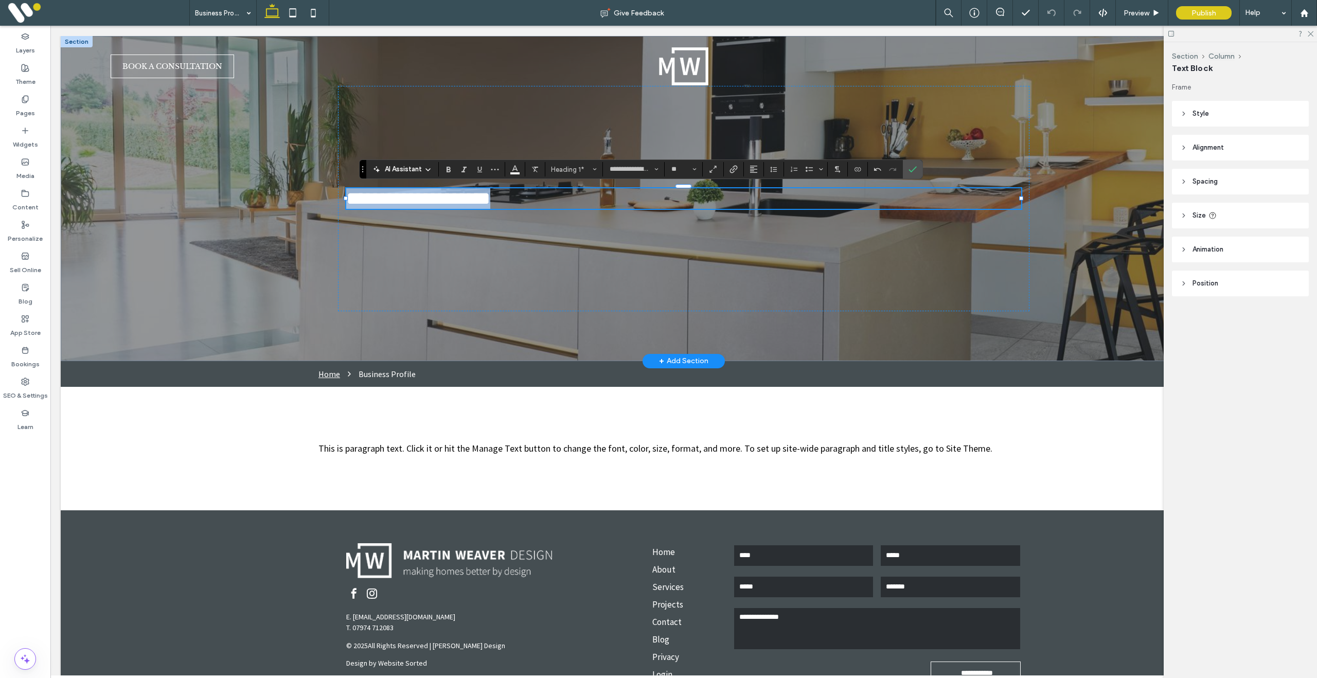
click at [485, 196] on span "**********" at bounding box center [418, 198] width 144 height 19
drag, startPoint x: 538, startPoint y: 199, endPoint x: 659, endPoint y: 204, distance: 120.6
click at [659, 204] on h1 "**********" at bounding box center [683, 198] width 675 height 21
click at [917, 171] on use "Confirm" at bounding box center [913, 170] width 8 height 6
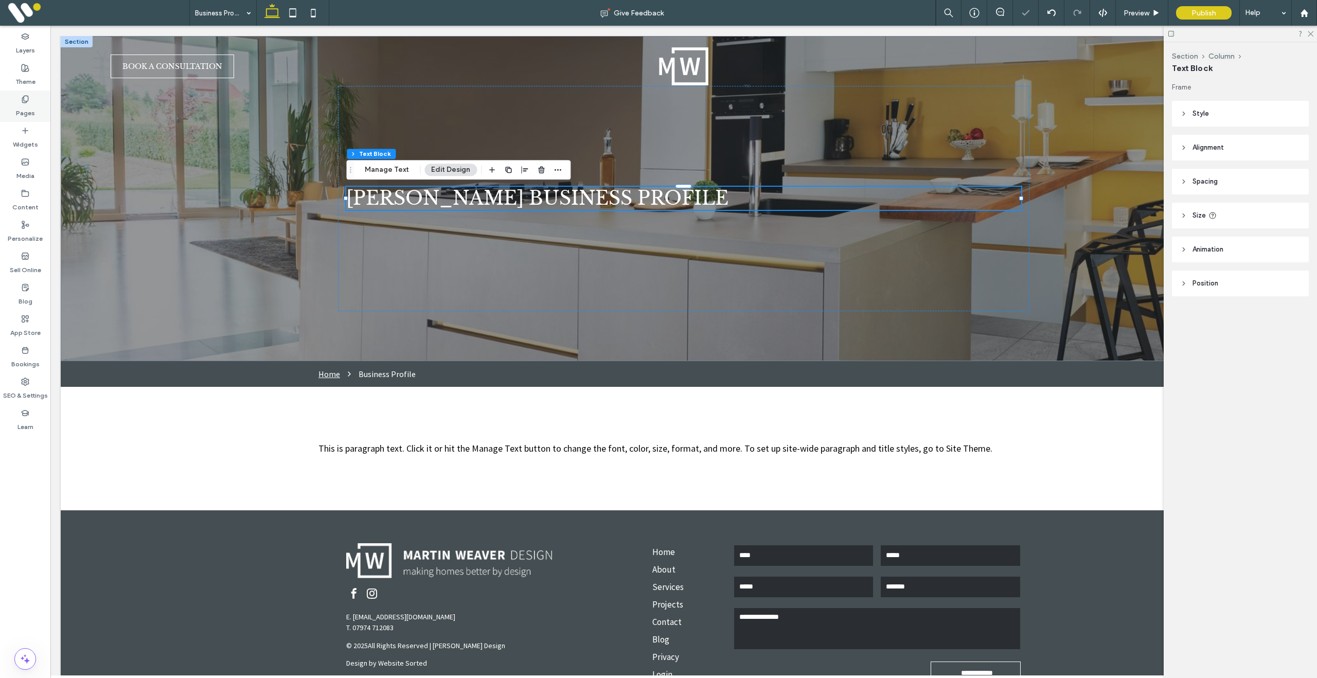
click at [30, 104] on label "Pages" at bounding box center [25, 110] width 19 height 14
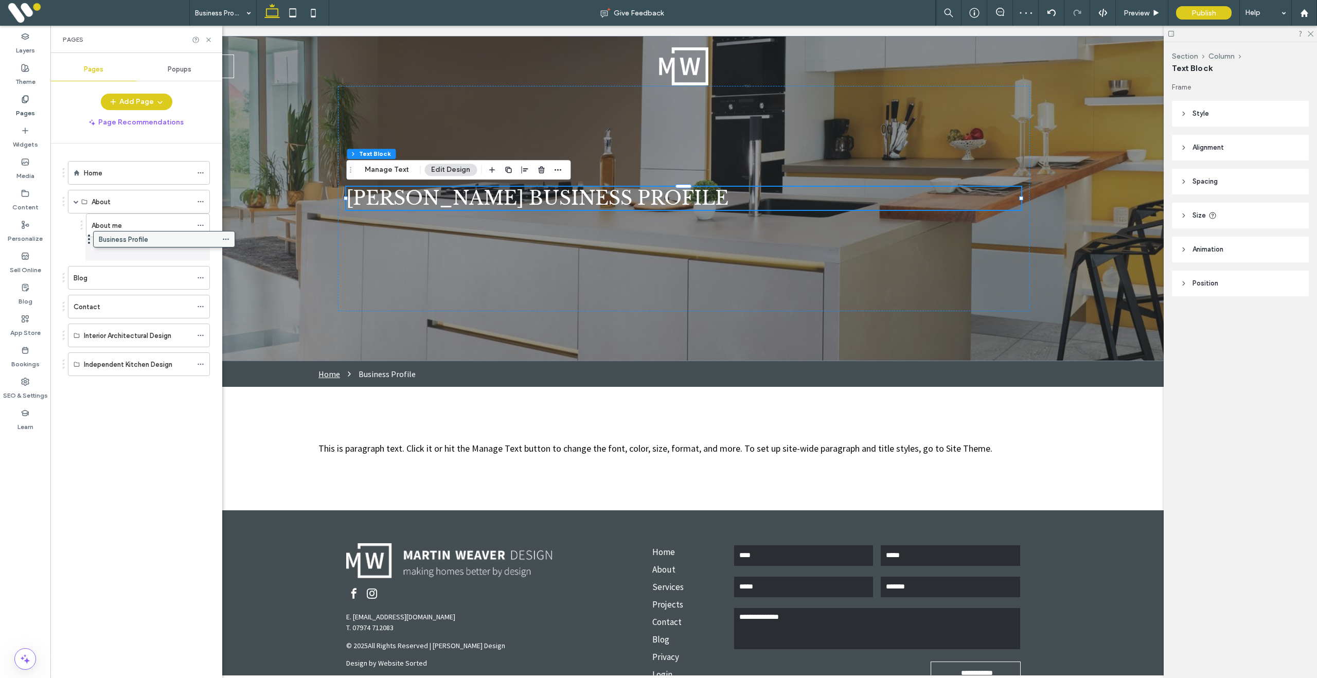
drag, startPoint x: 142, startPoint y: 369, endPoint x: 167, endPoint y: 242, distance: 129.6
click at [314, 14] on icon at bounding box center [313, 13] width 21 height 21
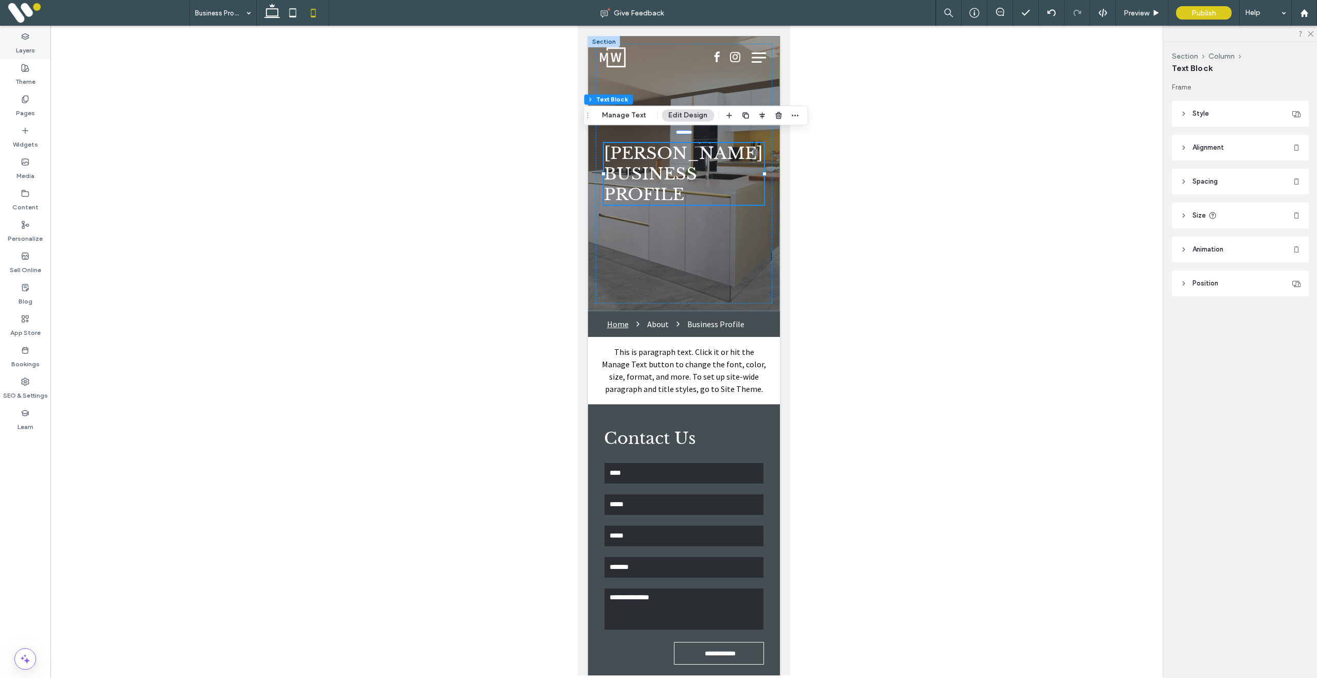
click at [30, 39] on div "Layers" at bounding box center [25, 43] width 50 height 31
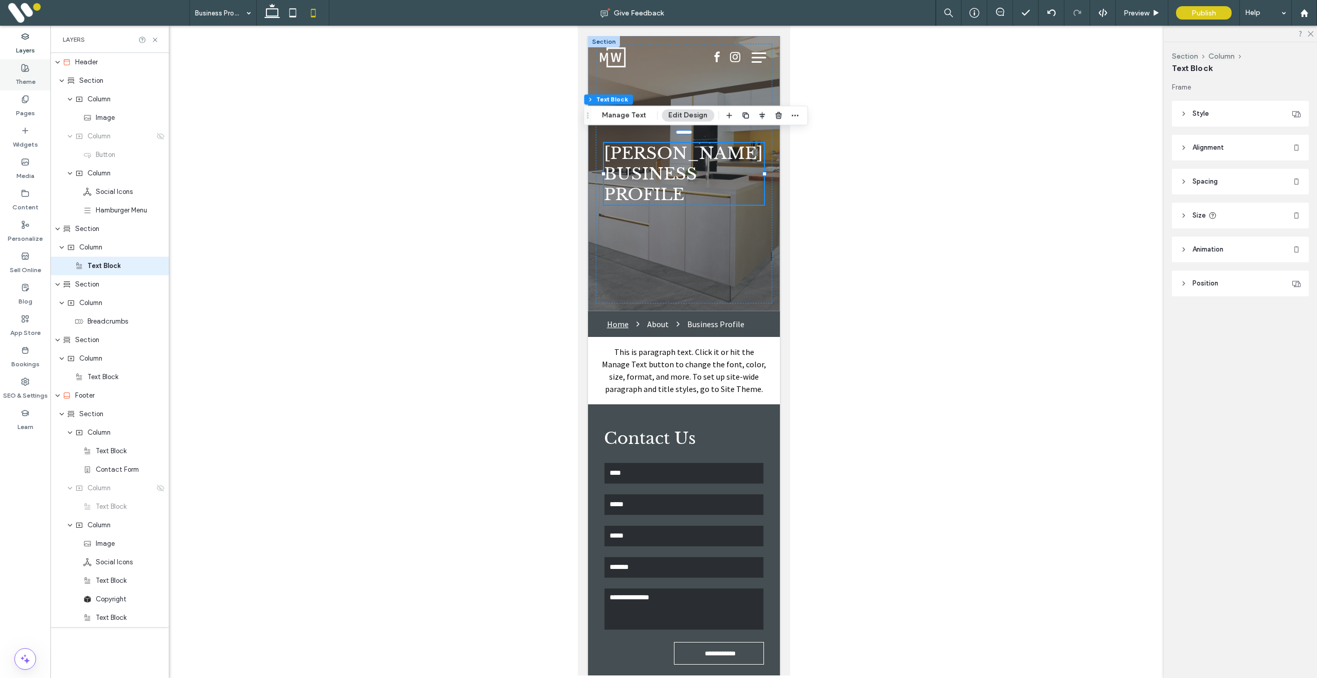
click at [26, 68] on icon at bounding box center [25, 68] width 8 height 8
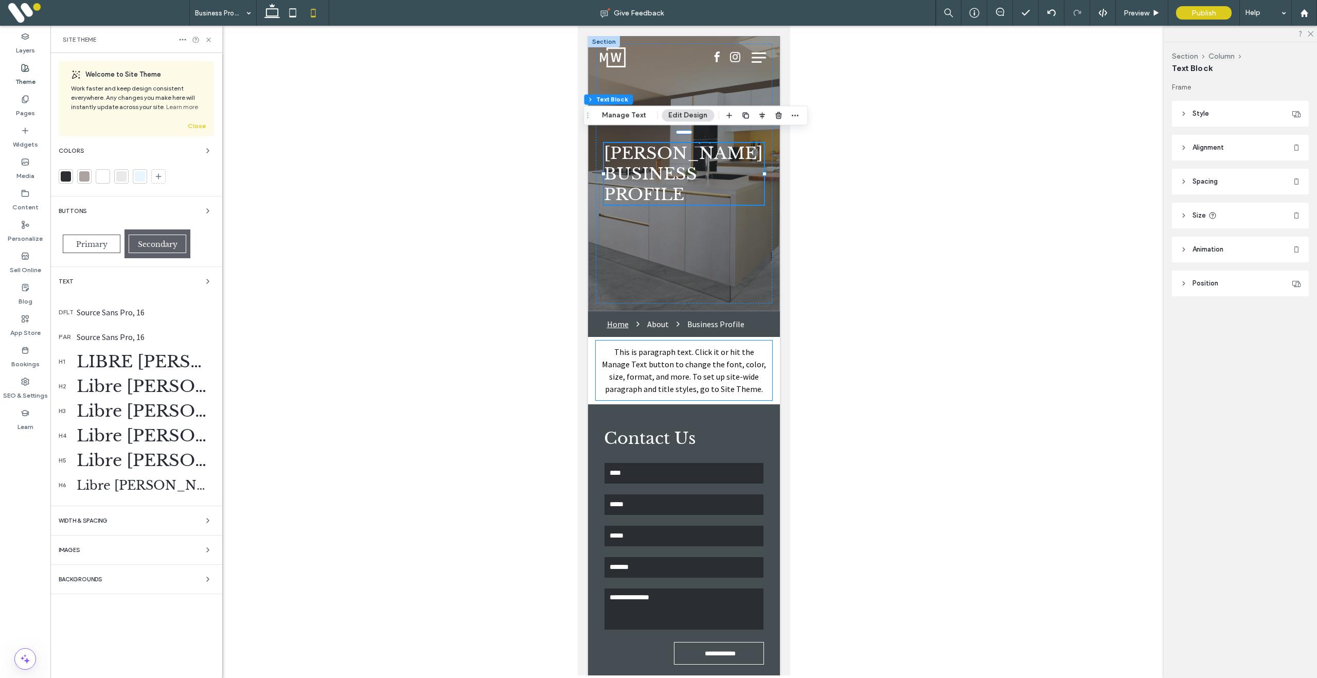
click at [86, 521] on span "WIDTH & SPACING" at bounding box center [83, 521] width 49 height 6
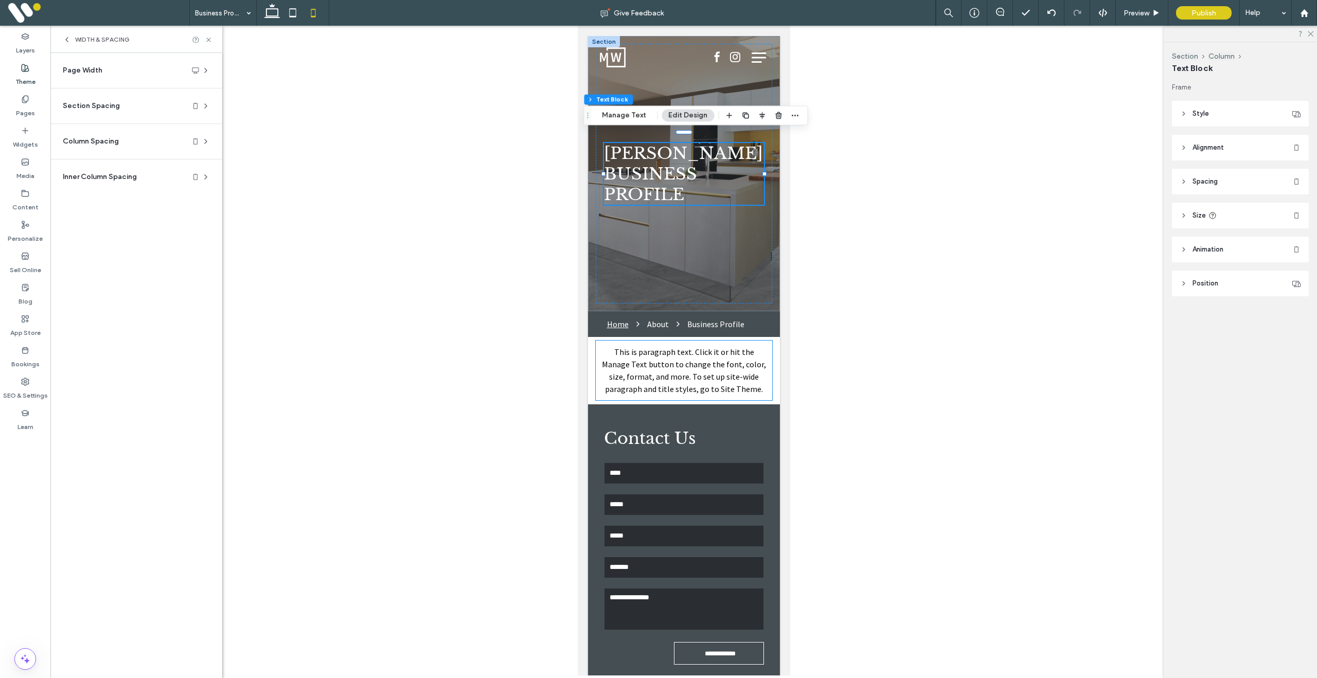
click at [105, 105] on span "Section Spacing" at bounding box center [91, 106] width 57 height 10
click at [136, 201] on input "*" at bounding box center [132, 195] width 13 height 13
type input "*"
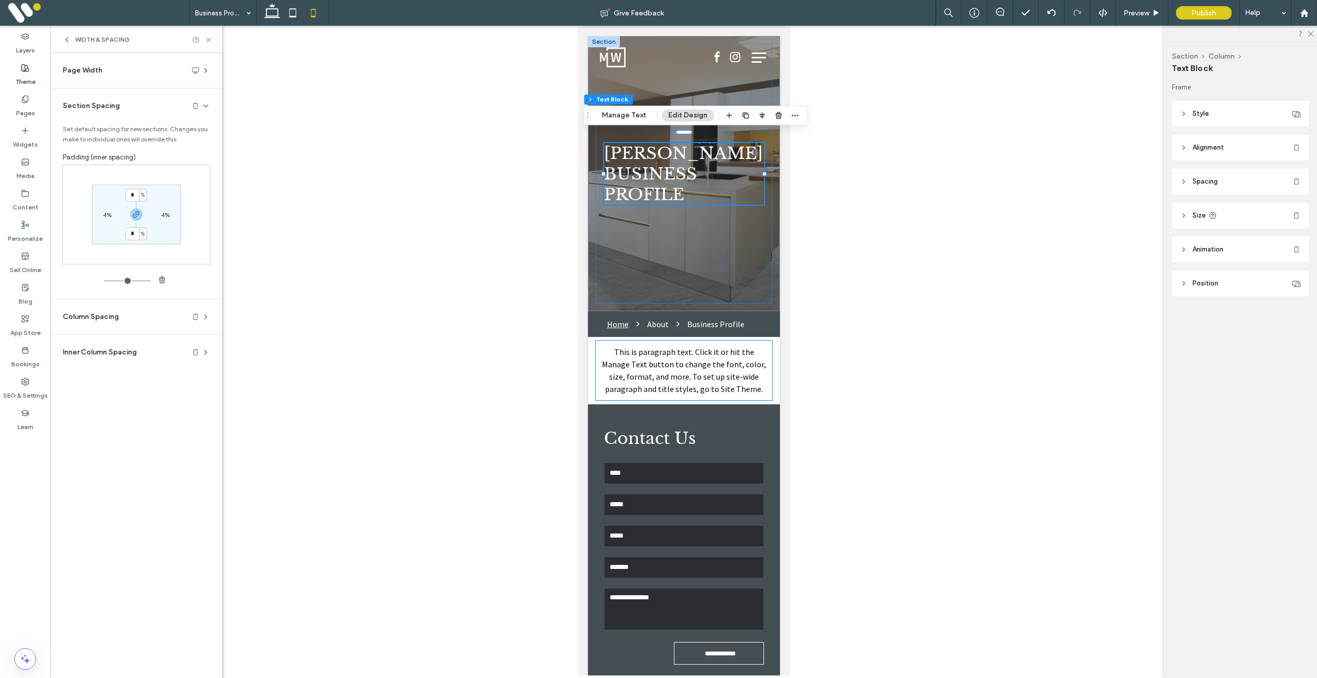
click at [151, 213] on div at bounding box center [136, 214] width 29 height 12
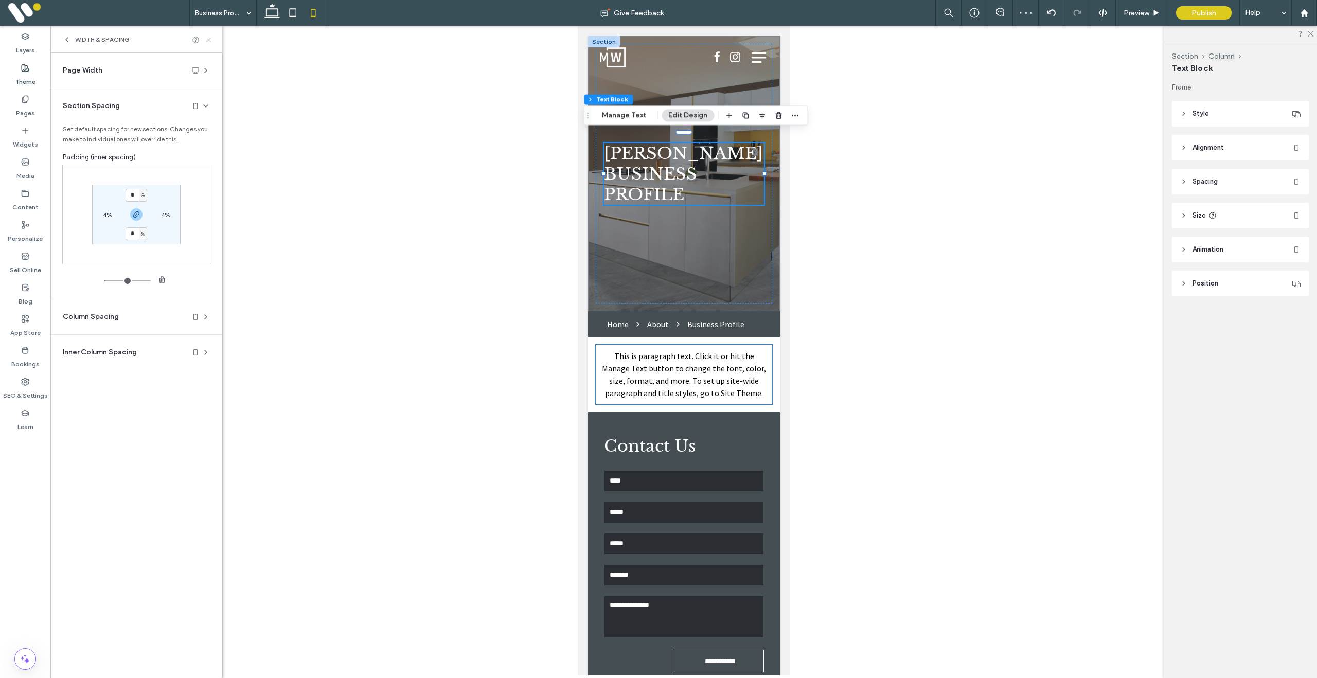
click at [209, 39] on icon at bounding box center [209, 40] width 8 height 8
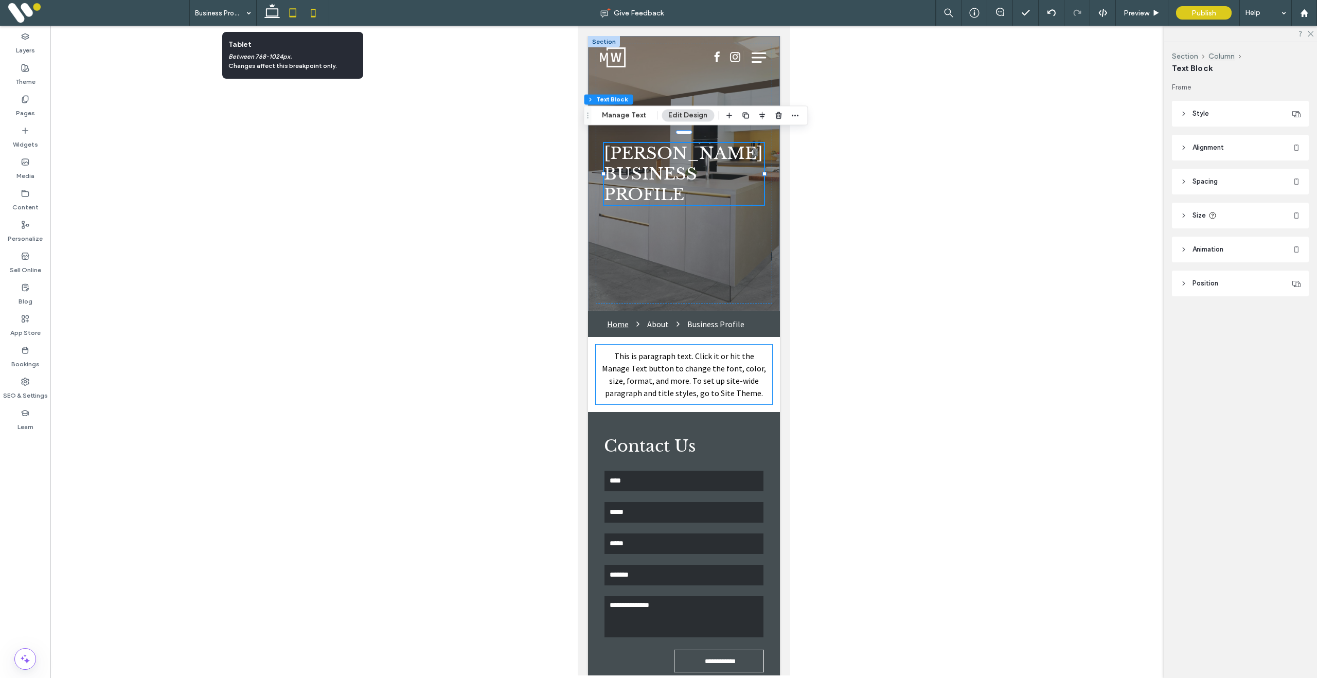
click at [299, 13] on icon at bounding box center [293, 13] width 21 height 21
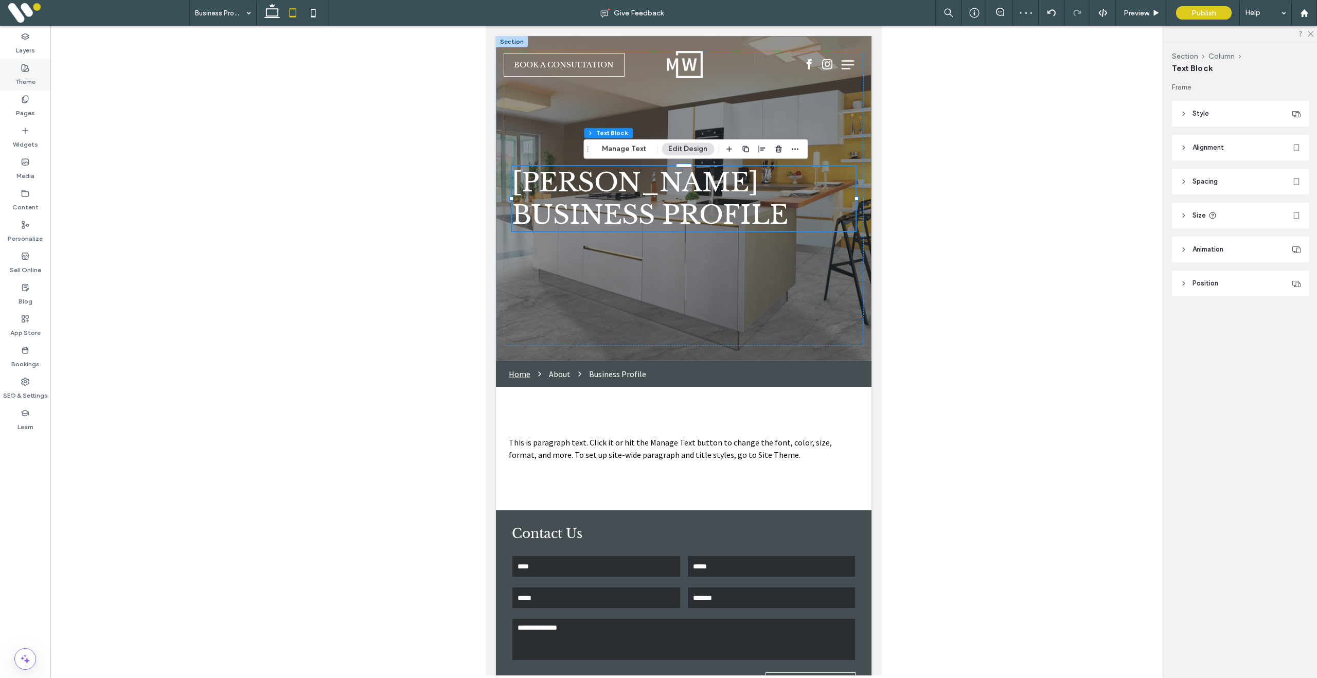
click at [22, 70] on icon at bounding box center [25, 68] width 8 height 8
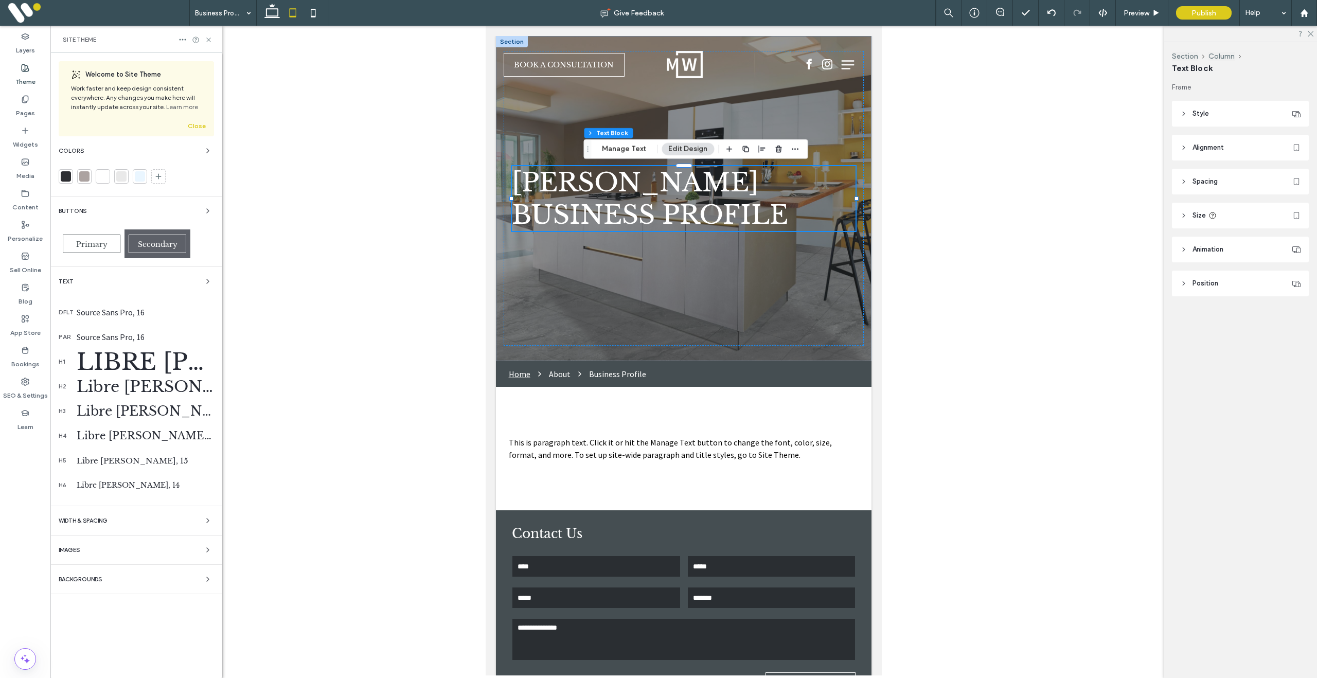
click at [92, 519] on span "WIDTH & SPACING" at bounding box center [83, 521] width 49 height 6
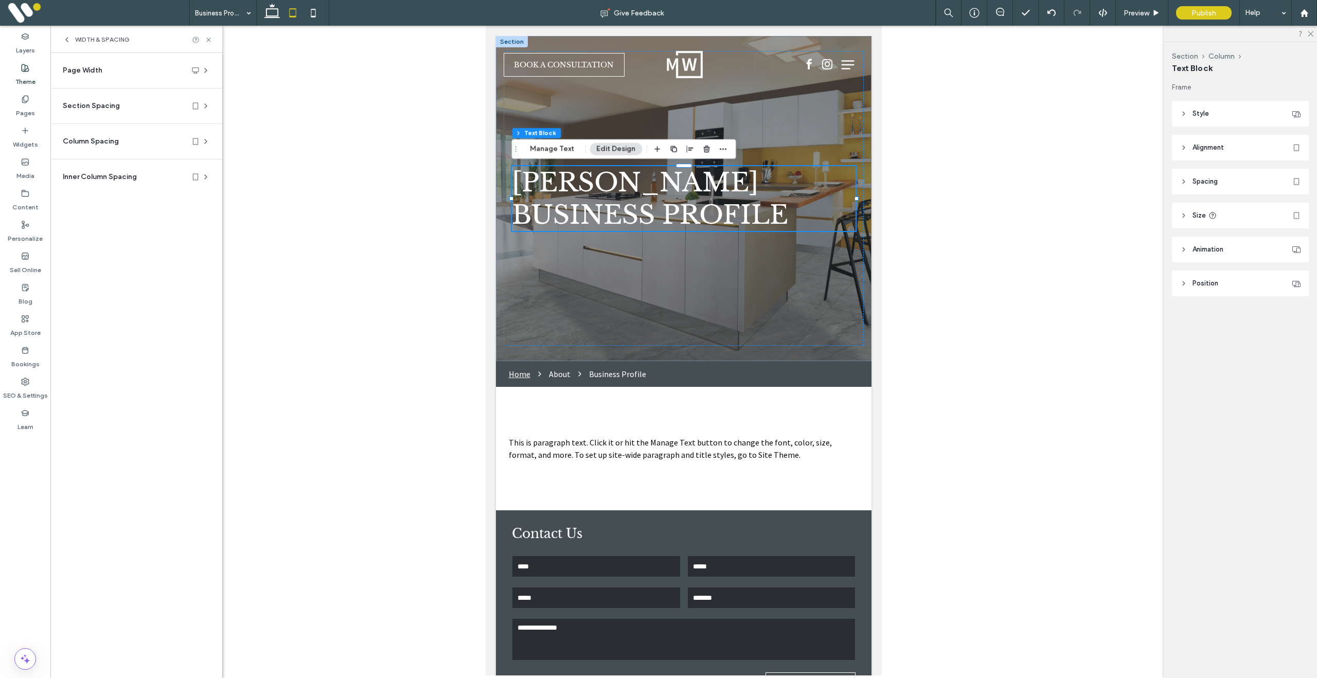
click at [101, 108] on span "Section Spacing" at bounding box center [91, 106] width 57 height 10
click at [167, 191] on section "* % 2% * % 2%" at bounding box center [136, 214] width 89 height 59
click at [208, 43] on icon at bounding box center [209, 40] width 8 height 8
click at [309, 13] on icon at bounding box center [313, 13] width 21 height 21
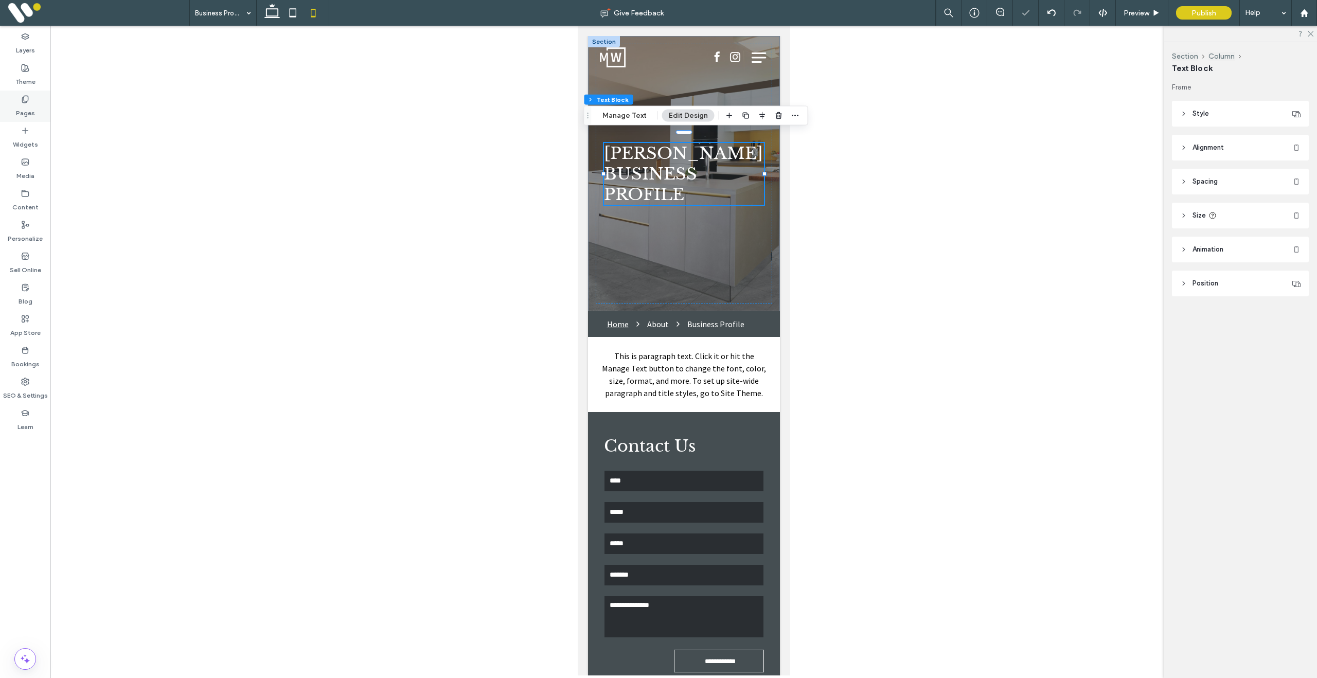
click at [25, 103] on icon at bounding box center [25, 99] width 8 height 8
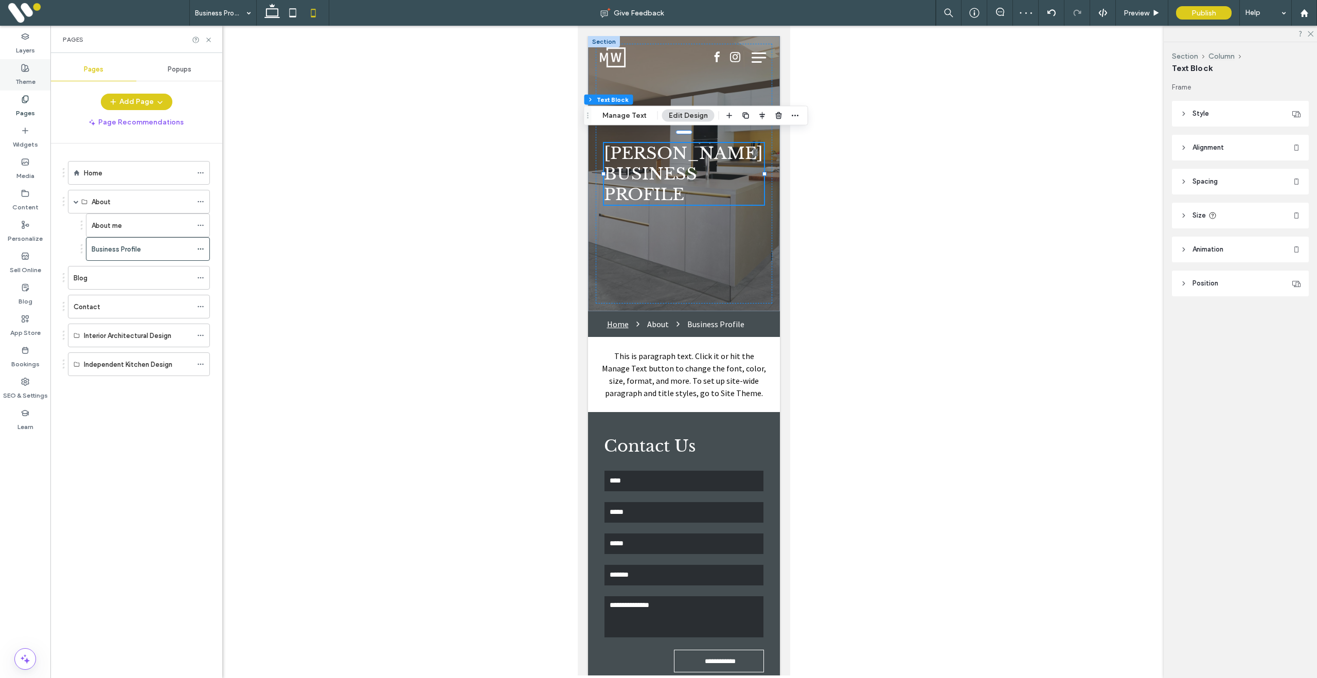
click at [25, 75] on label "Theme" at bounding box center [25, 79] width 20 height 14
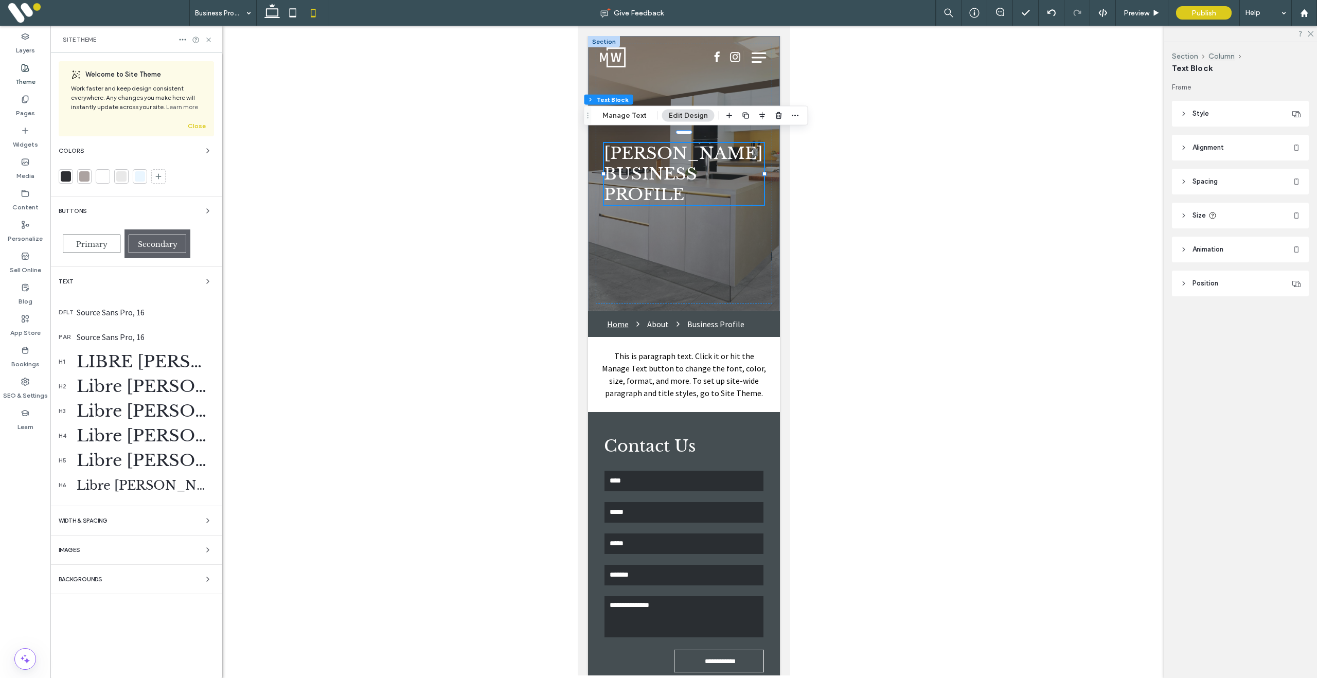
click at [87, 521] on span "WIDTH & SPACING" at bounding box center [83, 521] width 49 height 6
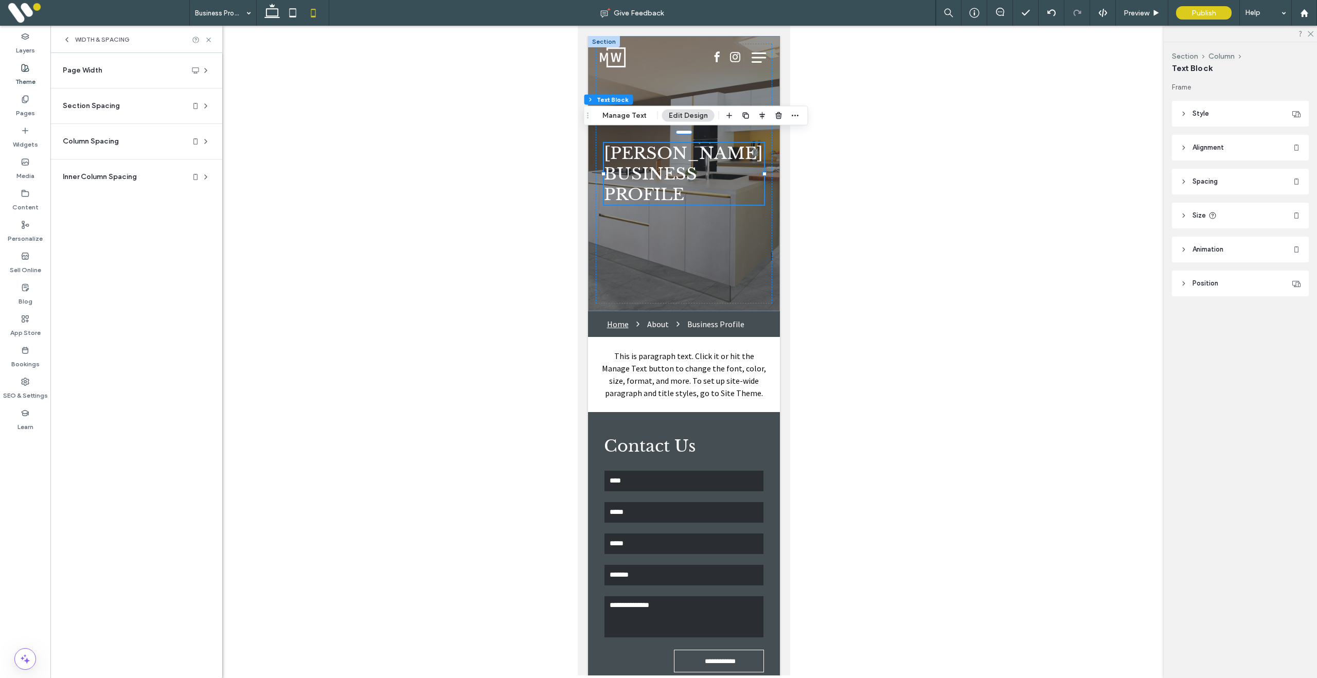
click at [87, 109] on span "Section Spacing" at bounding box center [91, 106] width 57 height 10
click at [208, 41] on icon at bounding box center [209, 40] width 8 height 8
click at [272, 15] on icon at bounding box center [272, 13] width 21 height 21
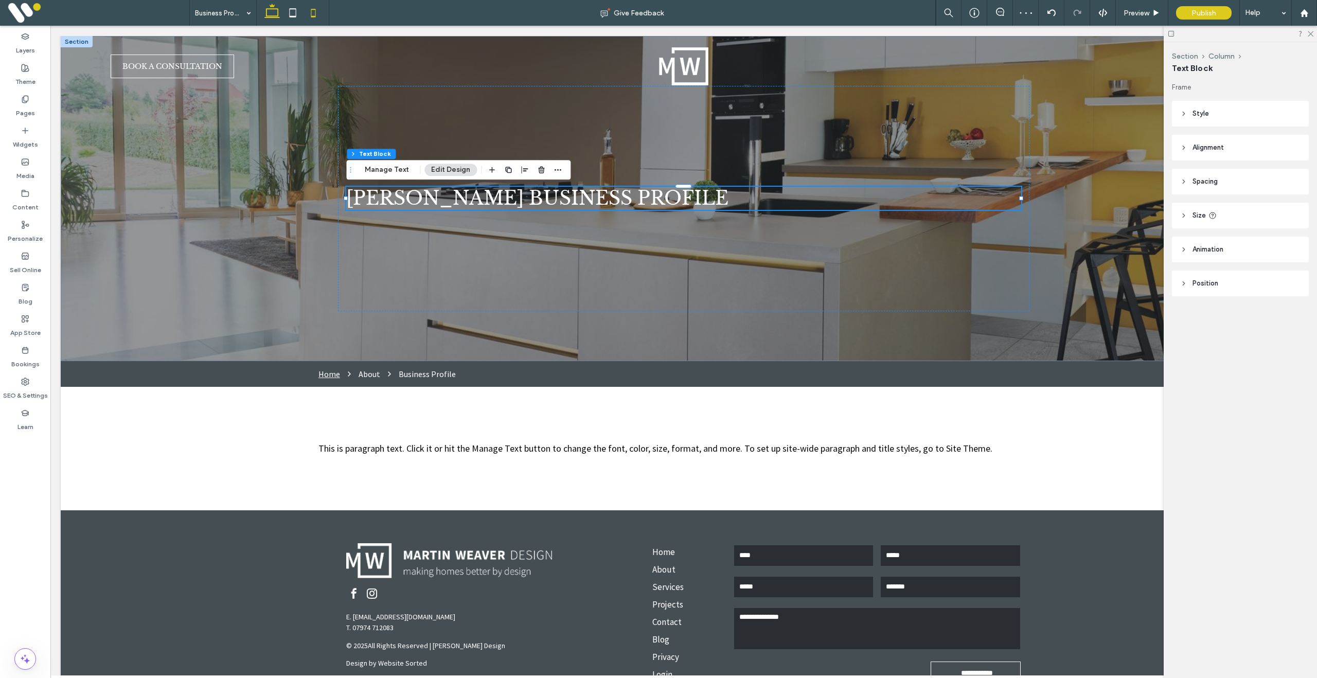
click at [312, 13] on icon at bounding box center [313, 13] width 21 height 21
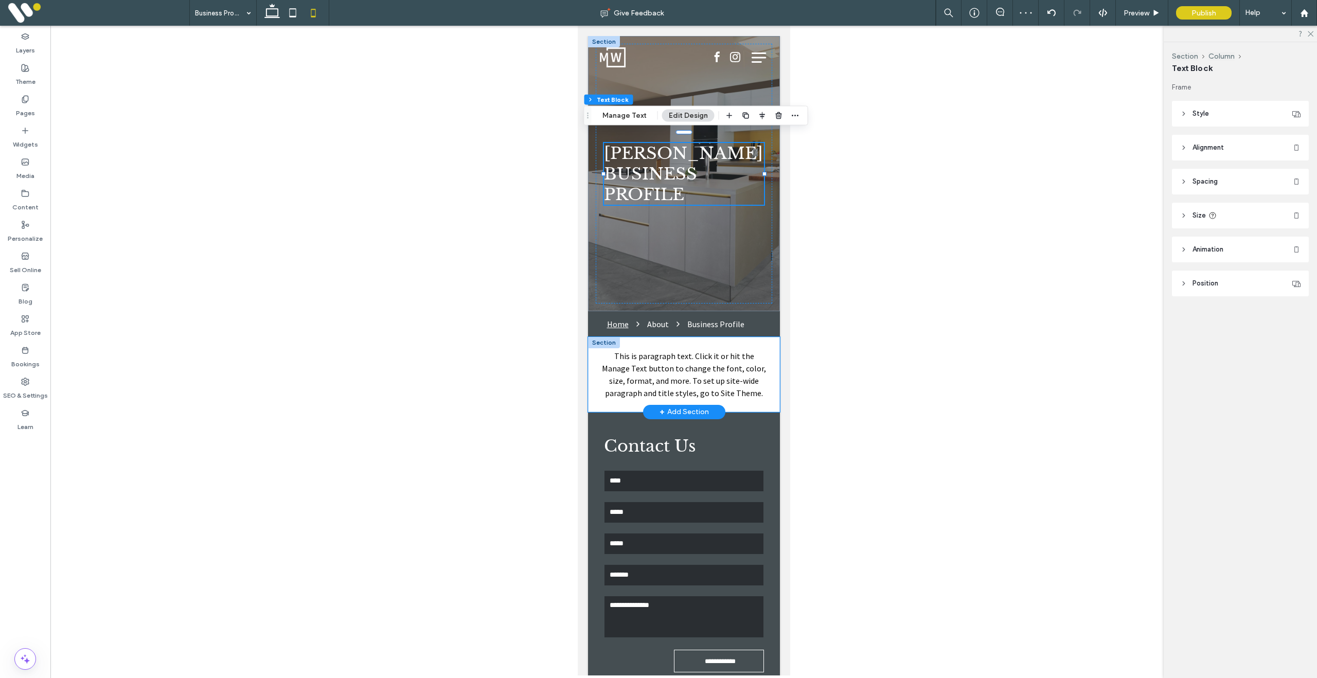
click at [593, 362] on div "This is paragraph text. Click it or hit the Manage Text button to change the fo…" at bounding box center [684, 374] width 192 height 75
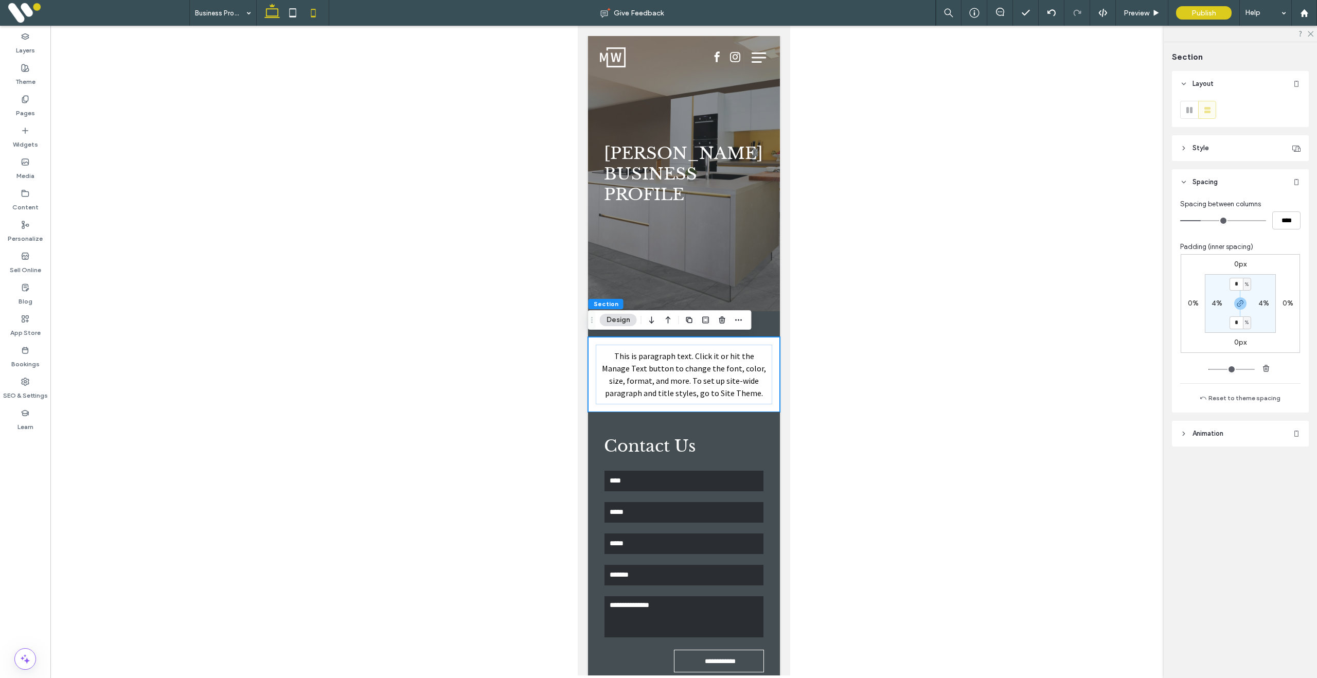
click at [272, 13] on icon at bounding box center [272, 13] width 21 height 21
type input "*"
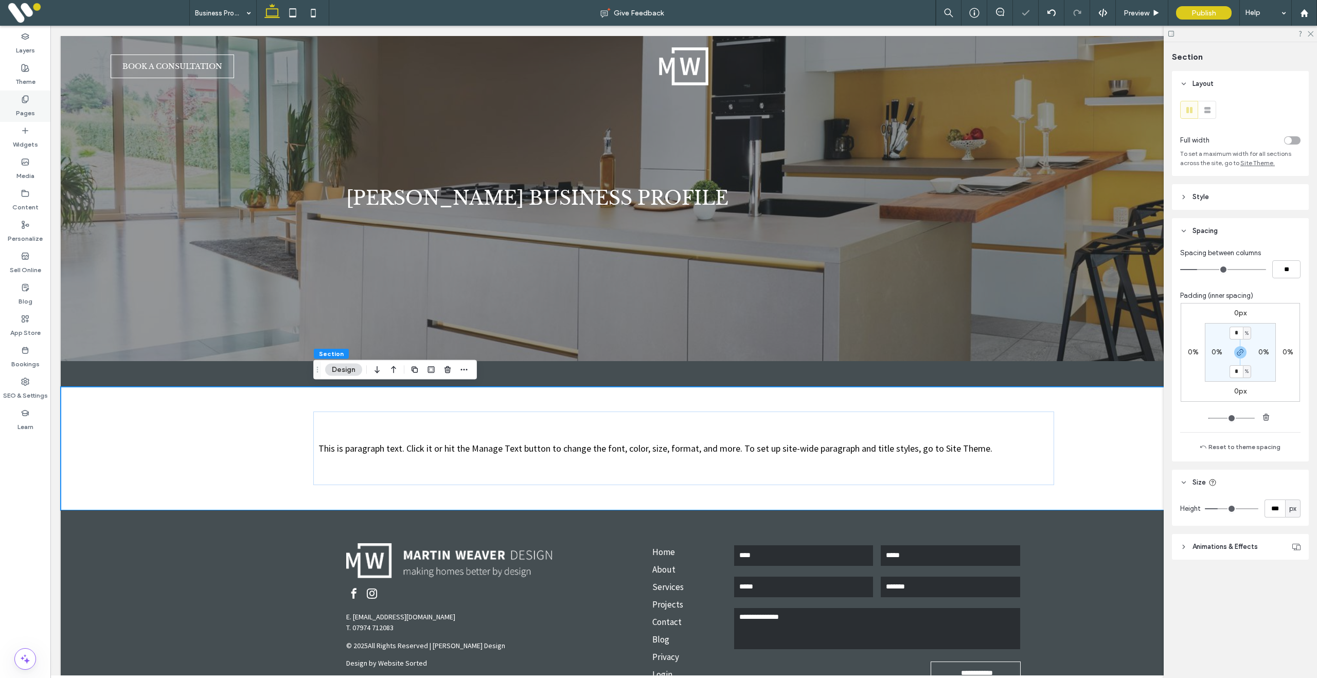
click at [27, 102] on icon at bounding box center [25, 99] width 8 height 8
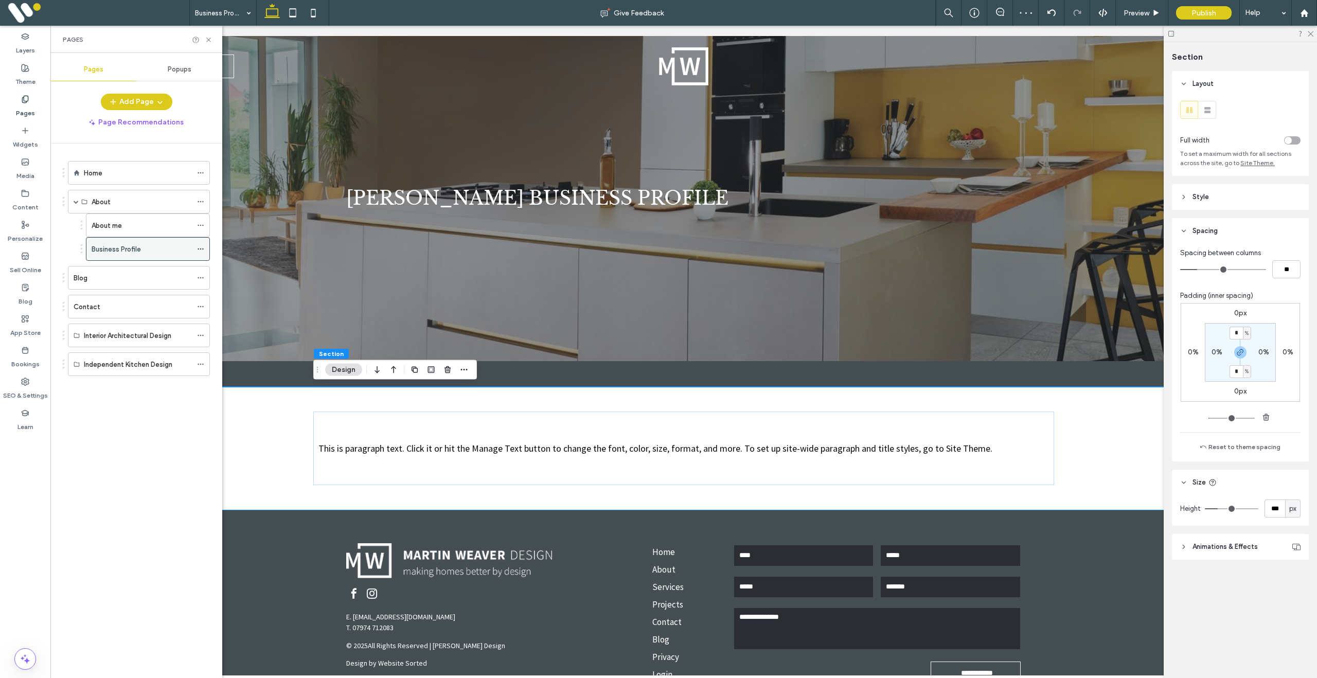
click at [201, 249] on use at bounding box center [201, 250] width 6 height 2
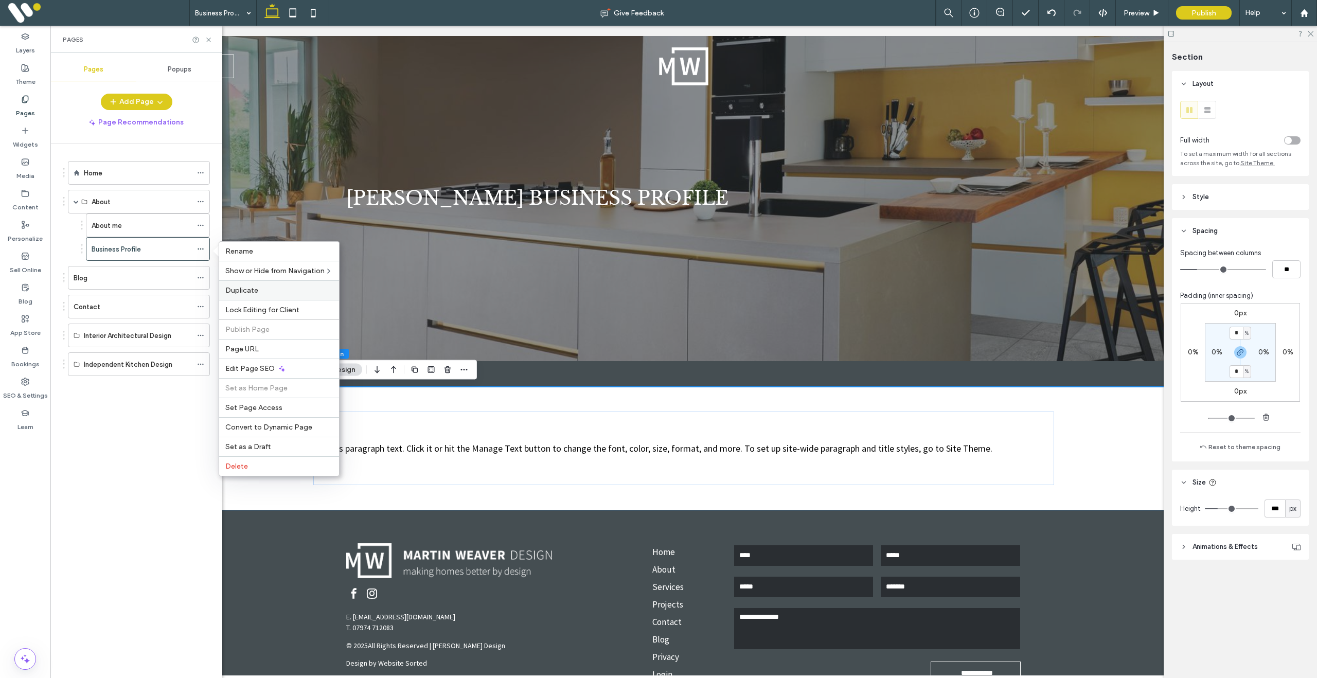
click at [250, 288] on span "Duplicate" at bounding box center [241, 290] width 33 height 9
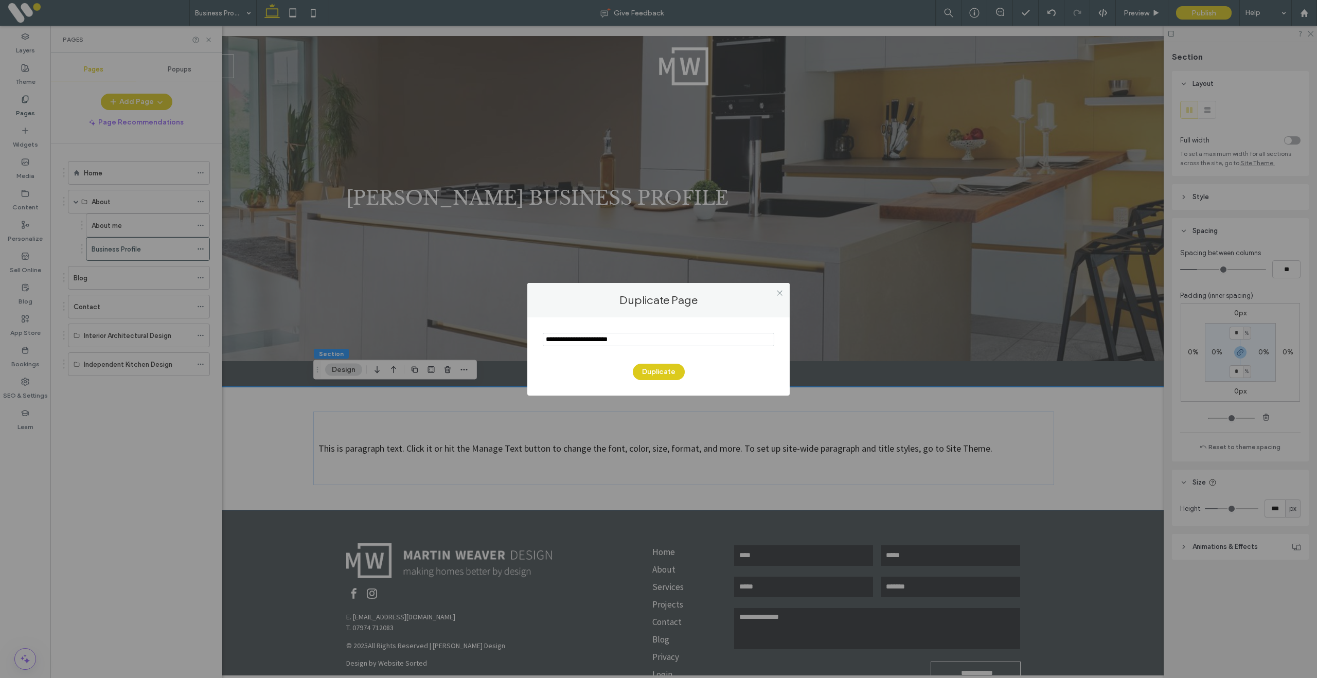
drag, startPoint x: 638, startPoint y: 343, endPoint x: 531, endPoint y: 338, distance: 107.2
click at [531, 338] on div "Duplicate" at bounding box center [658, 357] width 262 height 78
type input "**********"
click at [659, 372] on button "Duplicate" at bounding box center [659, 372] width 52 height 16
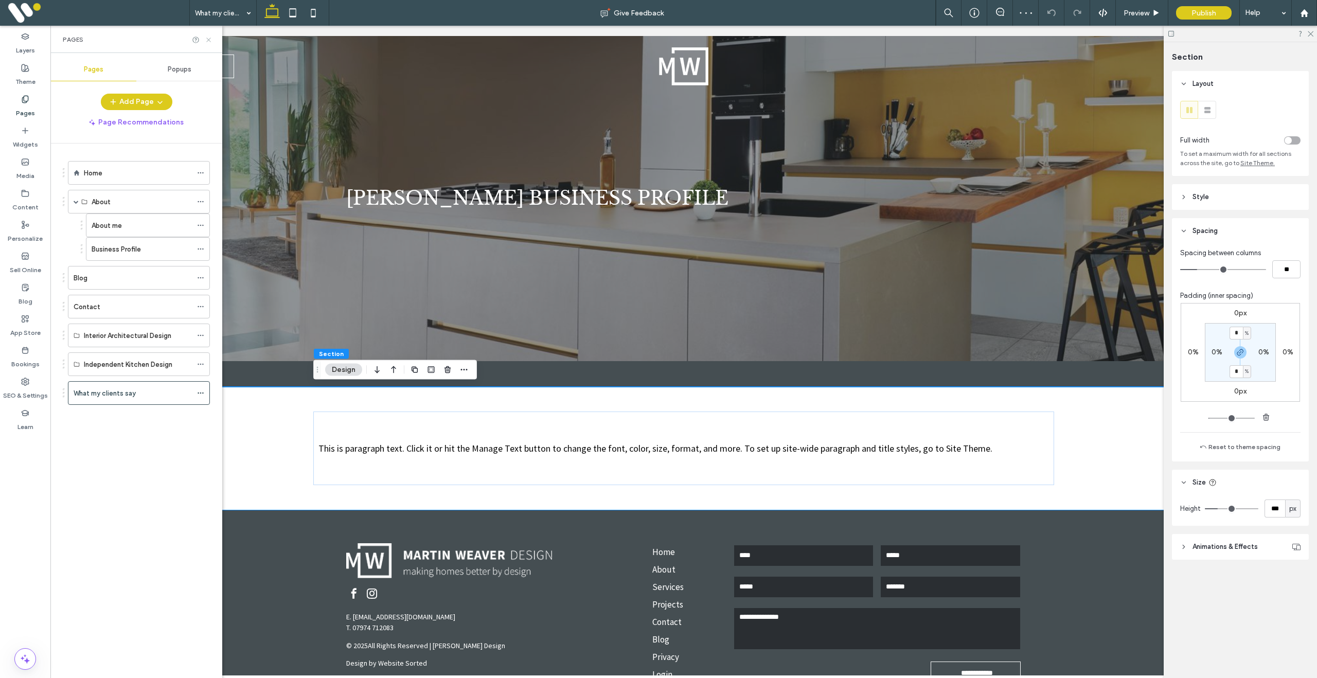
click at [208, 40] on icon at bounding box center [209, 40] width 8 height 8
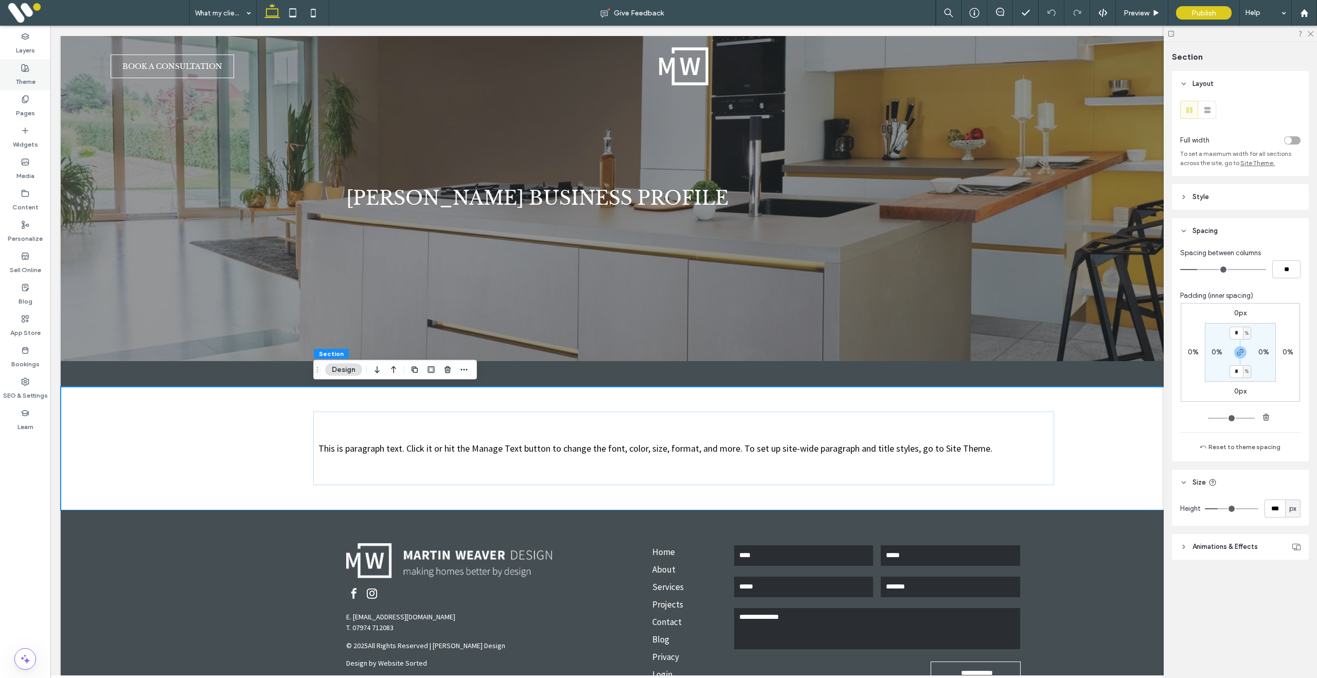
click at [24, 67] on icon at bounding box center [25, 68] width 8 height 8
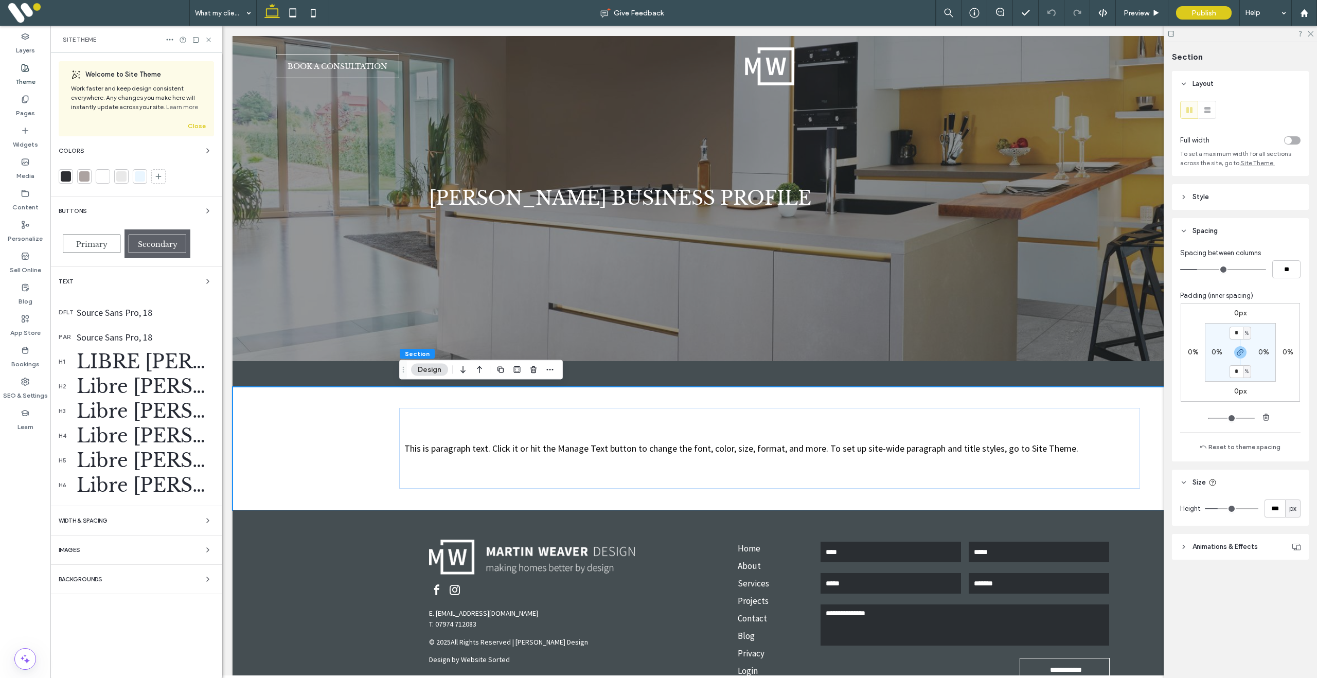
click at [91, 521] on span "WIDTH & SPACING" at bounding box center [83, 521] width 49 height 6
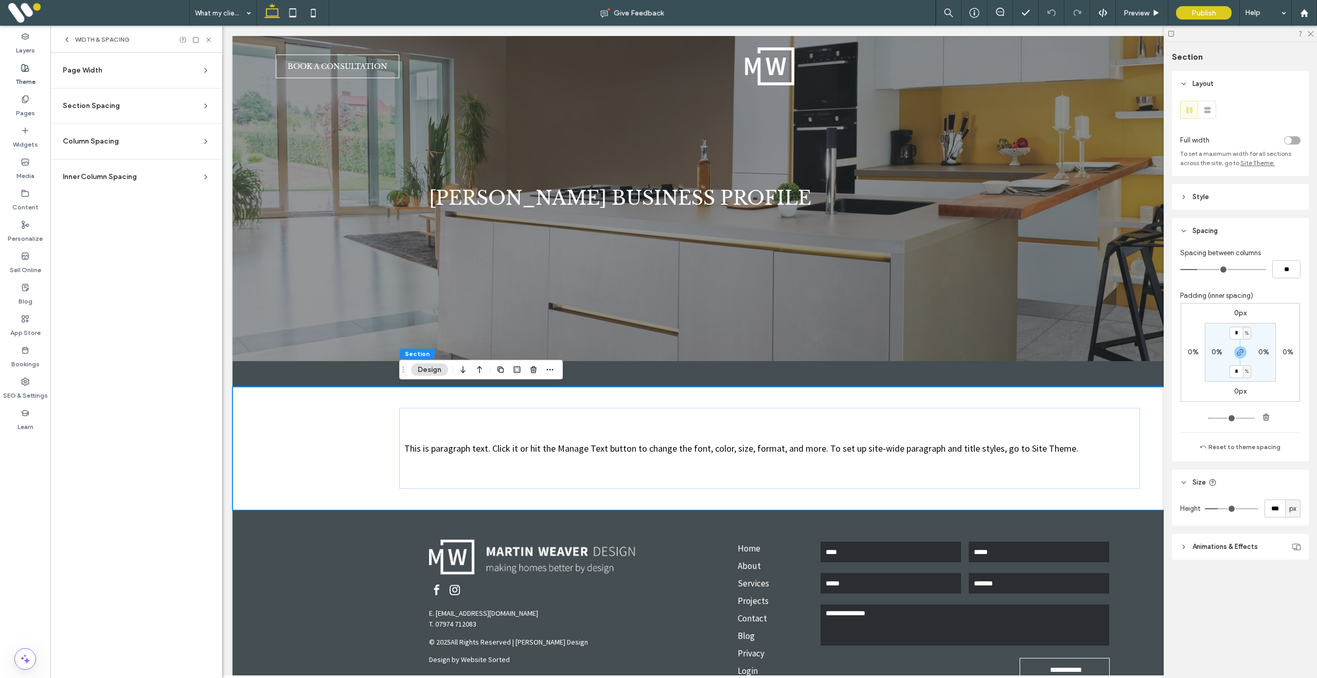
click at [95, 76] on section "Page Width Set the max width for all site sections that aren’t set to full widt…" at bounding box center [136, 74] width 155 height 27
click at [115, 74] on div "Page Width" at bounding box center [132, 70] width 139 height 10
click at [210, 39] on icon at bounding box center [209, 40] width 8 height 8
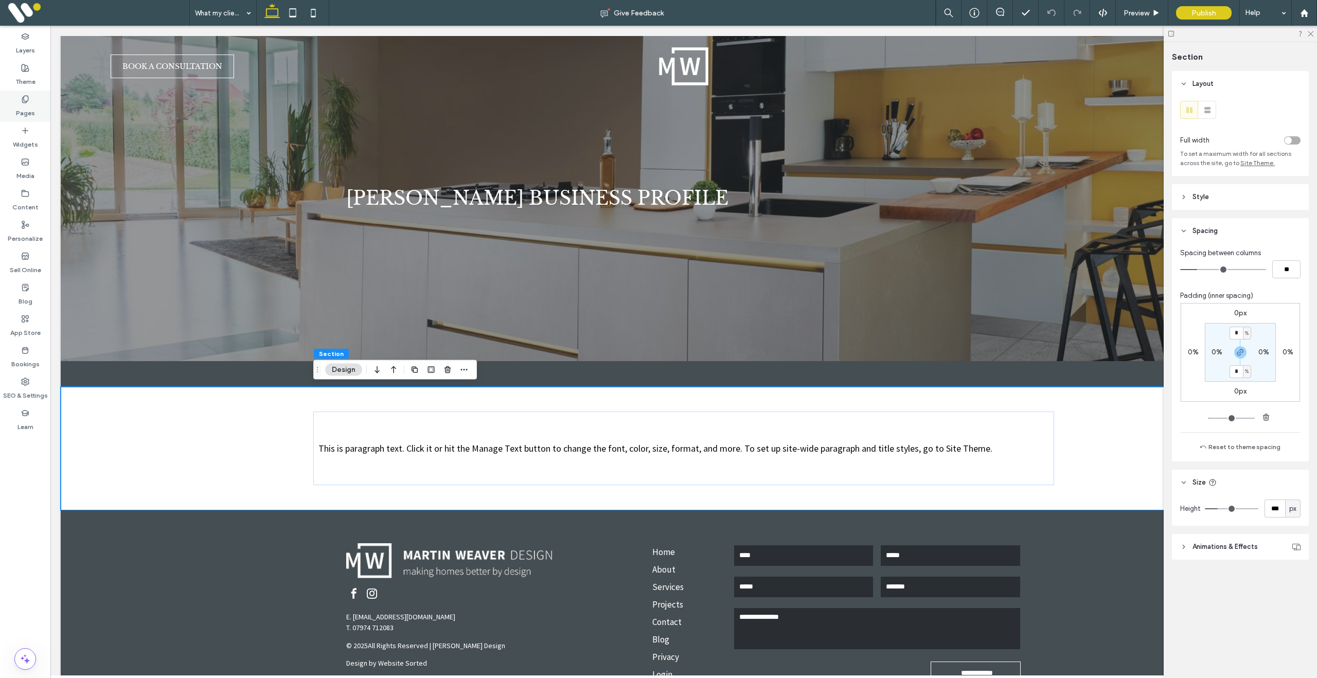
click at [26, 99] on icon at bounding box center [25, 99] width 8 height 8
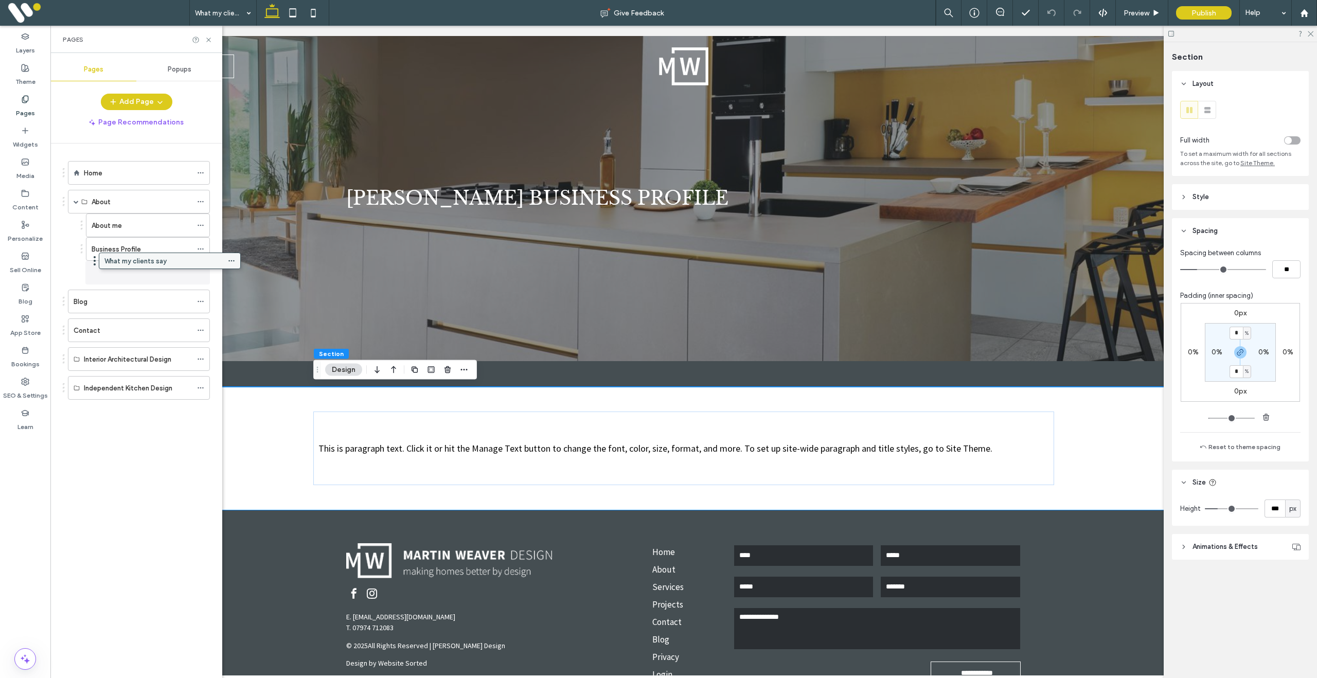
drag, startPoint x: 121, startPoint y: 393, endPoint x: 152, endPoint y: 264, distance: 132.3
click at [138, 277] on label "What my clients say" at bounding box center [123, 273] width 62 height 18
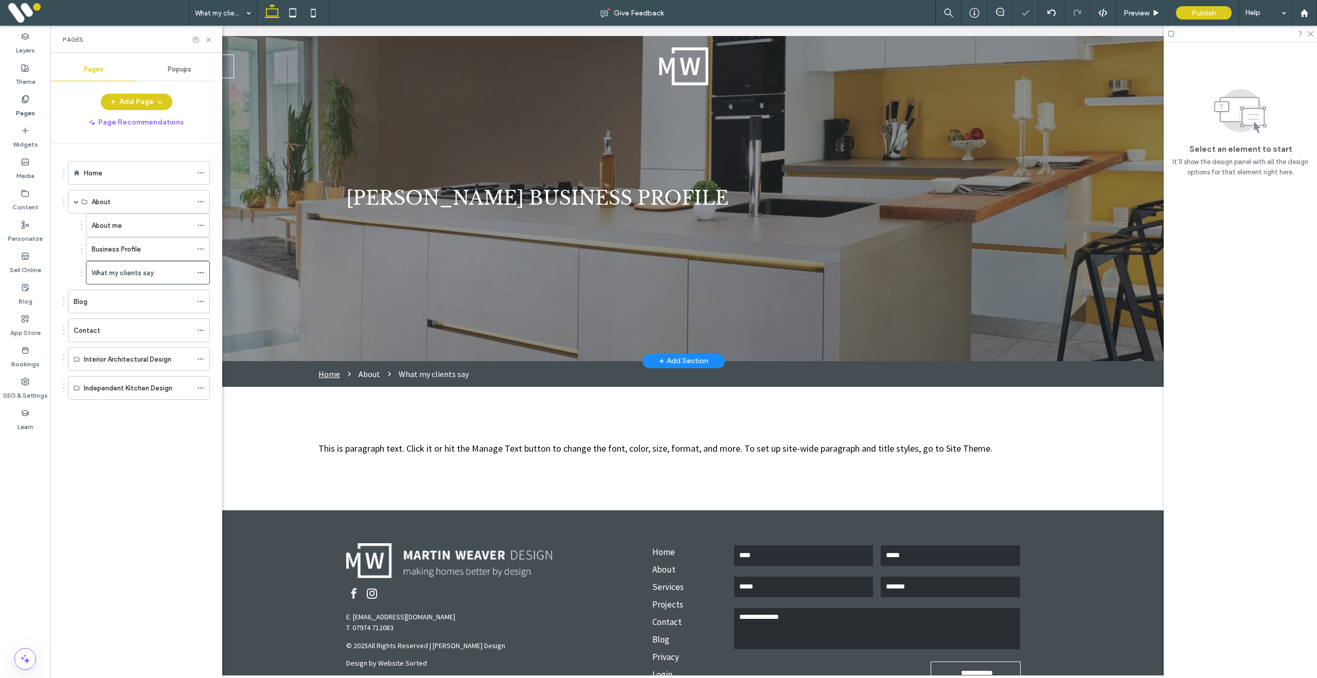
click at [437, 199] on span "MARTIN WEAVER business profile" at bounding box center [537, 198] width 382 height 23
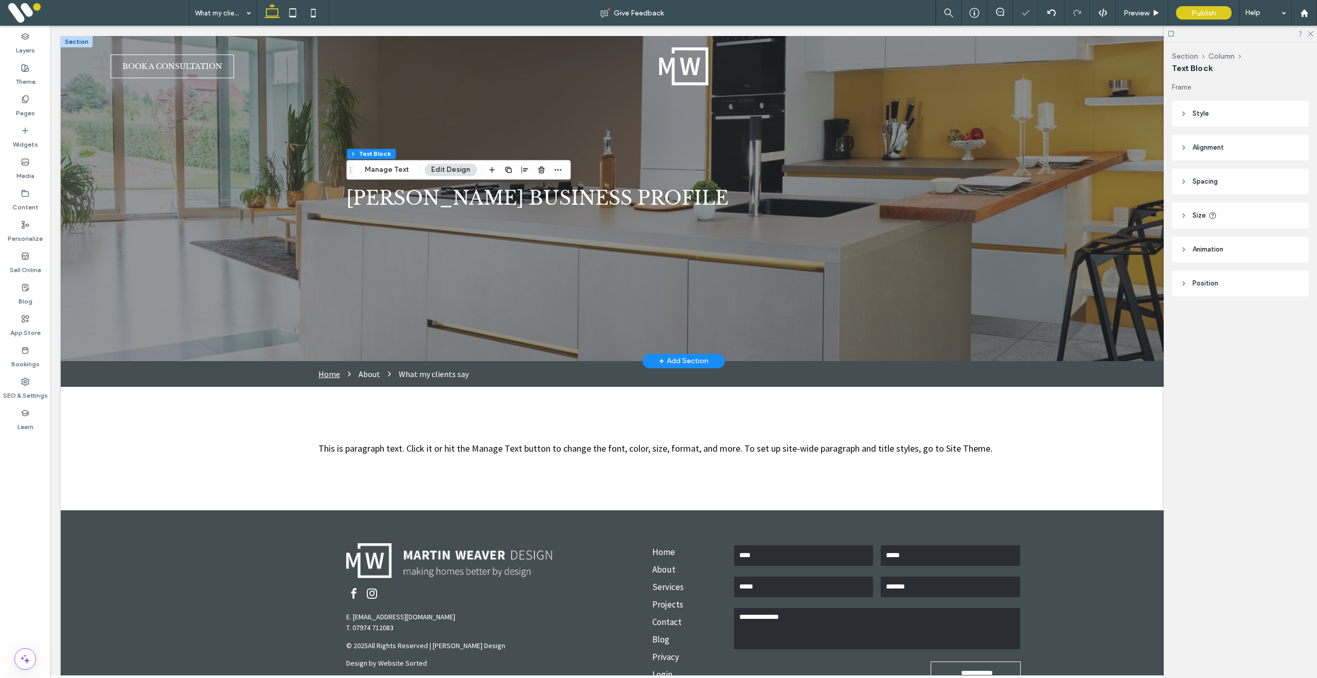
click at [437, 199] on span "MARTIN WEAVER business profile" at bounding box center [537, 198] width 382 height 23
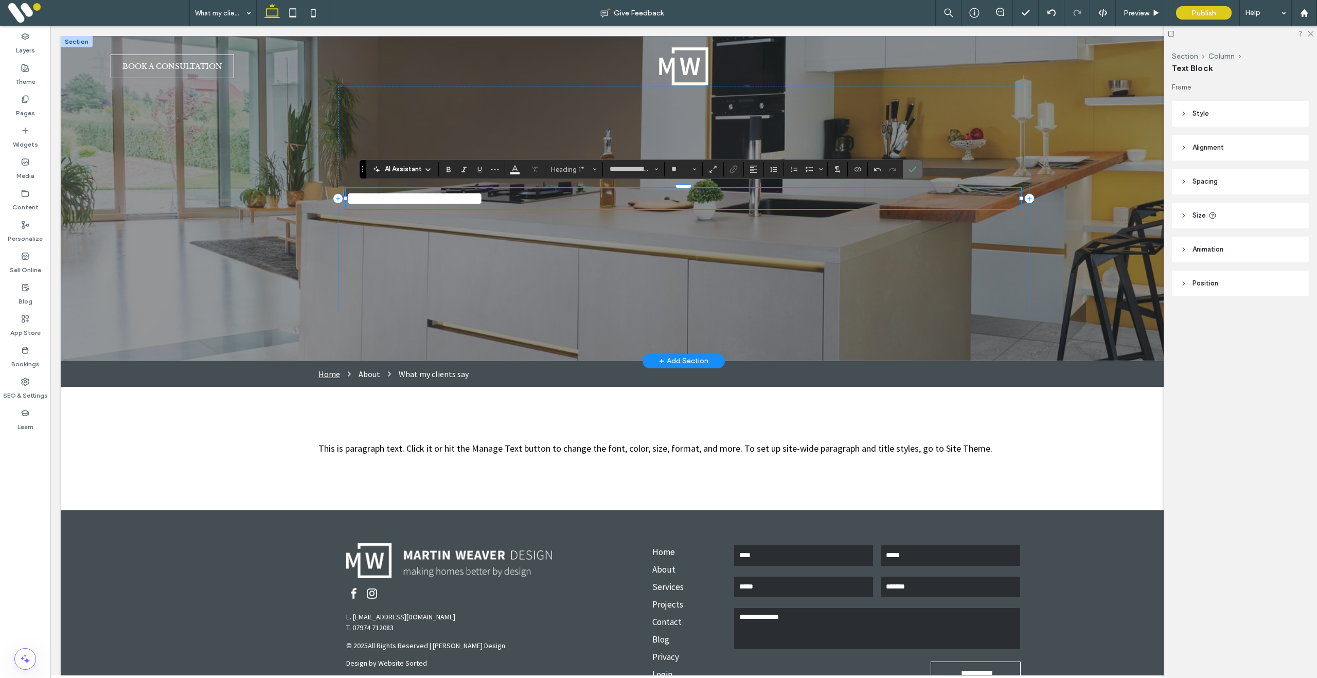
click at [917, 170] on use "Confirm" at bounding box center [913, 170] width 8 height 6
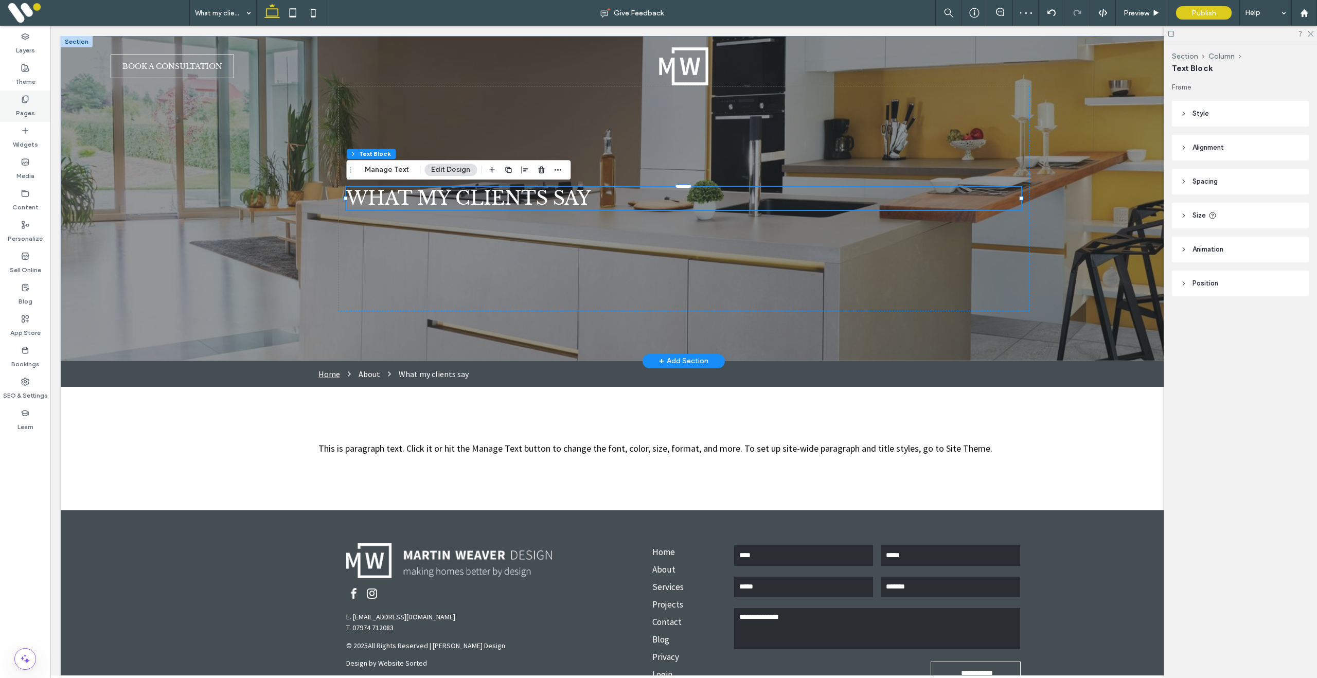
click at [26, 104] on label "Pages" at bounding box center [25, 110] width 19 height 14
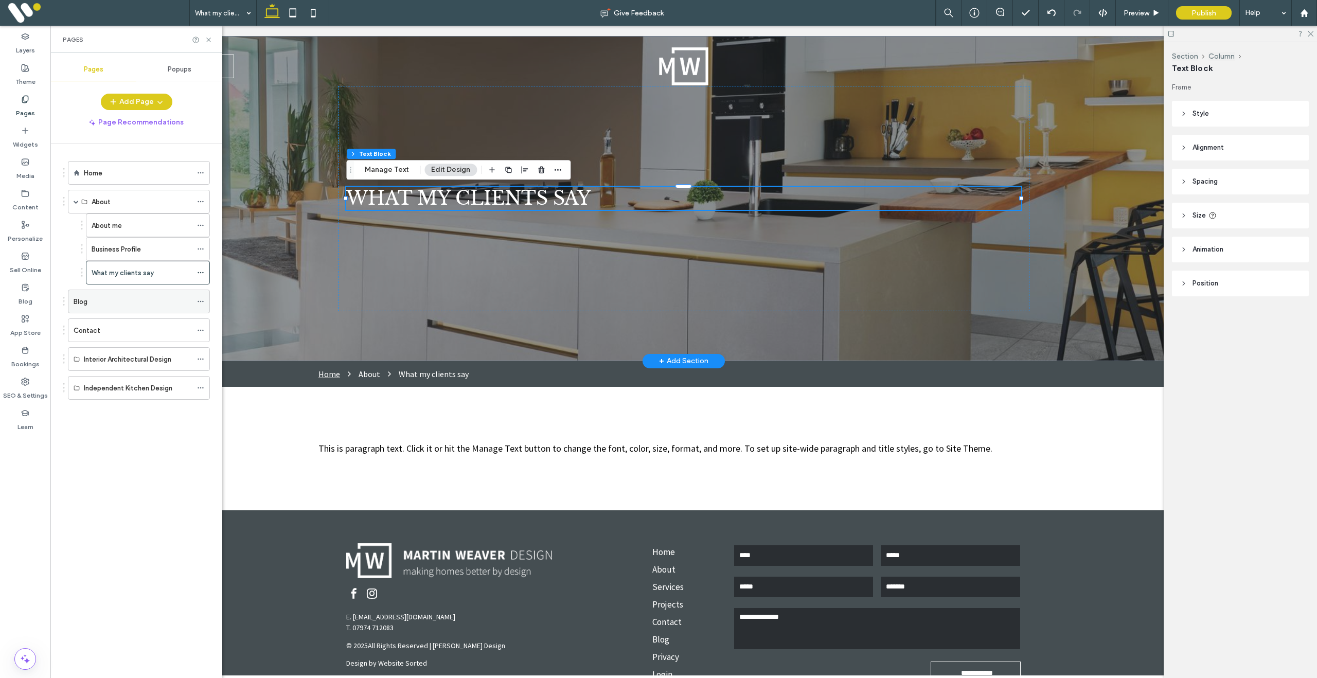
click at [101, 301] on div "Blog" at bounding box center [133, 301] width 118 height 11
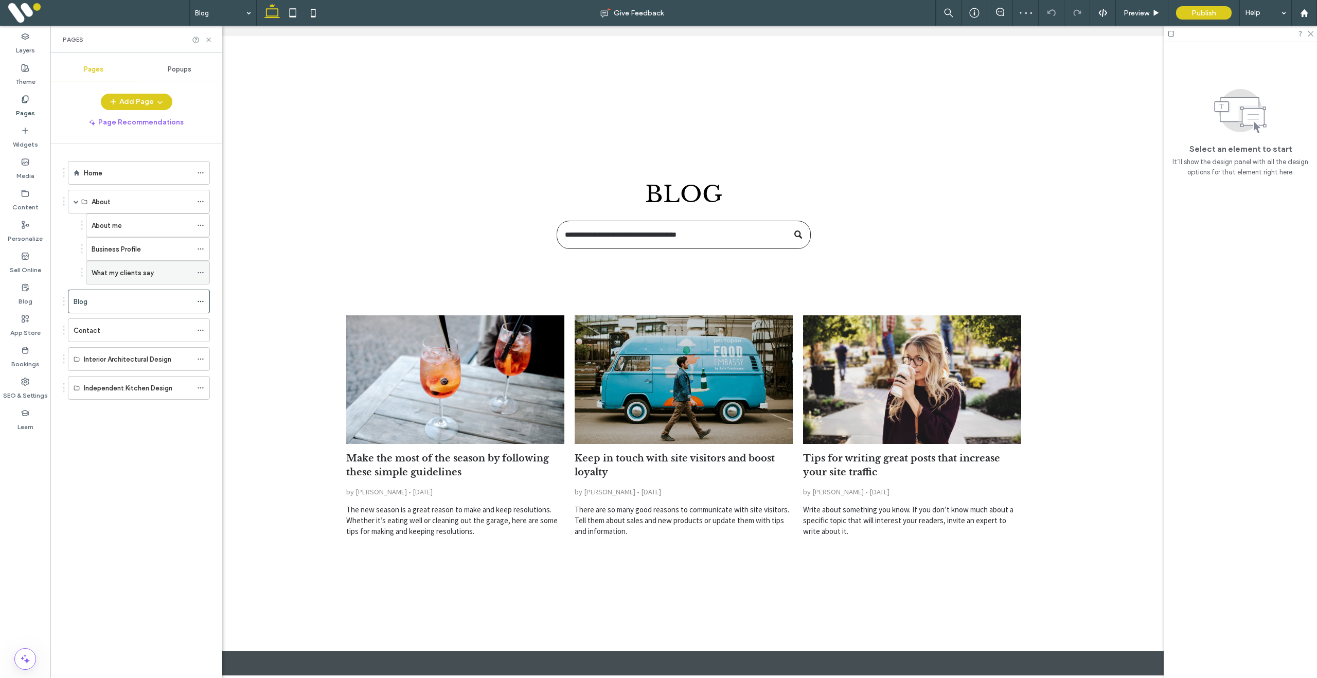
click at [112, 280] on div "What my clients say" at bounding box center [142, 272] width 100 height 23
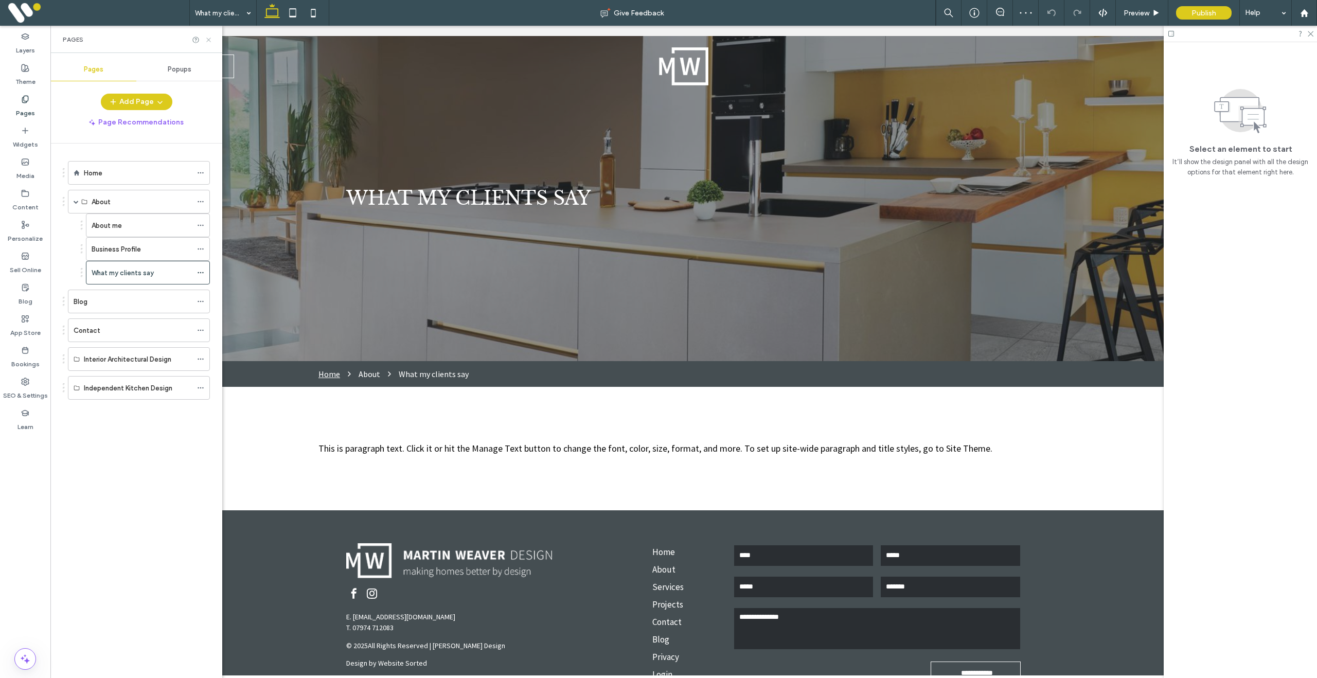
click at [208, 40] on use at bounding box center [208, 40] width 4 height 4
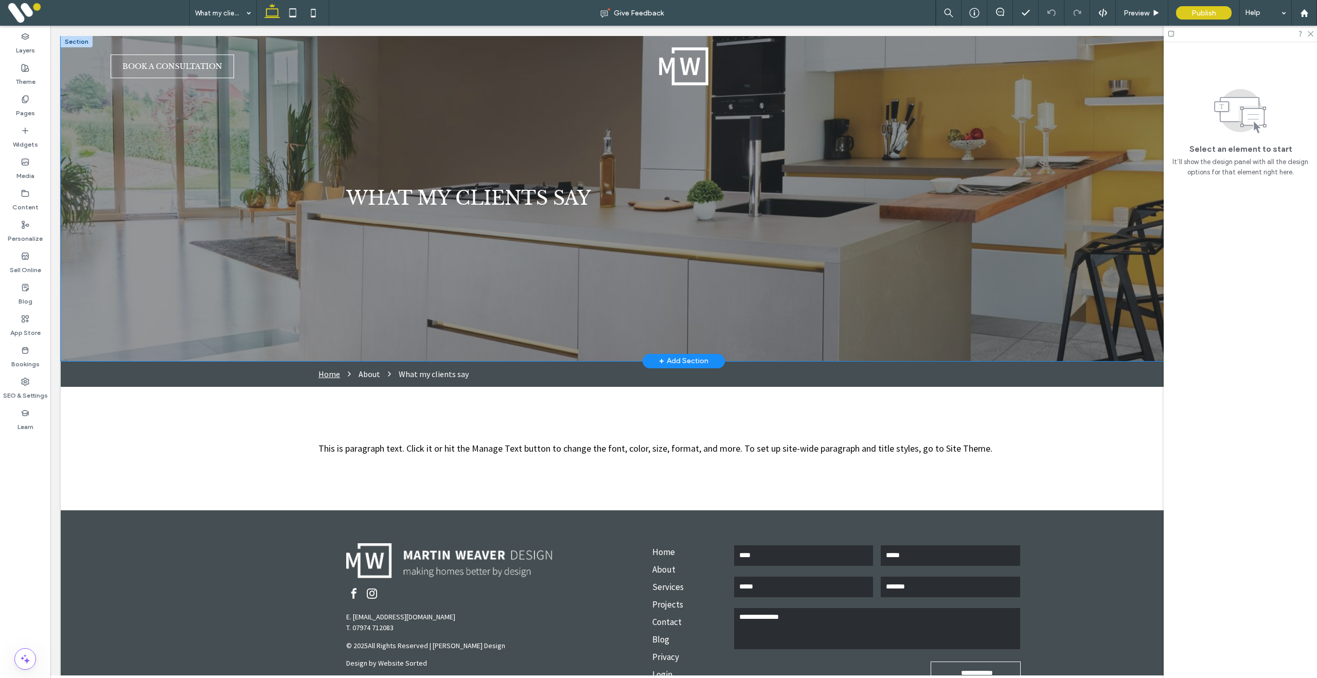
click at [133, 160] on div "what my clients say" at bounding box center [684, 198] width 1246 height 325
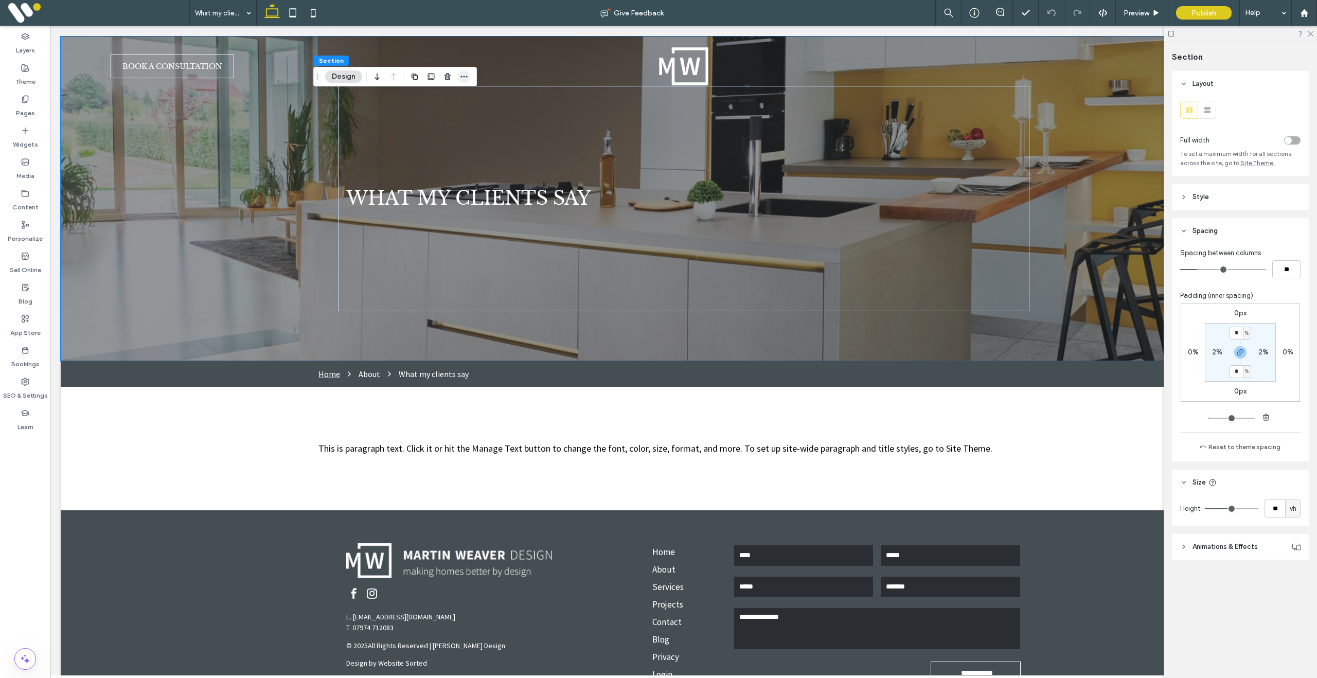
click at [466, 76] on icon "button" at bounding box center [464, 77] width 8 height 8
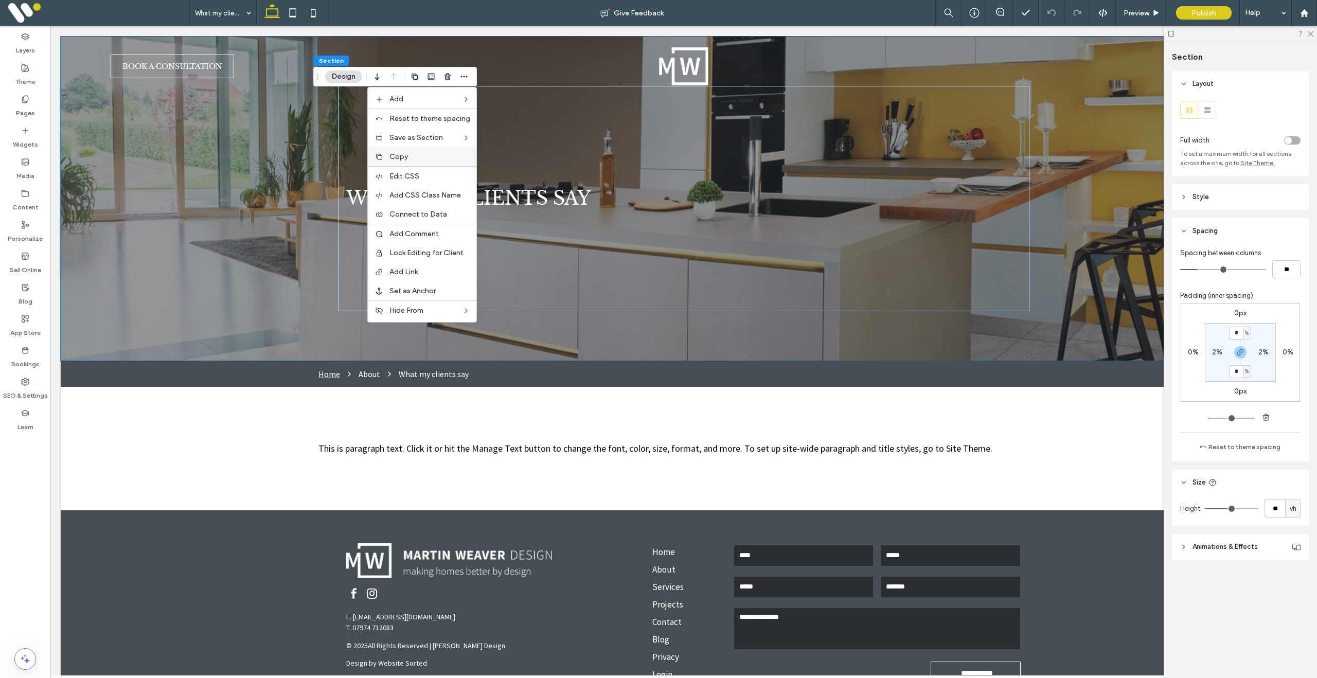
click at [405, 157] on span "Copy" at bounding box center [399, 156] width 19 height 9
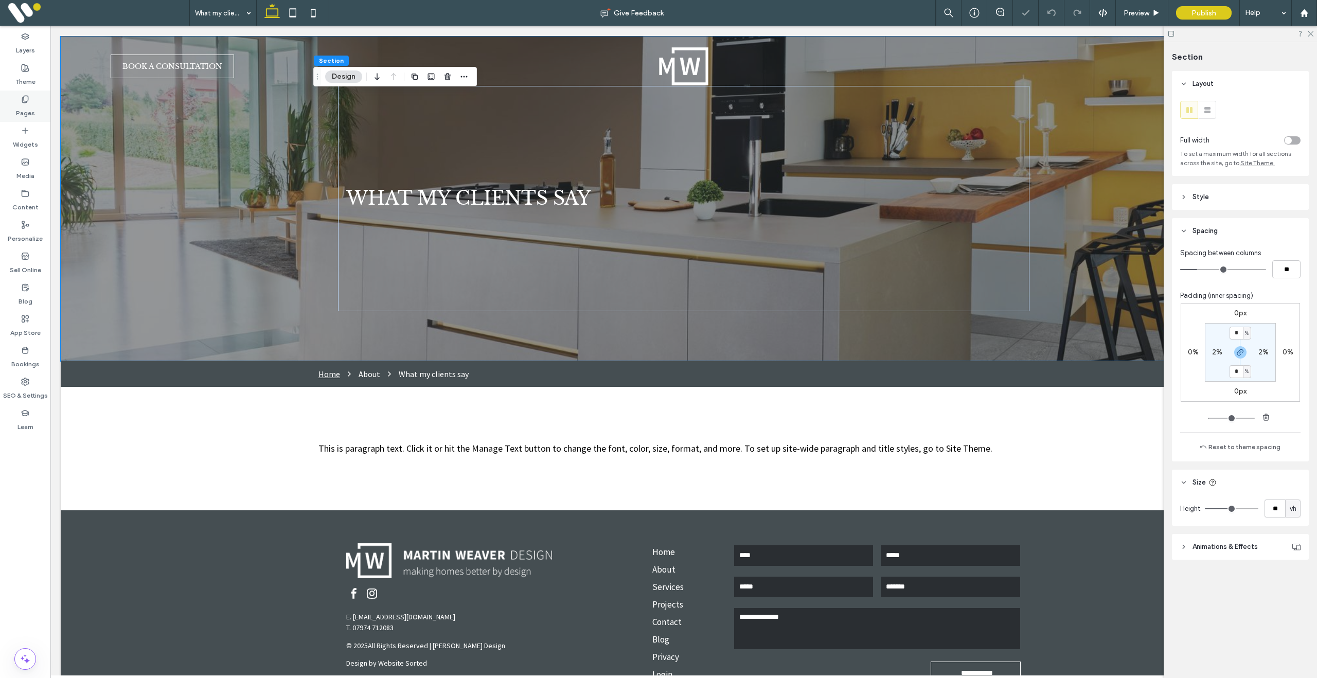
click at [25, 101] on use at bounding box center [25, 99] width 6 height 7
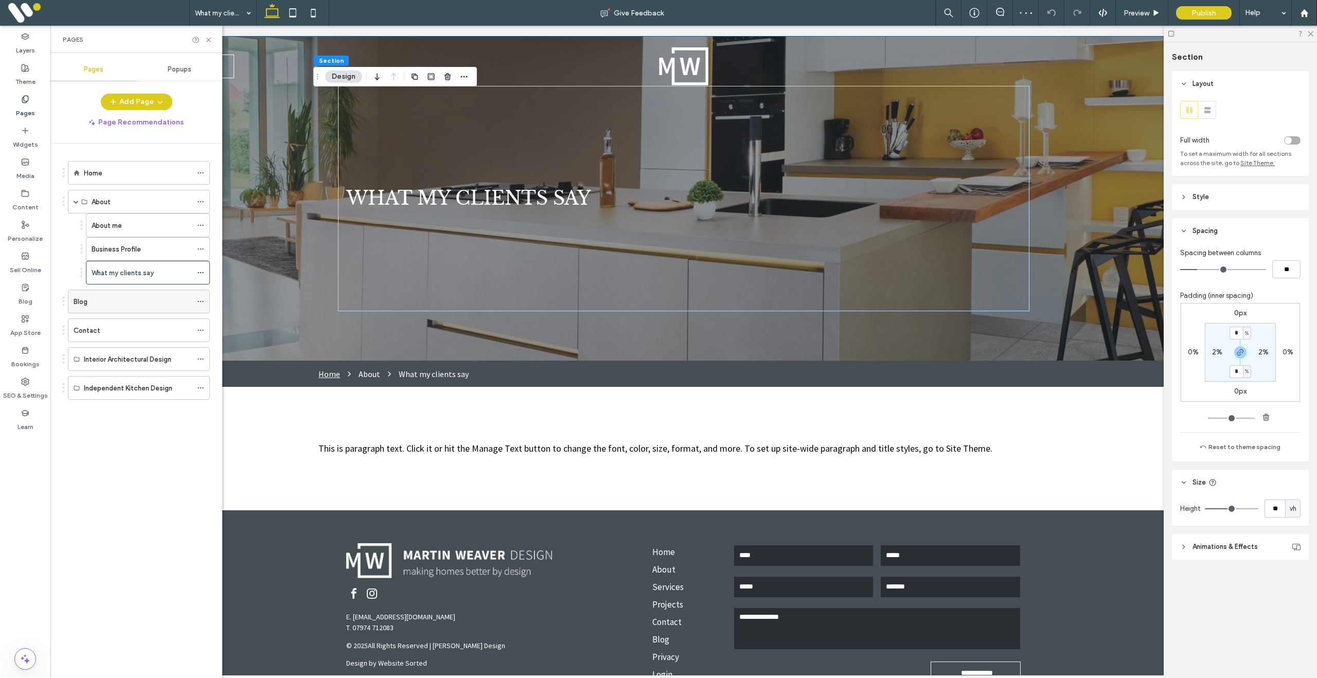
click at [103, 298] on div "Blog" at bounding box center [133, 301] width 118 height 11
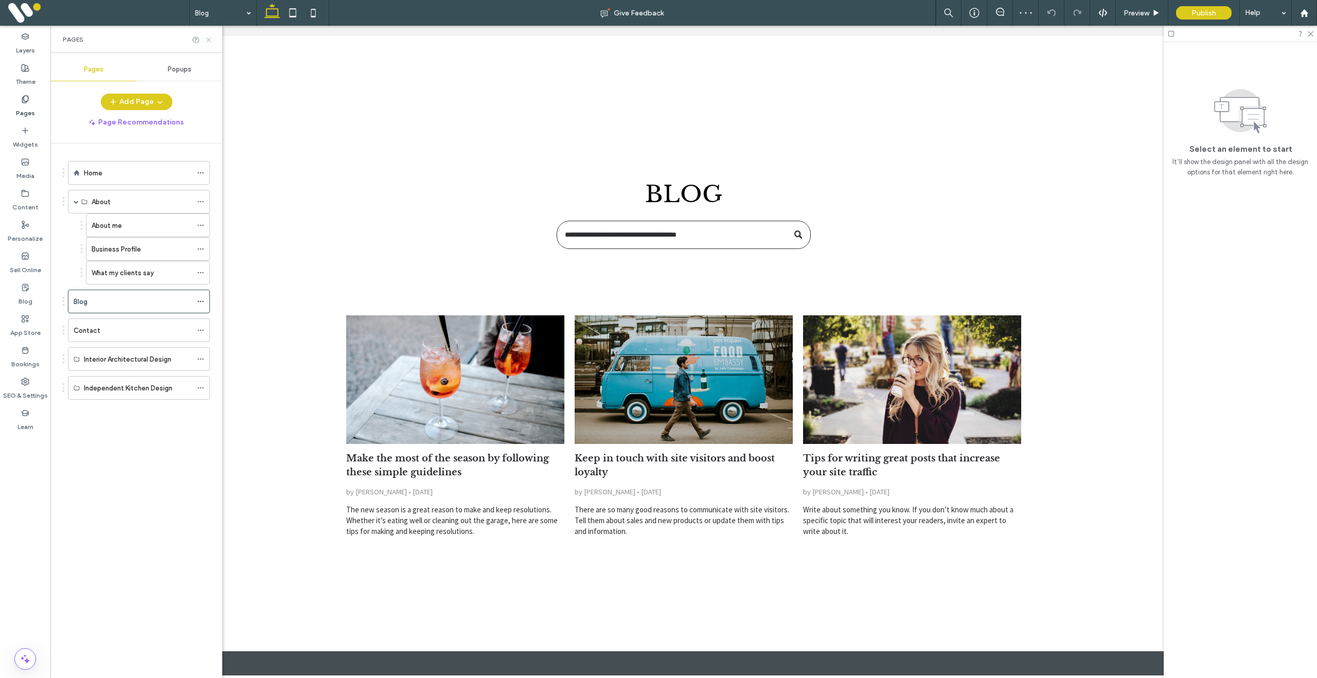
click at [209, 41] on icon at bounding box center [209, 40] width 8 height 8
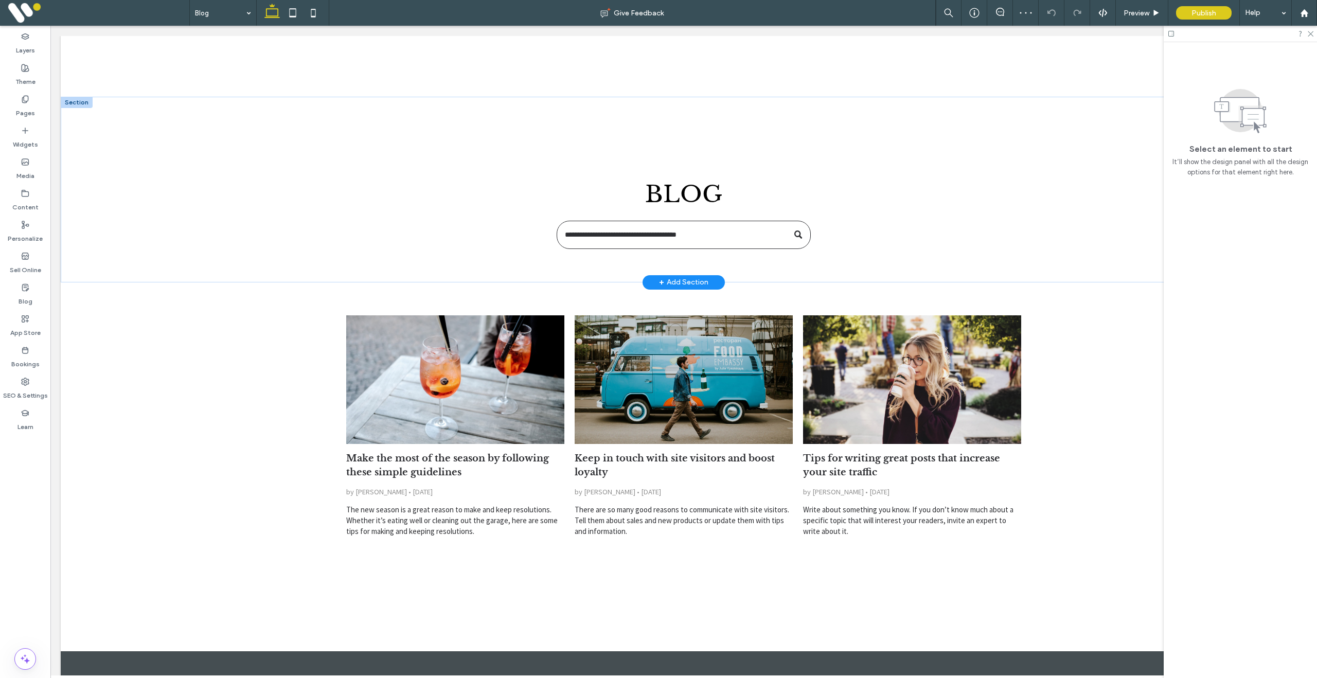
click at [81, 105] on div at bounding box center [77, 102] width 32 height 11
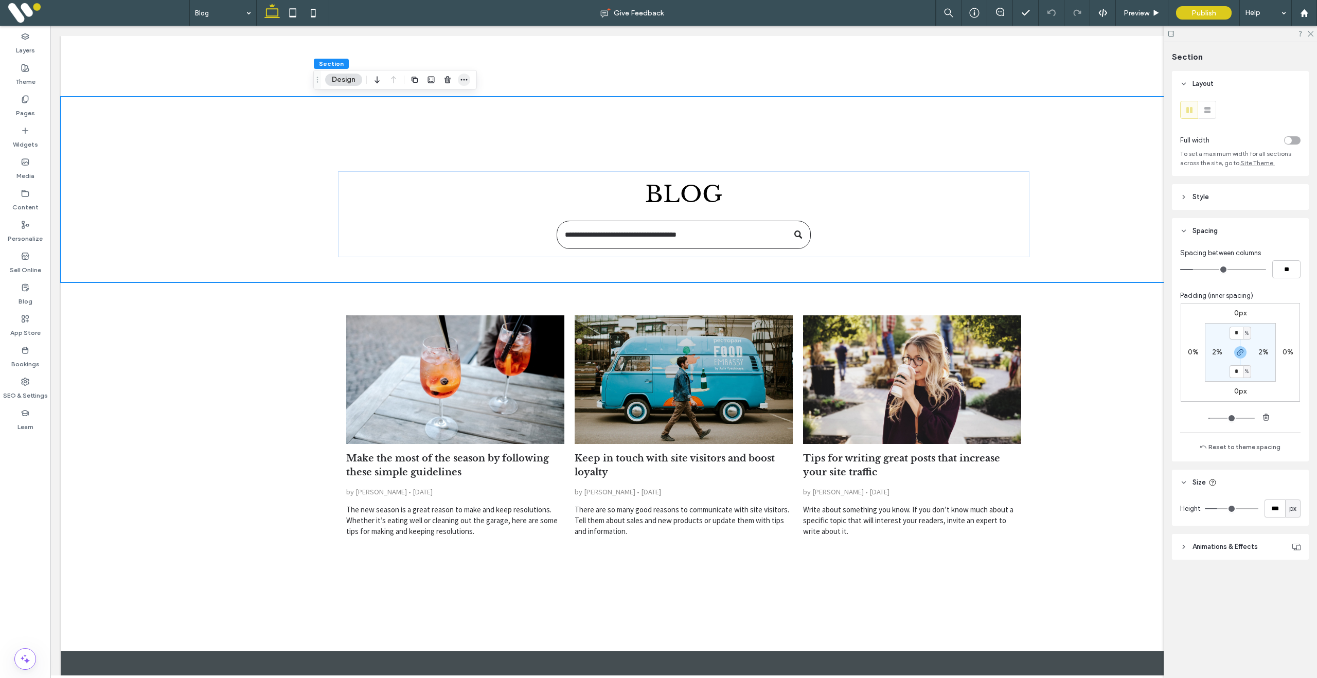
click at [461, 78] on icon "button" at bounding box center [464, 80] width 8 height 8
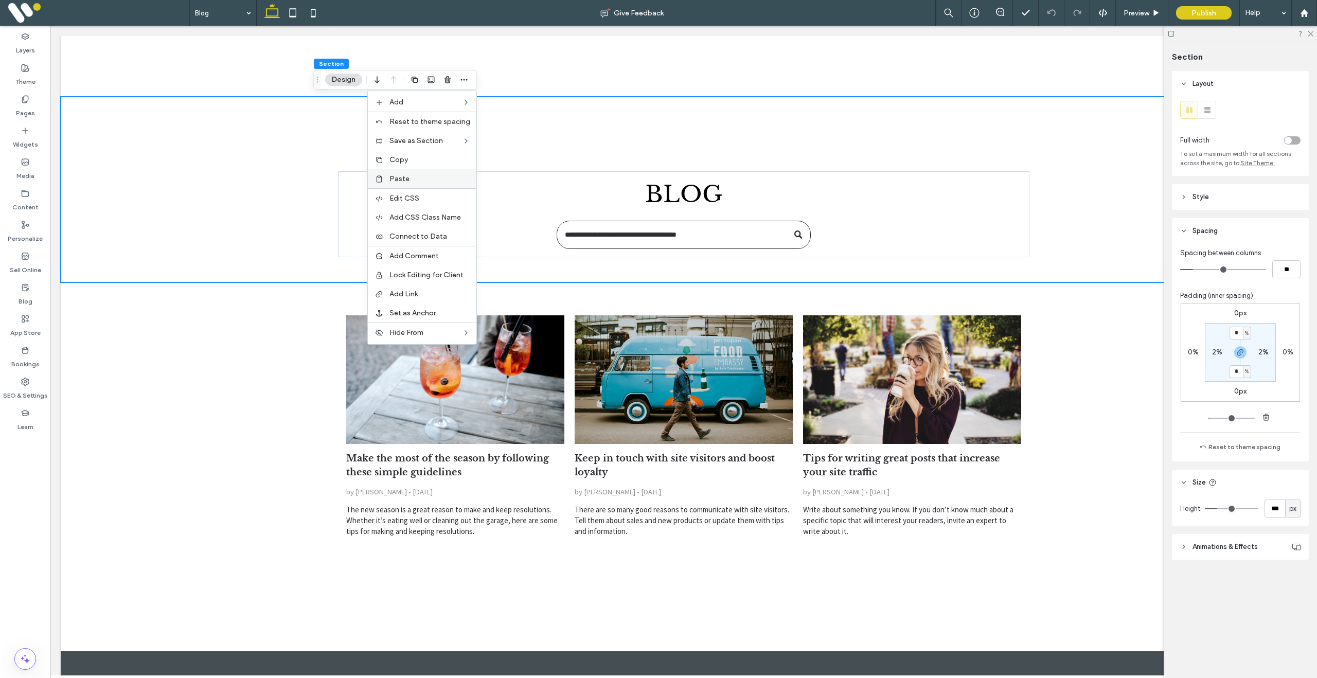
click at [413, 180] on label "Paste" at bounding box center [430, 178] width 81 height 9
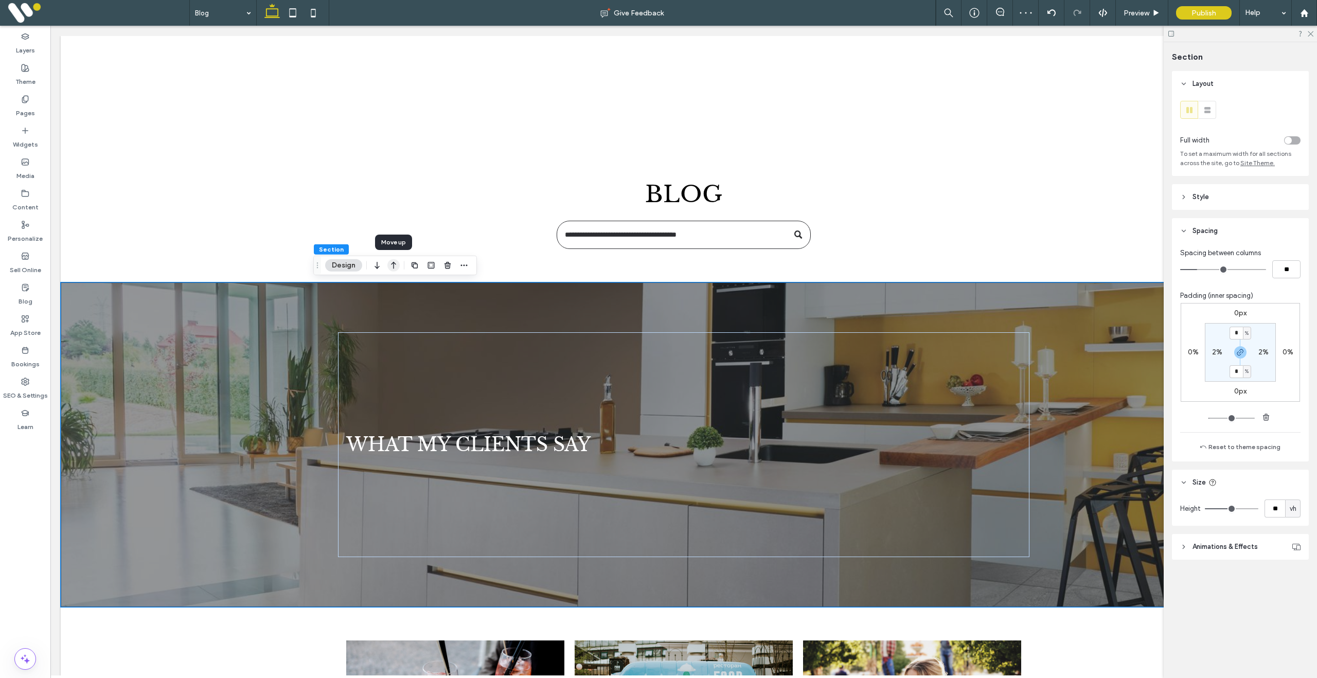
click at [393, 266] on icon "button" at bounding box center [393, 265] width 12 height 19
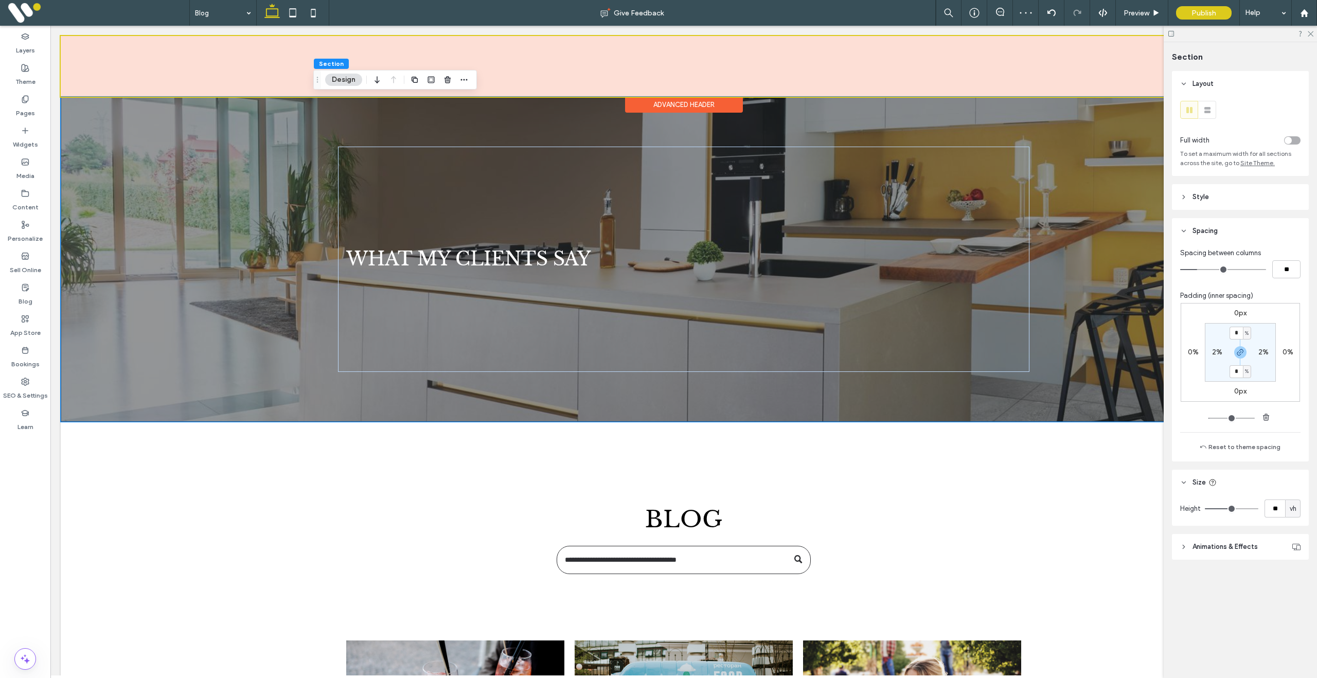
click at [687, 101] on div "Advanced Header" at bounding box center [684, 105] width 118 height 16
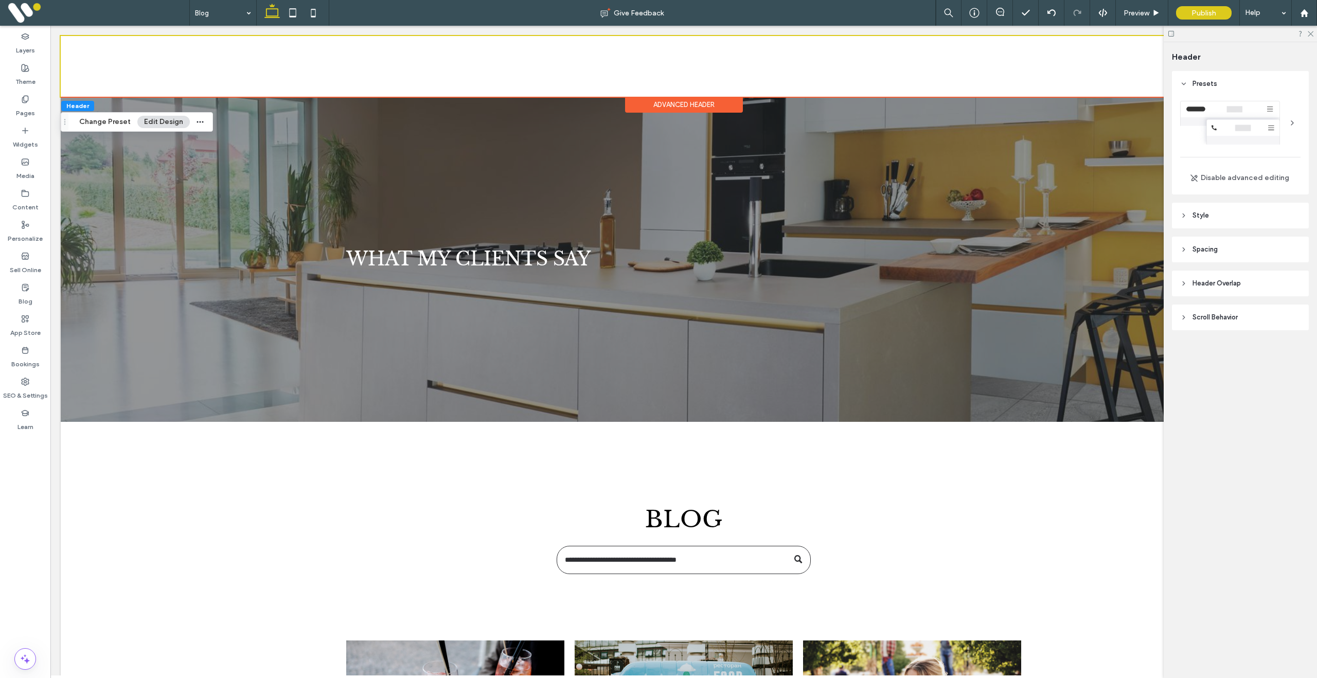
click at [1223, 313] on span "Scroll Behavior" at bounding box center [1215, 317] width 45 height 10
click at [1291, 347] on div "toggle" at bounding box center [1292, 344] width 16 height 8
click at [1221, 284] on span "Header Overlap" at bounding box center [1217, 283] width 48 height 10
click at [1290, 310] on div "toggle" at bounding box center [1288, 309] width 7 height 7
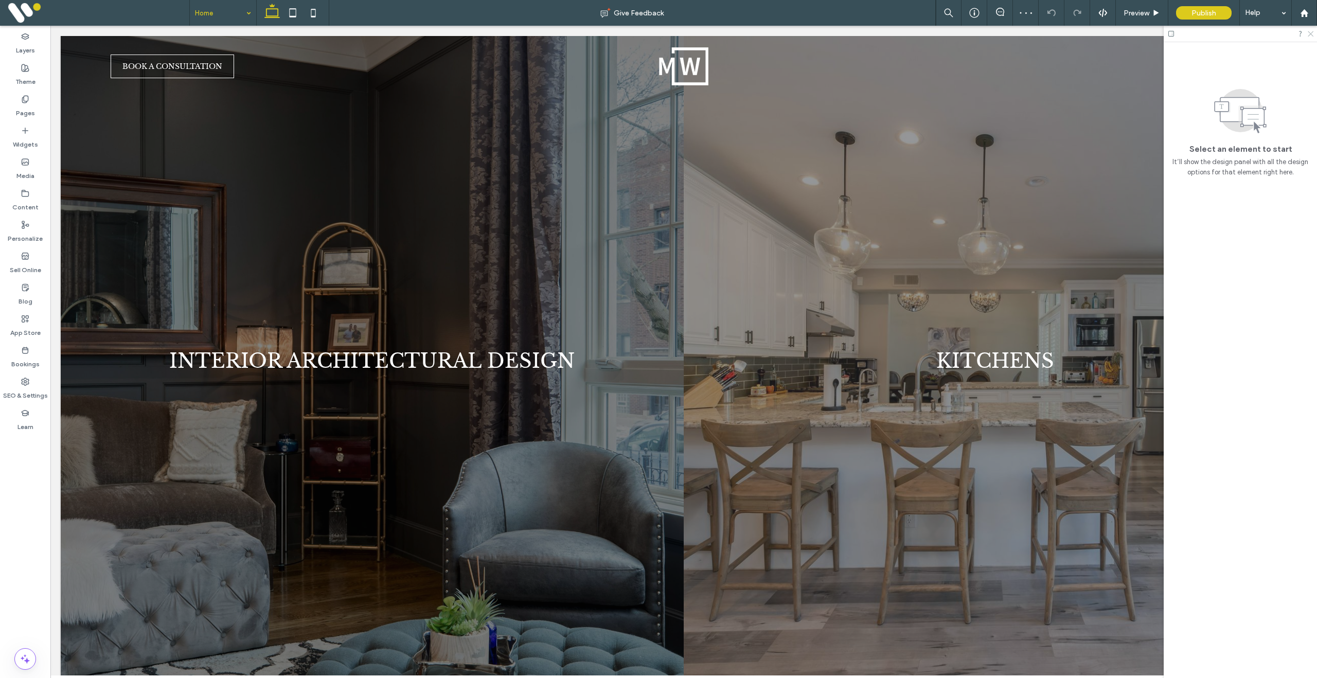
click at [1311, 33] on use at bounding box center [1311, 34] width 6 height 6
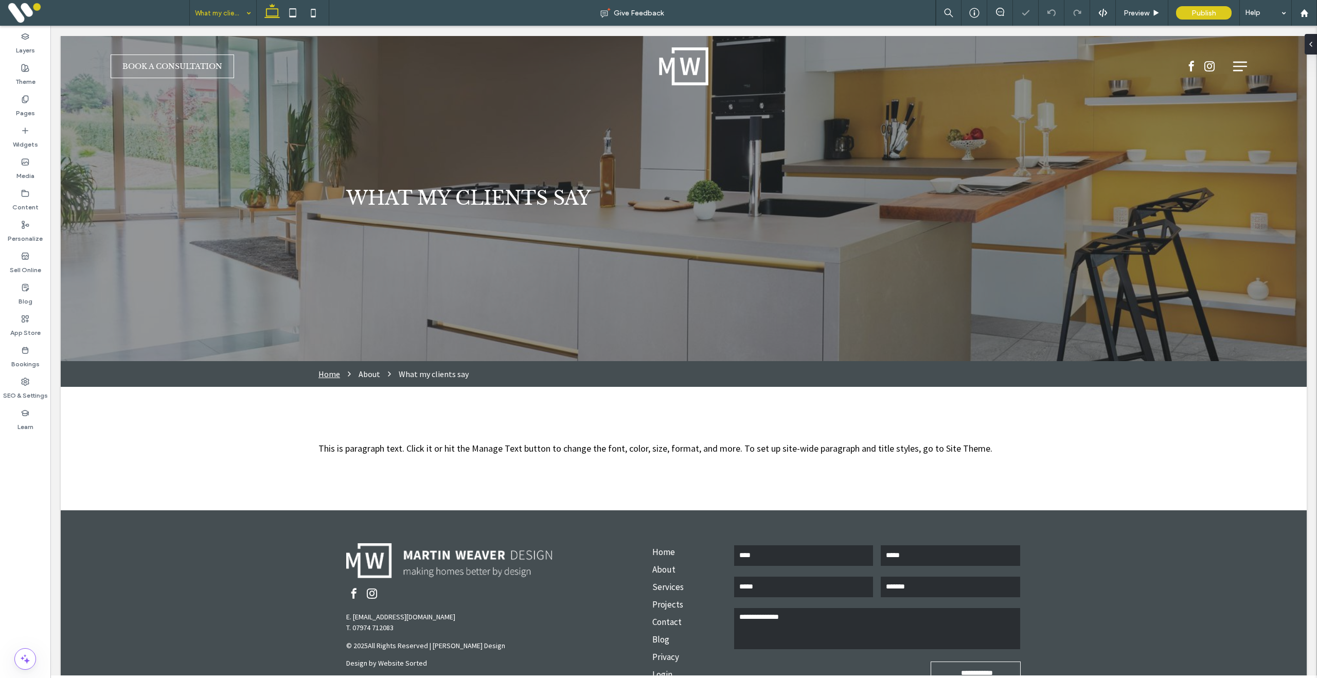
click at [224, 13] on input at bounding box center [220, 13] width 51 height 26
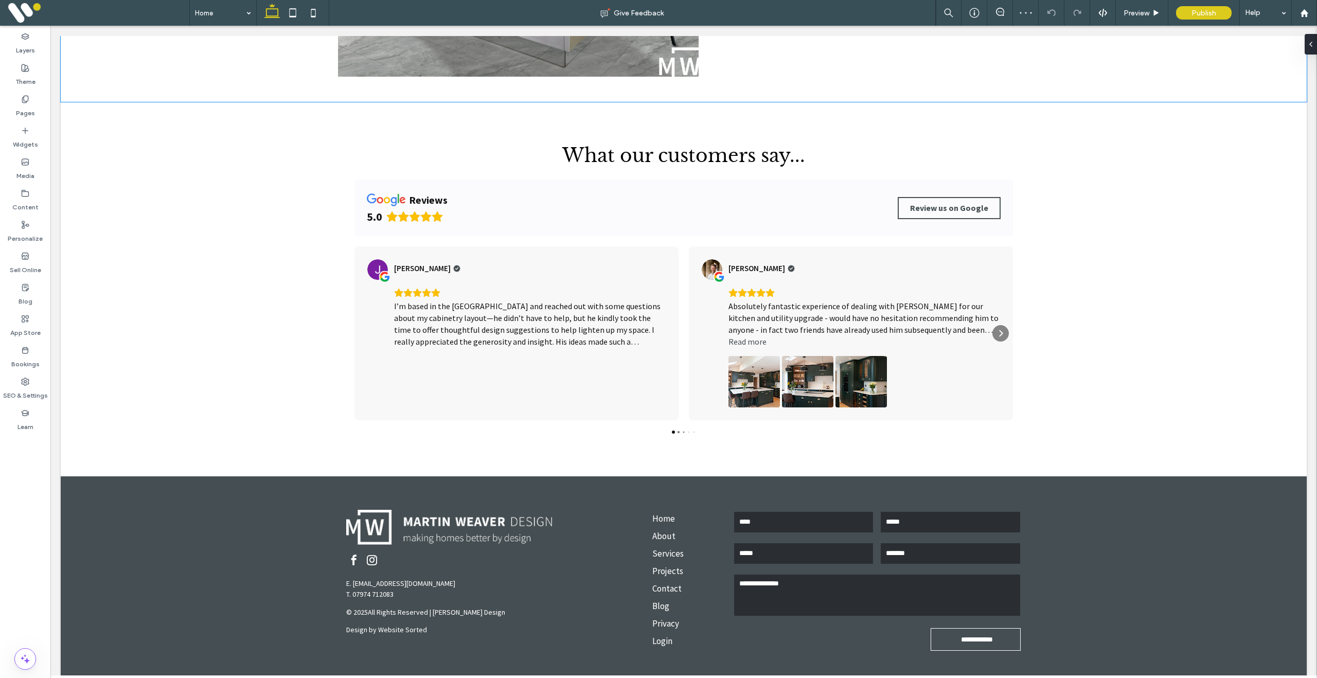
scroll to position [1425, 0]
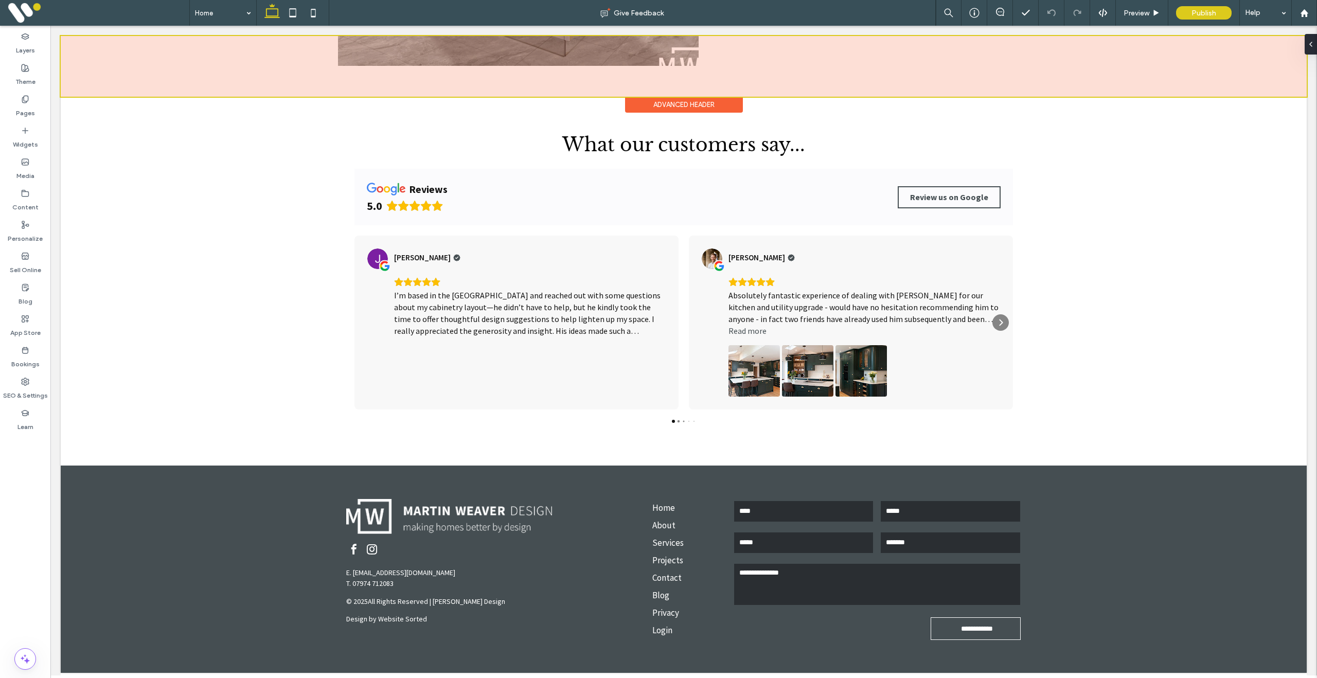
click at [80, 95] on div at bounding box center [684, 66] width 1246 height 61
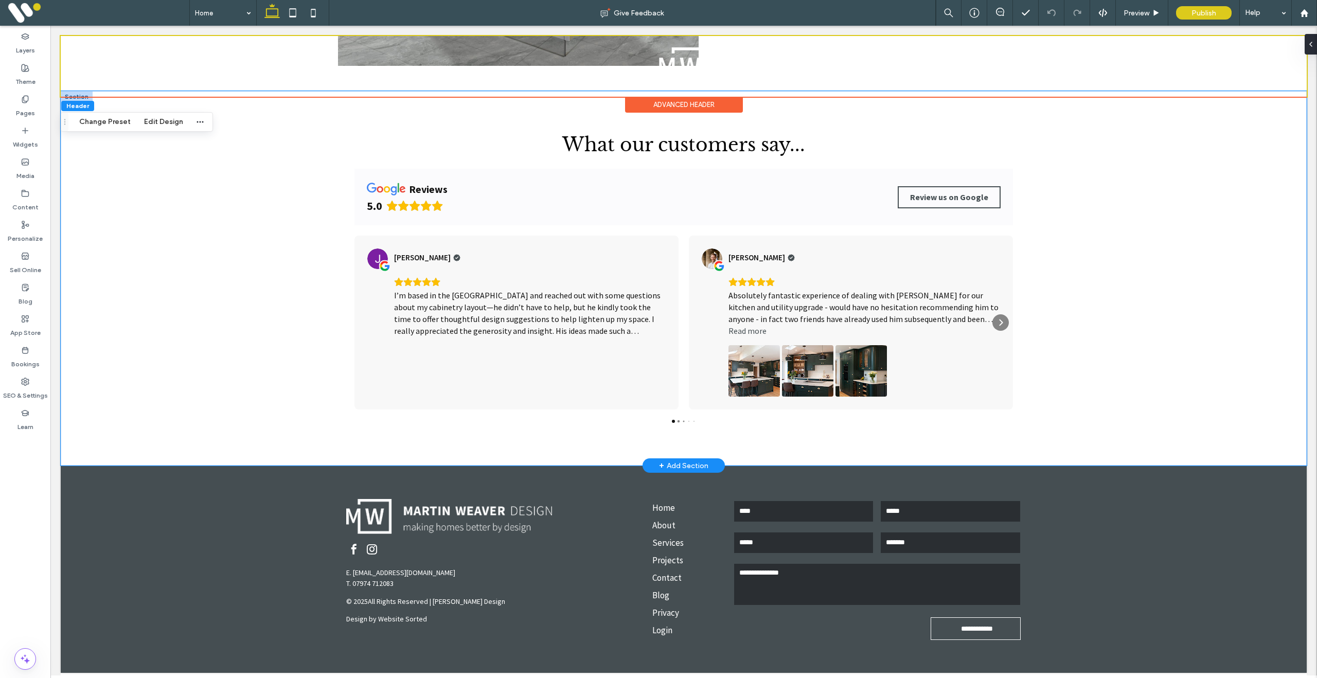
click at [187, 211] on div "What our customers say... reviews 5.0 Review us on Google Julia Quinn I’m based…" at bounding box center [684, 278] width 1246 height 375
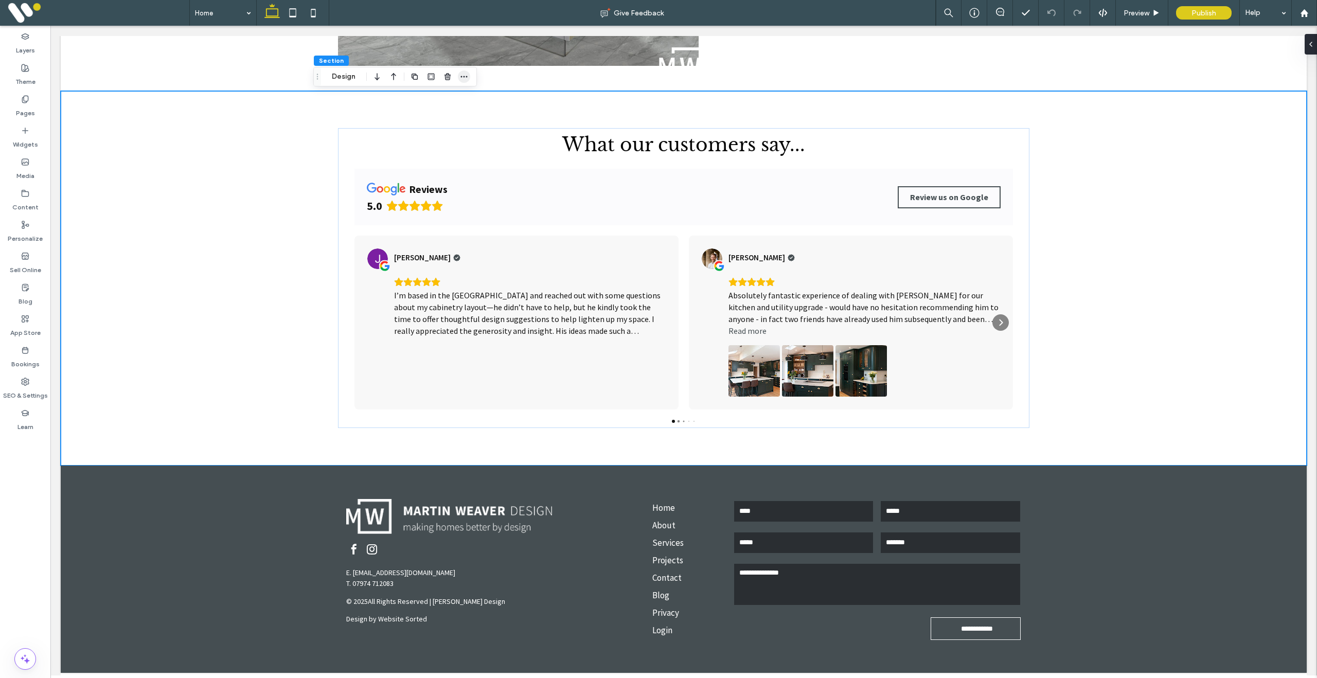
click at [464, 77] on use "button" at bounding box center [464, 77] width 7 height 2
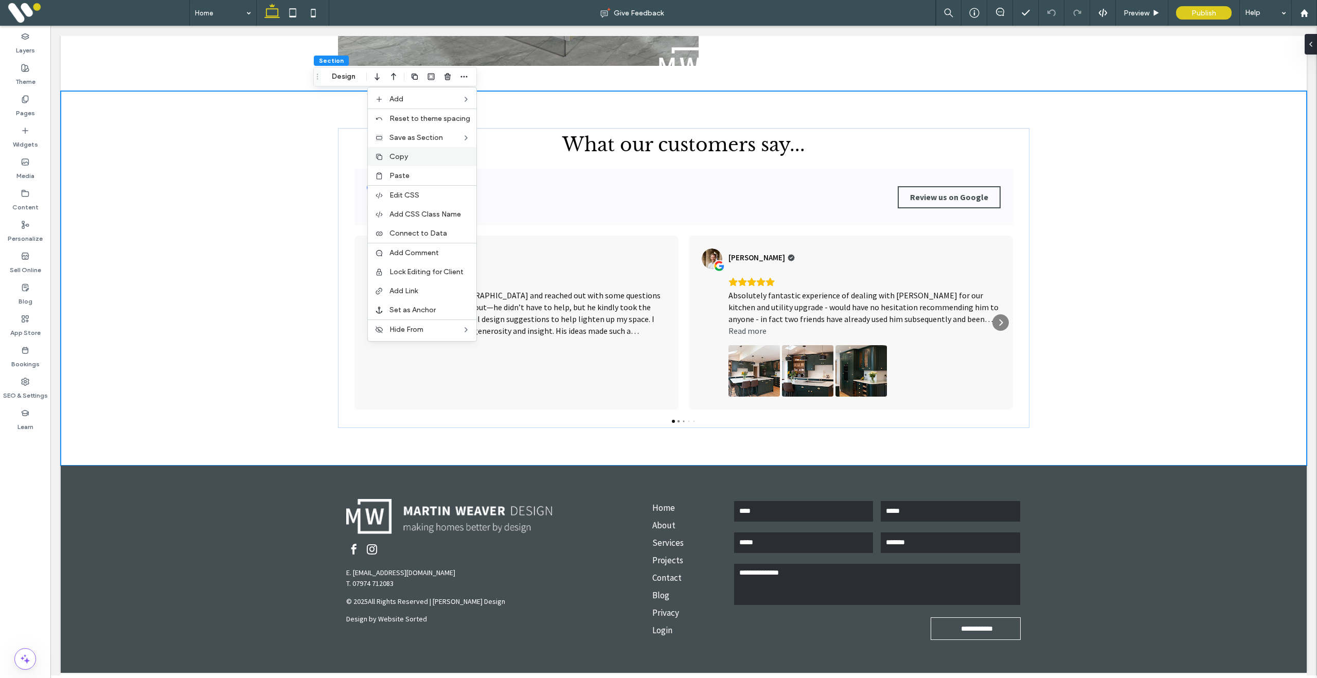
click at [417, 152] on label "Copy" at bounding box center [430, 156] width 81 height 9
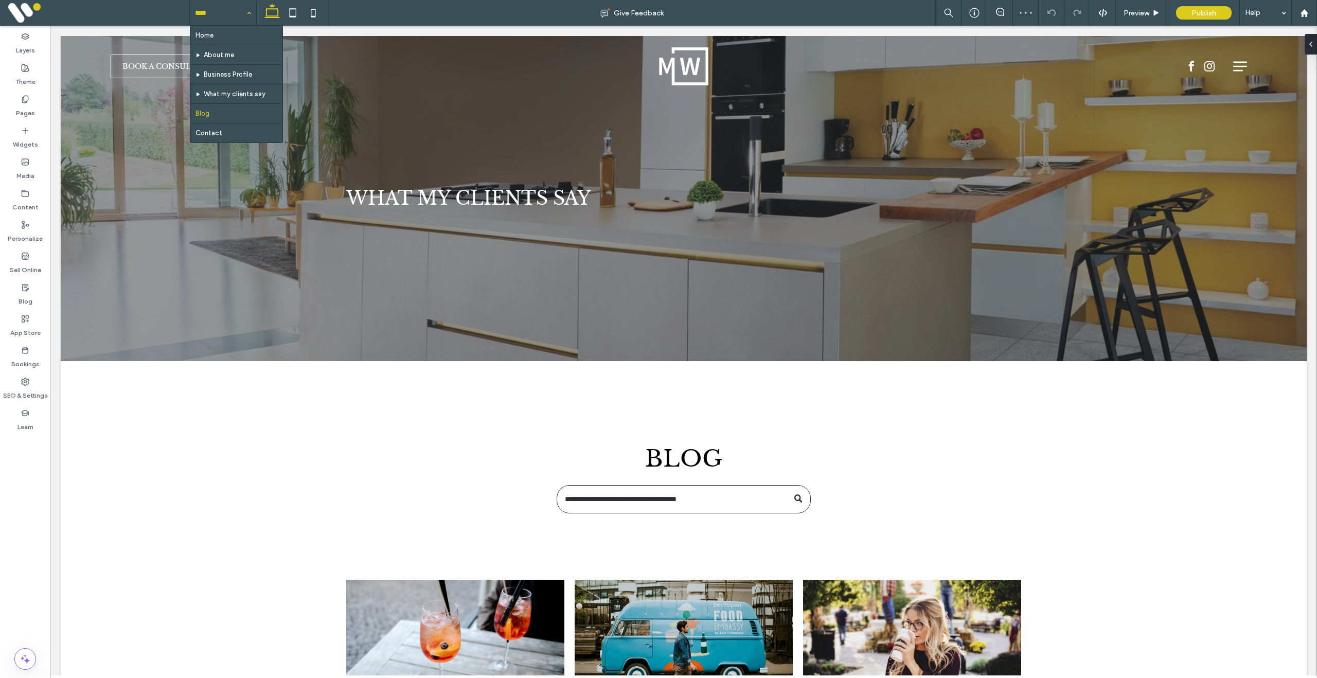
click at [219, 12] on input at bounding box center [220, 13] width 51 height 26
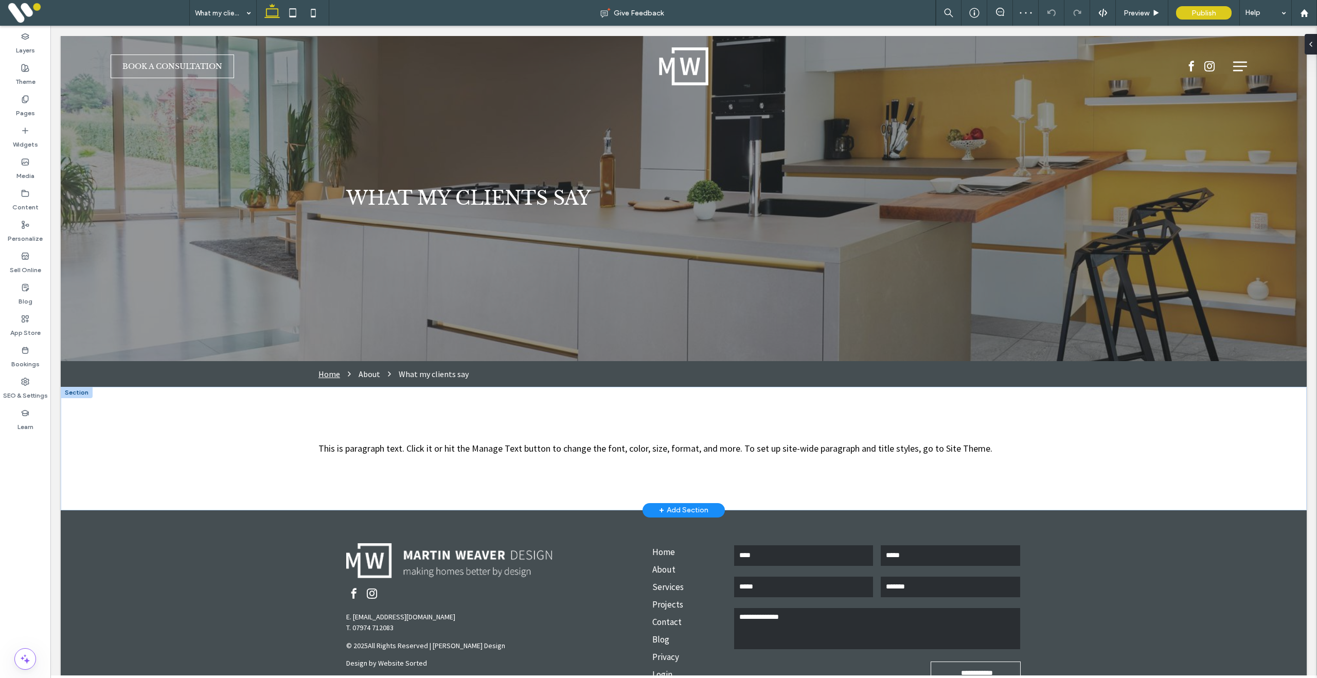
click at [78, 394] on div at bounding box center [77, 392] width 32 height 11
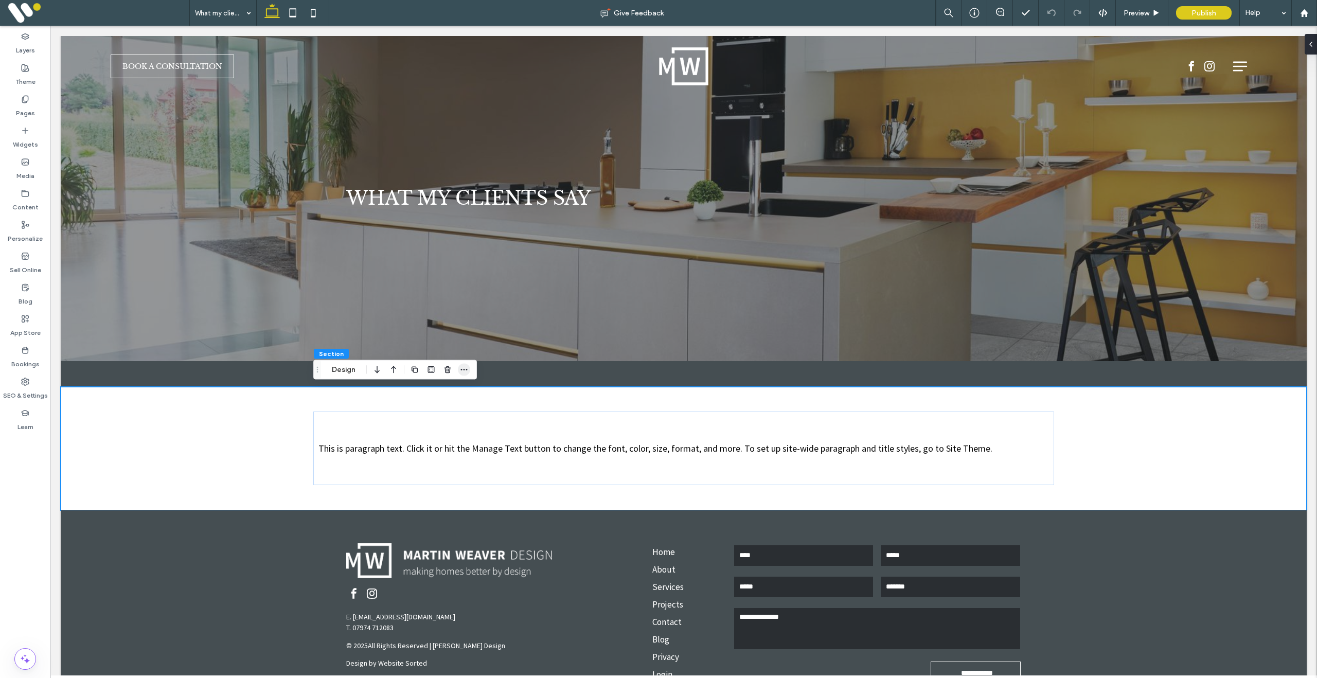
click at [466, 369] on use "button" at bounding box center [464, 370] width 7 height 2
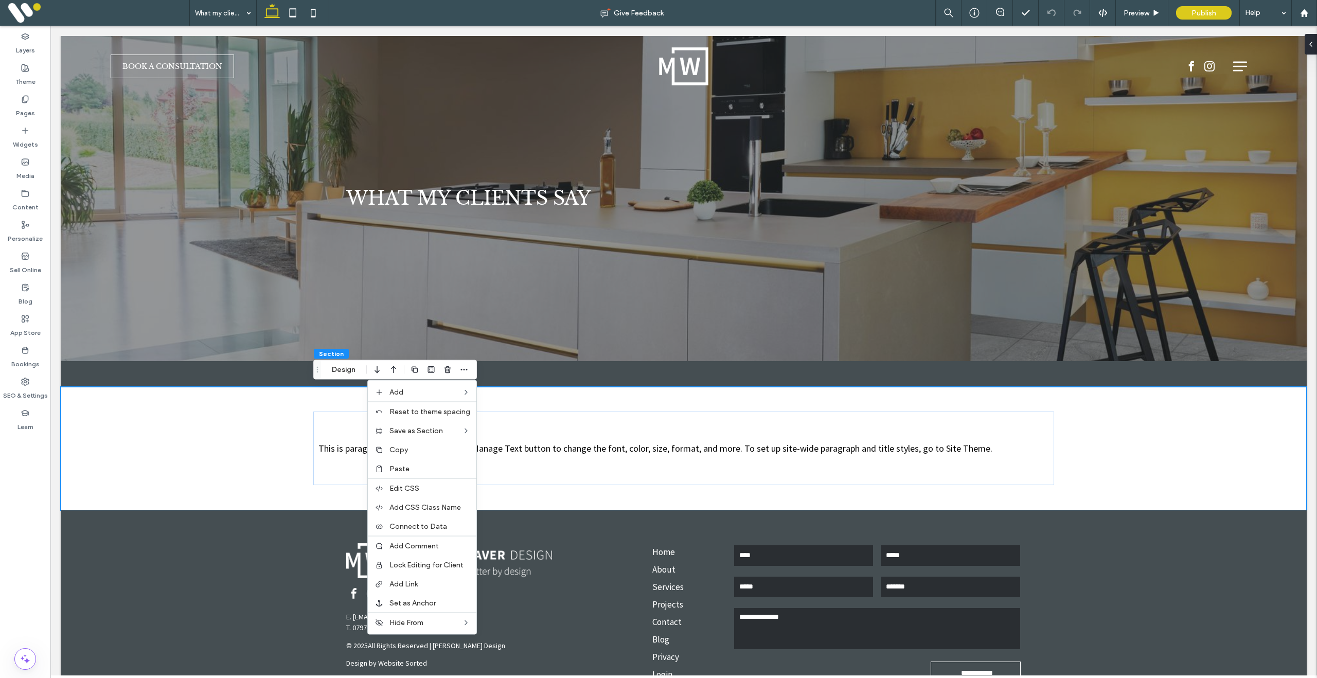
drag, startPoint x: 416, startPoint y: 468, endPoint x: 410, endPoint y: 453, distance: 16.4
click at [415, 467] on label "Paste" at bounding box center [430, 469] width 81 height 9
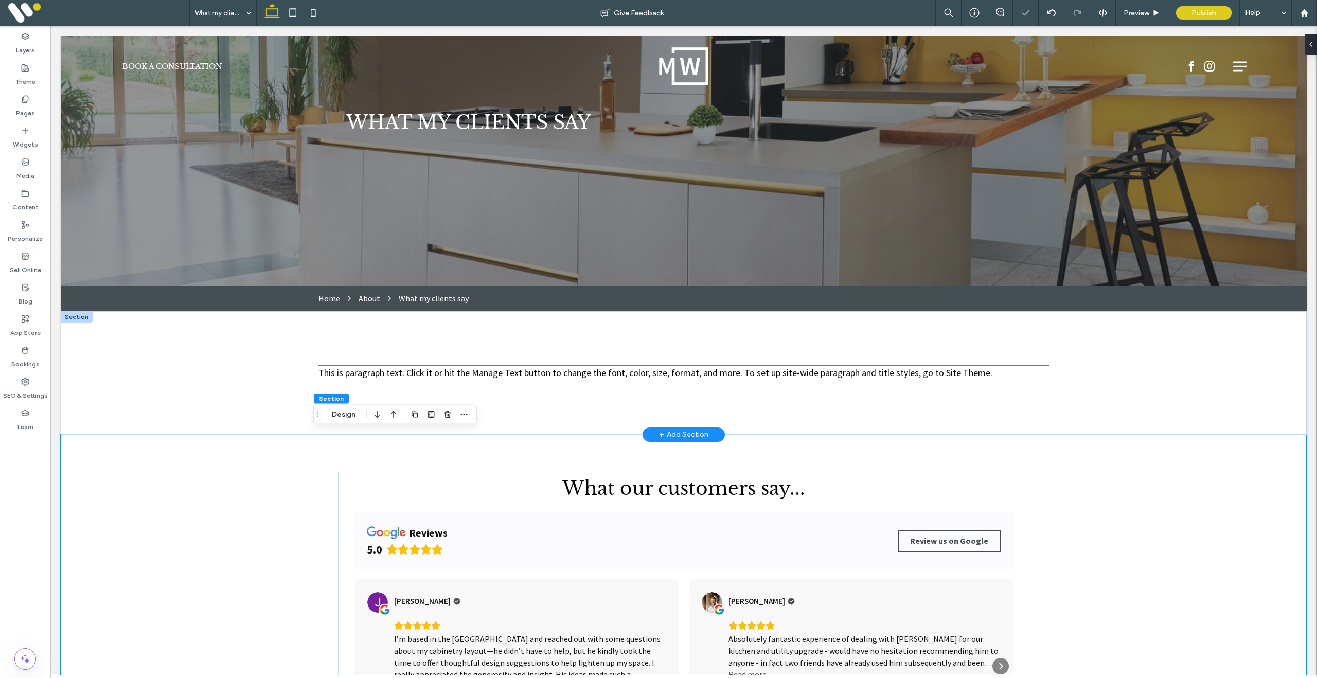
scroll to position [79, 0]
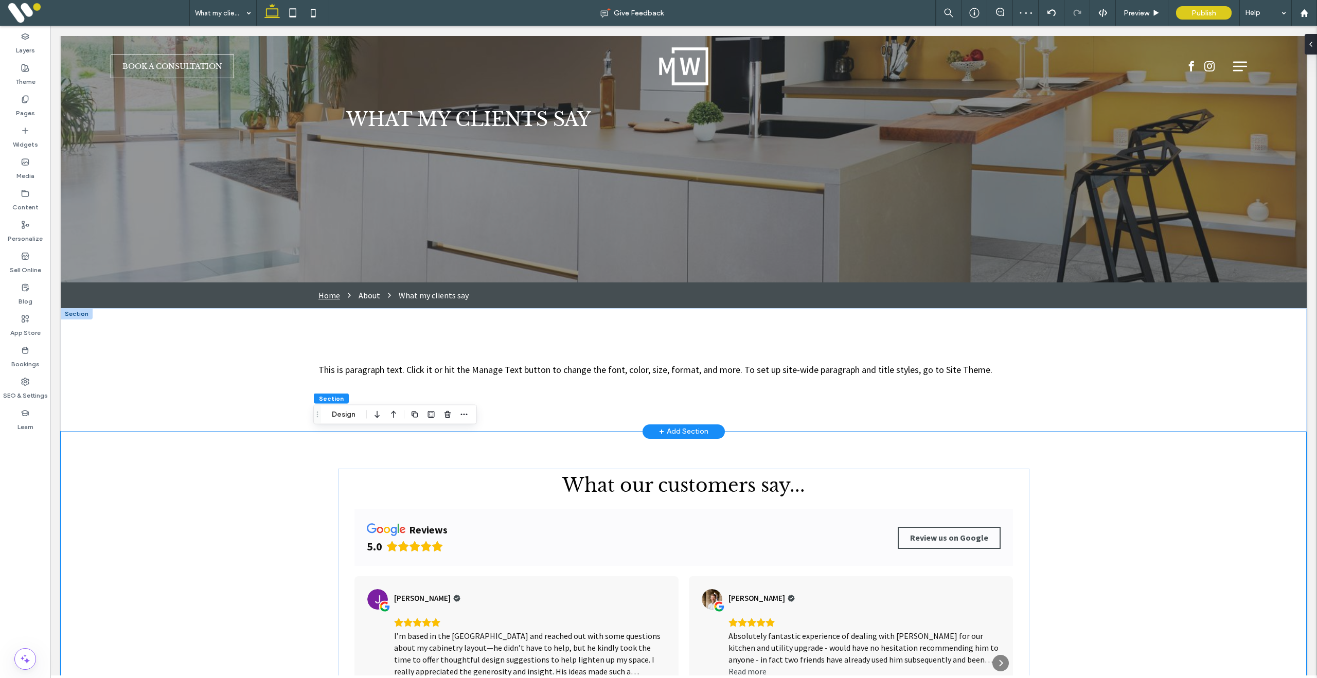
click at [81, 315] on div at bounding box center [77, 313] width 32 height 11
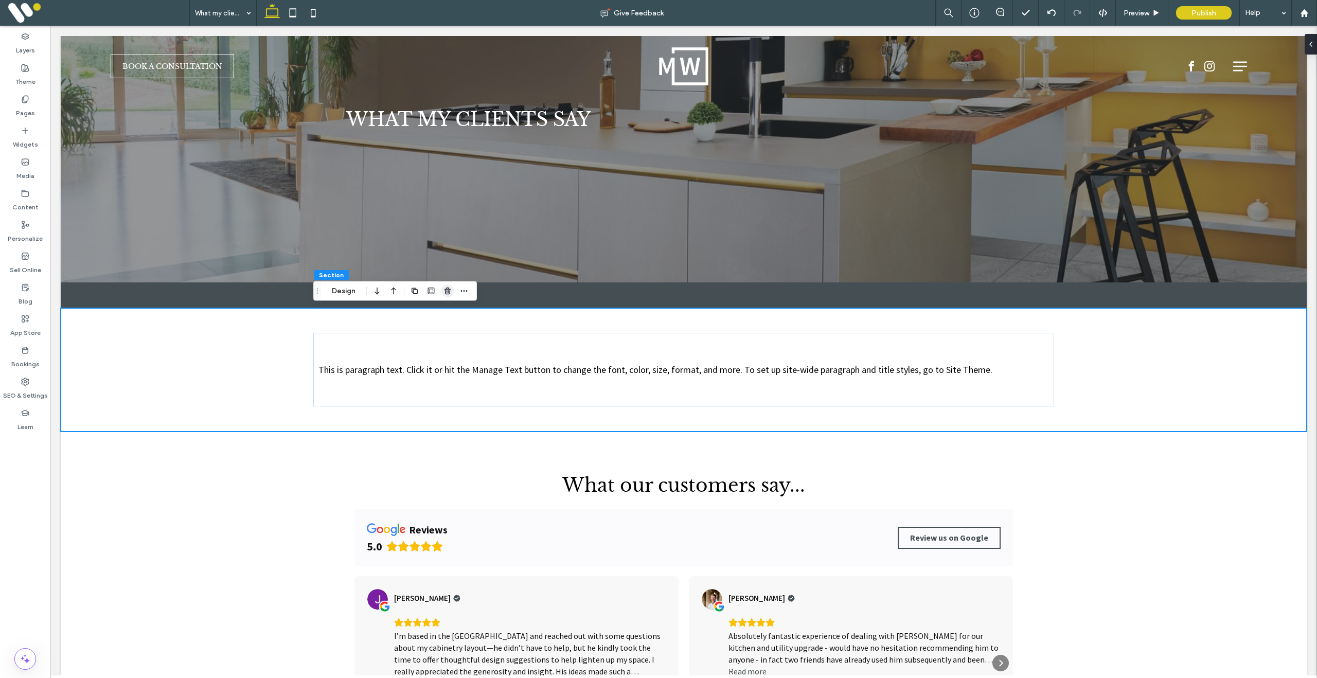
click at [448, 291] on use "button" at bounding box center [448, 291] width 6 height 7
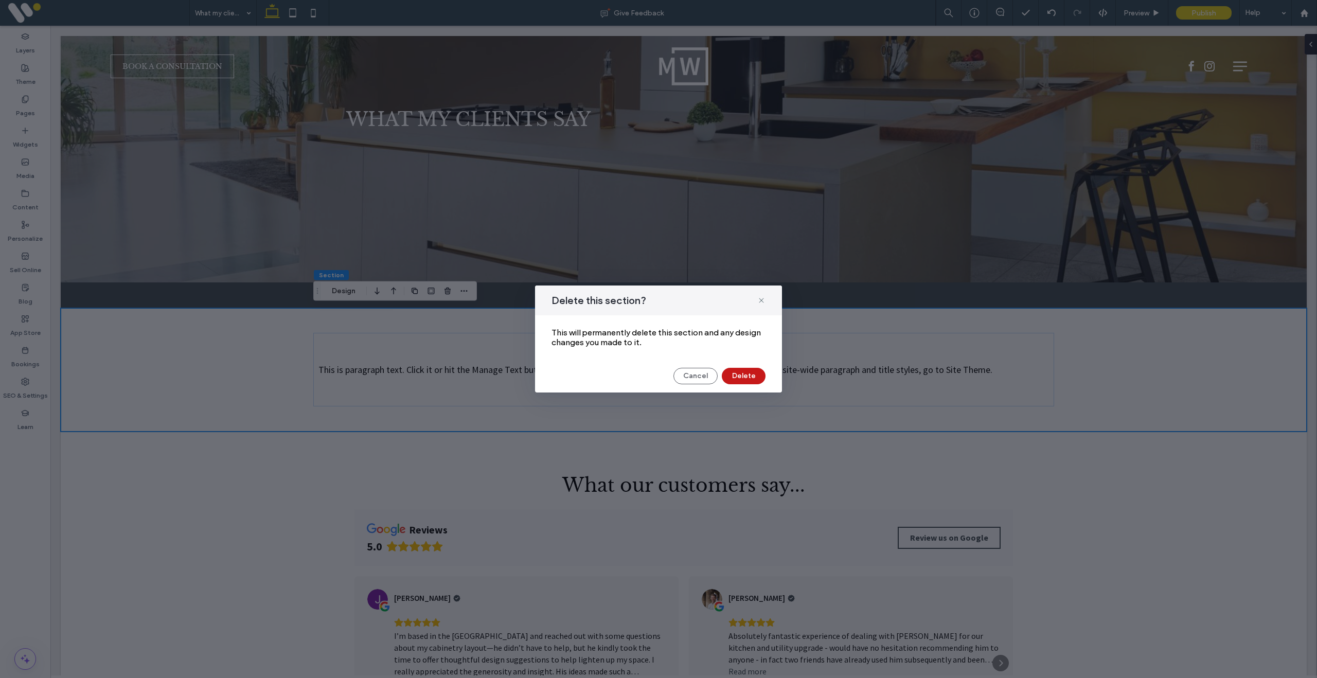
click at [747, 381] on button "Delete" at bounding box center [744, 376] width 44 height 16
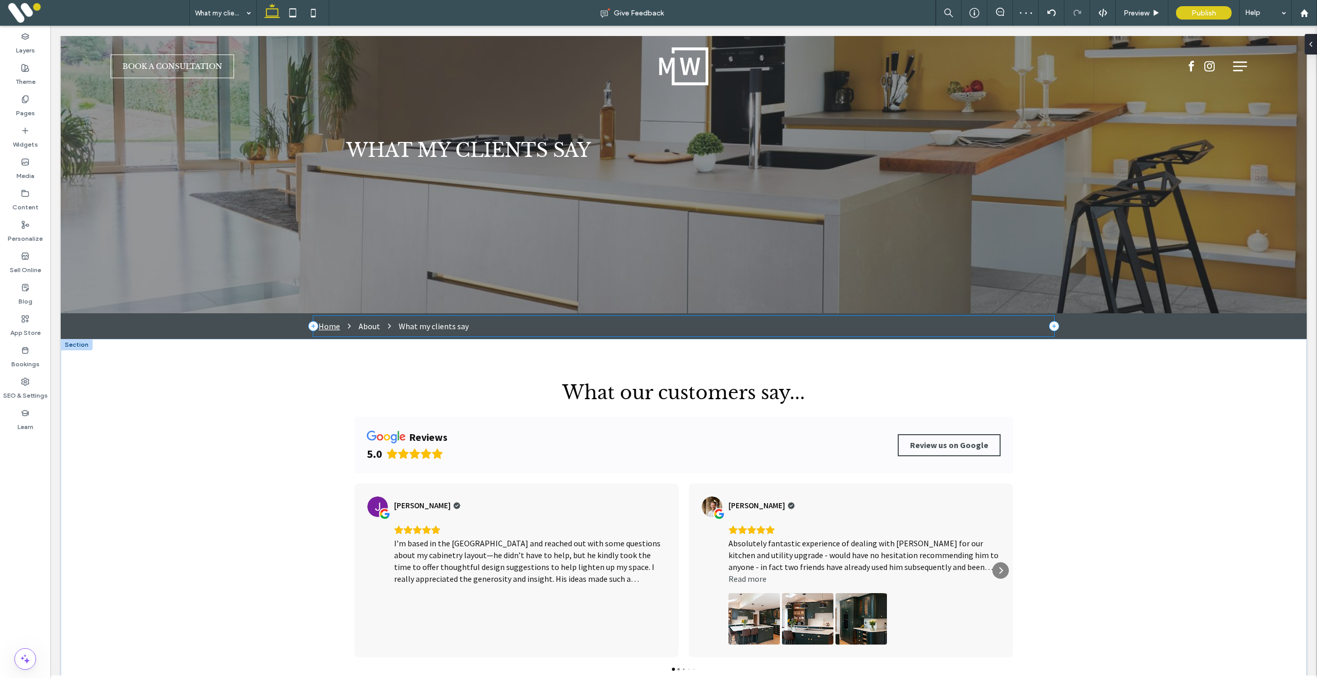
scroll to position [62, 0]
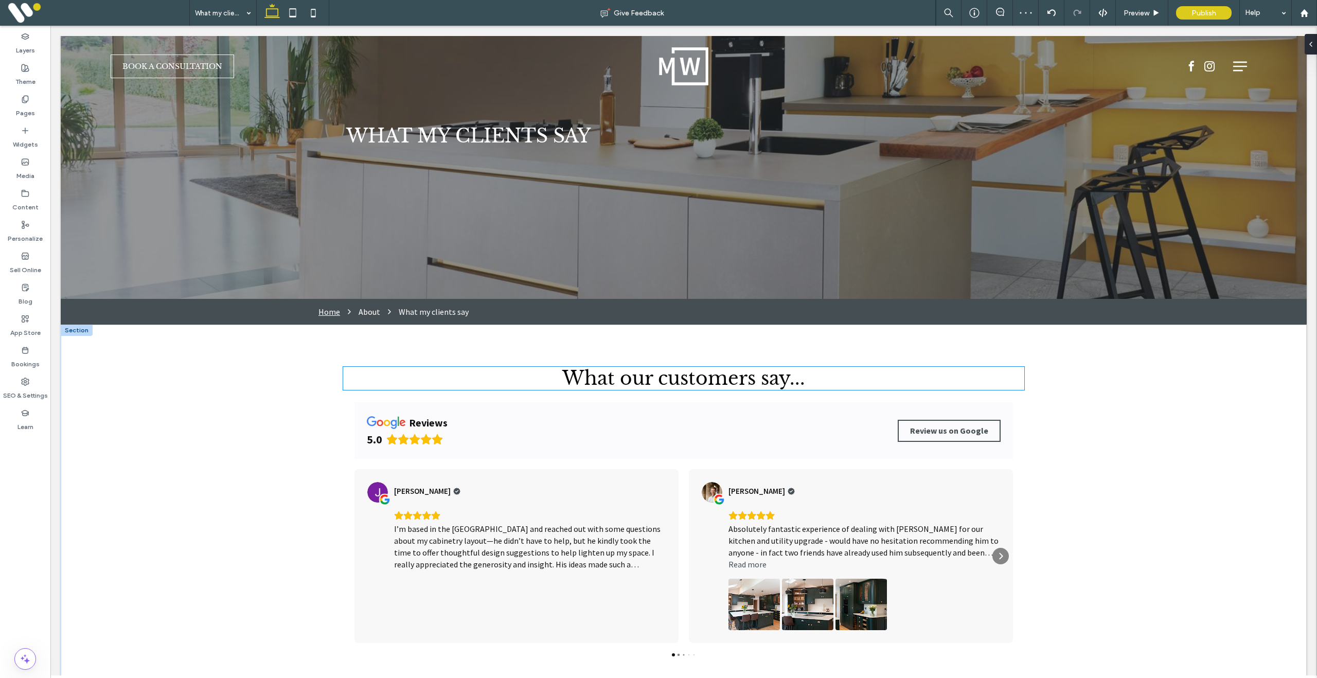
click at [617, 388] on span "What our customers say..." at bounding box center [683, 378] width 243 height 23
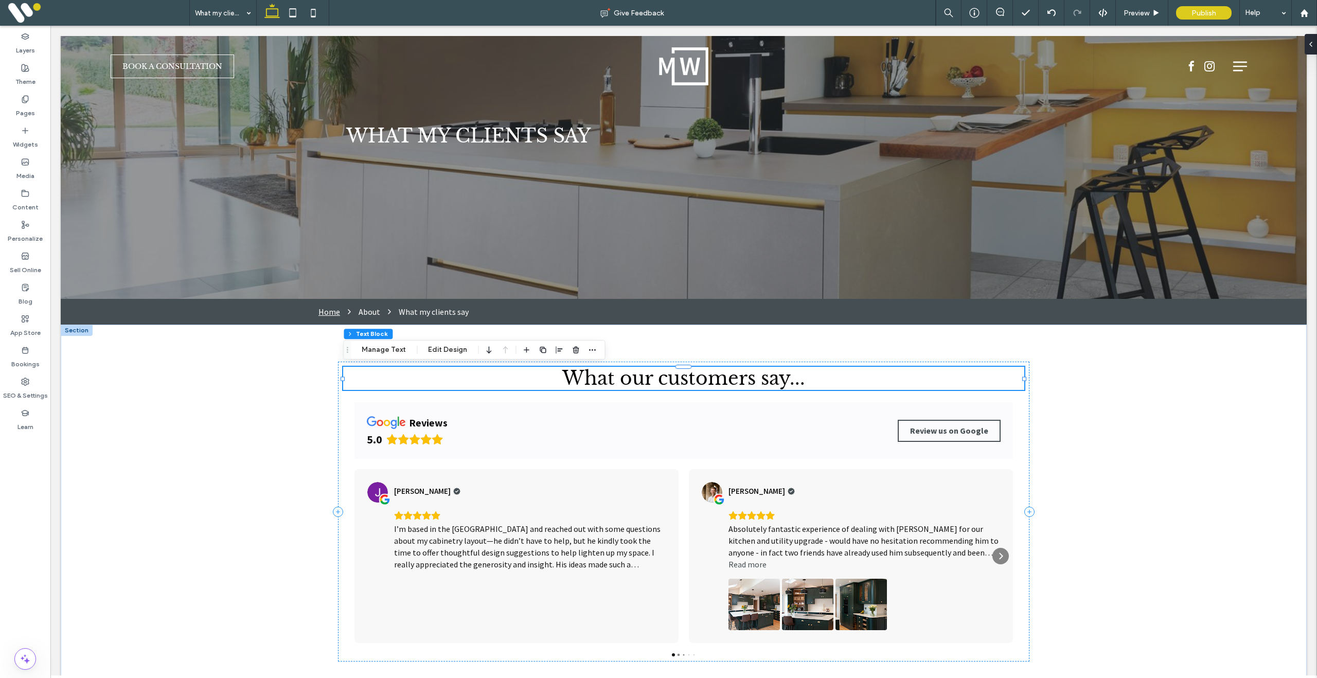
click at [626, 386] on span "What our customers say..." at bounding box center [683, 378] width 243 height 23
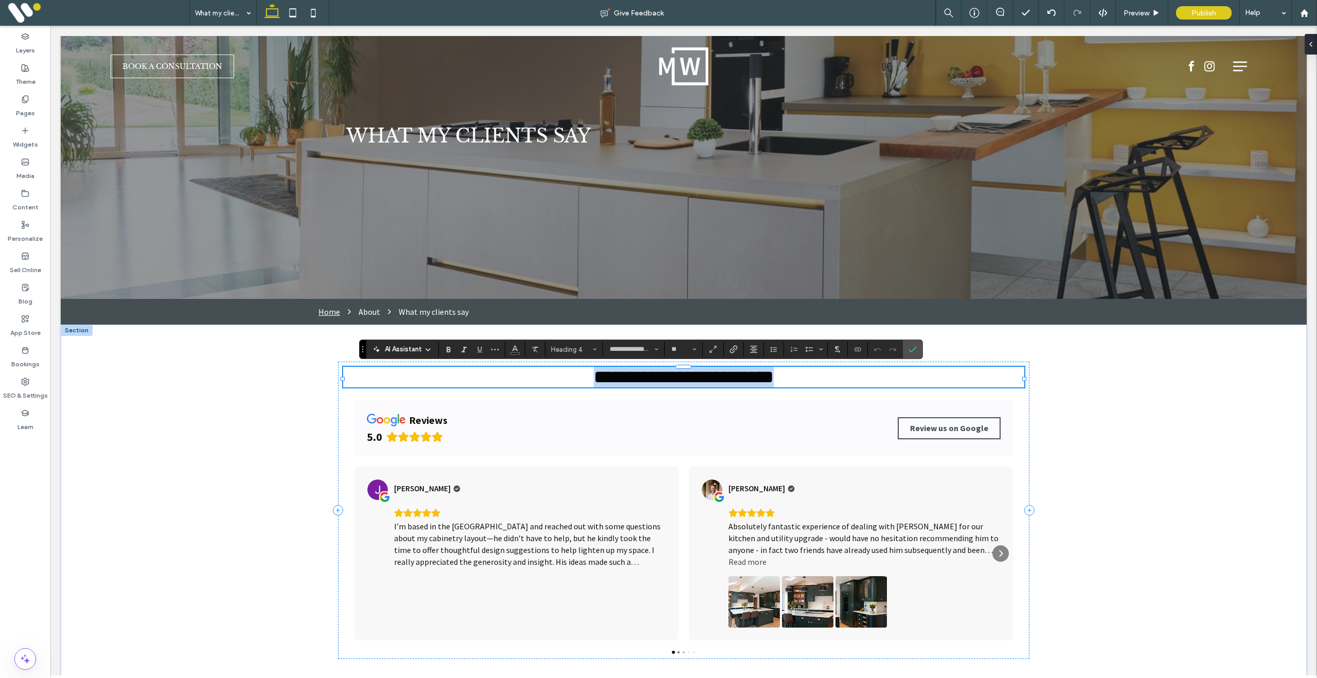
click at [626, 385] on span "**********" at bounding box center [684, 377] width 180 height 19
click at [917, 352] on icon "Confirm" at bounding box center [913, 349] width 8 height 8
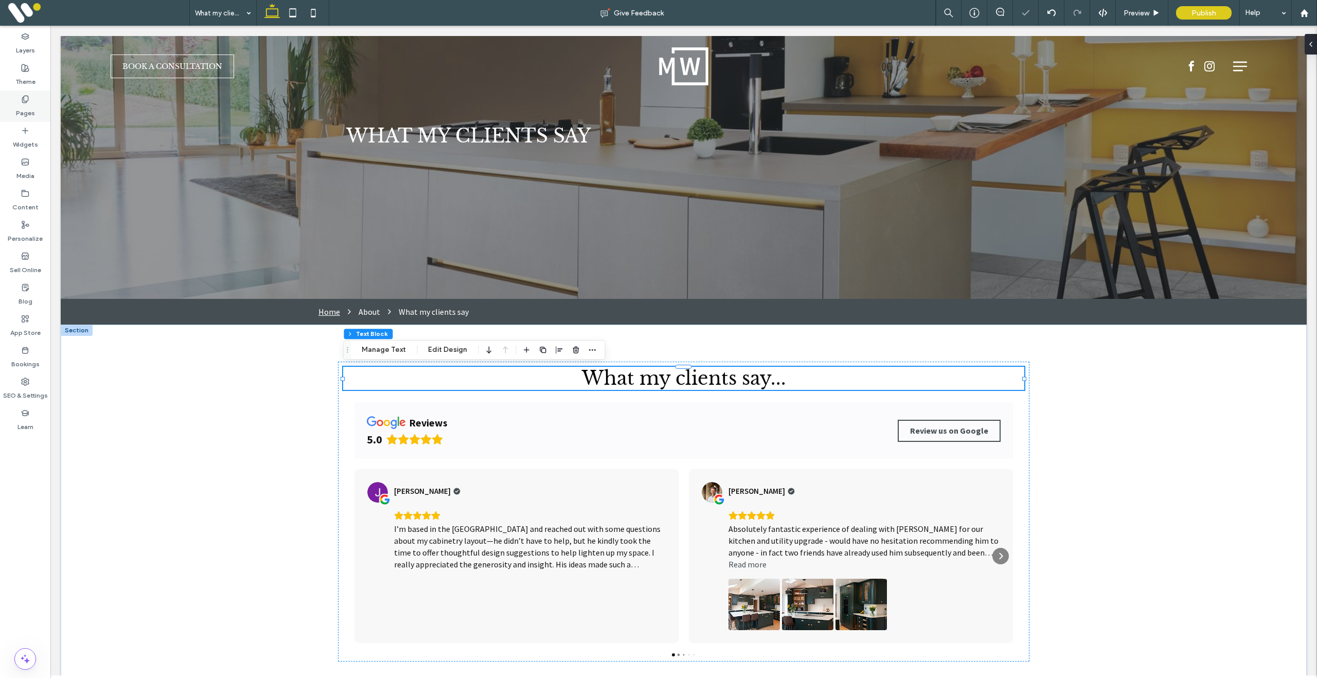
click at [25, 103] on label "Pages" at bounding box center [25, 110] width 19 height 14
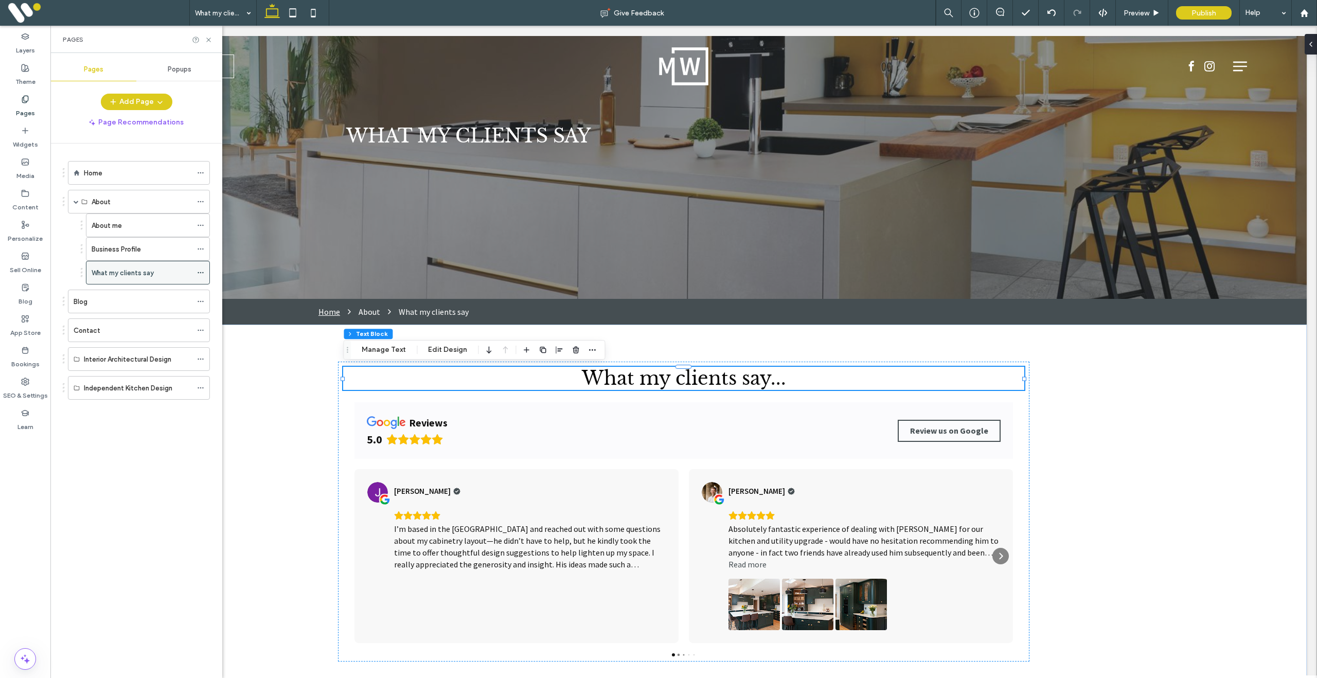
click at [201, 272] on use at bounding box center [201, 273] width 6 height 2
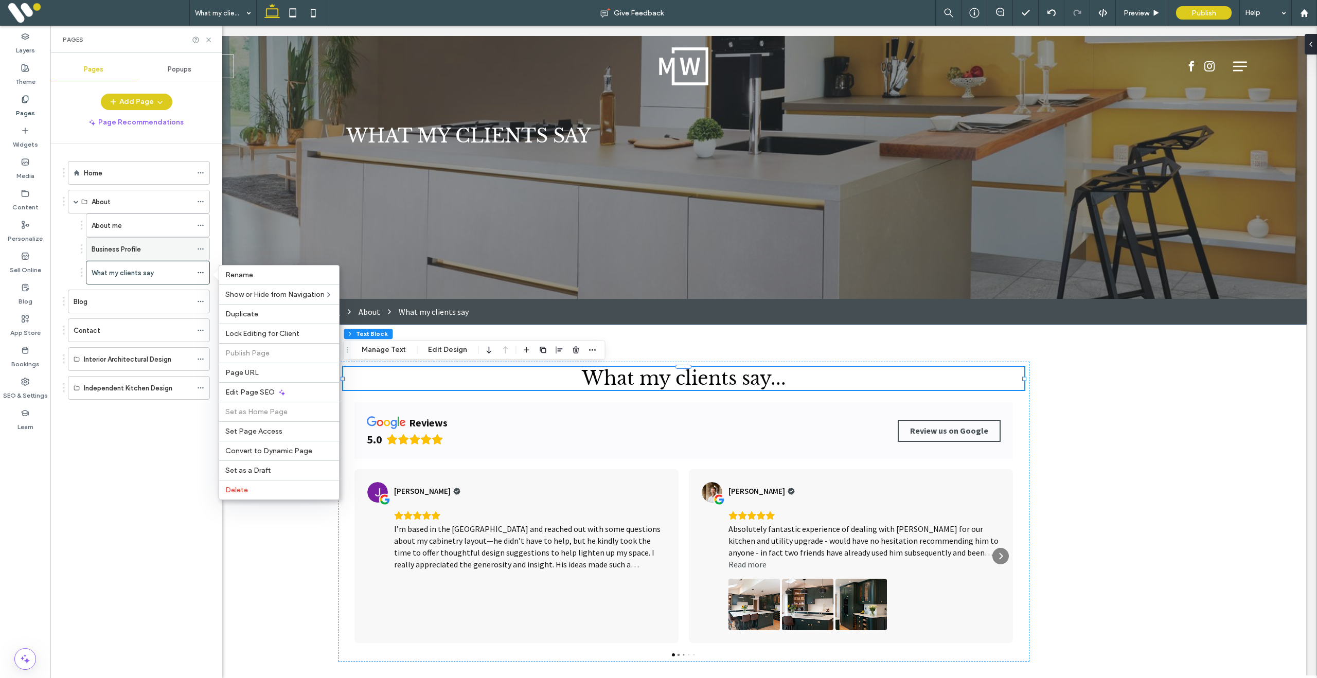
click at [135, 251] on label "Business Profile" at bounding box center [116, 249] width 49 height 18
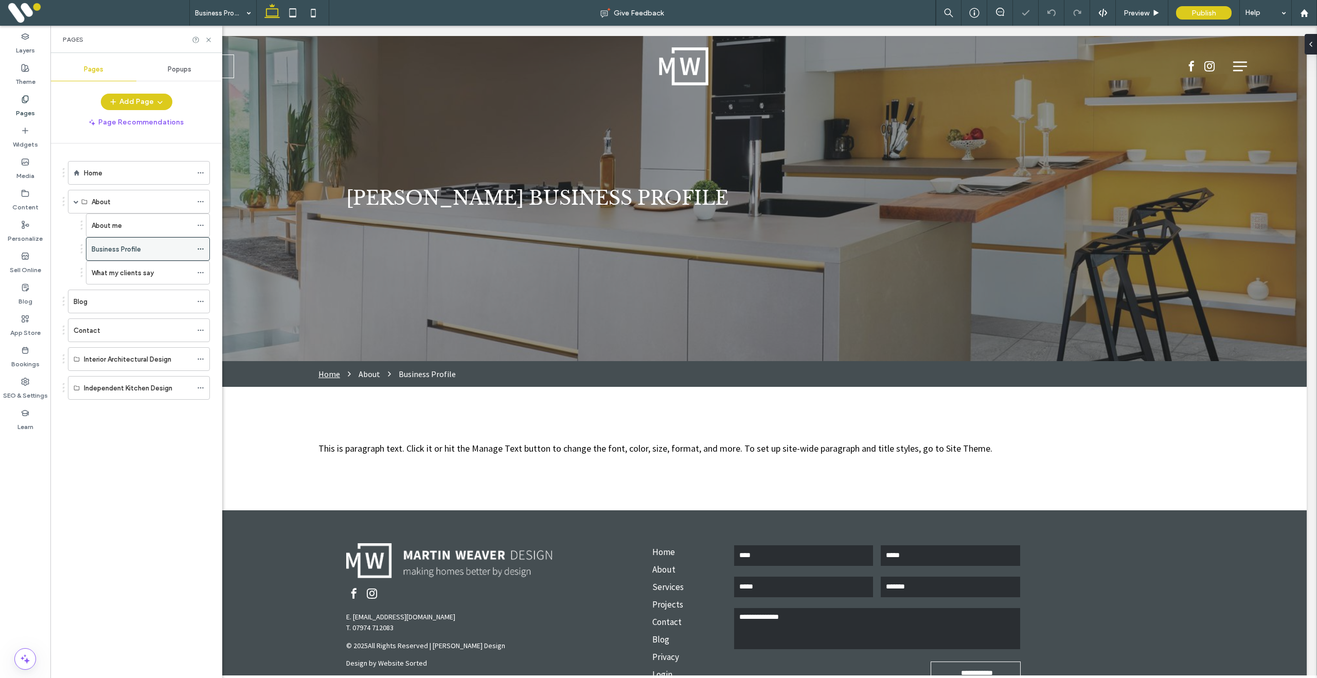
click at [201, 246] on icon at bounding box center [200, 248] width 7 height 7
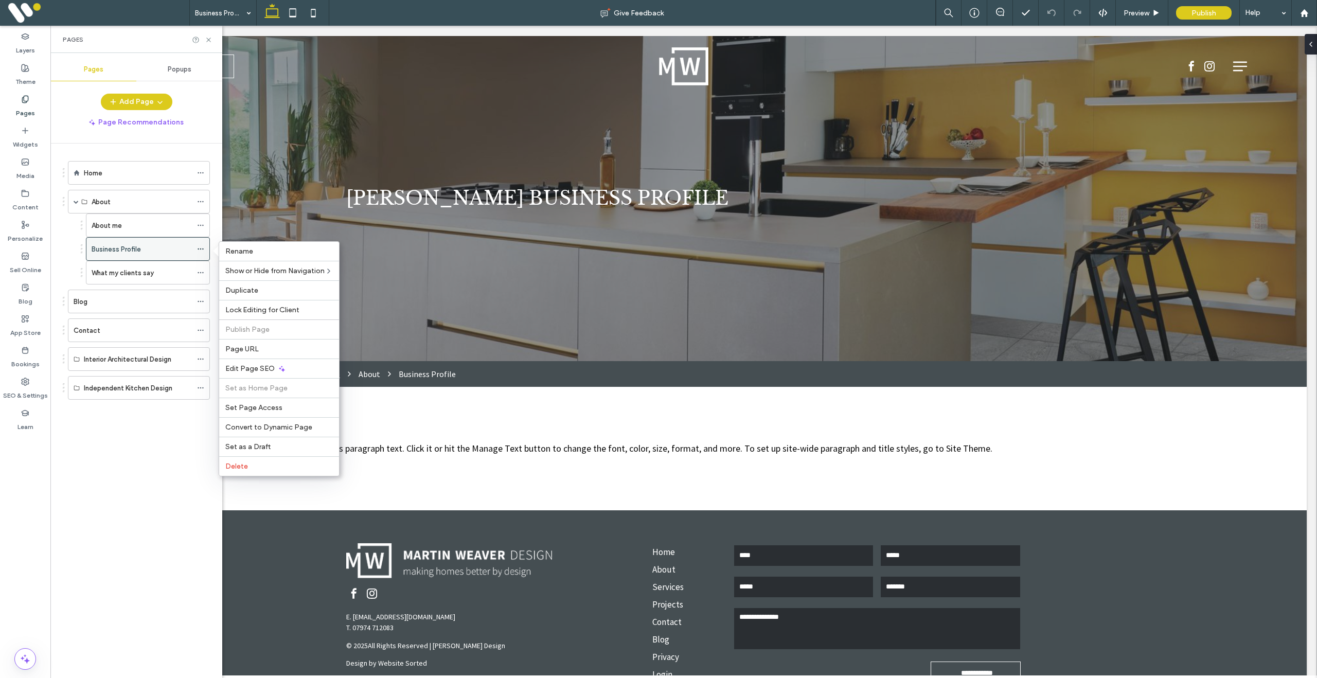
click at [202, 248] on icon at bounding box center [200, 248] width 7 height 7
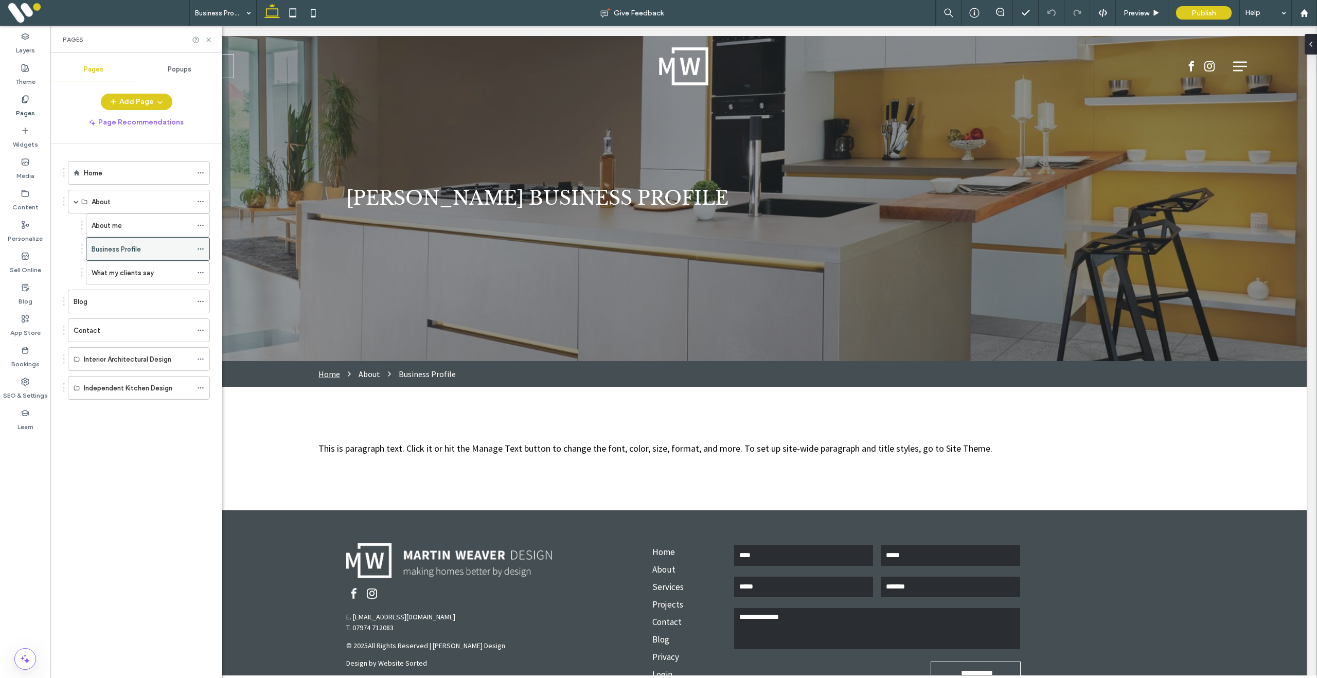
click at [202, 249] on icon at bounding box center [200, 248] width 7 height 7
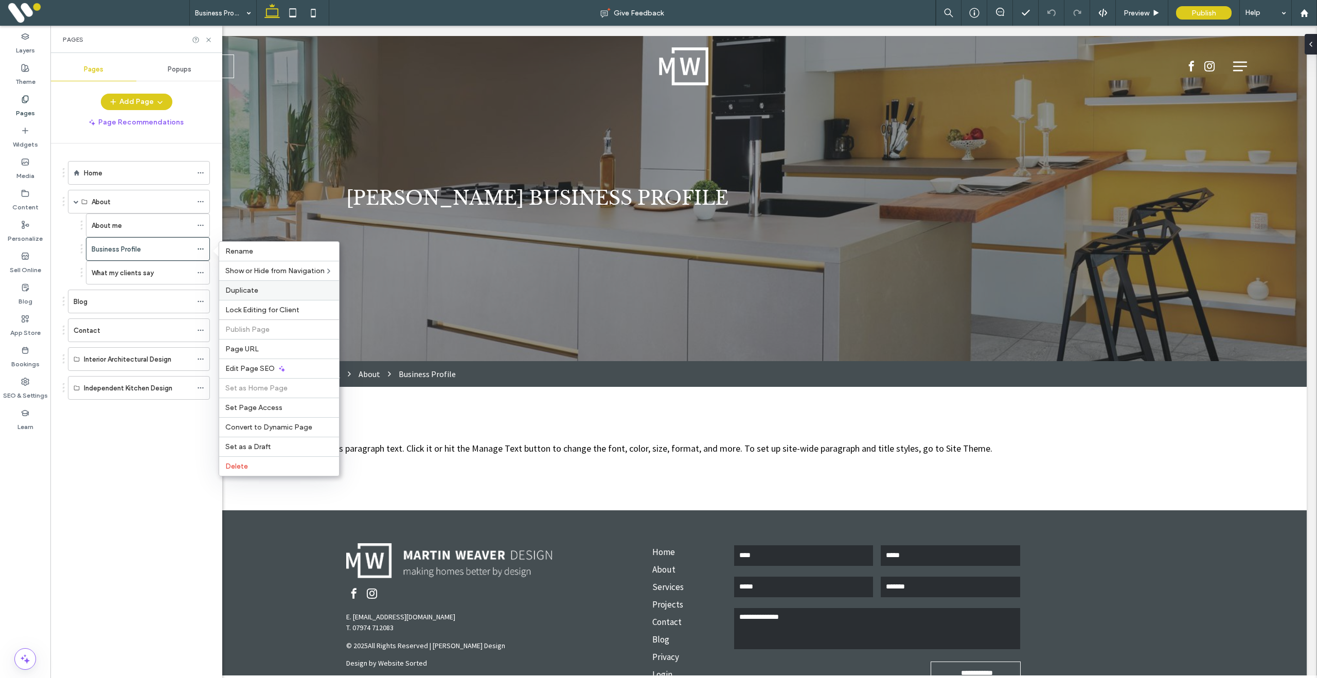
click at [255, 288] on span "Duplicate" at bounding box center [241, 290] width 33 height 9
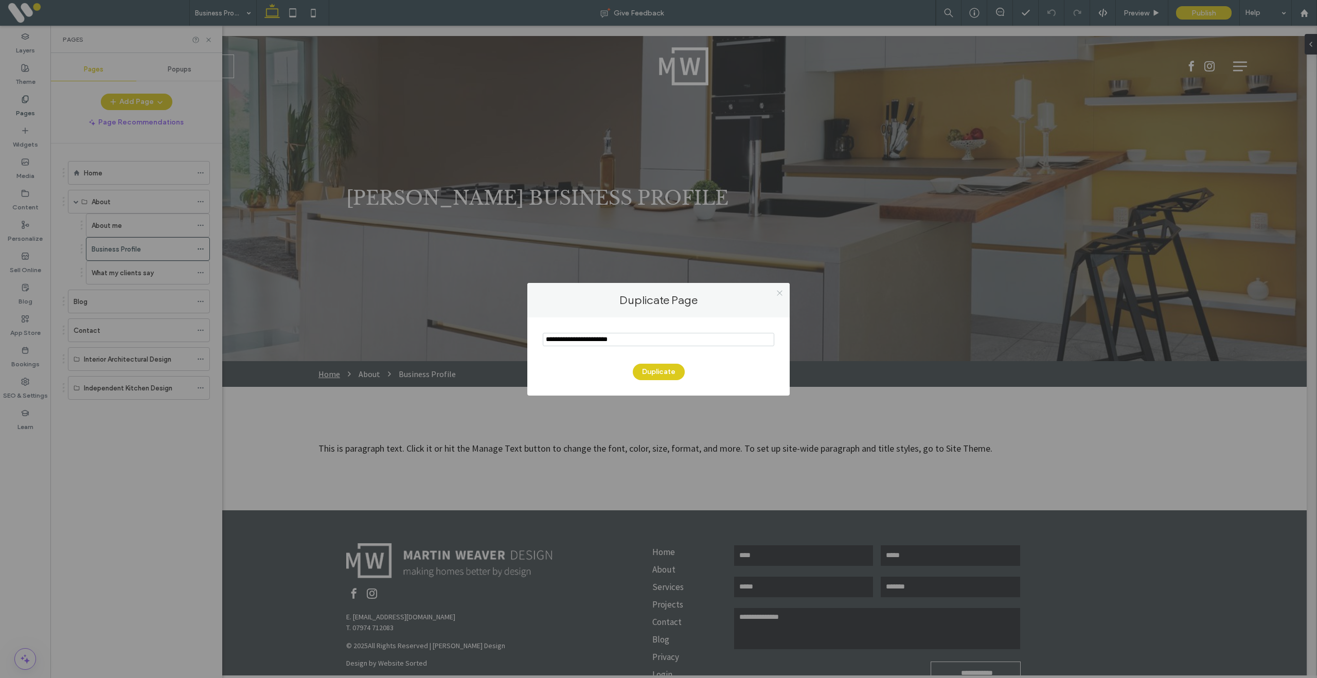
click at [780, 293] on use at bounding box center [779, 293] width 5 height 5
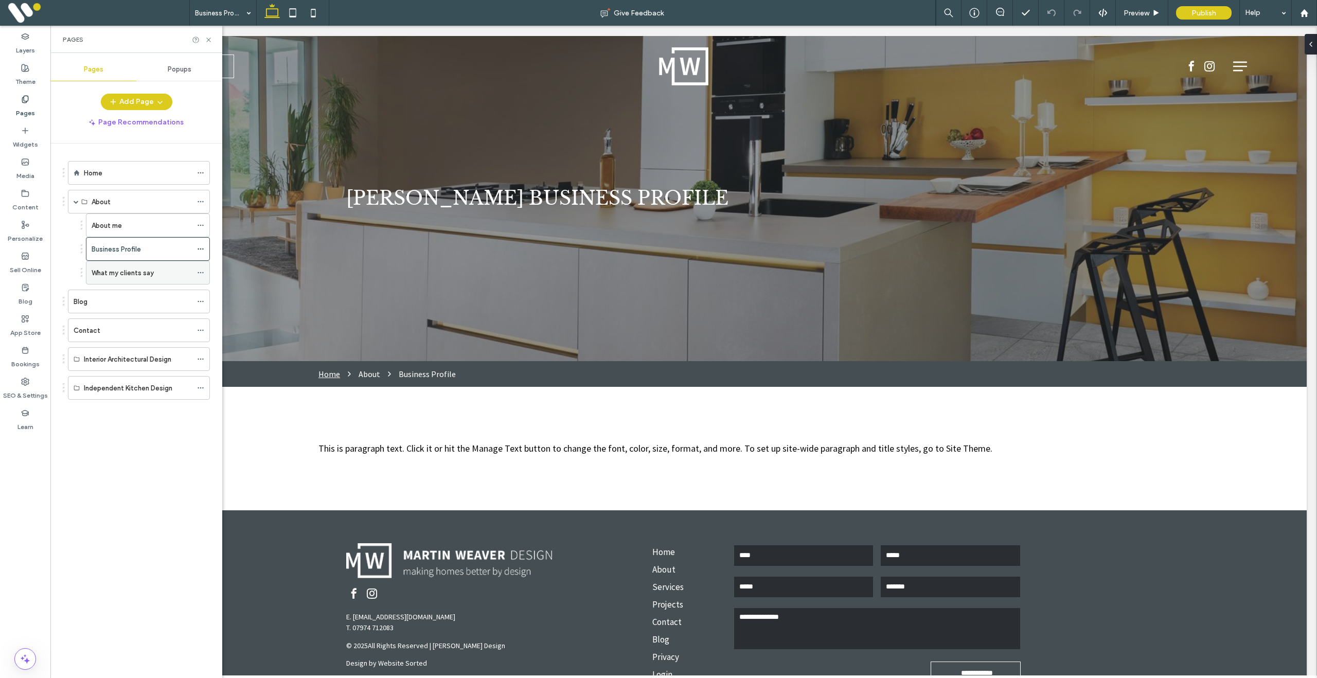
click at [132, 275] on label "What my clients say" at bounding box center [123, 273] width 62 height 18
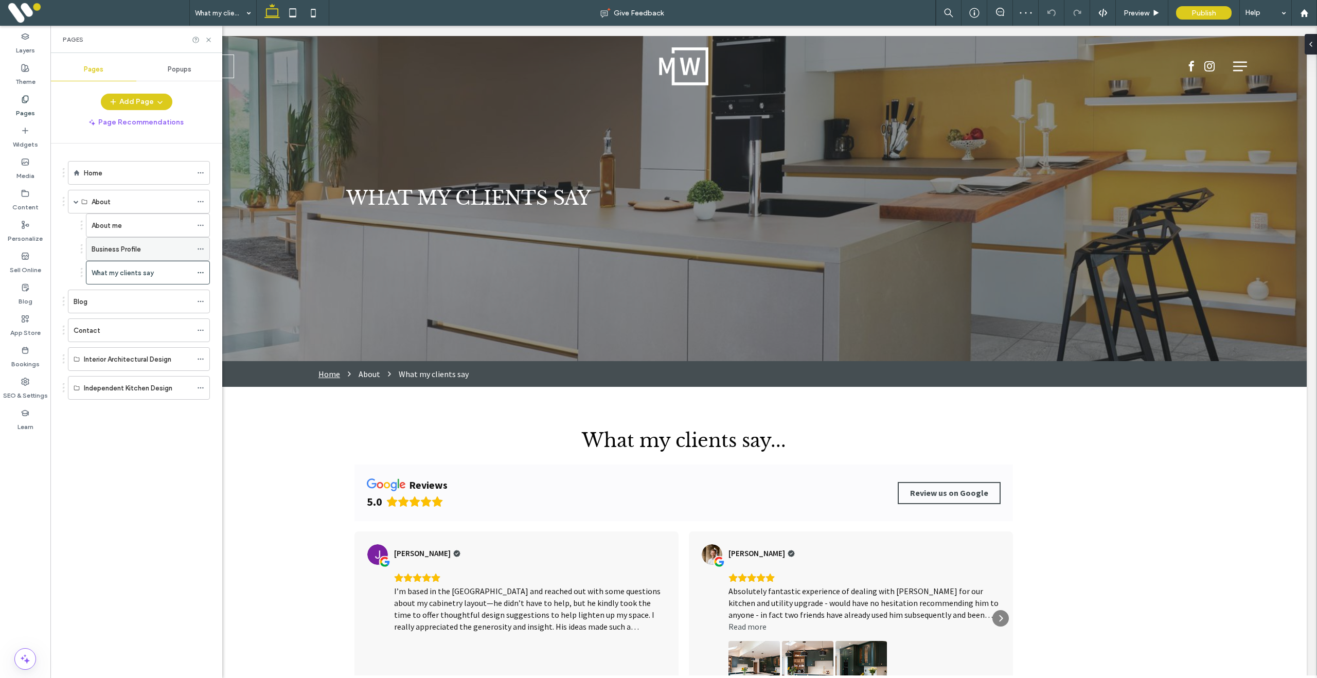
click at [152, 239] on div "Business Profile" at bounding box center [142, 249] width 100 height 23
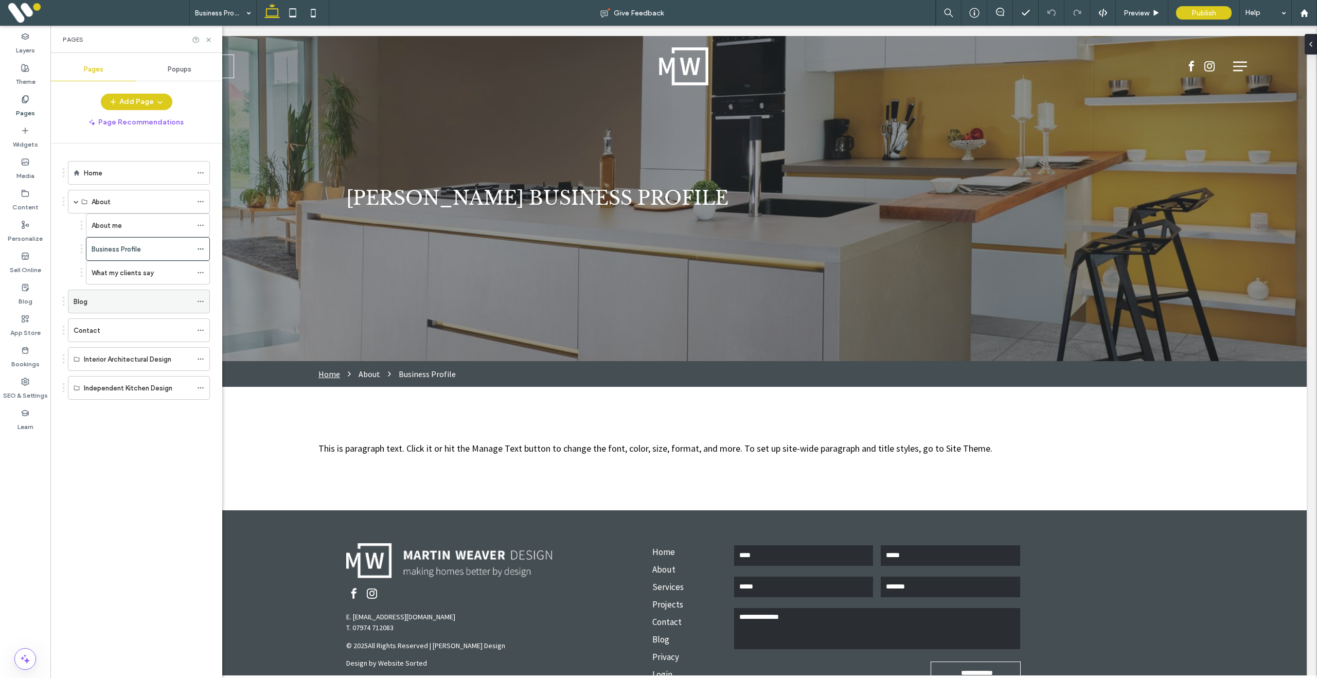
click at [107, 301] on div "Blog" at bounding box center [133, 301] width 118 height 11
click at [107, 301] on div at bounding box center [658, 339] width 1317 height 678
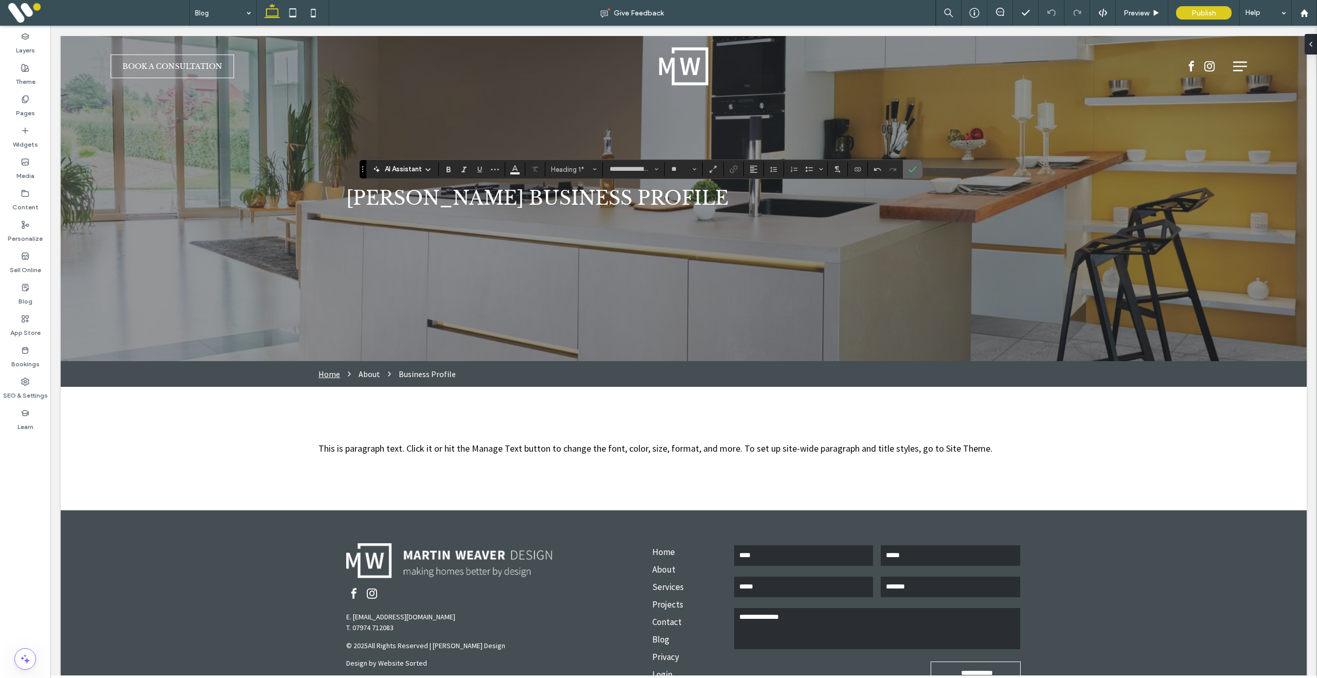
click at [921, 168] on label "Confirm" at bounding box center [912, 169] width 15 height 19
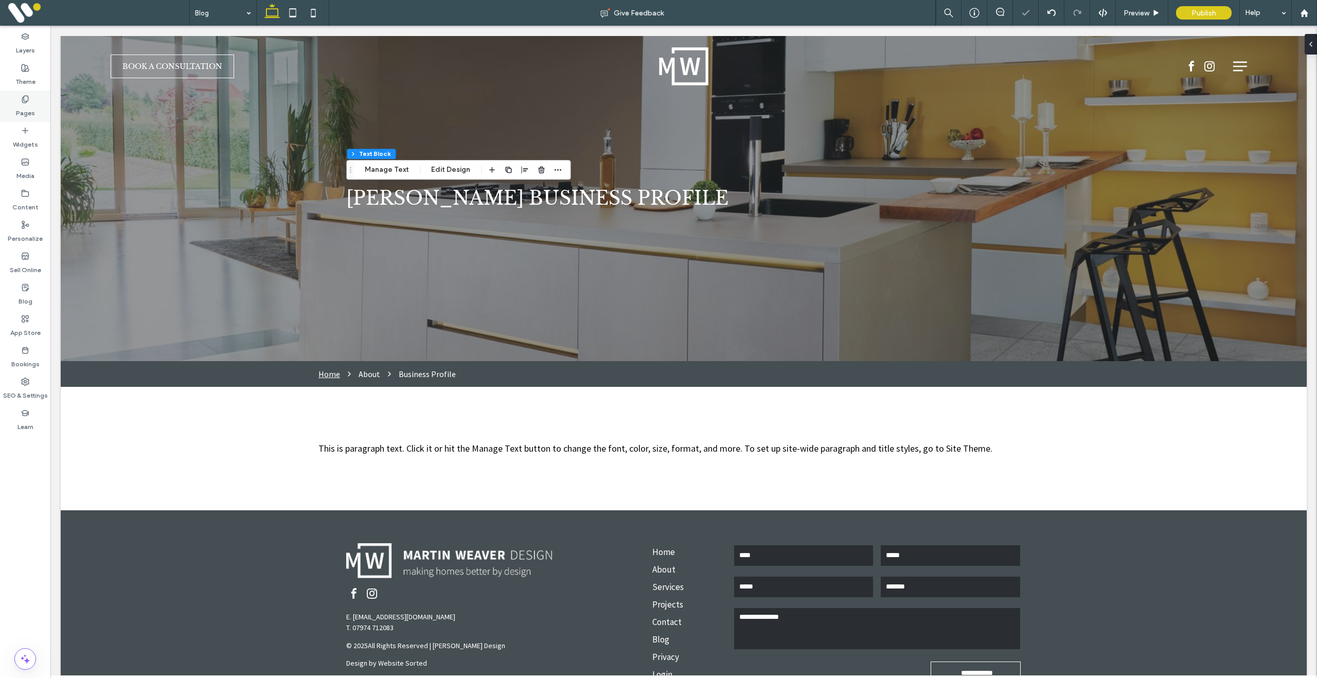
click at [21, 105] on label "Pages" at bounding box center [25, 110] width 19 height 14
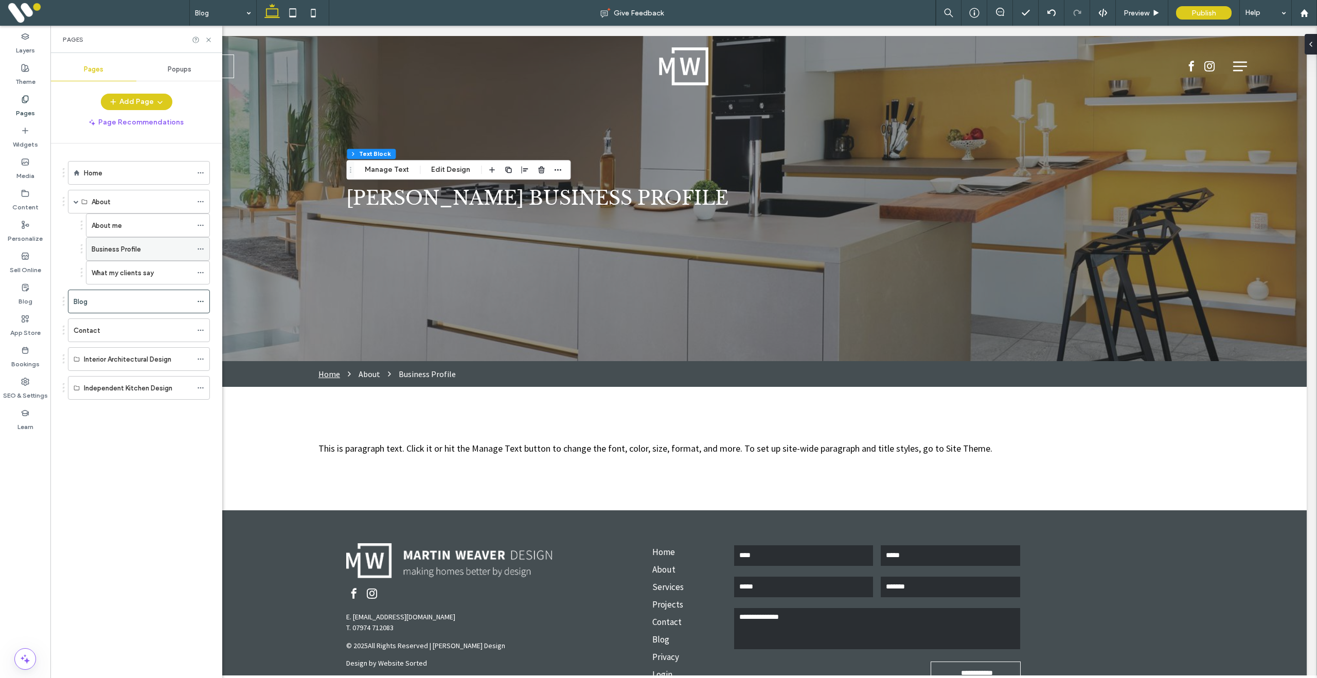
click at [139, 256] on div "Business Profile" at bounding box center [142, 249] width 100 height 23
click at [208, 38] on icon at bounding box center [209, 40] width 8 height 8
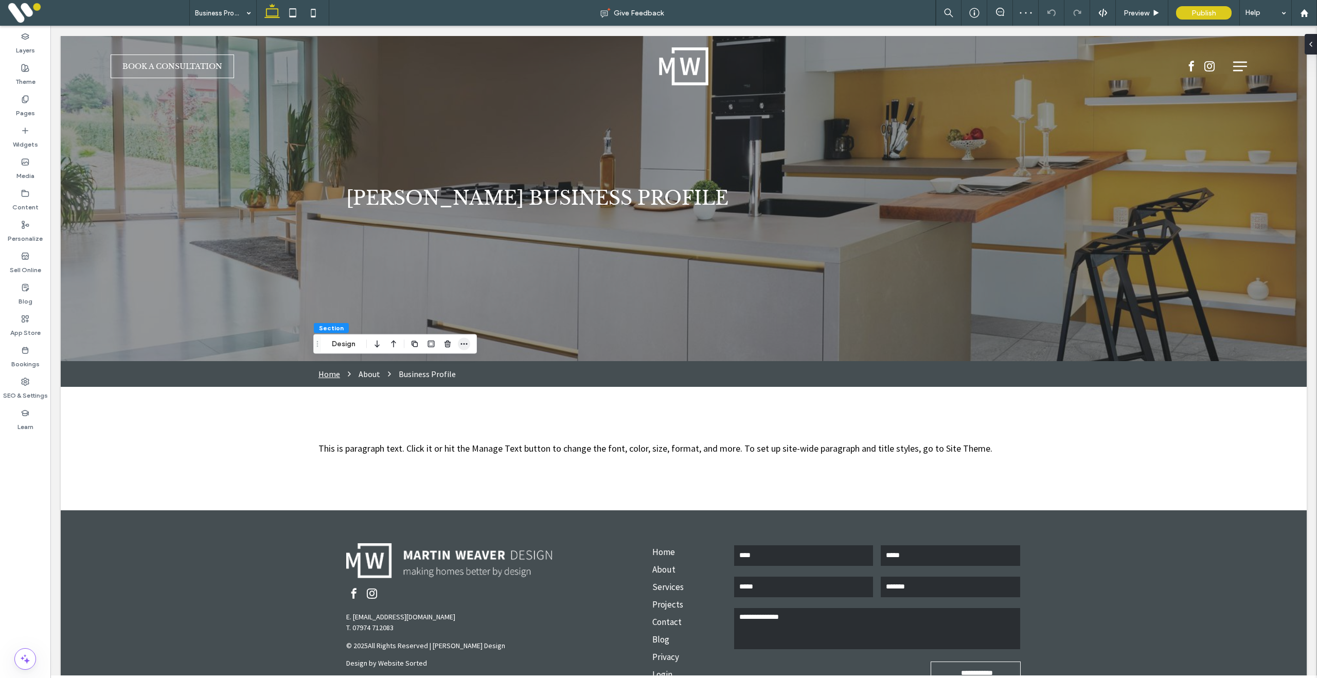
click at [468, 344] on span "button" at bounding box center [464, 344] width 12 height 12
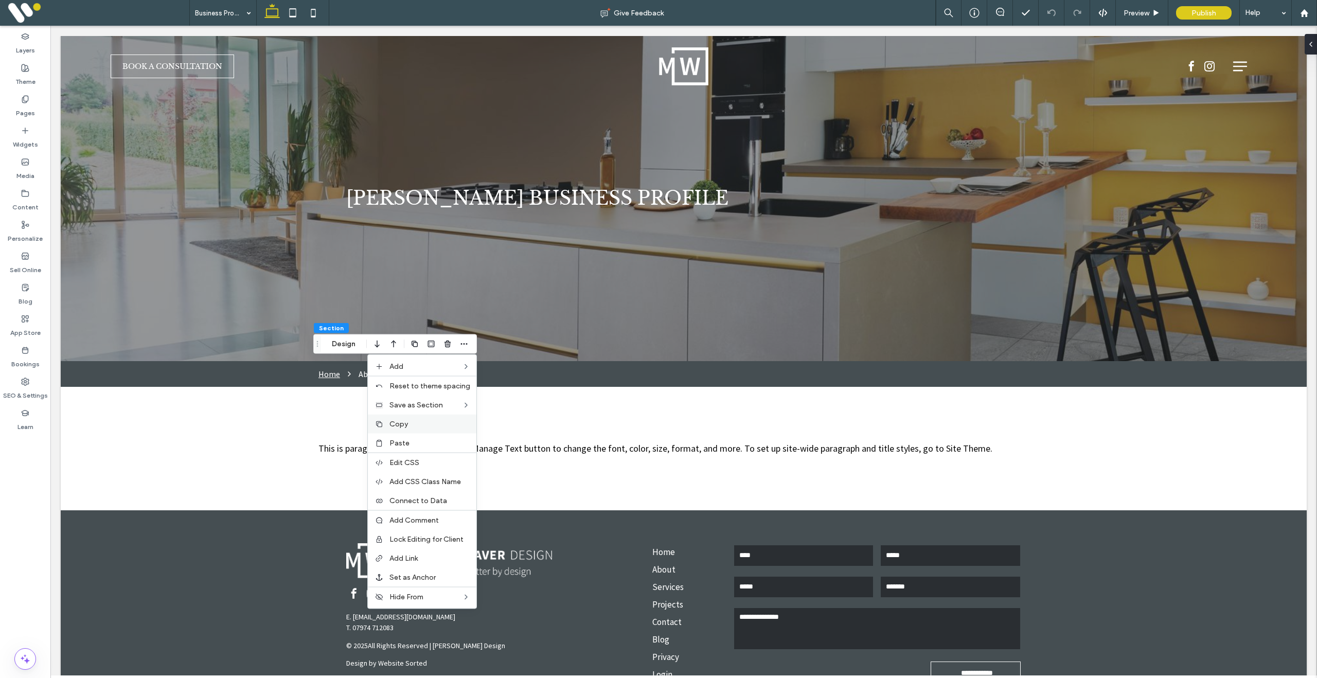
click at [404, 421] on span "Copy" at bounding box center [399, 424] width 19 height 9
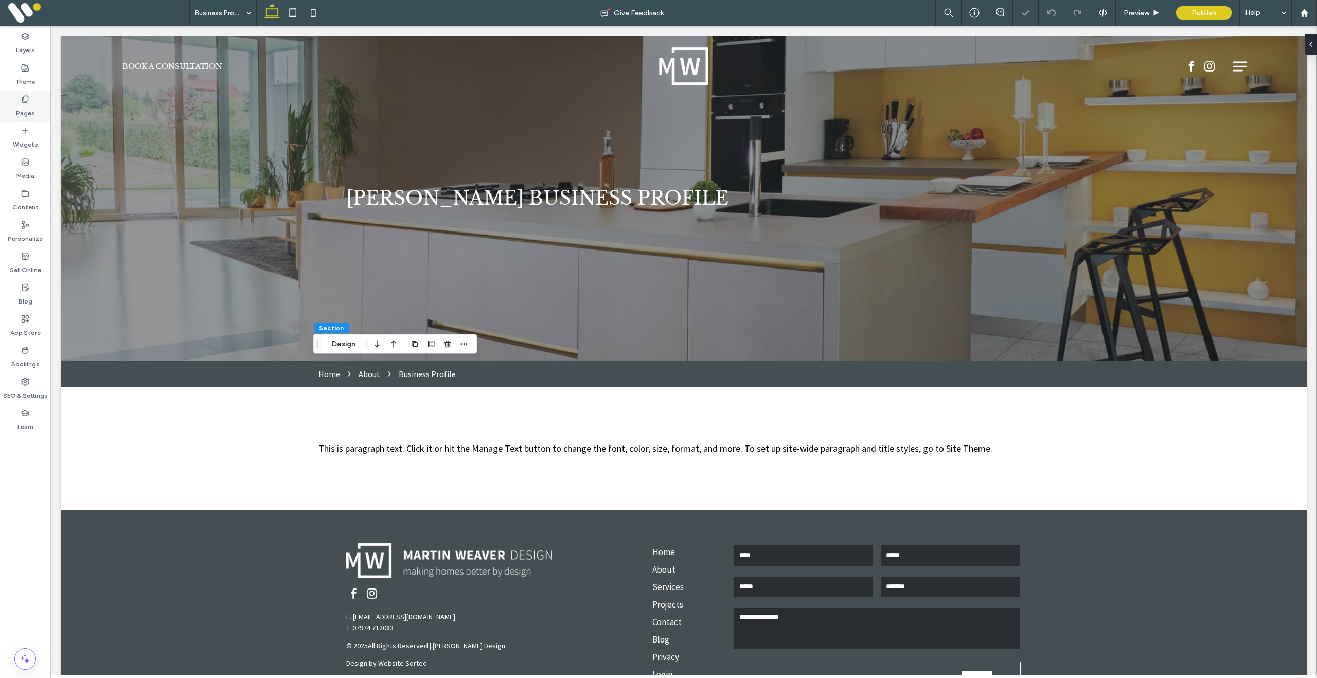
click at [24, 97] on use at bounding box center [25, 99] width 6 height 7
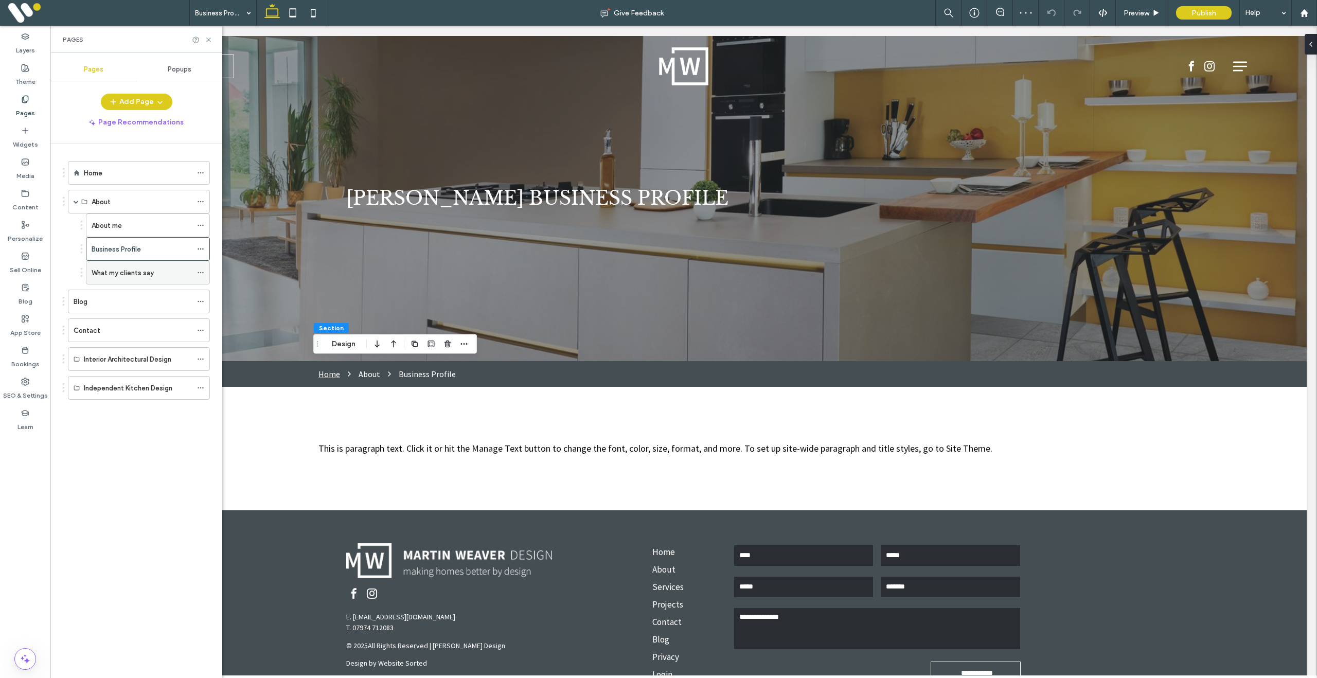
click at [121, 273] on label "What my clients say" at bounding box center [123, 273] width 62 height 18
click at [209, 39] on use at bounding box center [208, 40] width 4 height 4
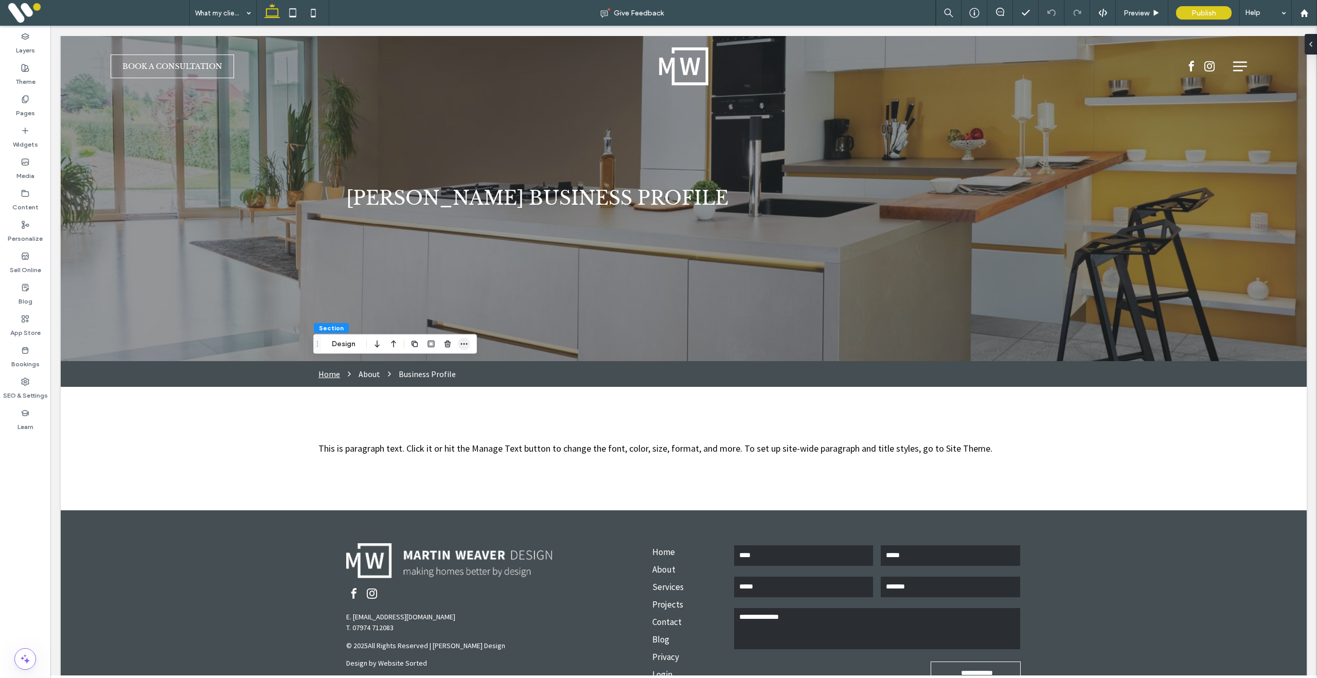
click at [465, 342] on icon "button" at bounding box center [464, 344] width 8 height 8
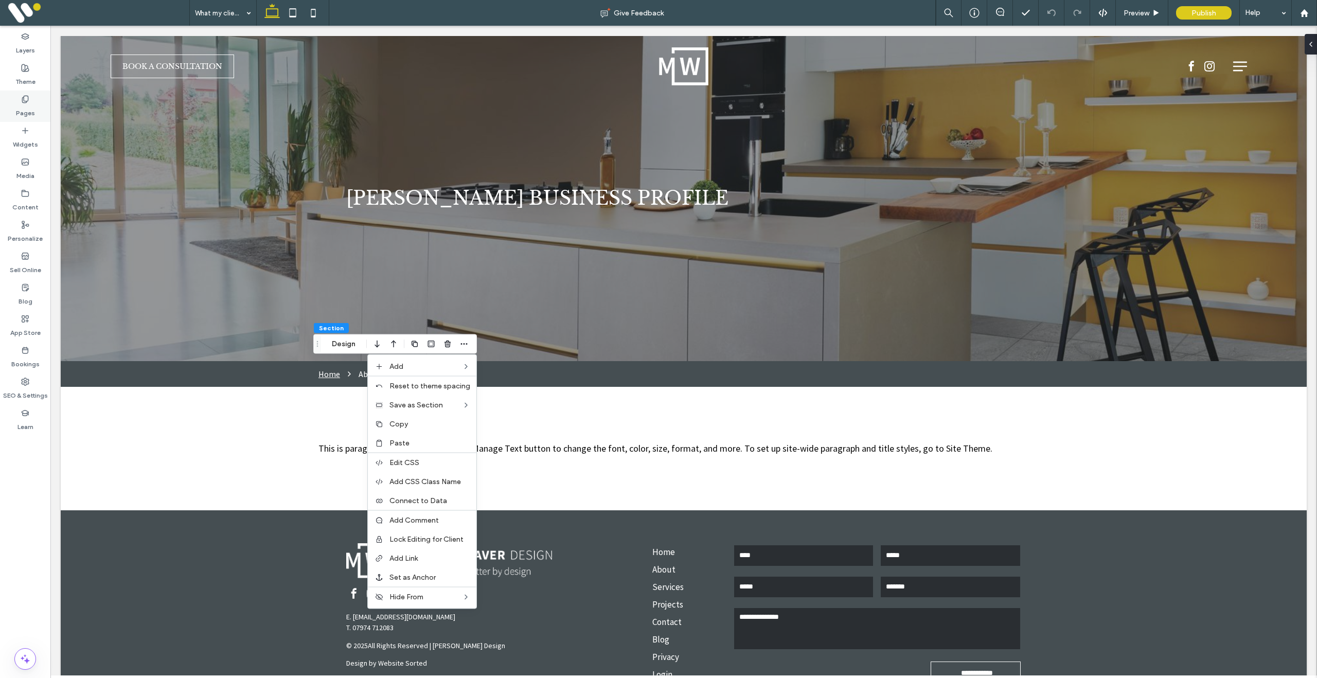
click at [23, 99] on icon at bounding box center [25, 99] width 8 height 8
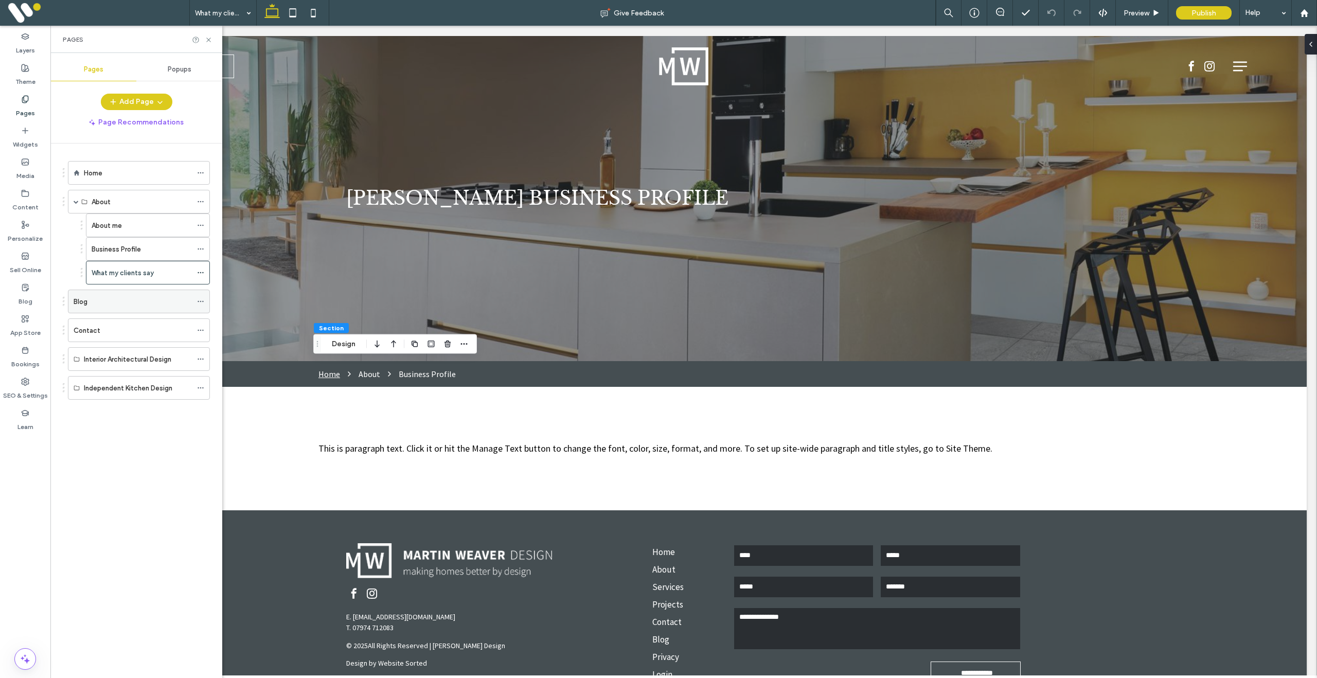
click at [99, 304] on div "Blog" at bounding box center [133, 301] width 118 height 11
click at [209, 38] on icon at bounding box center [209, 40] width 8 height 8
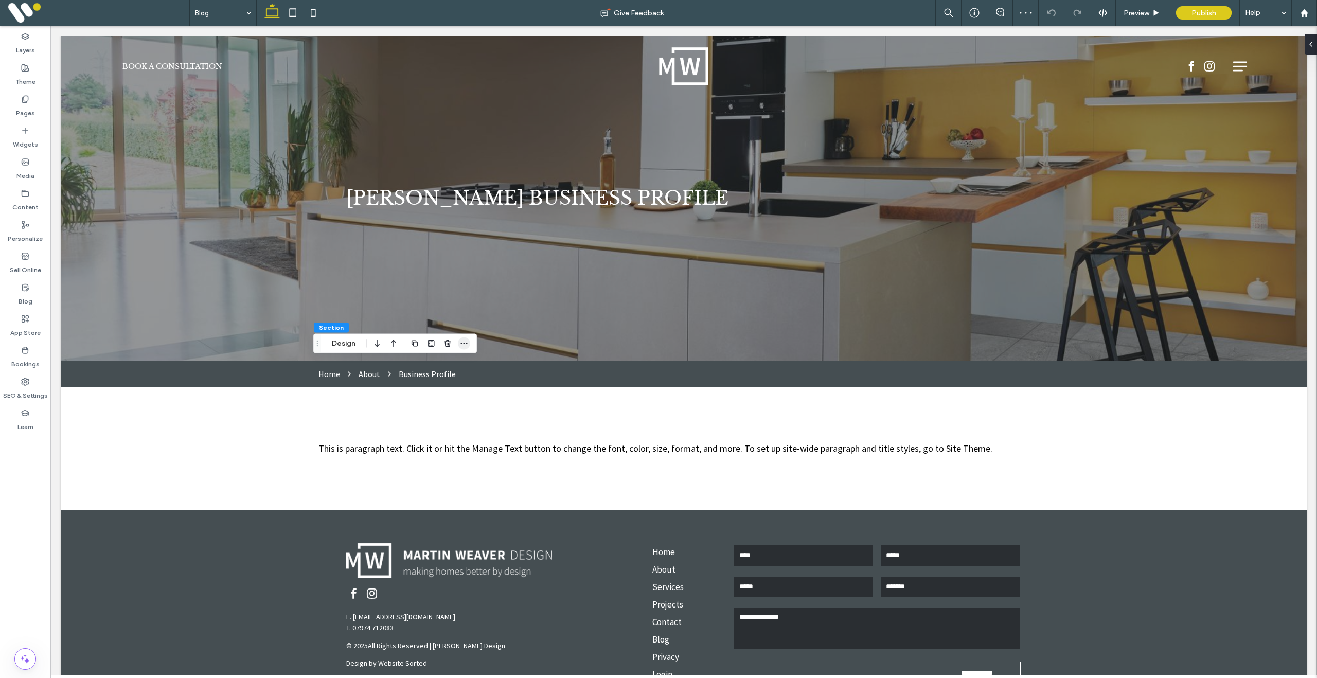
click at [465, 345] on icon "button" at bounding box center [464, 344] width 8 height 8
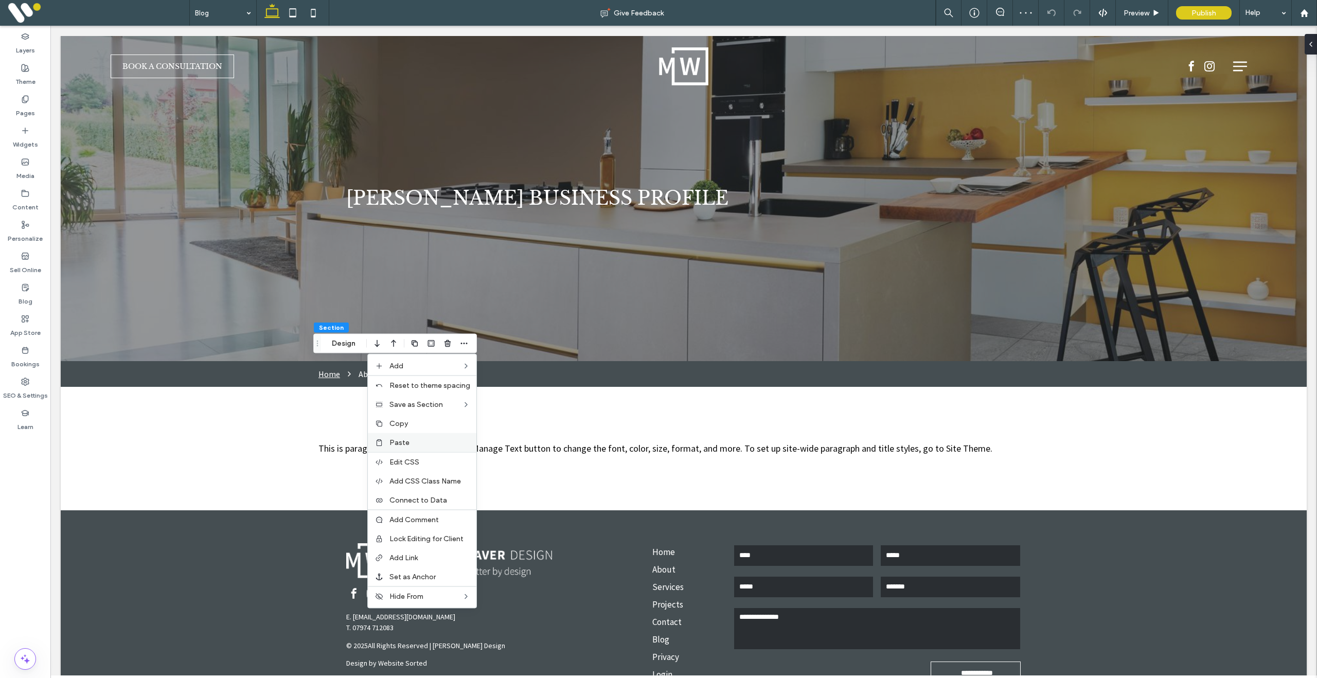
click at [418, 444] on label "Paste" at bounding box center [430, 442] width 81 height 9
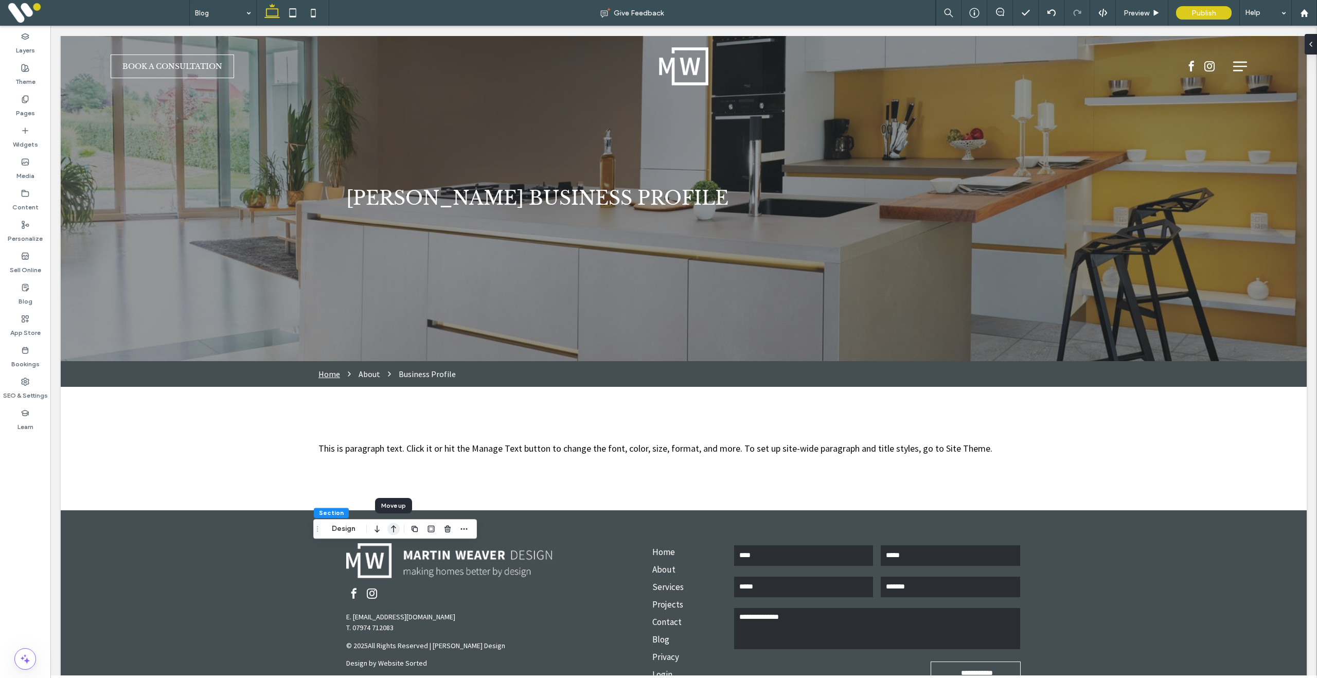
click at [392, 527] on use "button" at bounding box center [393, 528] width 5 height 7
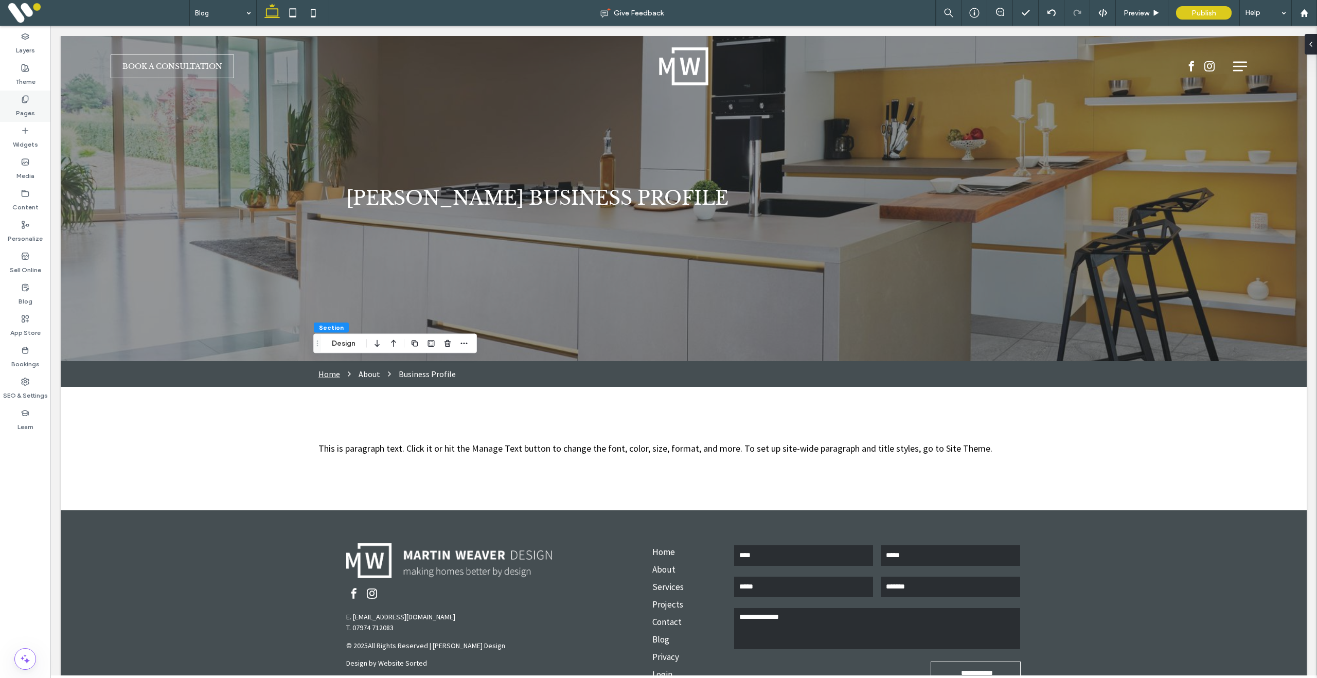
click at [21, 104] on label "Pages" at bounding box center [25, 110] width 19 height 14
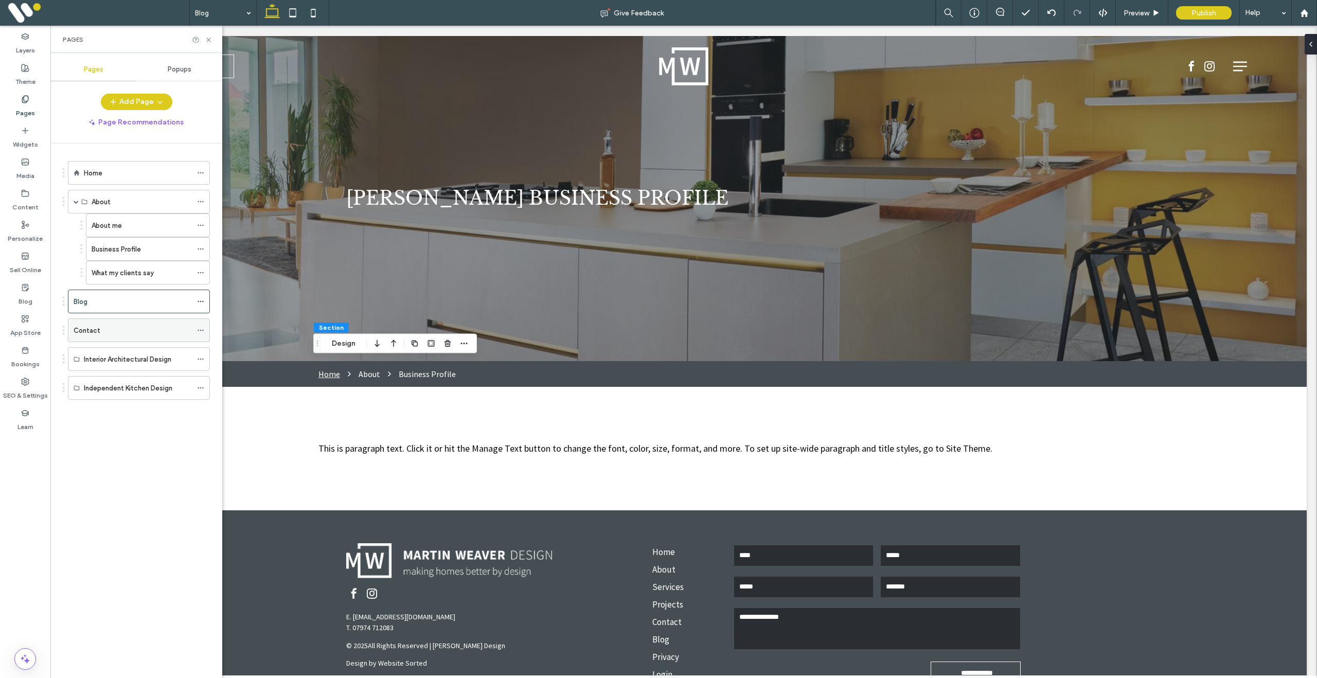
click at [116, 333] on div "Contact" at bounding box center [133, 330] width 118 height 11
click at [99, 302] on div "Blog" at bounding box center [133, 301] width 118 height 11
click at [121, 248] on div at bounding box center [658, 339] width 1317 height 678
click at [121, 248] on label "Business Profile" at bounding box center [116, 249] width 49 height 18
click at [200, 246] on icon at bounding box center [200, 248] width 7 height 7
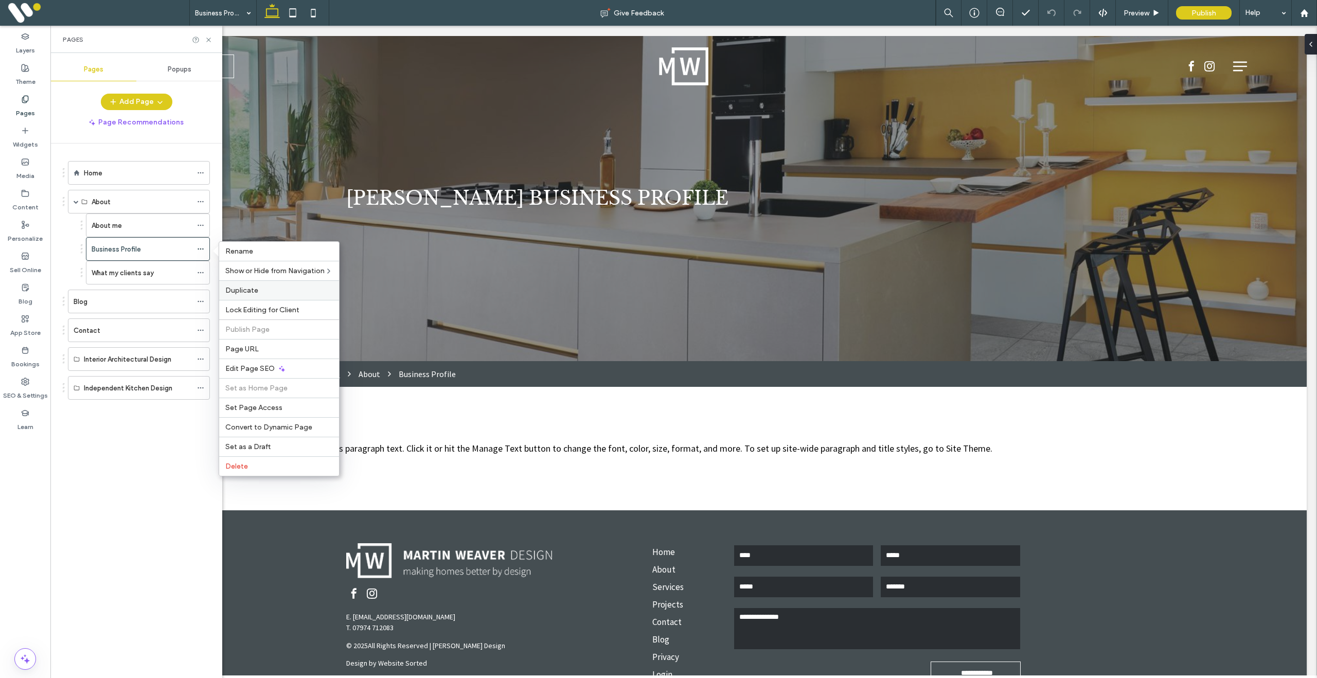
click at [262, 291] on label "Duplicate" at bounding box center [279, 290] width 108 height 9
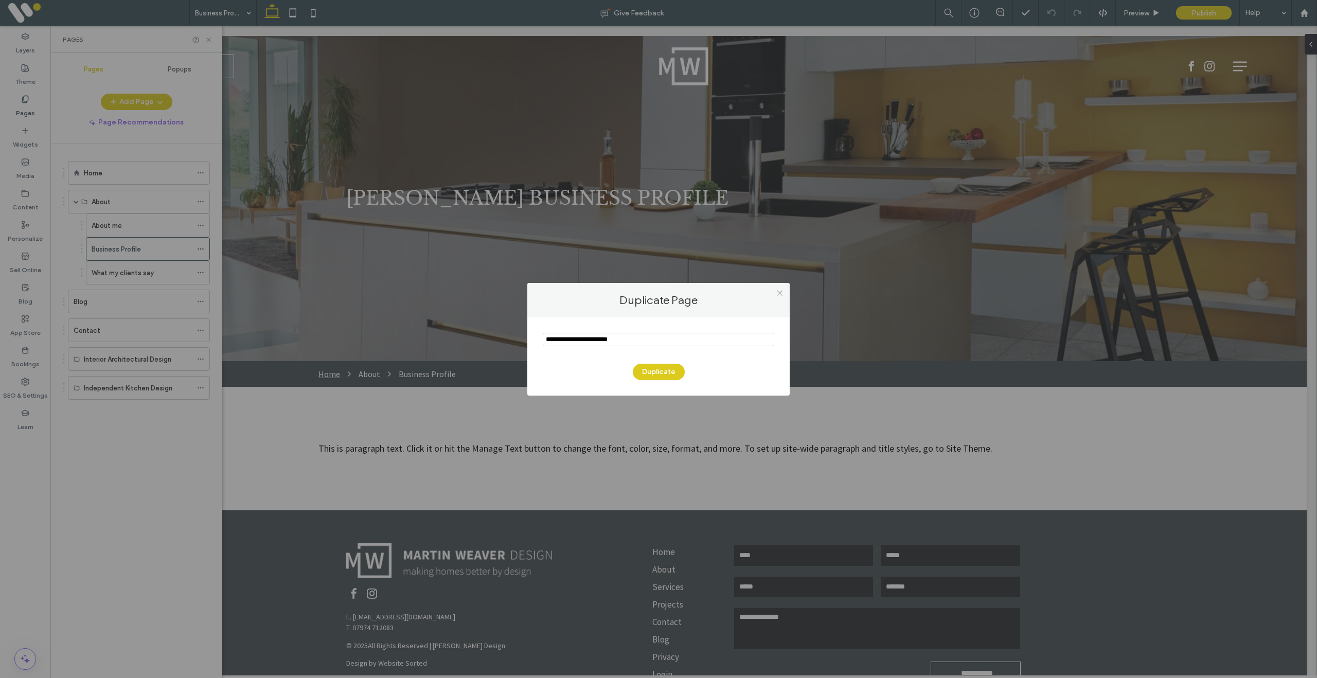
drag, startPoint x: 603, startPoint y: 340, endPoint x: 539, endPoint y: 339, distance: 63.3
click at [540, 339] on div "Duplicate" at bounding box center [658, 357] width 262 height 78
type input "**********"
click at [659, 369] on button "Duplicate" at bounding box center [659, 372] width 52 height 16
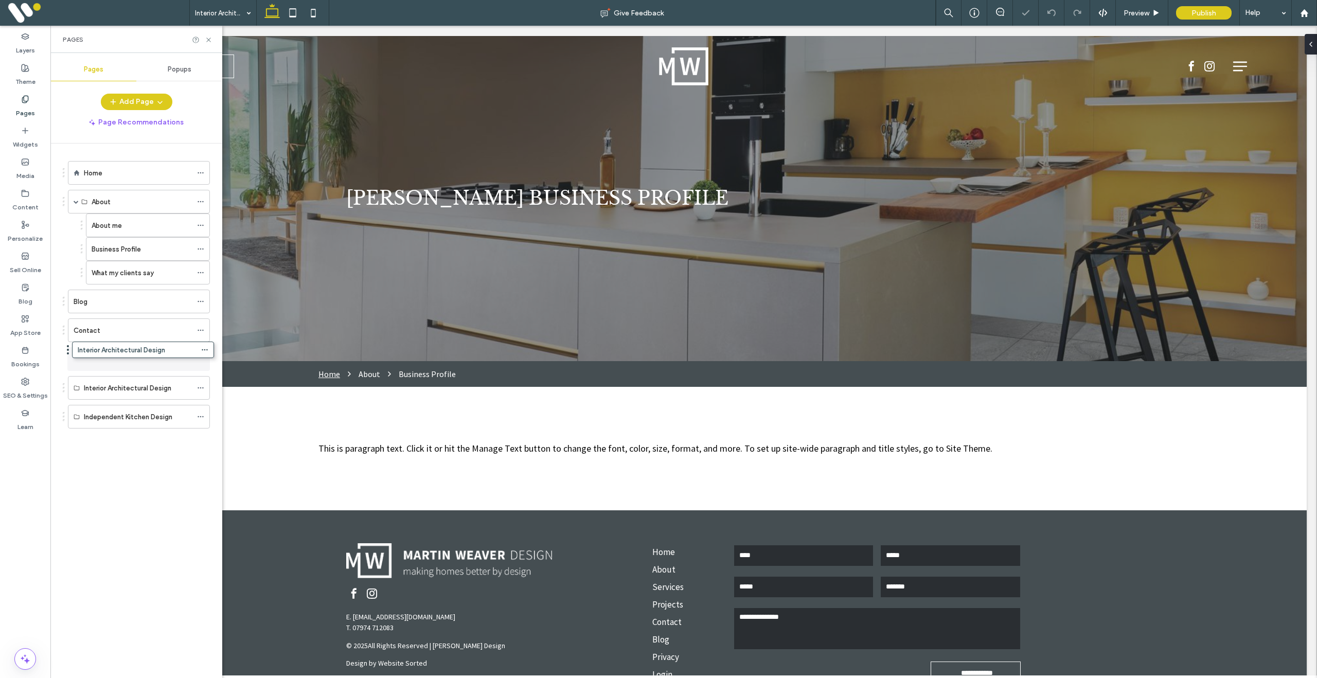
drag, startPoint x: 142, startPoint y: 422, endPoint x: 146, endPoint y: 359, distance: 63.4
click at [129, 362] on label "Interior Architectural Design" at bounding box center [117, 359] width 87 height 18
click at [206, 356] on div at bounding box center [203, 358] width 12 height 15
click at [203, 357] on icon at bounding box center [200, 359] width 7 height 7
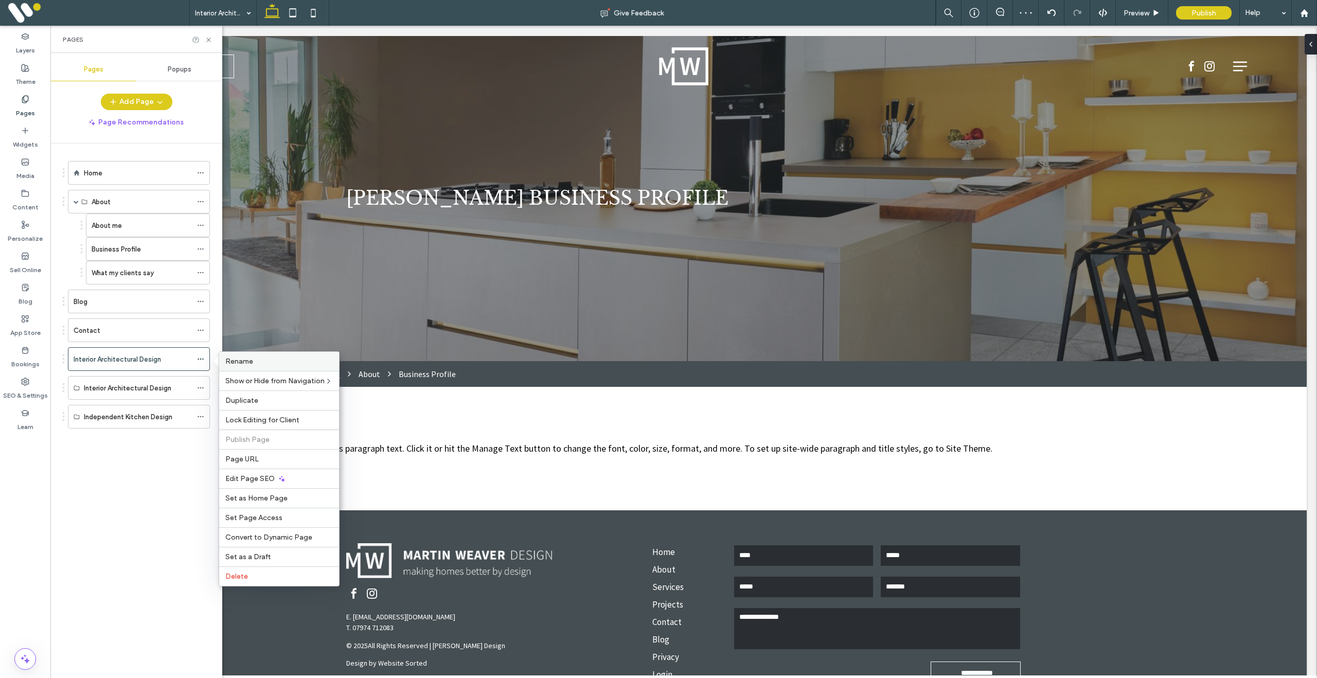
click at [269, 364] on label "Rename" at bounding box center [279, 361] width 108 height 9
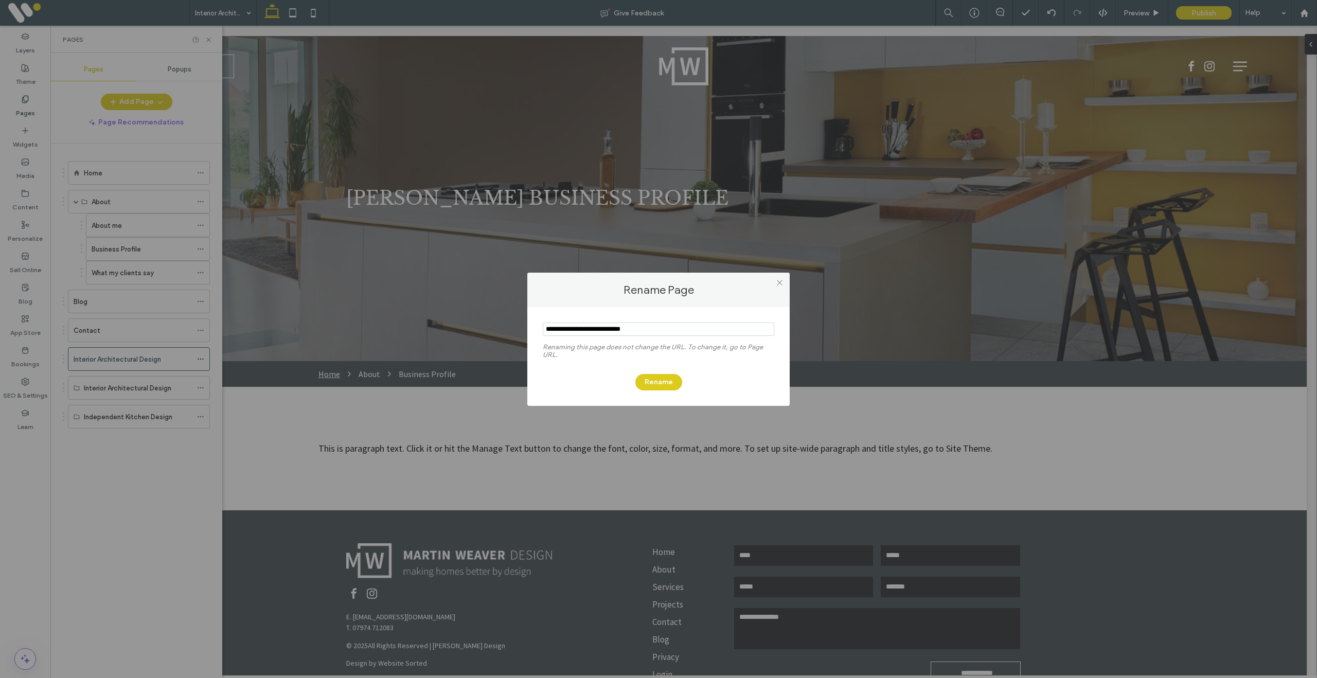
drag, startPoint x: 617, startPoint y: 329, endPoint x: 568, endPoint y: 327, distance: 49.0
click at [522, 323] on div "Rename Page Renaming this page does not change the URL. To change it, go to Pag…" at bounding box center [658, 339] width 1317 height 678
click at [779, 284] on icon at bounding box center [780, 283] width 8 height 8
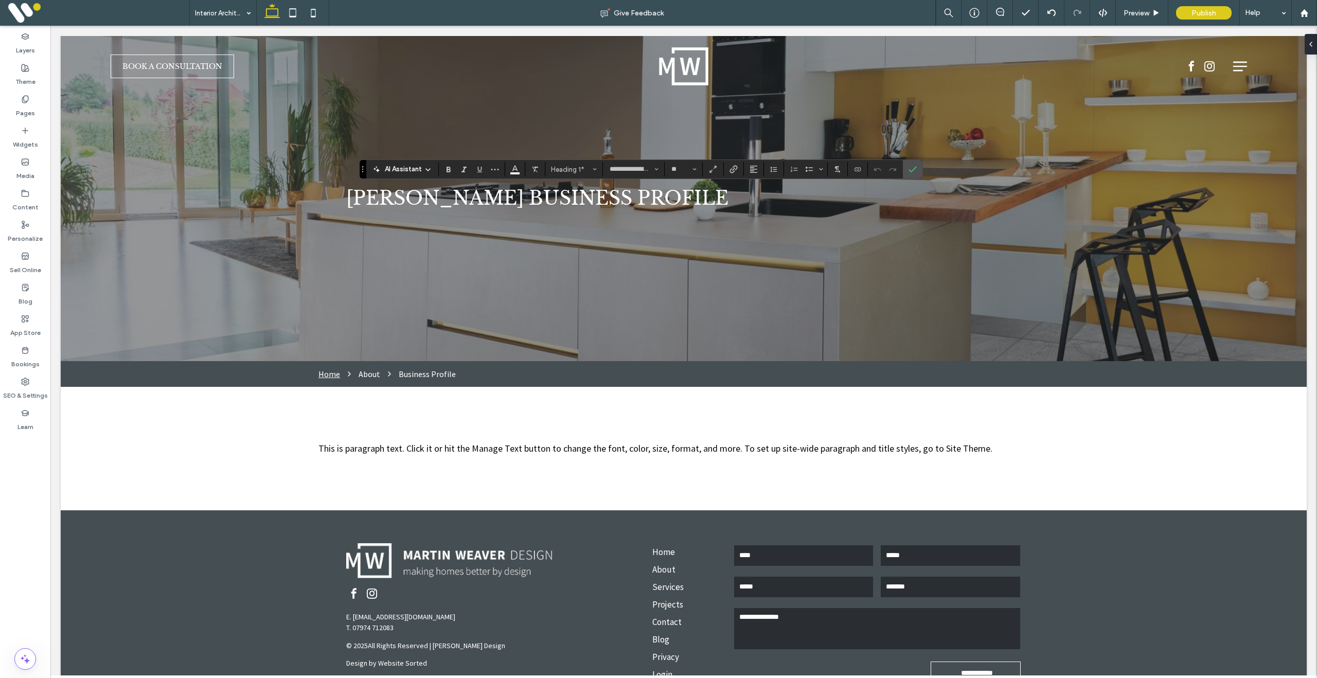
type input "**********"
type input "**"
click at [917, 170] on icon "Confirm" at bounding box center [913, 169] width 8 height 8
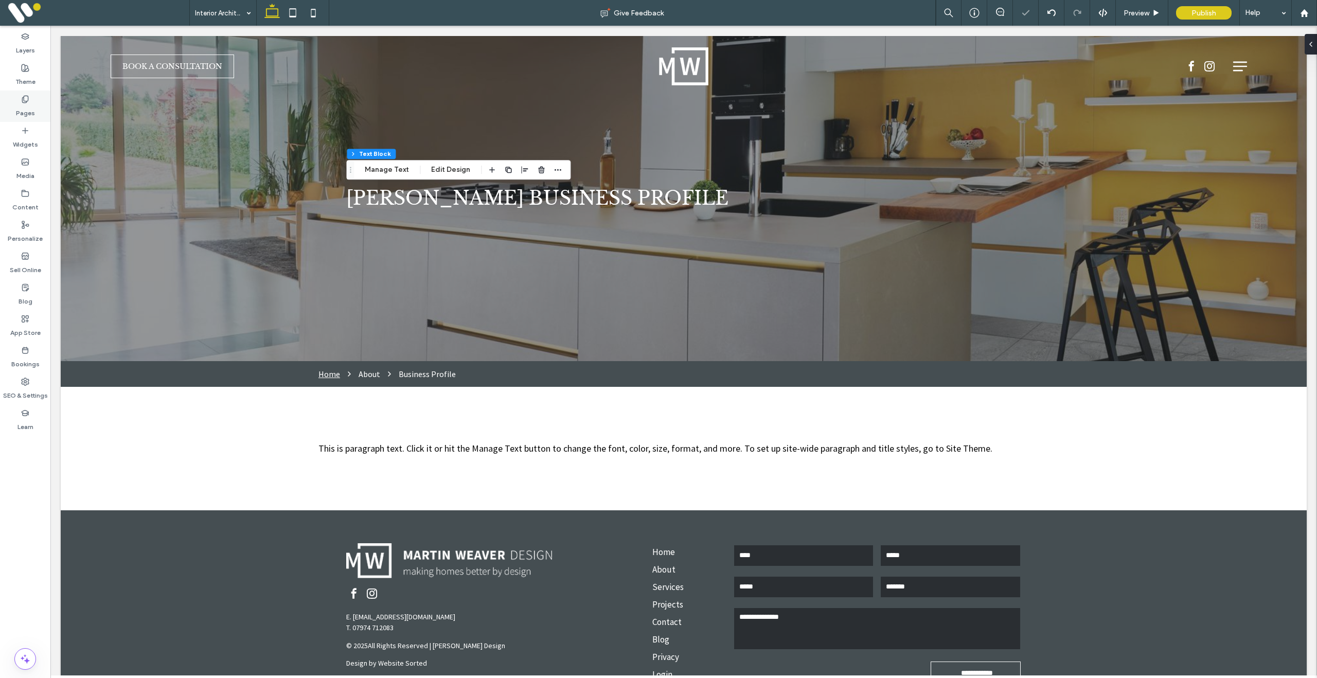
click at [25, 99] on icon at bounding box center [25, 99] width 8 height 8
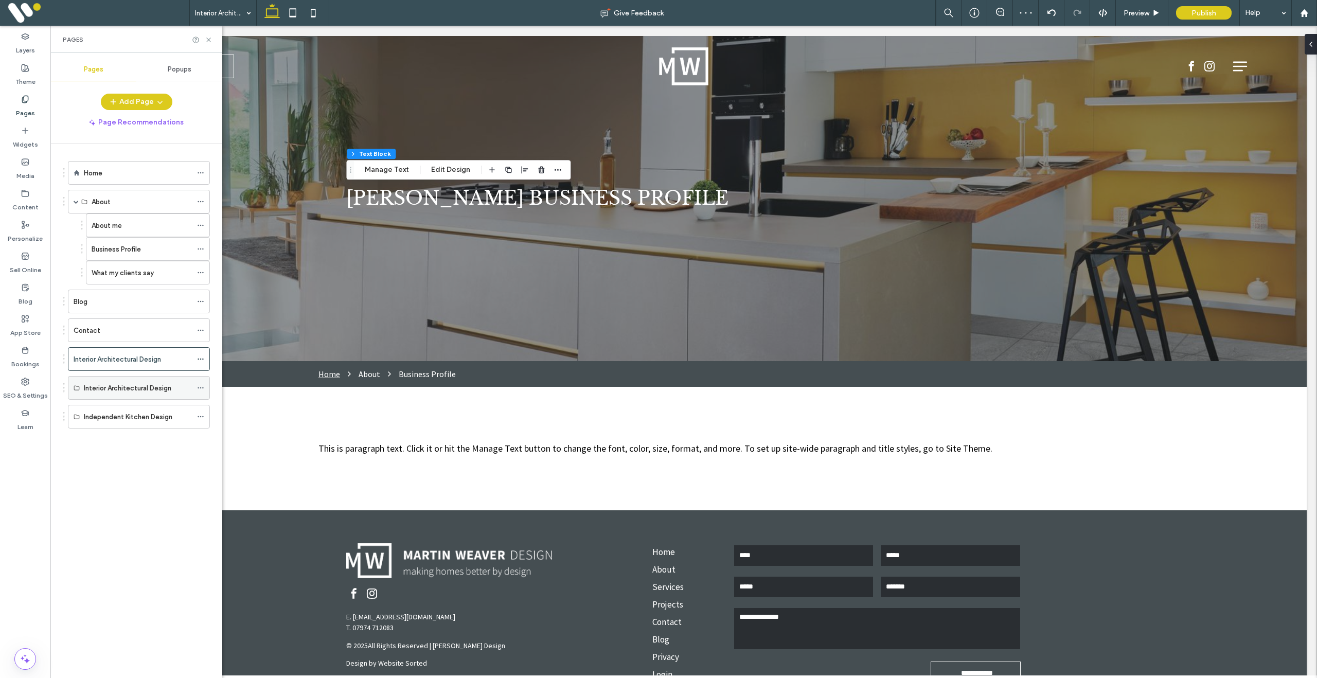
click at [201, 389] on icon at bounding box center [200, 387] width 7 height 7
click at [261, 426] on label "Delete" at bounding box center [279, 429] width 108 height 9
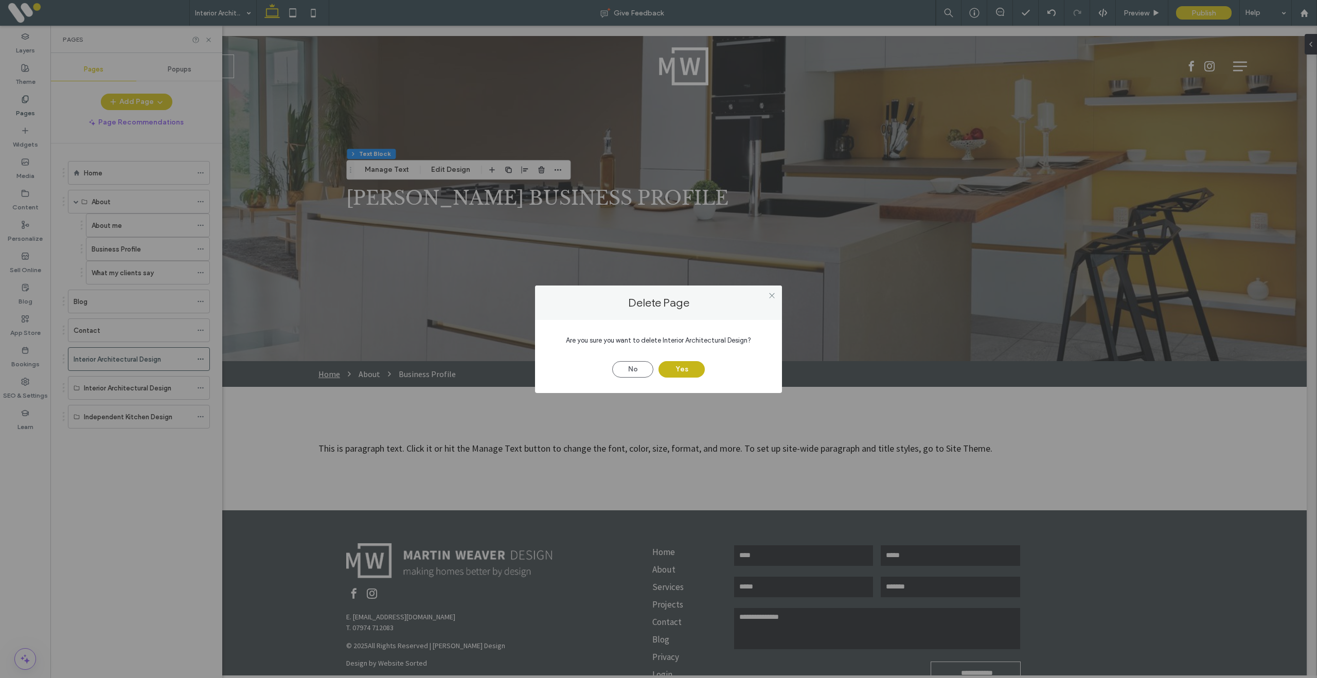
click at [675, 370] on button "Yes" at bounding box center [682, 369] width 46 height 16
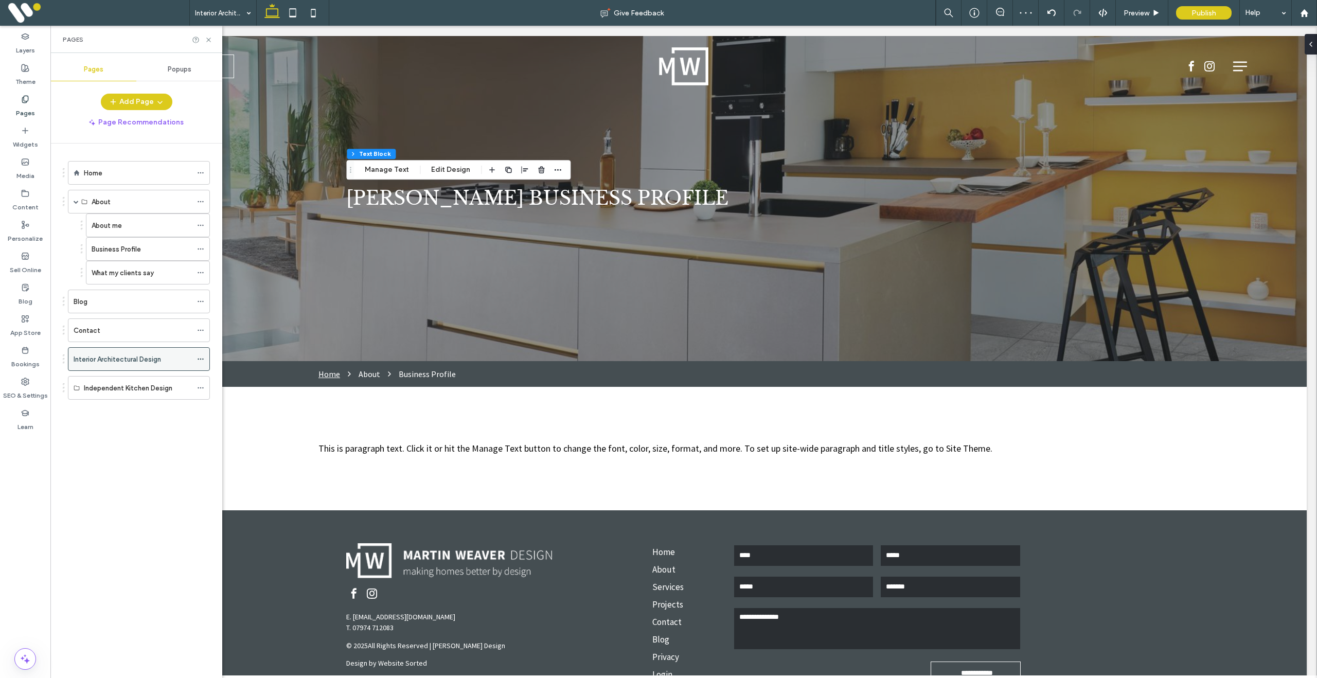
click at [202, 358] on icon at bounding box center [200, 359] width 7 height 7
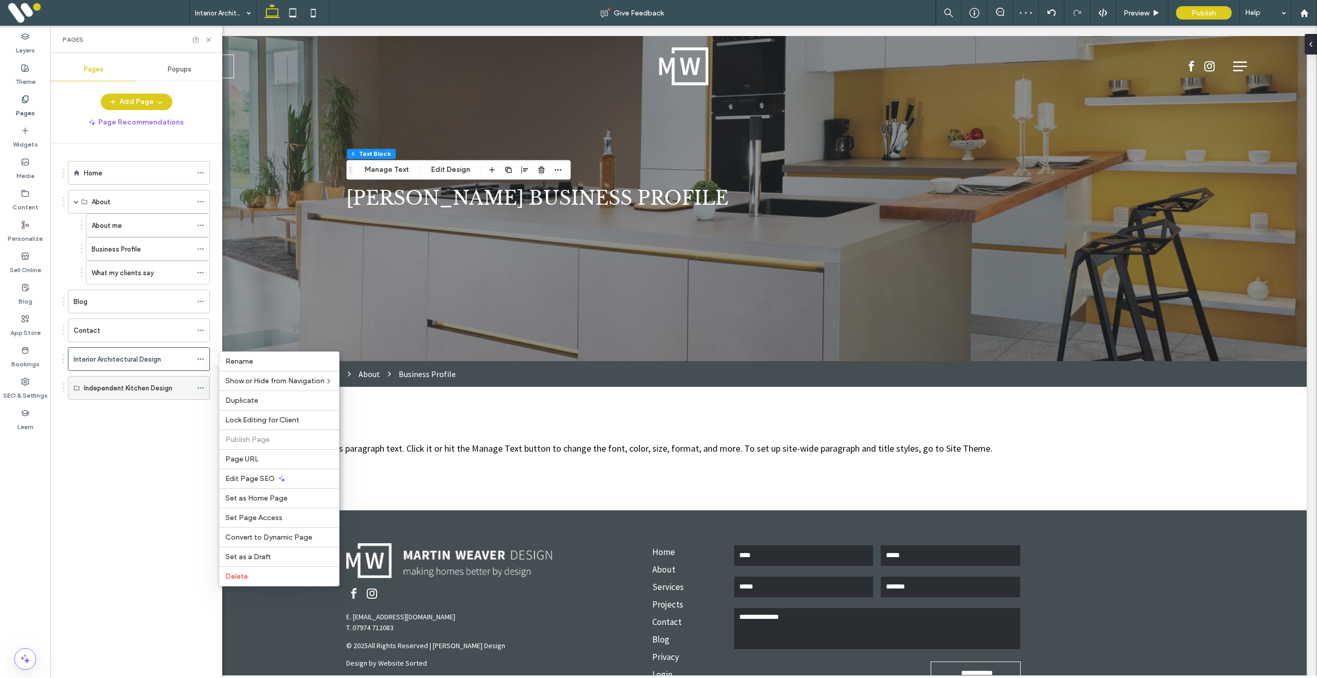
click at [201, 384] on icon at bounding box center [200, 387] width 7 height 7
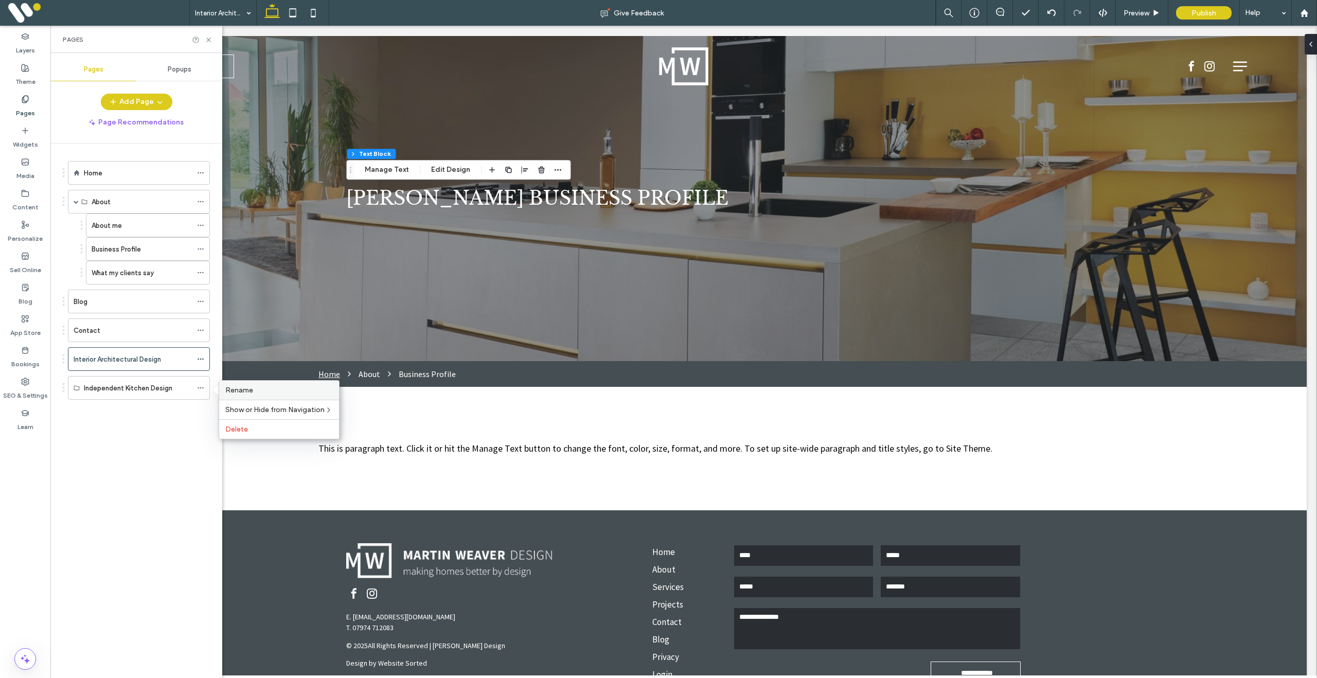
click at [249, 390] on span "Rename" at bounding box center [239, 390] width 28 height 9
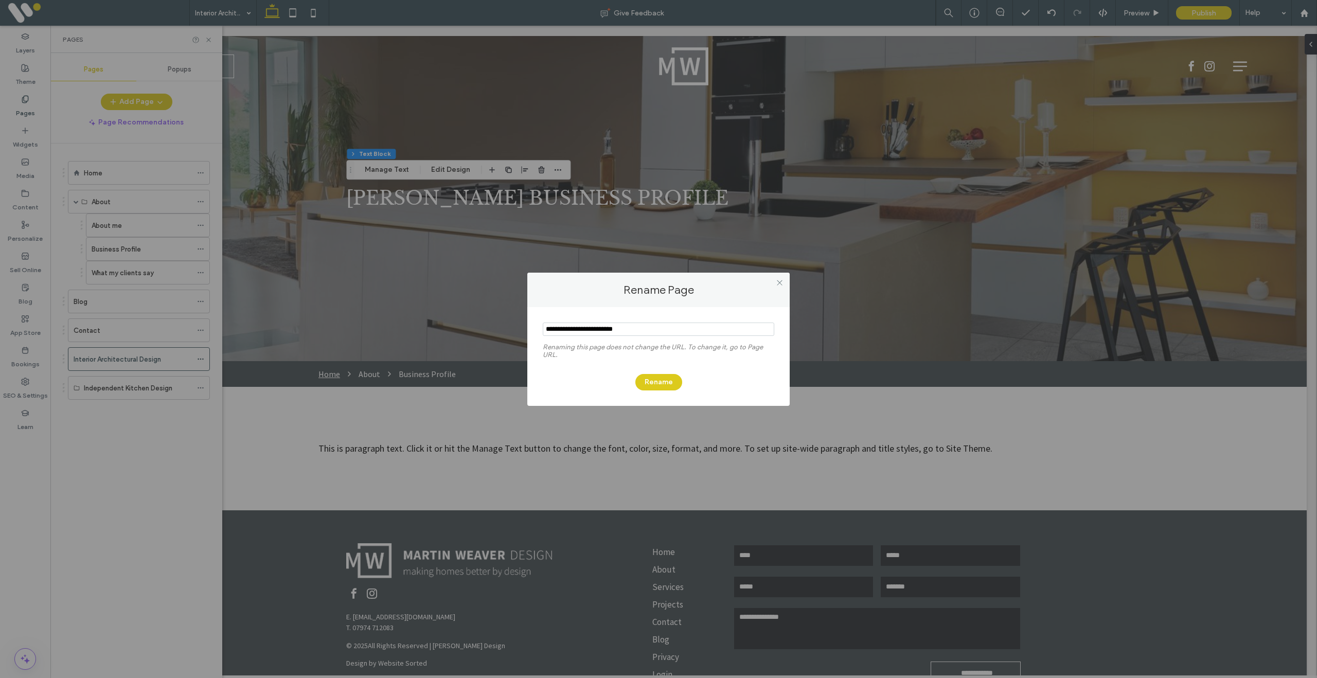
drag, startPoint x: 640, startPoint y: 331, endPoint x: 588, endPoint y: 334, distance: 52.1
click at [536, 329] on div "Renaming this page does not change the URL. To change it, go to Page URL. Rename" at bounding box center [658, 356] width 262 height 99
drag, startPoint x: 778, startPoint y: 284, endPoint x: 660, endPoint y: 298, distance: 118.2
click at [778, 284] on icon at bounding box center [780, 283] width 8 height 8
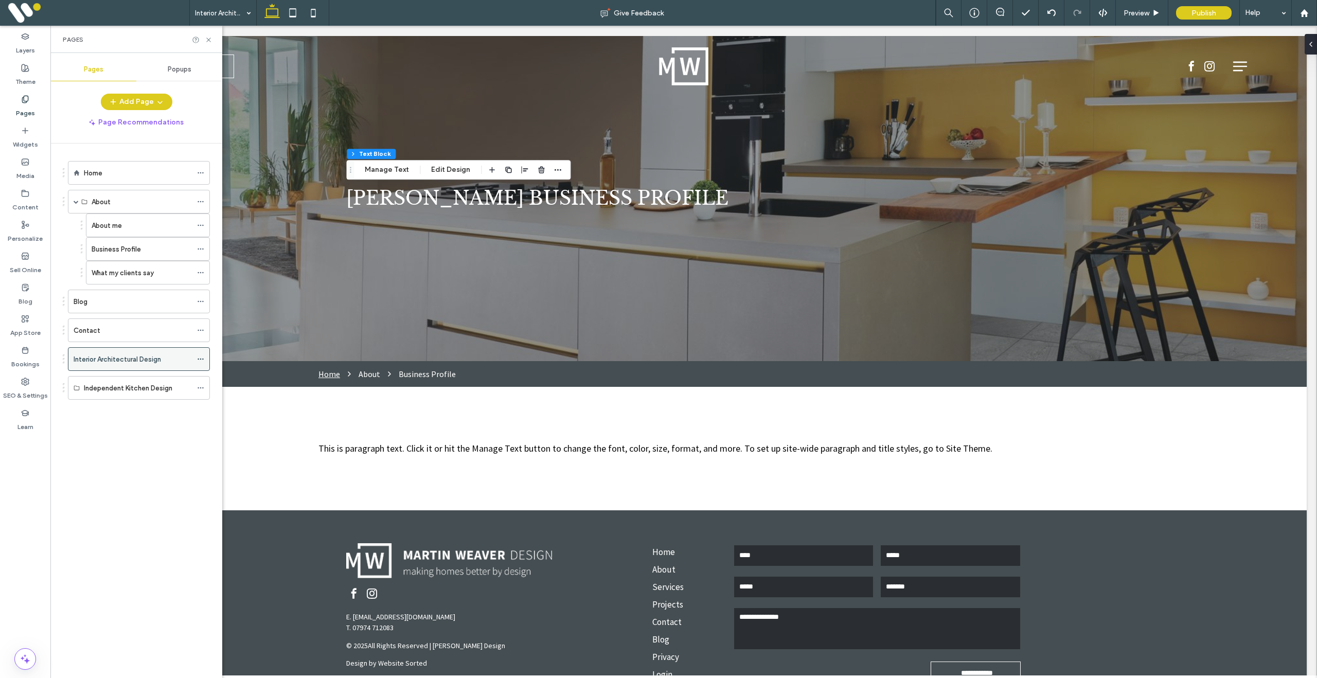
click at [200, 358] on icon at bounding box center [200, 359] width 7 height 7
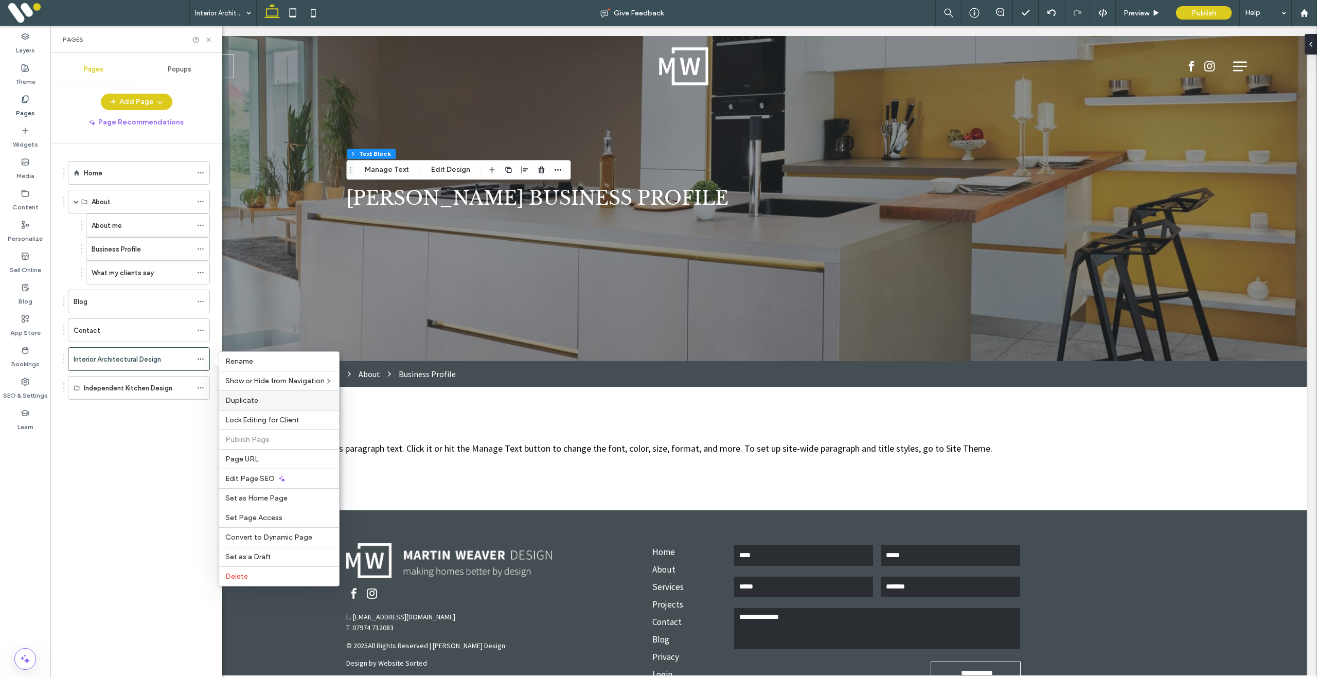
click at [243, 401] on span "Duplicate" at bounding box center [241, 400] width 33 height 9
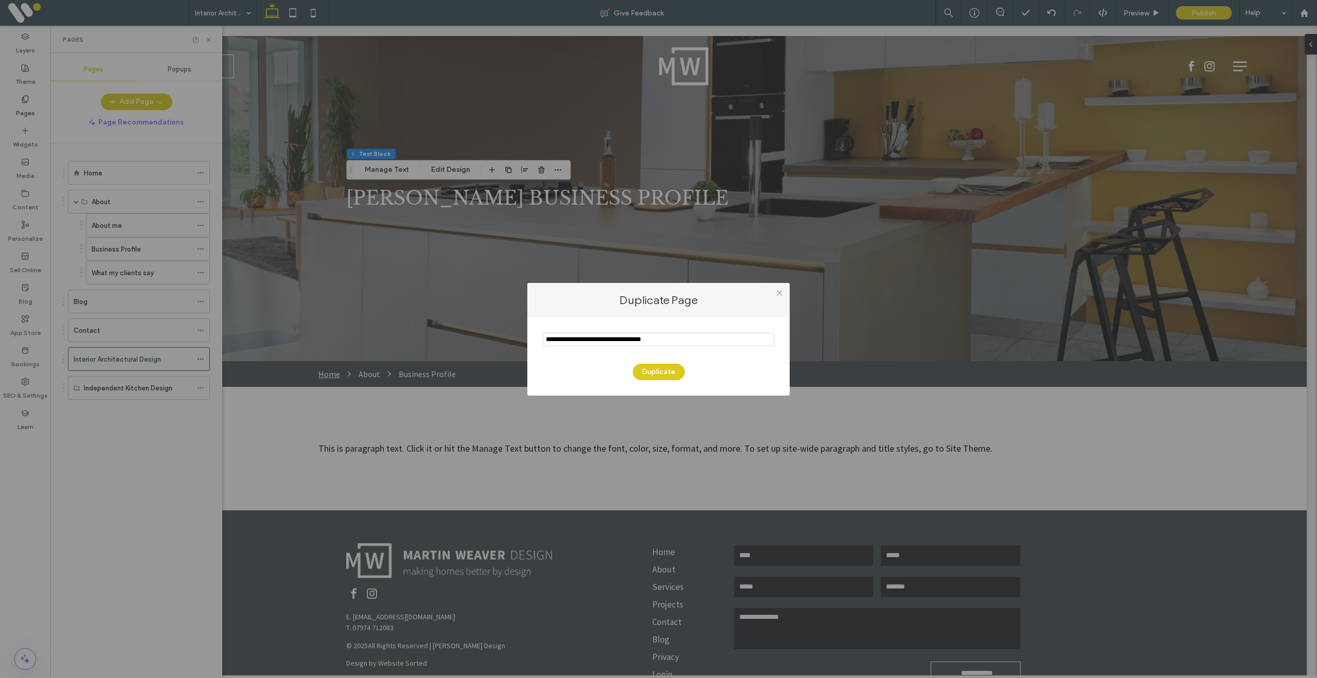
drag, startPoint x: 658, startPoint y: 343, endPoint x: 504, endPoint y: 339, distance: 153.9
click at [504, 339] on div "Duplicate Page Duplicate" at bounding box center [658, 339] width 1317 height 678
type input "**********"
click at [655, 370] on button "Duplicate" at bounding box center [659, 372] width 52 height 16
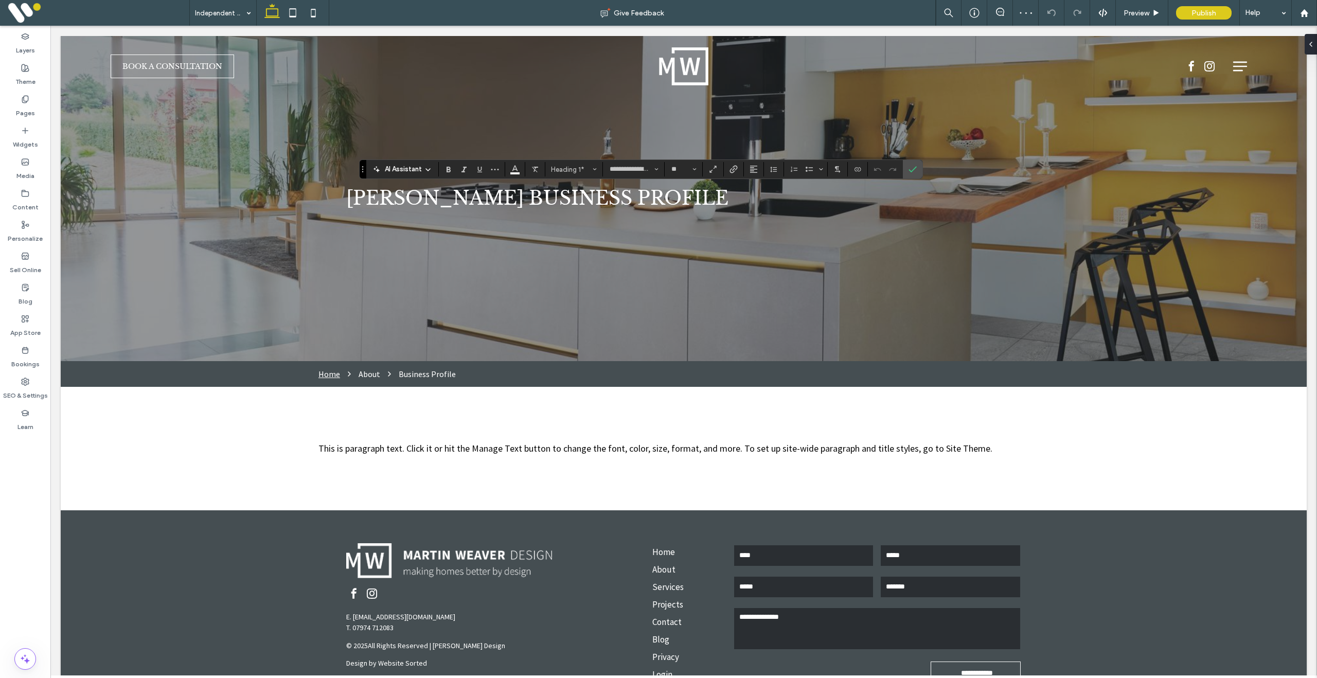
type input "**********"
type input "**"
click at [917, 168] on icon "Confirm" at bounding box center [913, 169] width 8 height 8
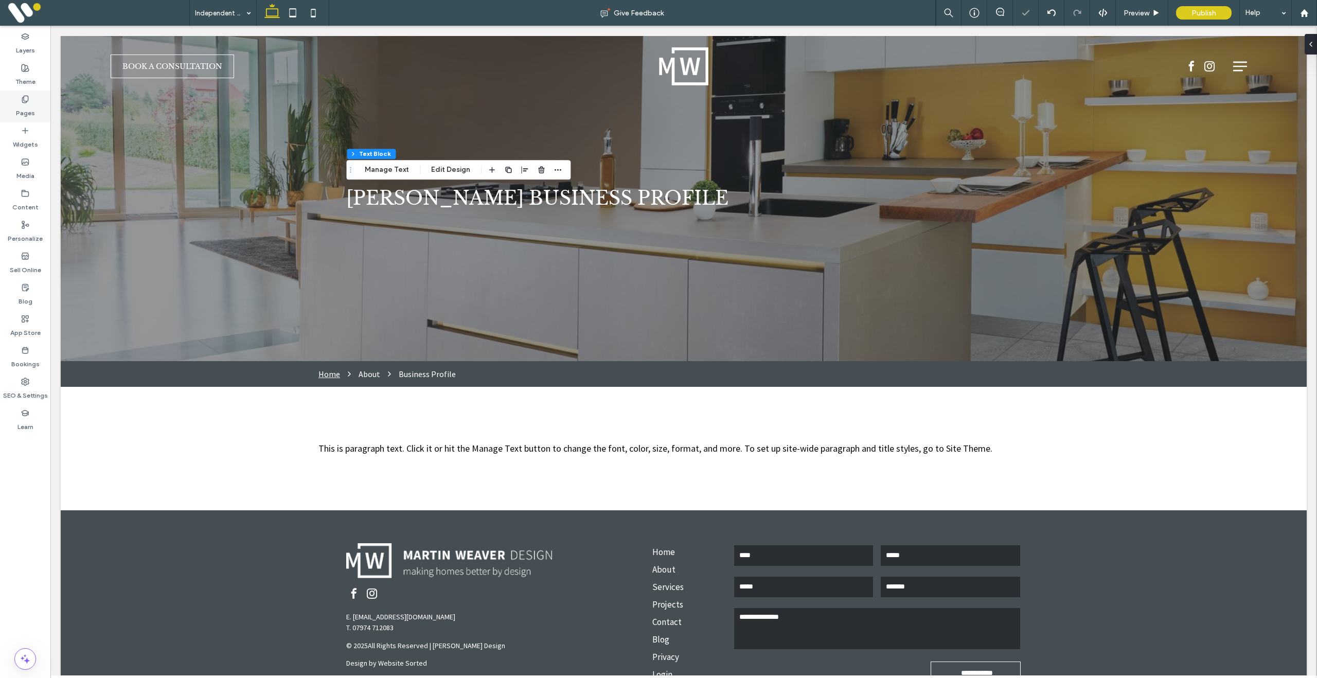
click at [24, 91] on div "Pages" at bounding box center [25, 106] width 50 height 31
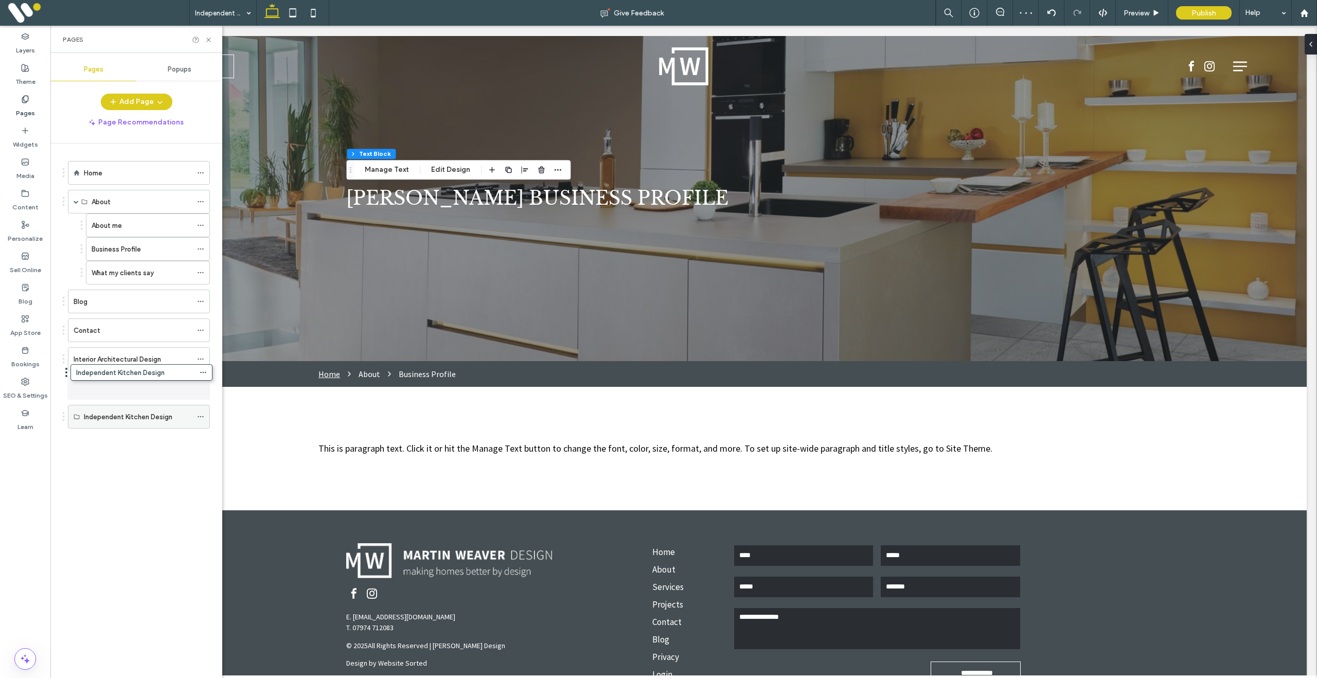
drag, startPoint x: 131, startPoint y: 385, endPoint x: 143, endPoint y: 382, distance: 12.2
click at [201, 415] on icon at bounding box center [200, 416] width 7 height 7
click at [253, 460] on label "Delete" at bounding box center [279, 458] width 108 height 9
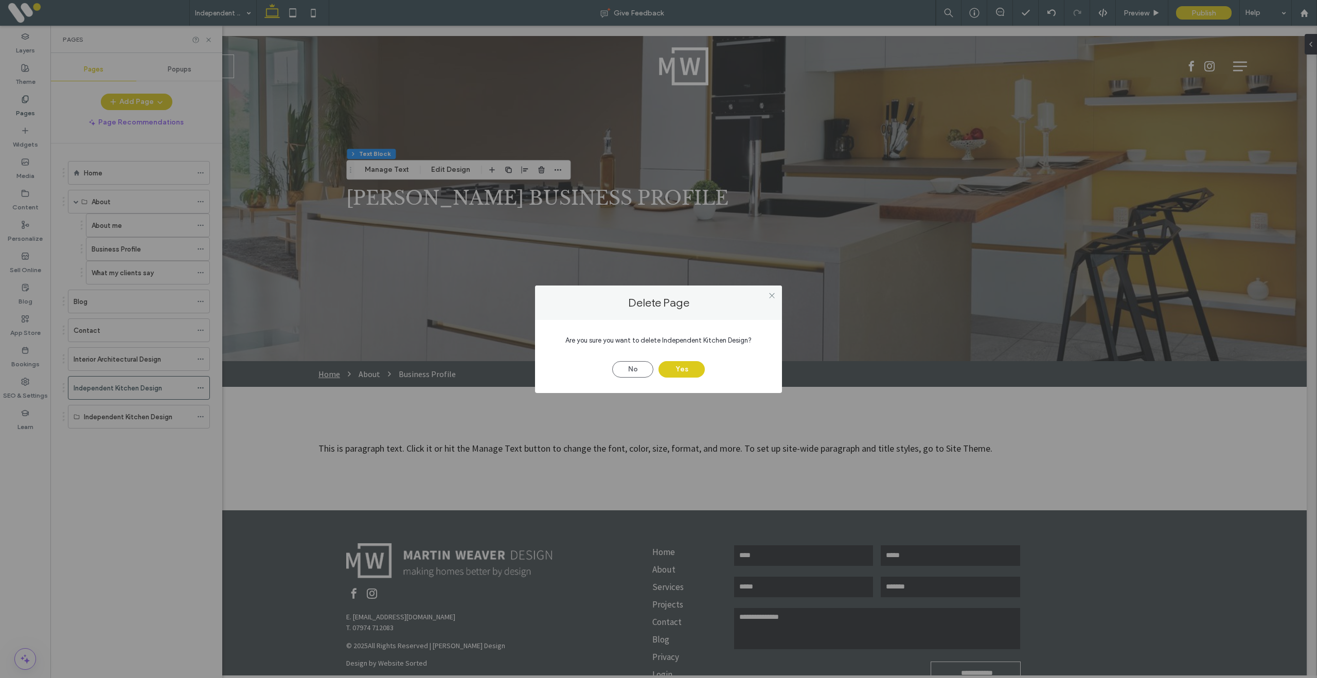
drag, startPoint x: 684, startPoint y: 367, endPoint x: 597, endPoint y: 365, distance: 87.0
click at [683, 367] on button "Yes" at bounding box center [682, 369] width 46 height 16
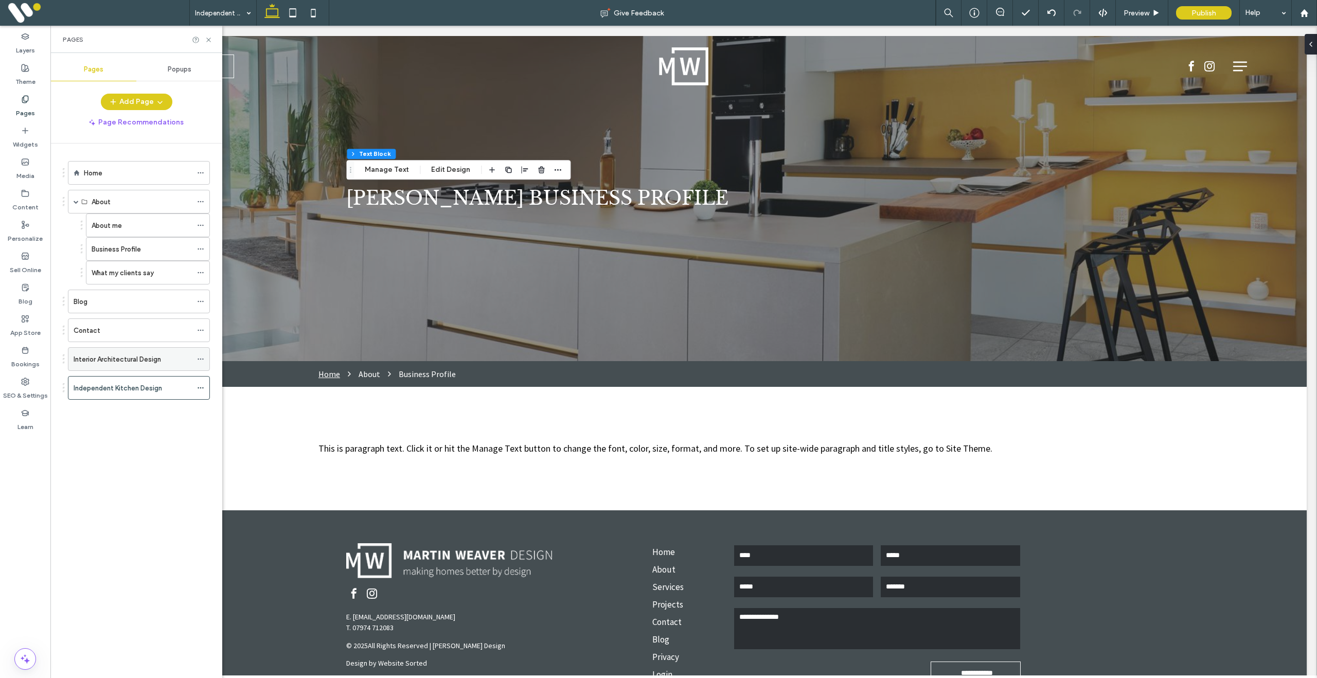
click at [143, 362] on label "Interior Architectural Design" at bounding box center [117, 359] width 87 height 18
click at [121, 390] on label "Independent Kitchen Design" at bounding box center [118, 388] width 89 height 18
click at [115, 355] on label "Interior Architectural Design" at bounding box center [117, 359] width 87 height 18
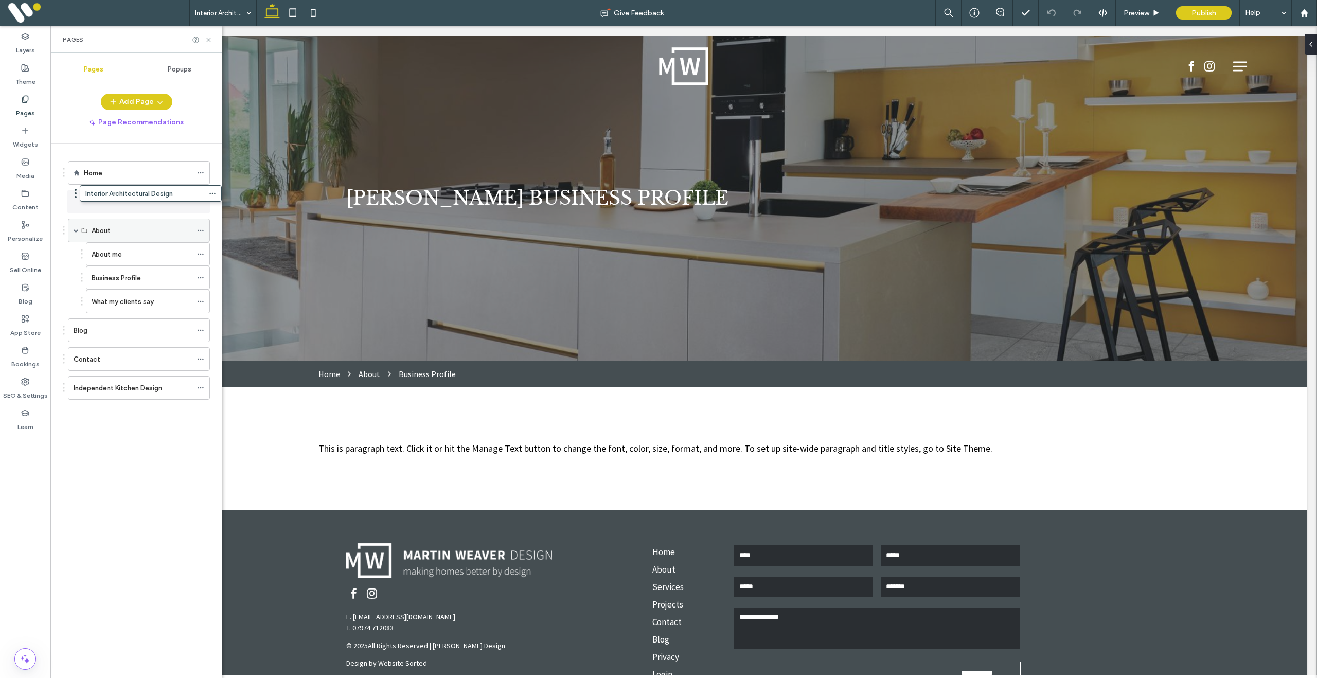
drag, startPoint x: 132, startPoint y: 365, endPoint x: 144, endPoint y: 203, distance: 162.5
drag, startPoint x: 121, startPoint y: 389, endPoint x: 125, endPoint y: 232, distance: 157.5
click at [75, 260] on span at bounding box center [76, 259] width 5 height 5
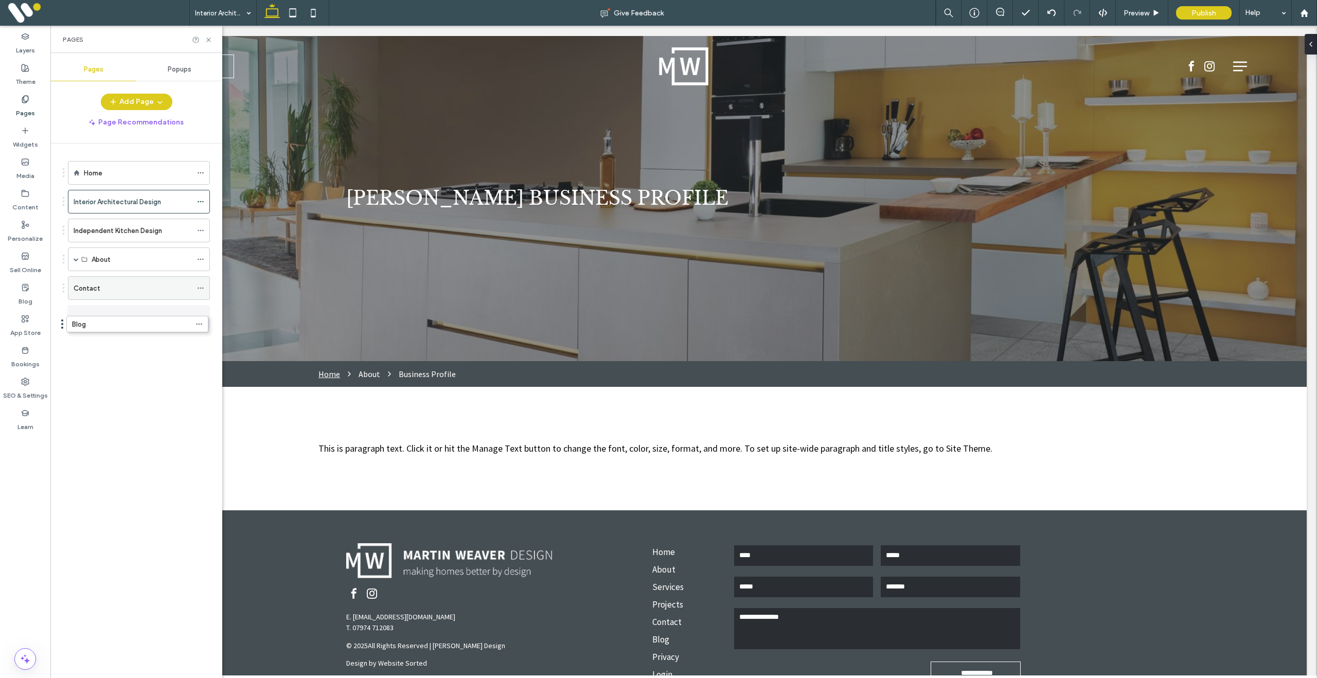
drag, startPoint x: 115, startPoint y: 292, endPoint x: 124, endPoint y: 328, distance: 37.0
click at [104, 177] on div "Home" at bounding box center [138, 173] width 108 height 11
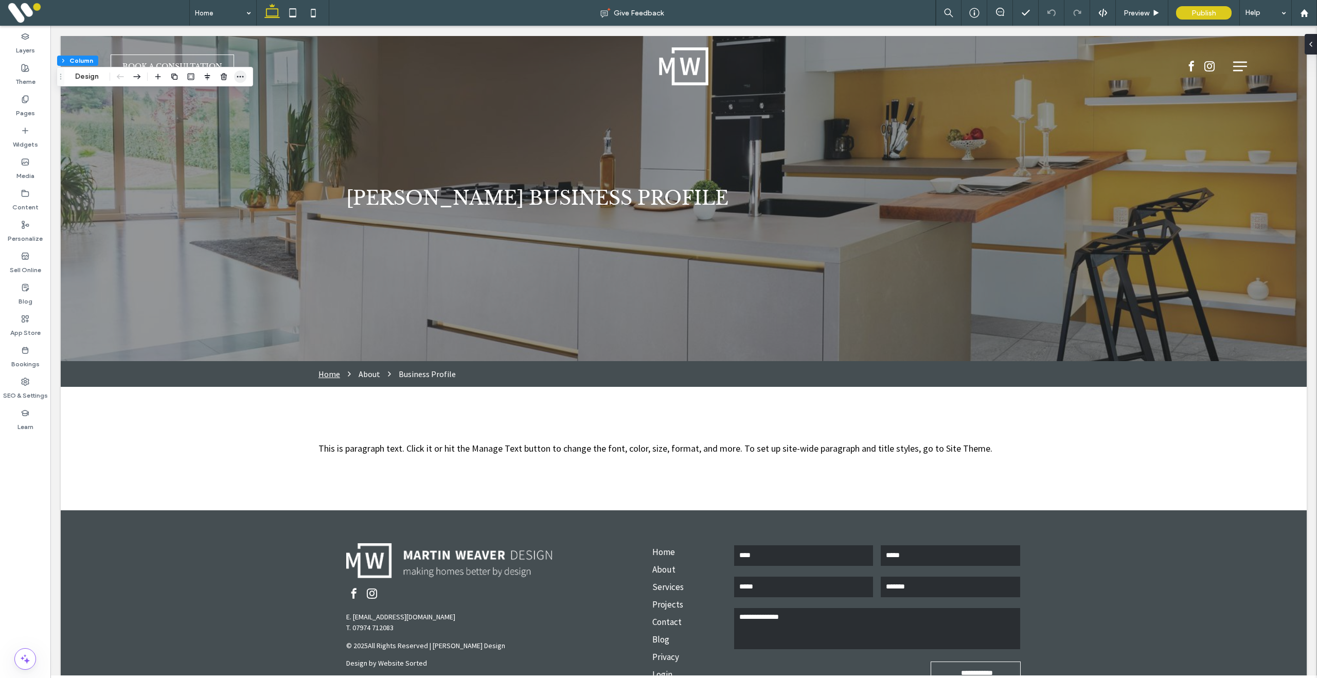
click at [242, 79] on icon "button" at bounding box center [240, 77] width 8 height 8
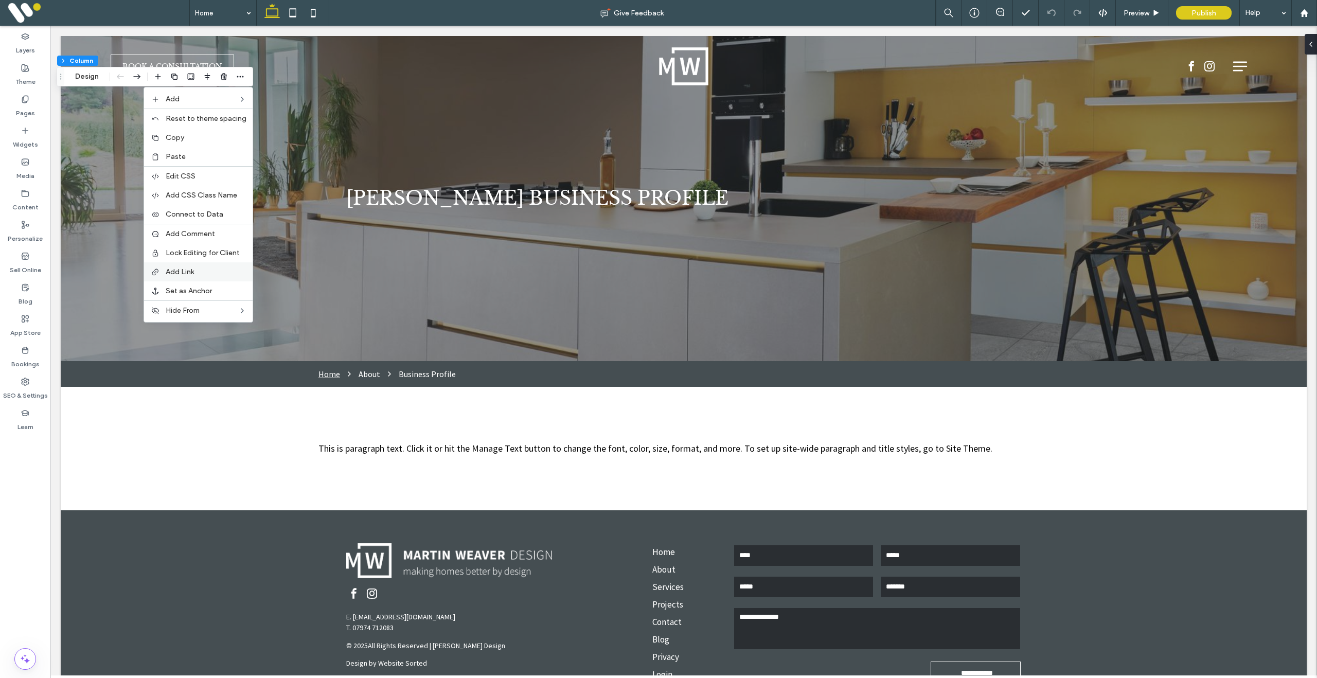
click at [194, 274] on span "Add Link" at bounding box center [180, 272] width 28 height 9
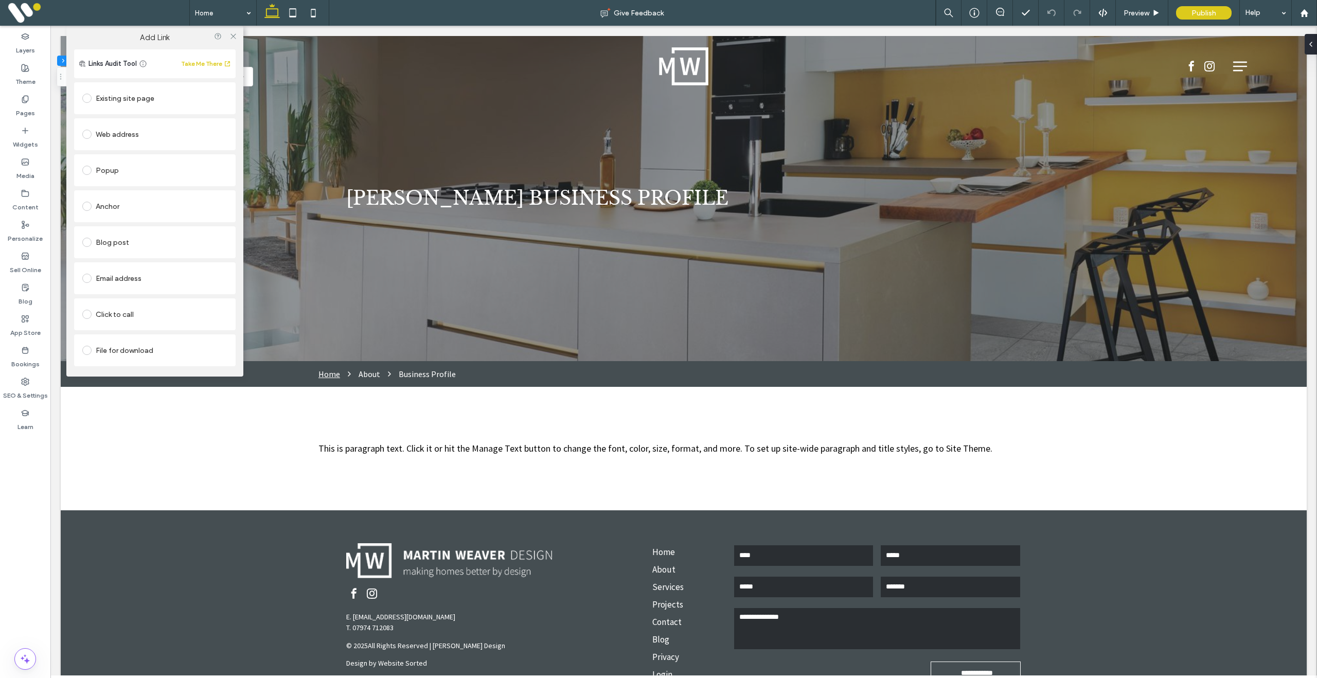
click at [138, 100] on div "Existing site page" at bounding box center [154, 98] width 145 height 16
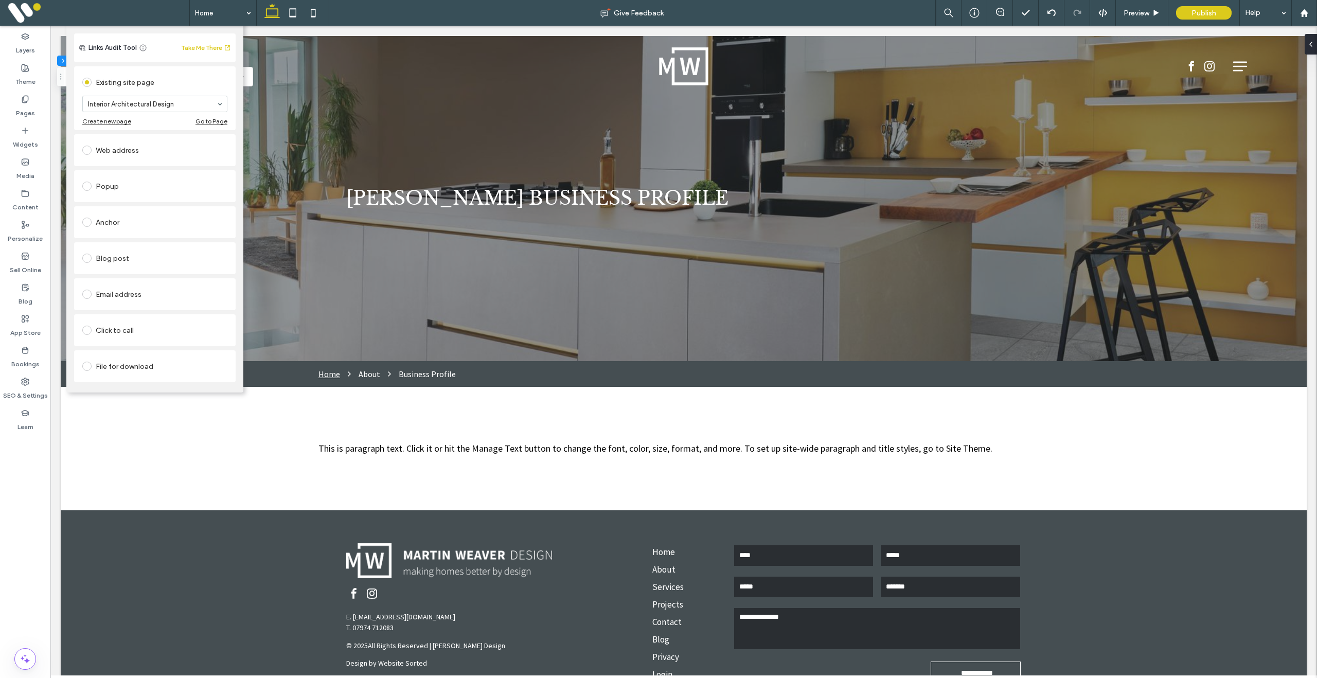
click at [239, 28] on div "Add Link" at bounding box center [154, 22] width 177 height 24
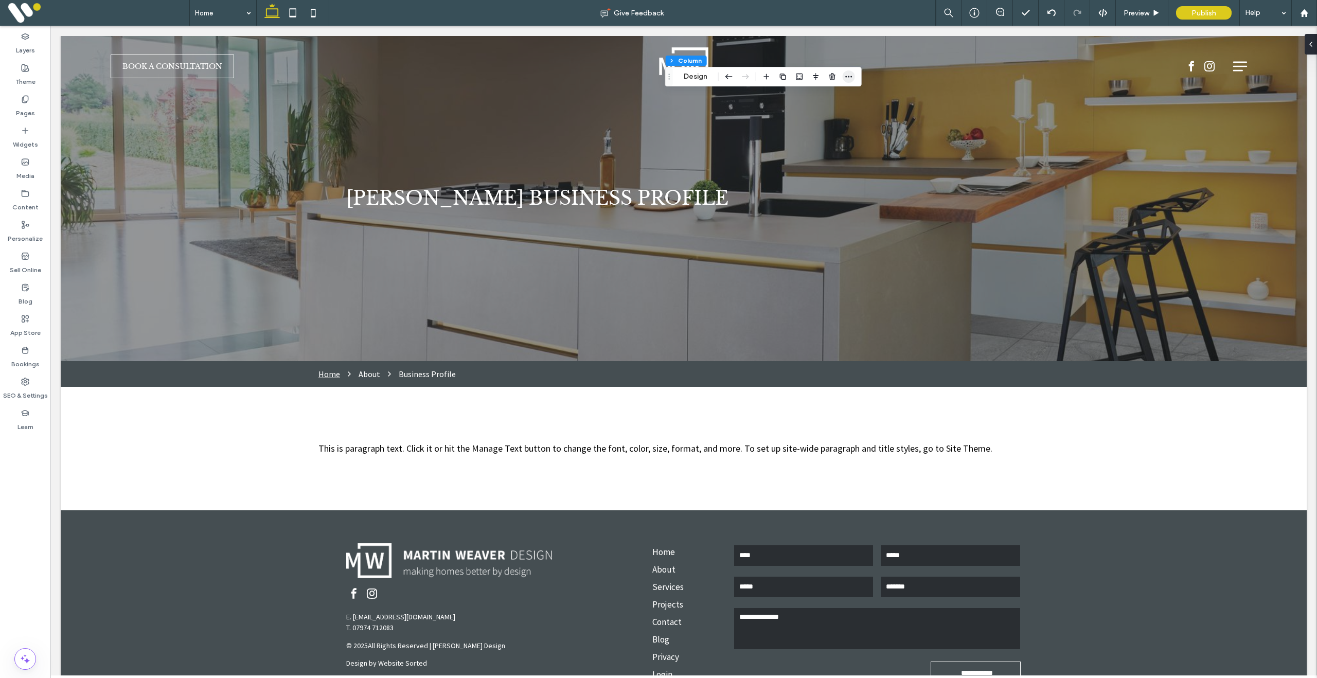
click at [854, 80] on span "button" at bounding box center [849, 77] width 12 height 12
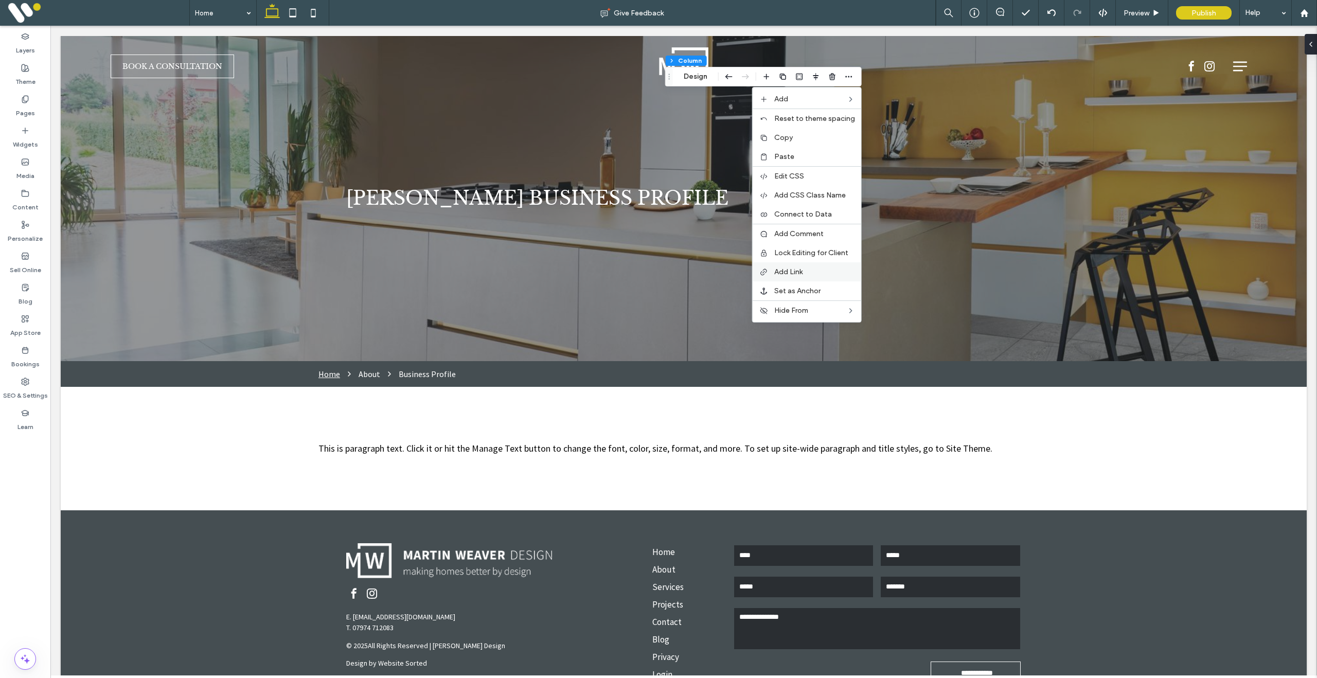
click at [800, 274] on span "Add Link" at bounding box center [788, 272] width 28 height 9
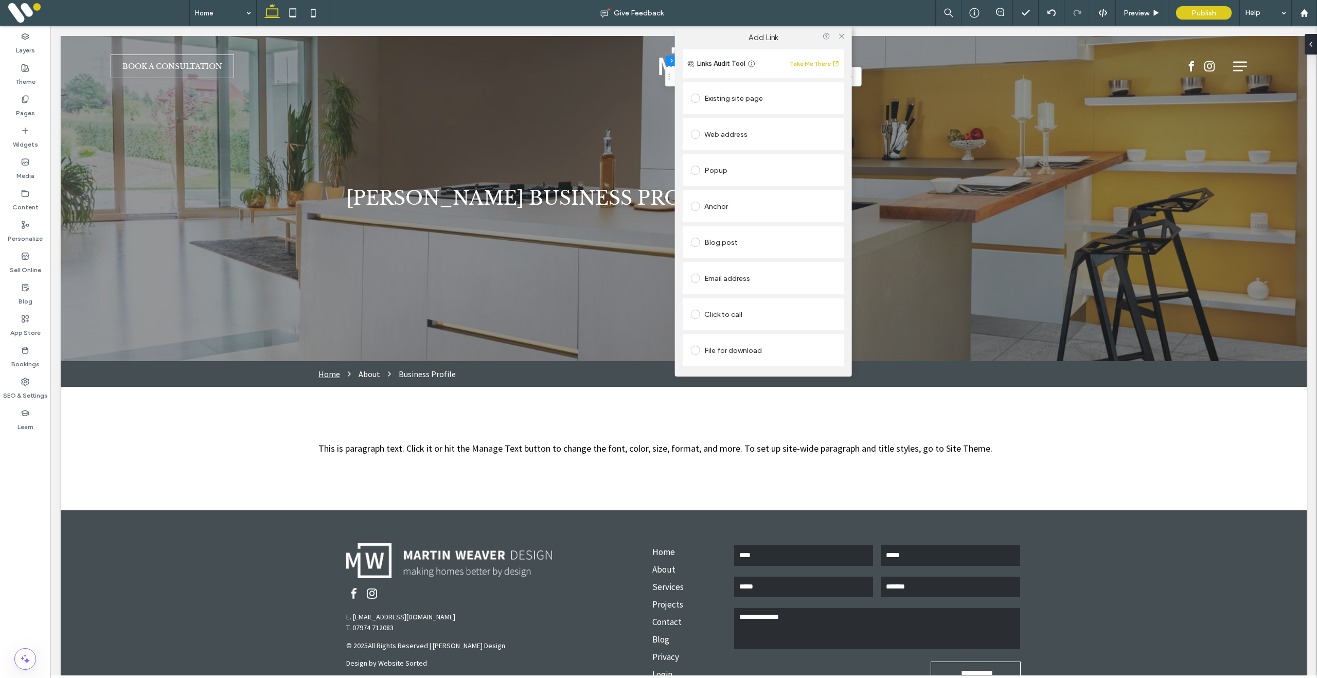
click at [753, 99] on div "Existing site page" at bounding box center [763, 98] width 145 height 16
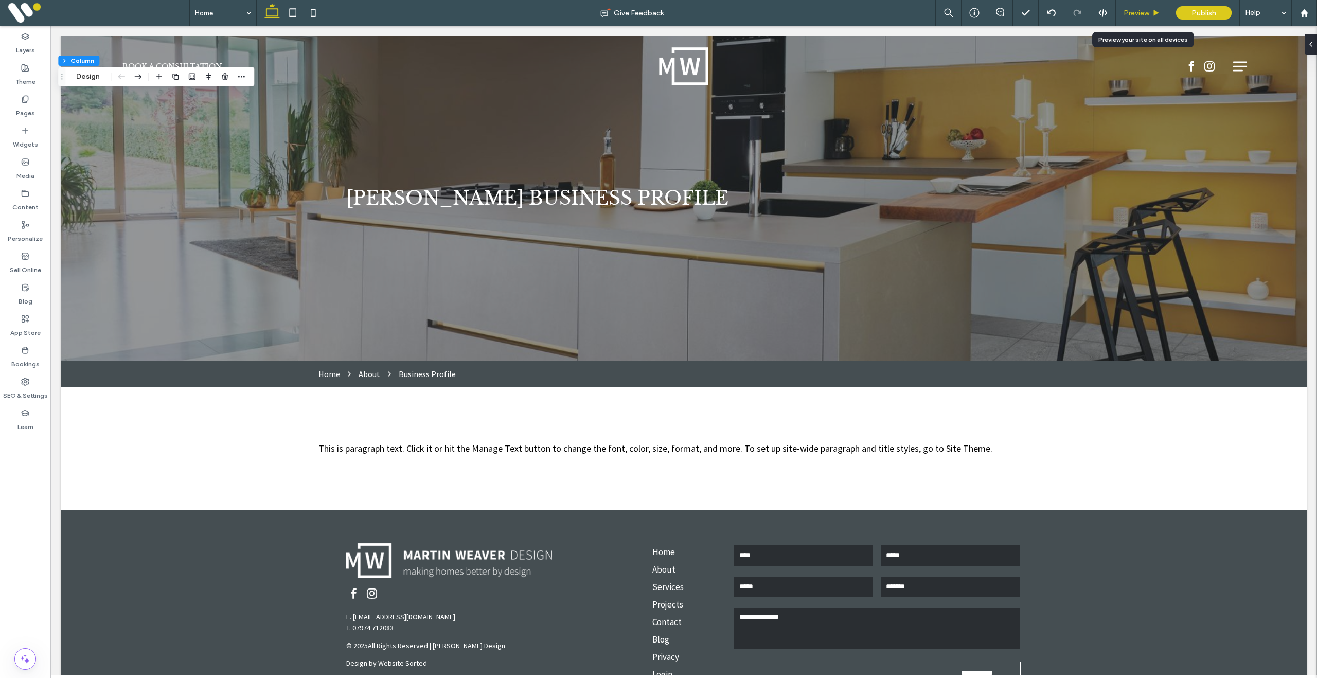
click at [1147, 10] on span "Preview" at bounding box center [1137, 13] width 26 height 9
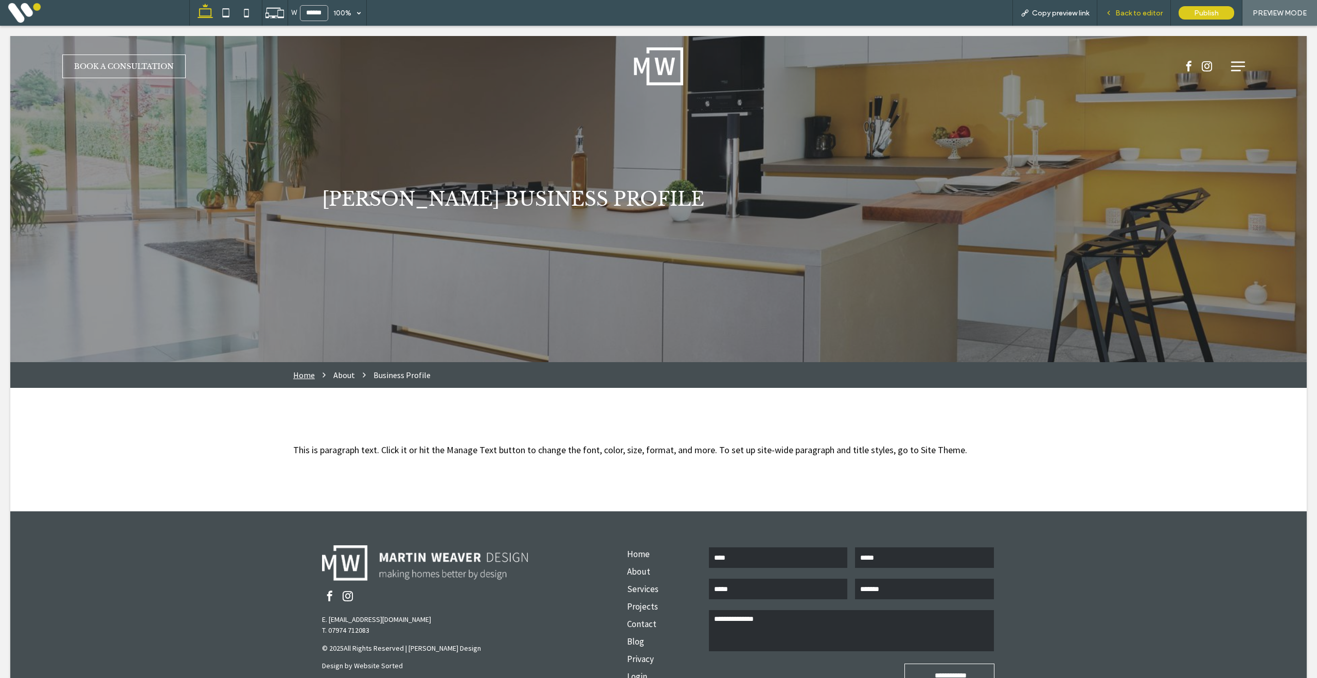
click at [1143, 10] on span "Back to editor" at bounding box center [1139, 13] width 47 height 9
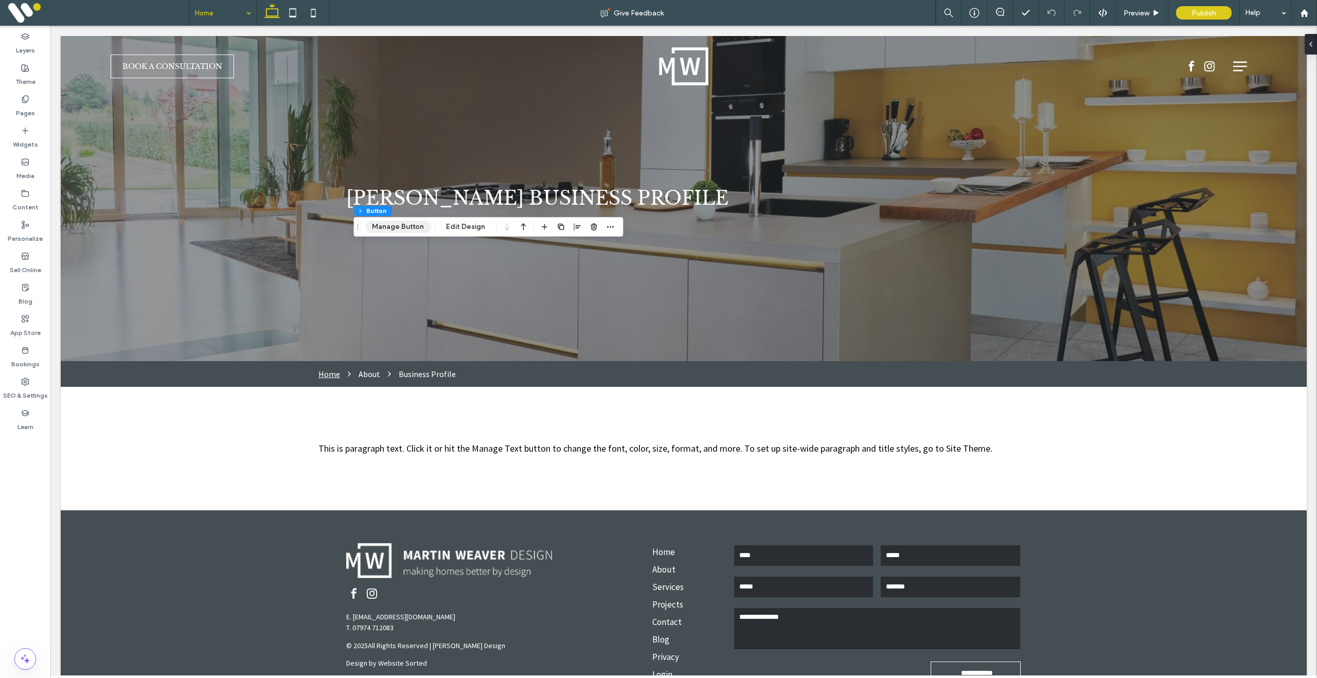
click at [395, 228] on button "Manage Button" at bounding box center [397, 227] width 65 height 12
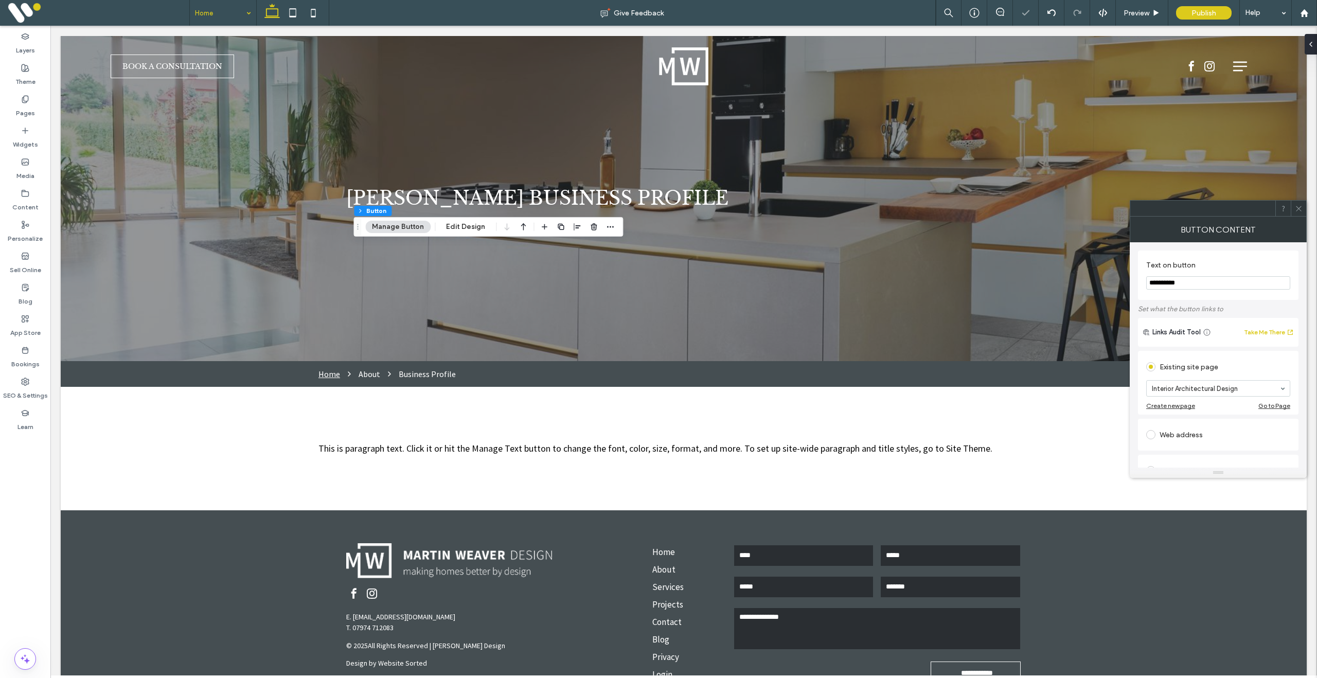
drag, startPoint x: 1300, startPoint y: 205, endPoint x: 1256, endPoint y: 215, distance: 44.8
click at [1300, 206] on icon at bounding box center [1299, 209] width 8 height 8
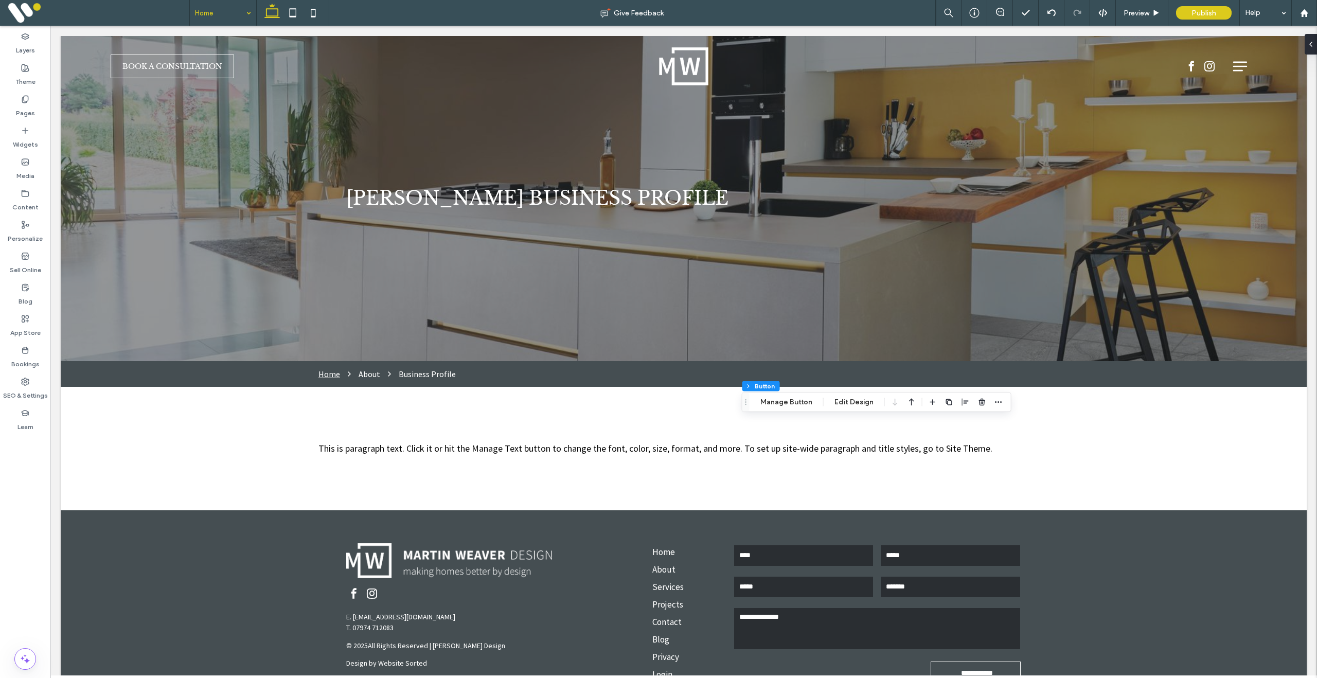
drag, startPoint x: 783, startPoint y: 402, endPoint x: 903, endPoint y: 393, distance: 120.2
click at [787, 401] on button "Manage Button" at bounding box center [786, 402] width 65 height 12
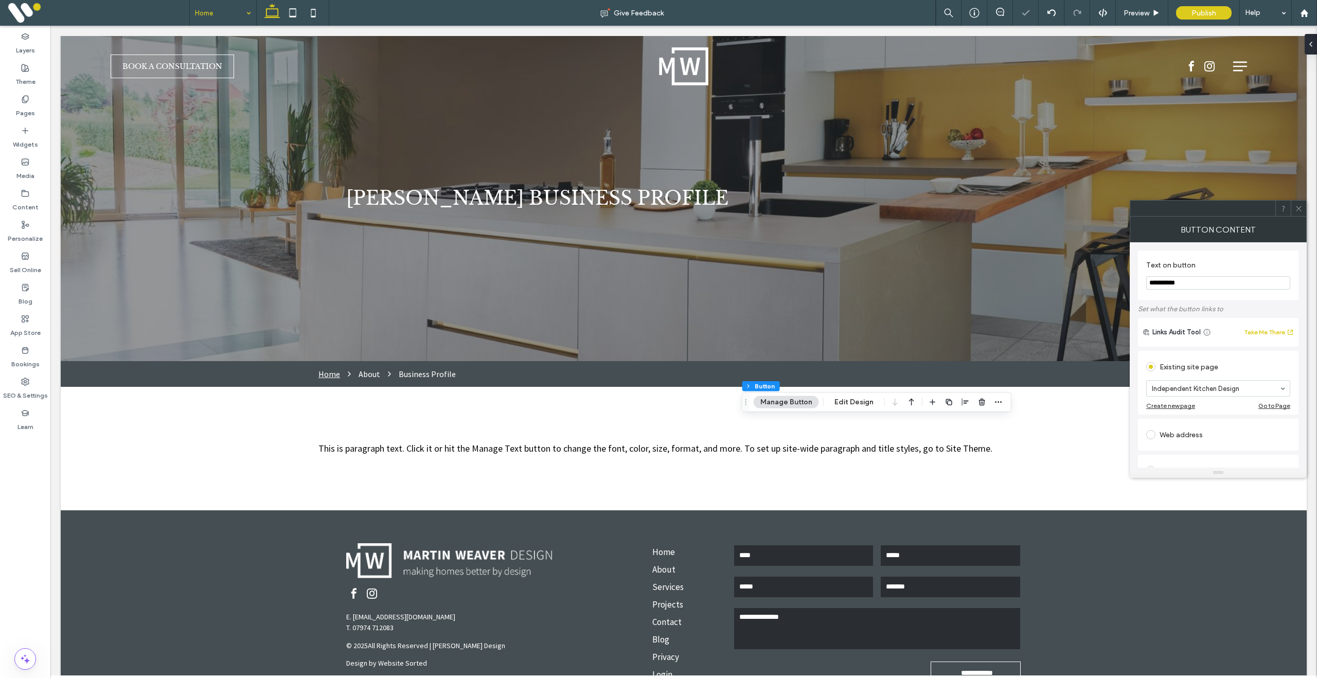
click at [1299, 208] on use at bounding box center [1298, 208] width 5 height 5
